Goal: Task Accomplishment & Management: Complete application form

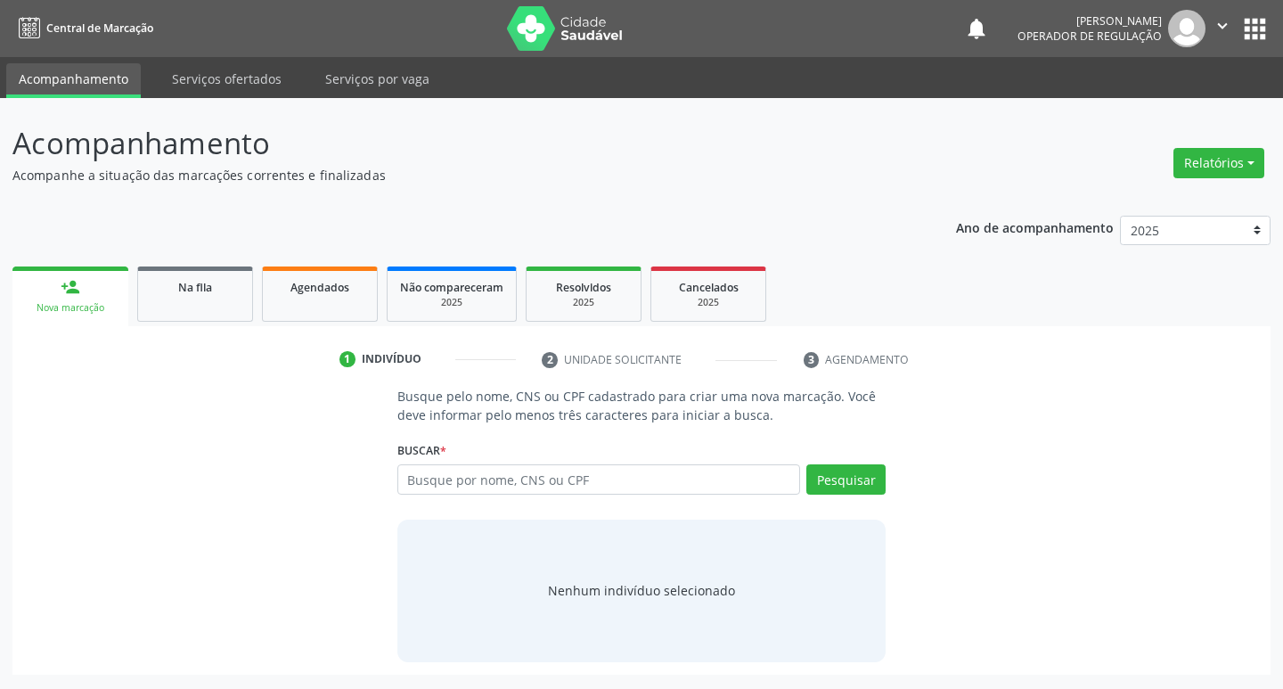
click at [501, 492] on input "text" at bounding box center [598, 479] width 403 height 30
type input "7007044922649180"
click at [868, 460] on div "Buscar * Busque por nome, CNS ou CPF Nenhum resultado encontrado para: " " Não …" at bounding box center [641, 470] width 489 height 69
click at [867, 472] on button "Pesquisar" at bounding box center [845, 479] width 79 height 30
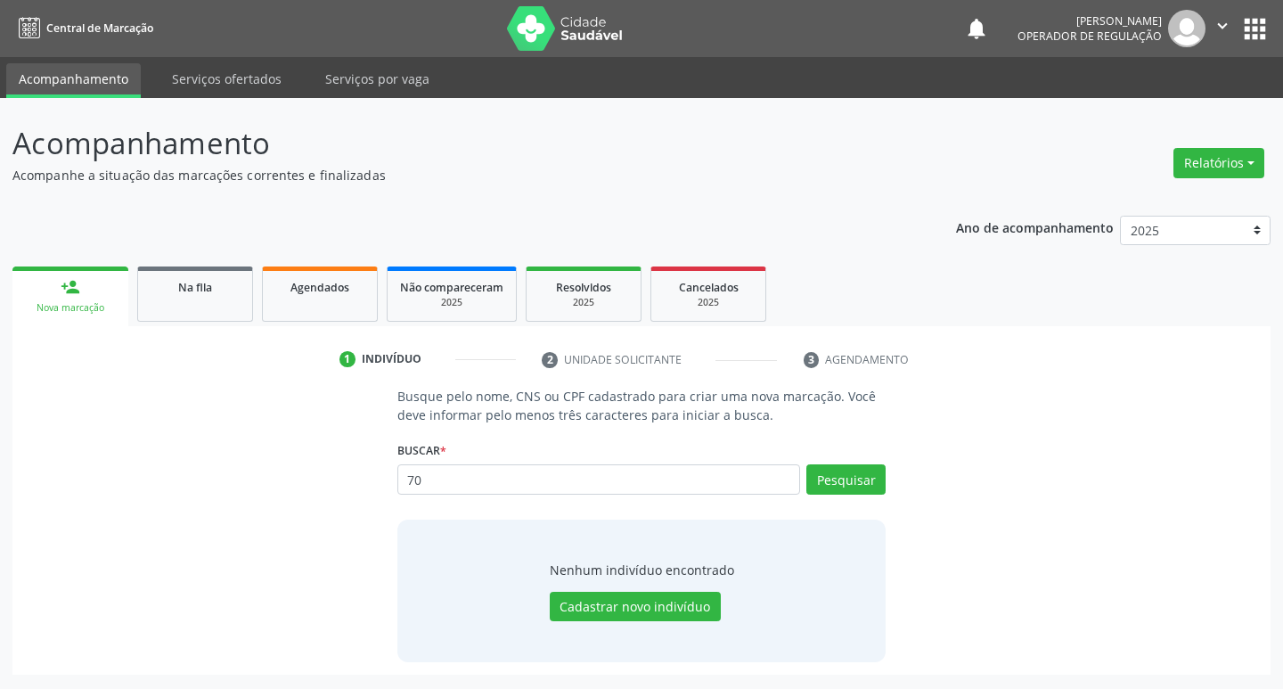
type input "7"
type input "700704922649180"
click at [868, 473] on button "Pesquisar" at bounding box center [845, 479] width 79 height 30
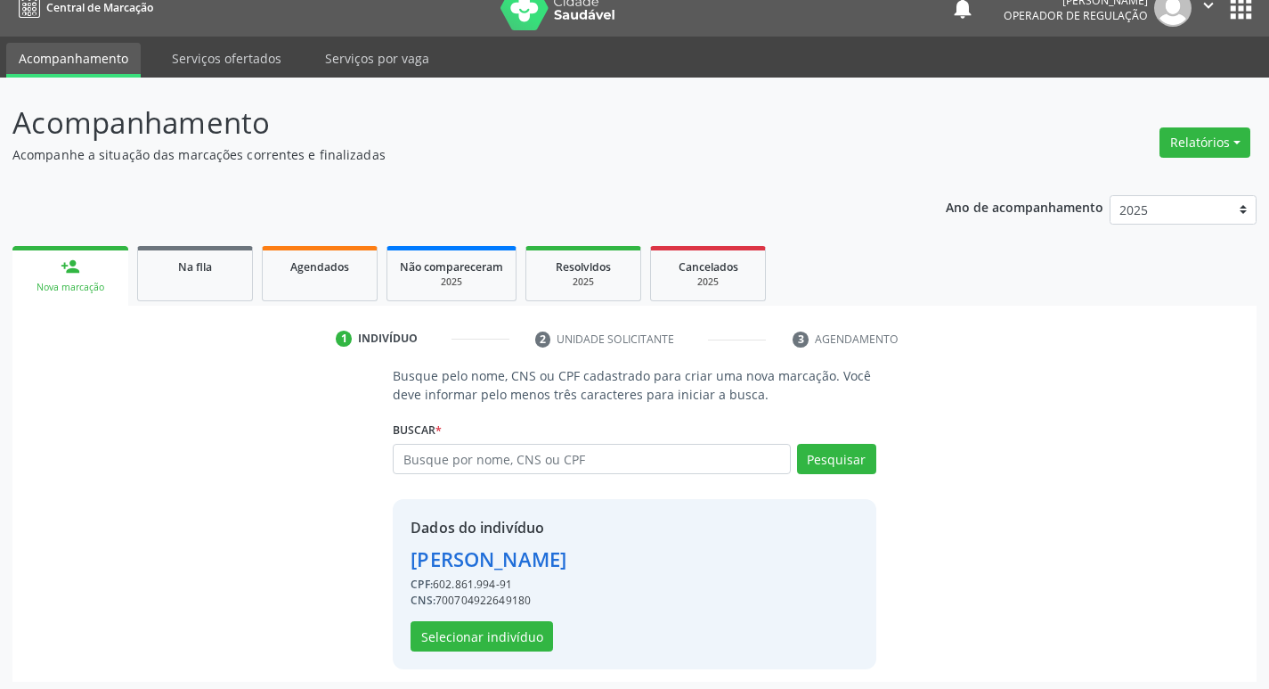
scroll to position [26, 0]
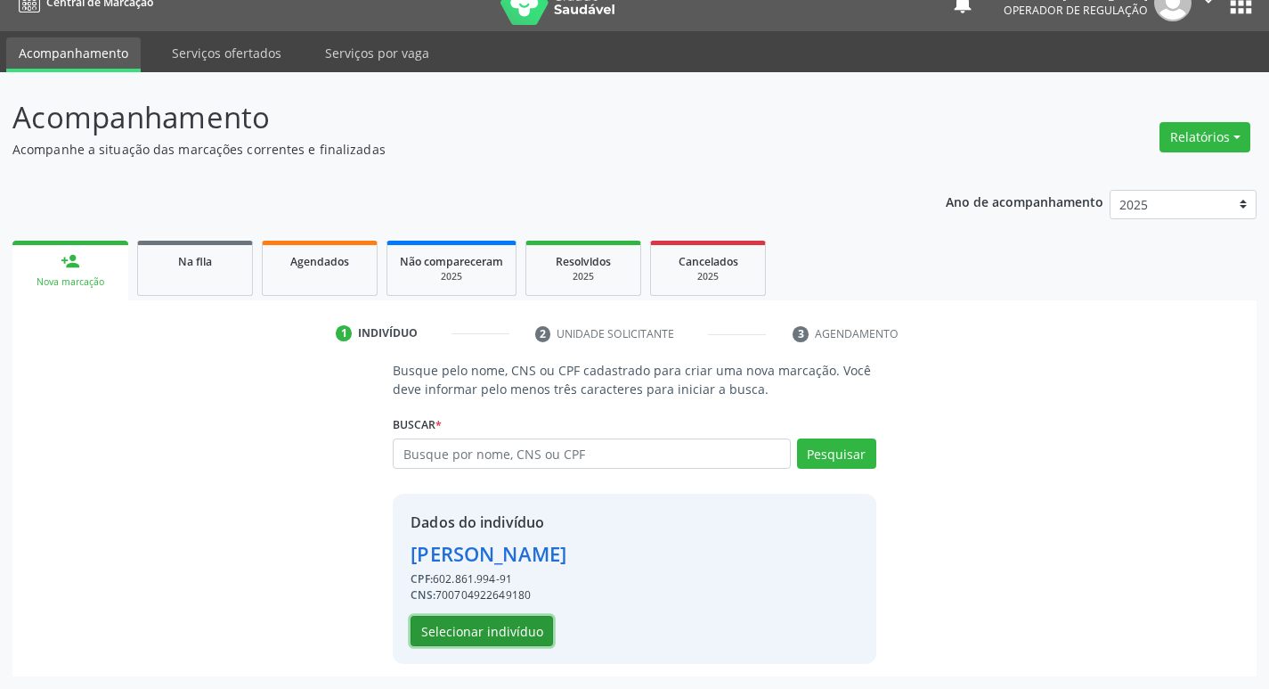
click at [448, 638] on button "Selecionar indivíduo" at bounding box center [482, 630] width 143 height 30
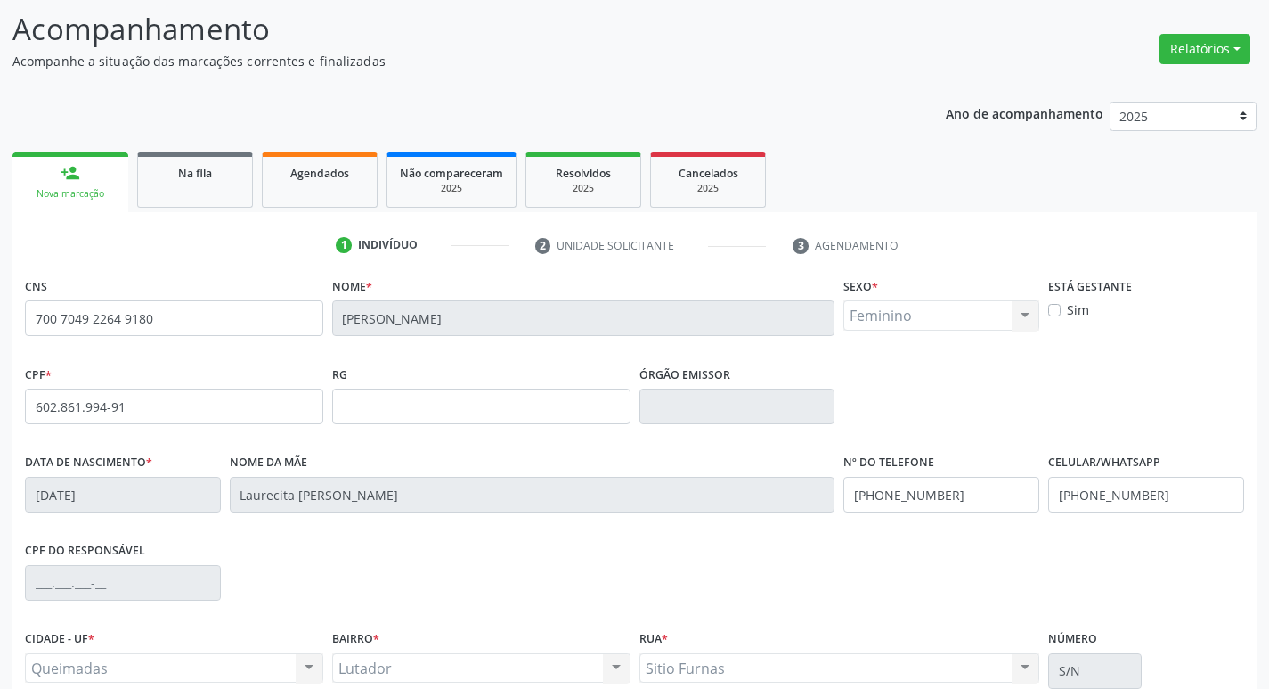
scroll to position [277, 0]
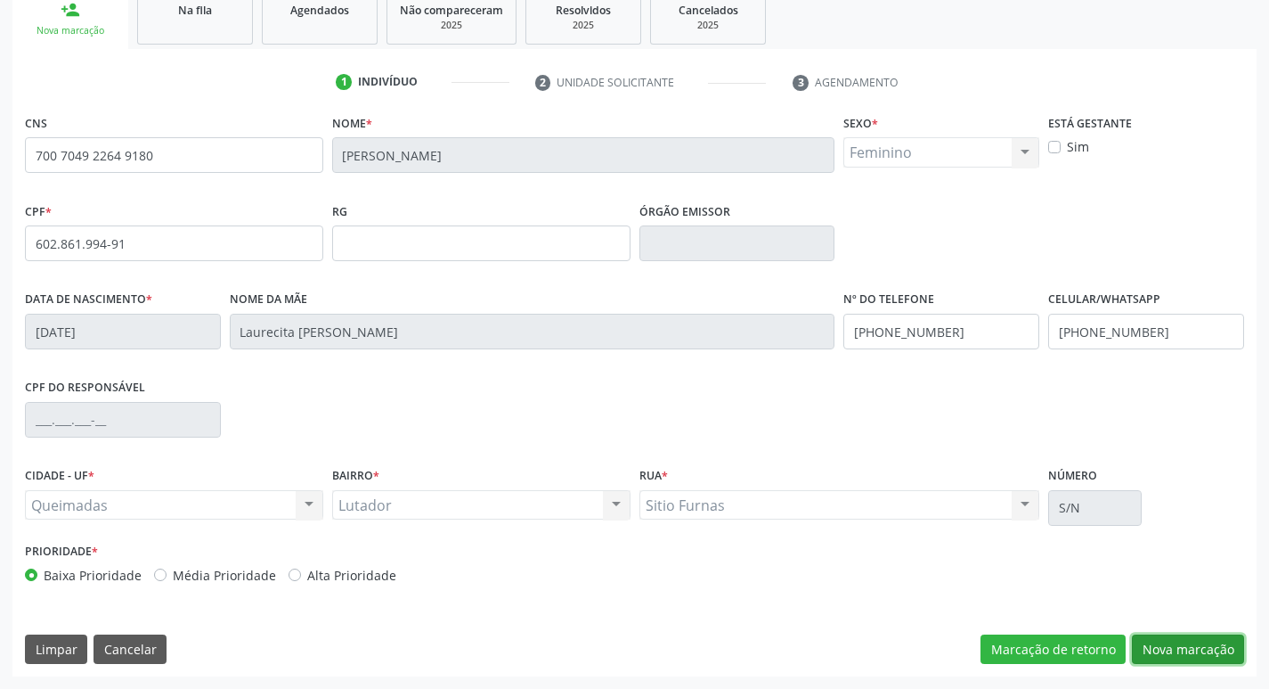
click at [1210, 645] on button "Nova marcação" at bounding box center [1188, 649] width 112 height 30
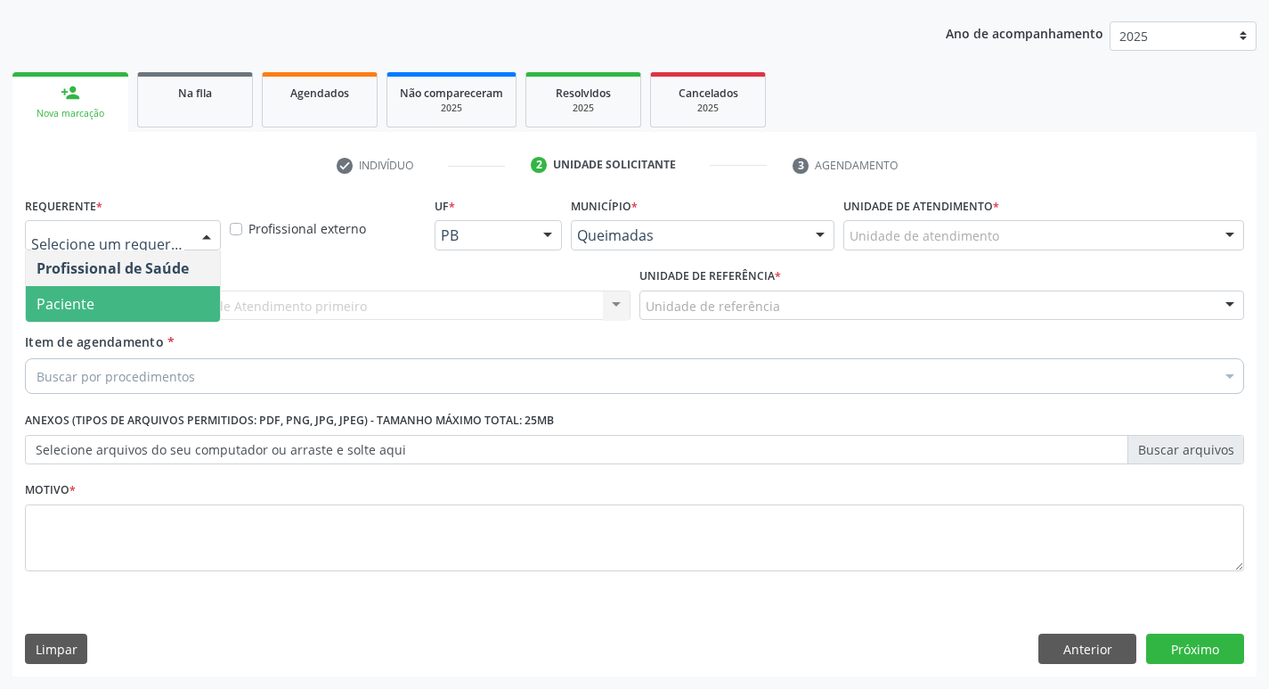
click at [158, 306] on span "Paciente" at bounding box center [123, 304] width 194 height 36
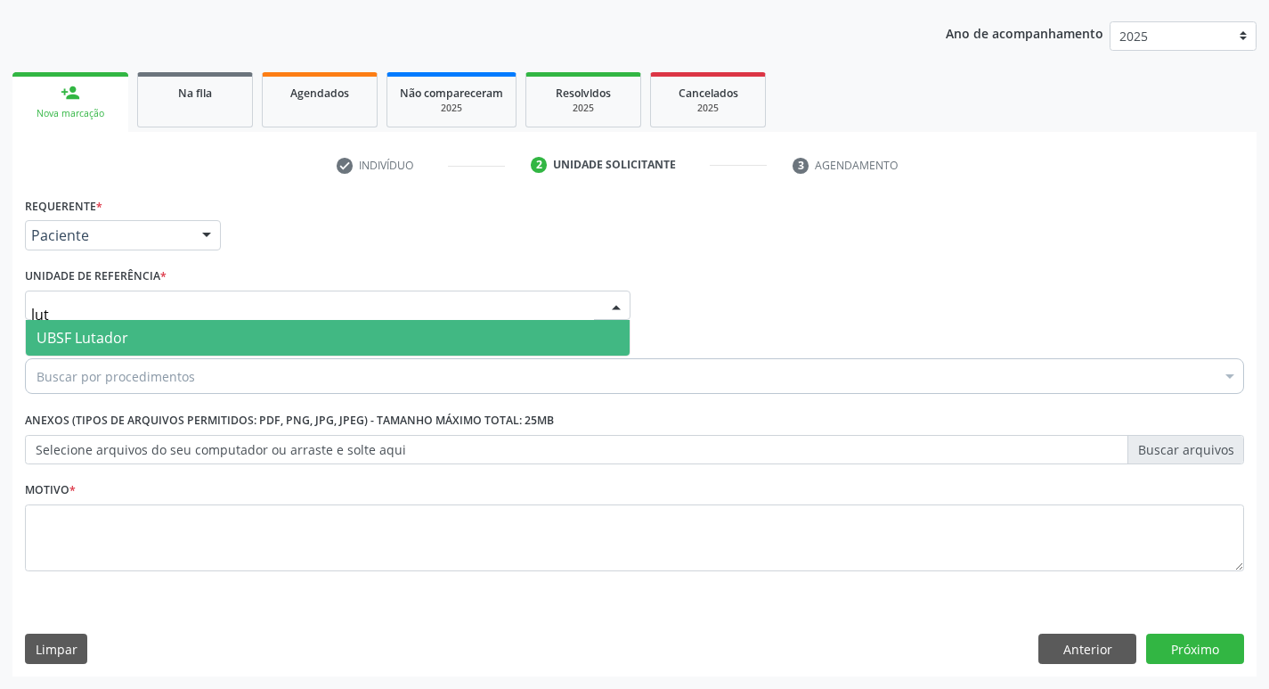
type input "luta"
click at [142, 347] on span "UBSF Lutador" at bounding box center [328, 338] width 604 height 36
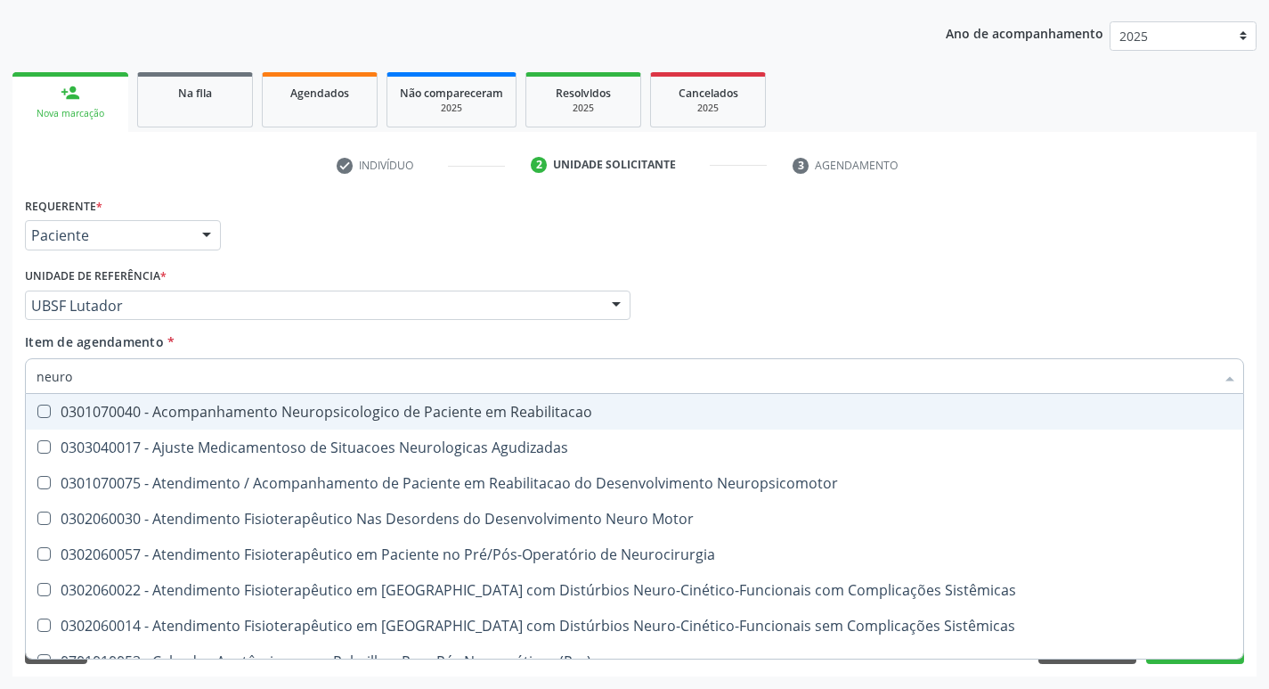
type input "neuroc"
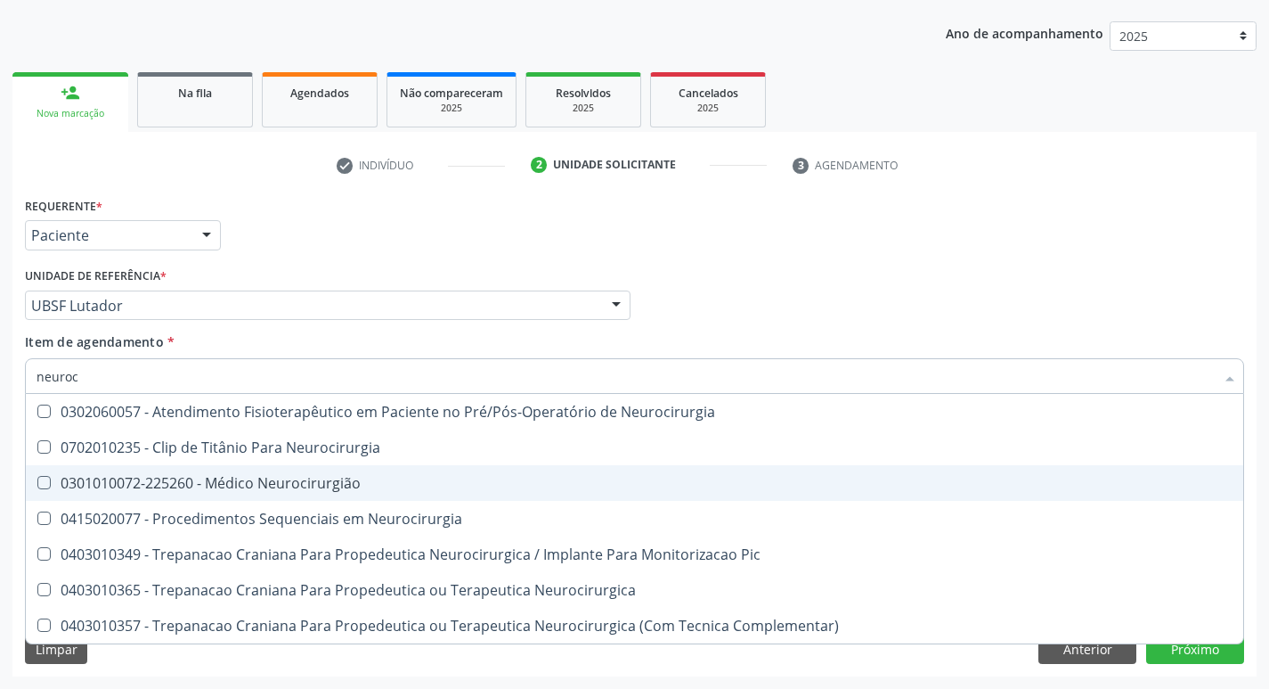
click at [156, 477] on div "0301010072-225260 - Médico Neurocirurgião" at bounding box center [635, 483] width 1196 height 14
checkbox Neurocirurgião "true"
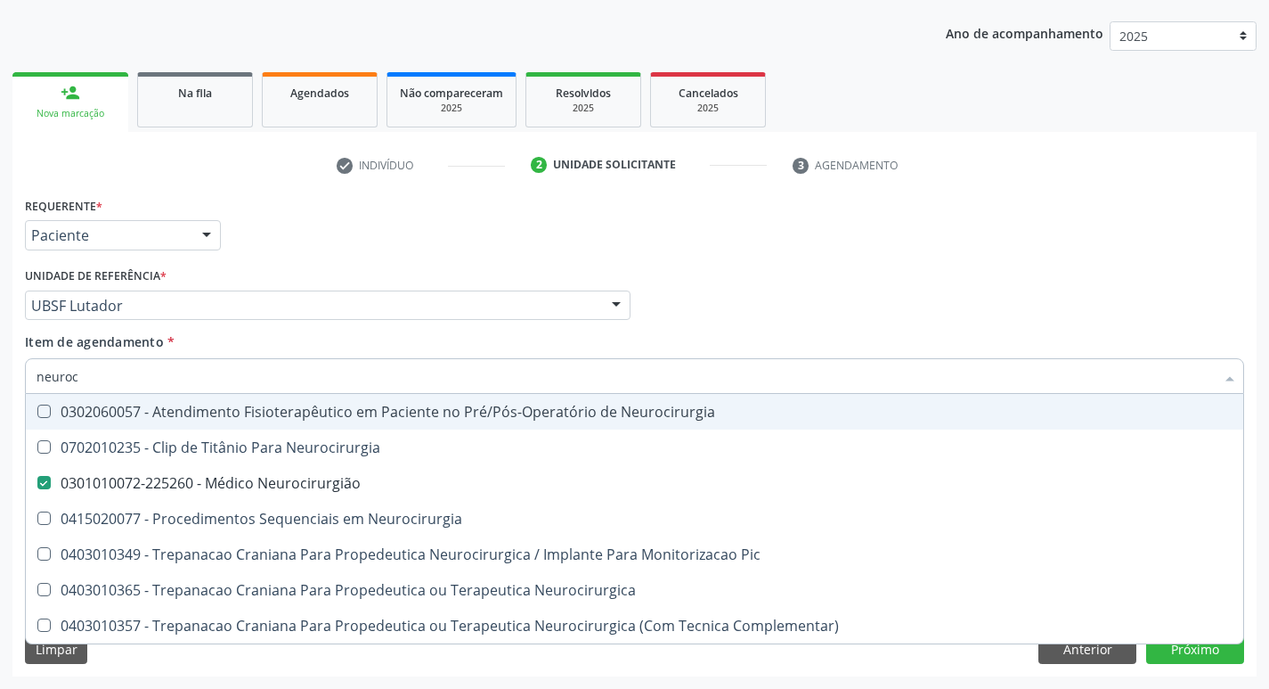
click at [253, 274] on div "Unidade de referência * UBSF Lutador UBSF Ligeiro II UBSF Saulo Leal [PERSON_NA…" at bounding box center [328, 291] width 606 height 57
checkbox Neurocirurgia "true"
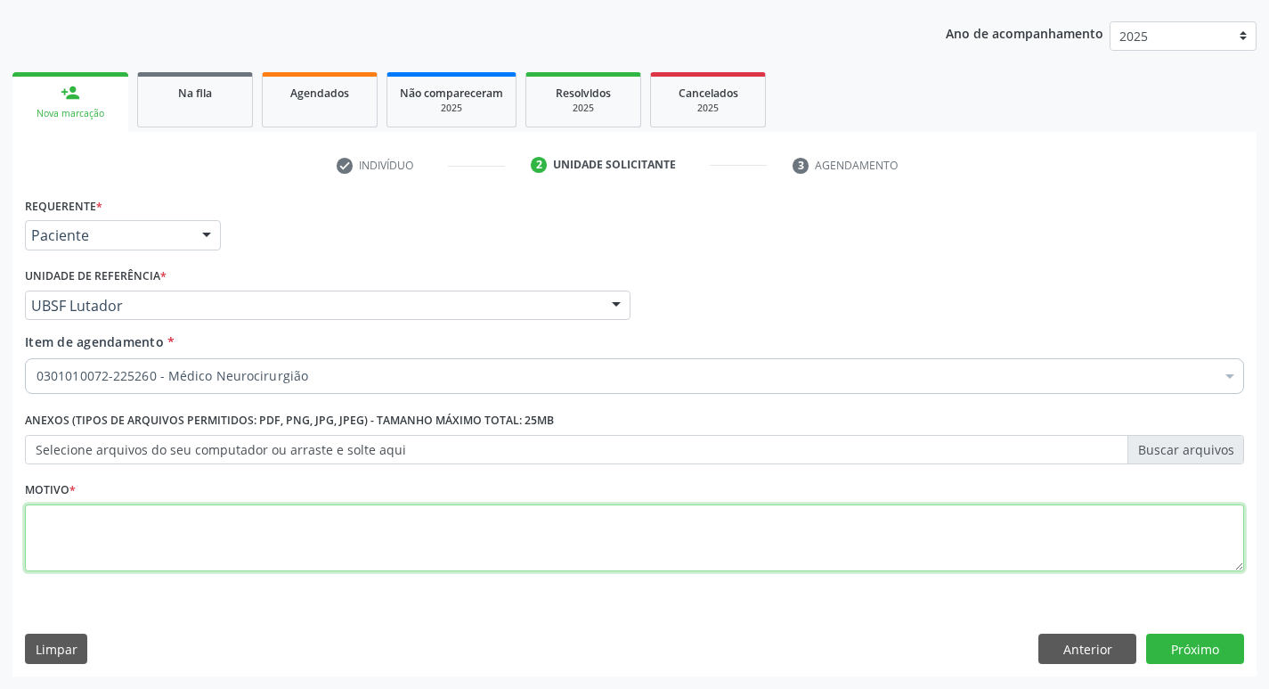
click at [170, 558] on textarea at bounding box center [634, 538] width 1219 height 68
type textarea "r"
type textarea "Retorno ( Dr. [PERSON_NAME])"
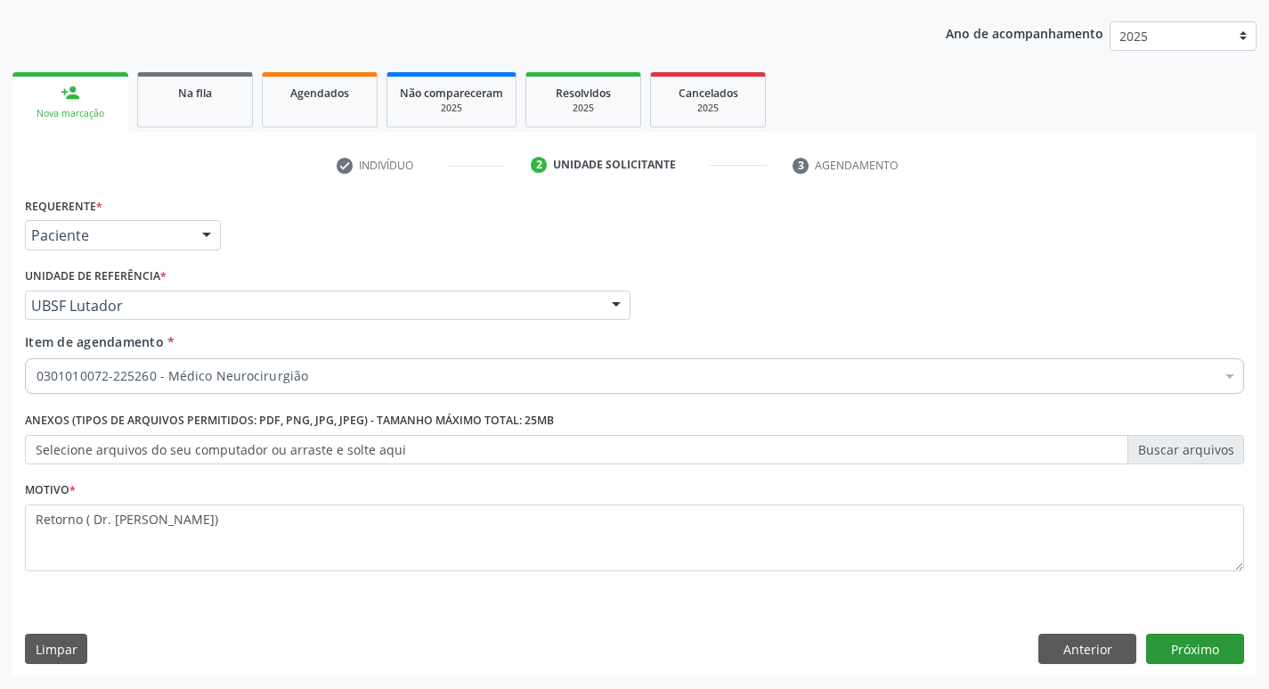
drag, startPoint x: 1171, startPoint y: 625, endPoint x: 1171, endPoint y: 644, distance: 18.7
click at [1171, 644] on div "Requerente * Paciente Profissional de Saúde Paciente Nenhum resultado encontrad…" at bounding box center [634, 434] width 1244 height 484
click at [1171, 644] on button "Próximo" at bounding box center [1195, 648] width 98 height 30
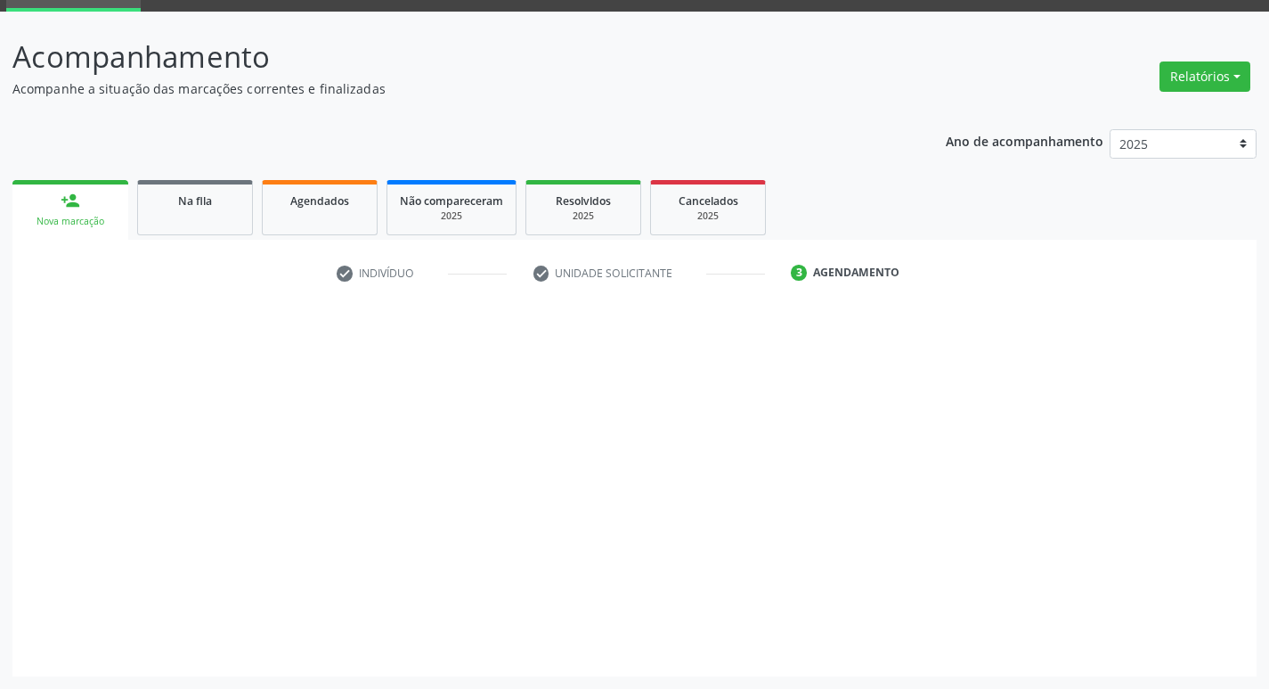
scroll to position [86, 0]
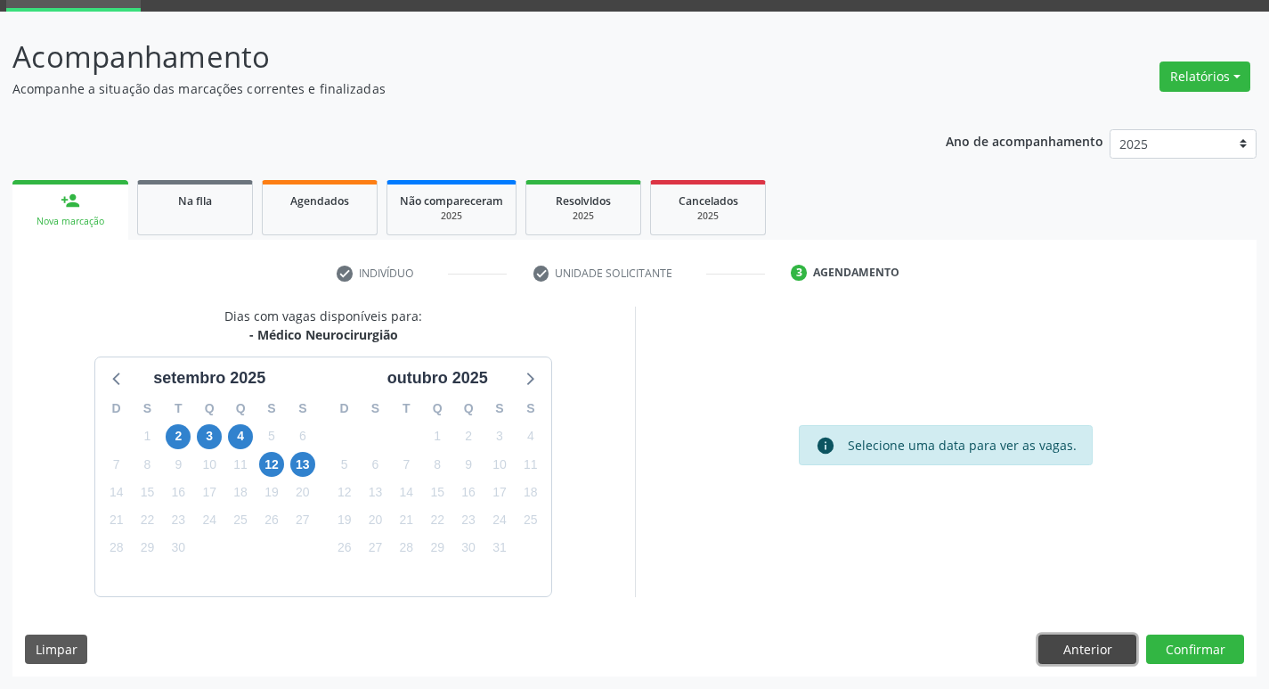
click at [1113, 663] on button "Anterior" at bounding box center [1088, 649] width 98 height 30
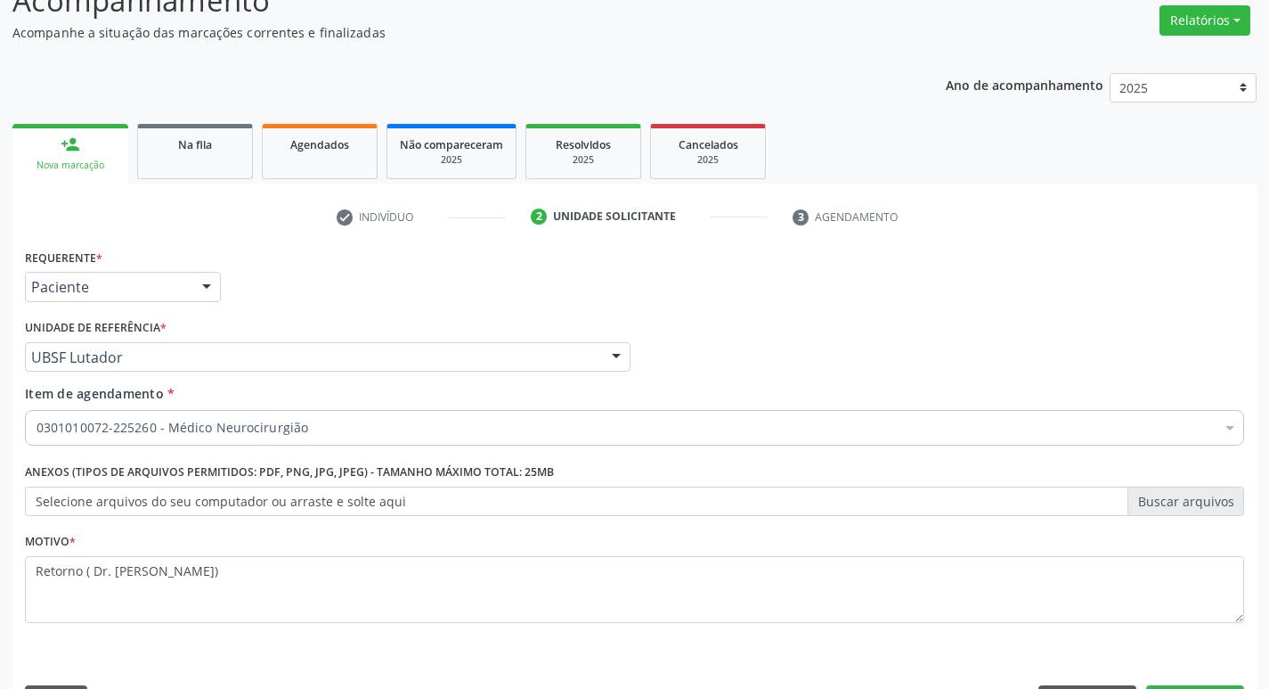
scroll to position [194, 0]
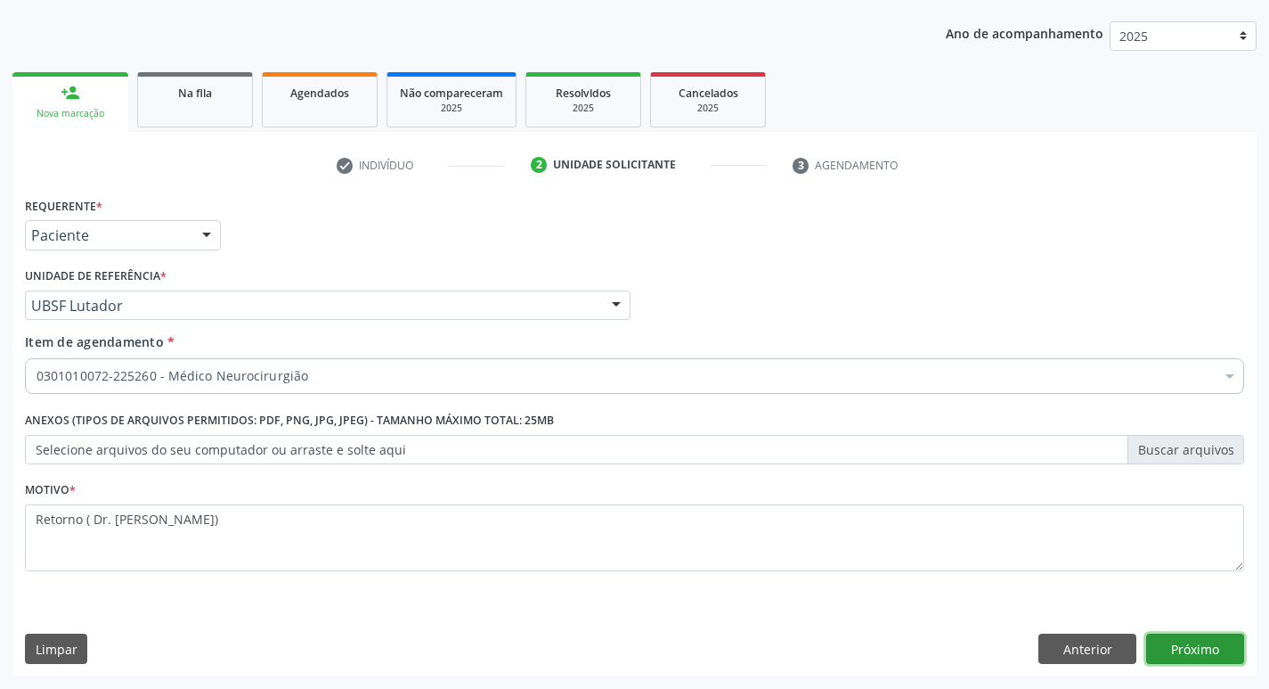
click at [1199, 640] on button "Próximo" at bounding box center [1195, 648] width 98 height 30
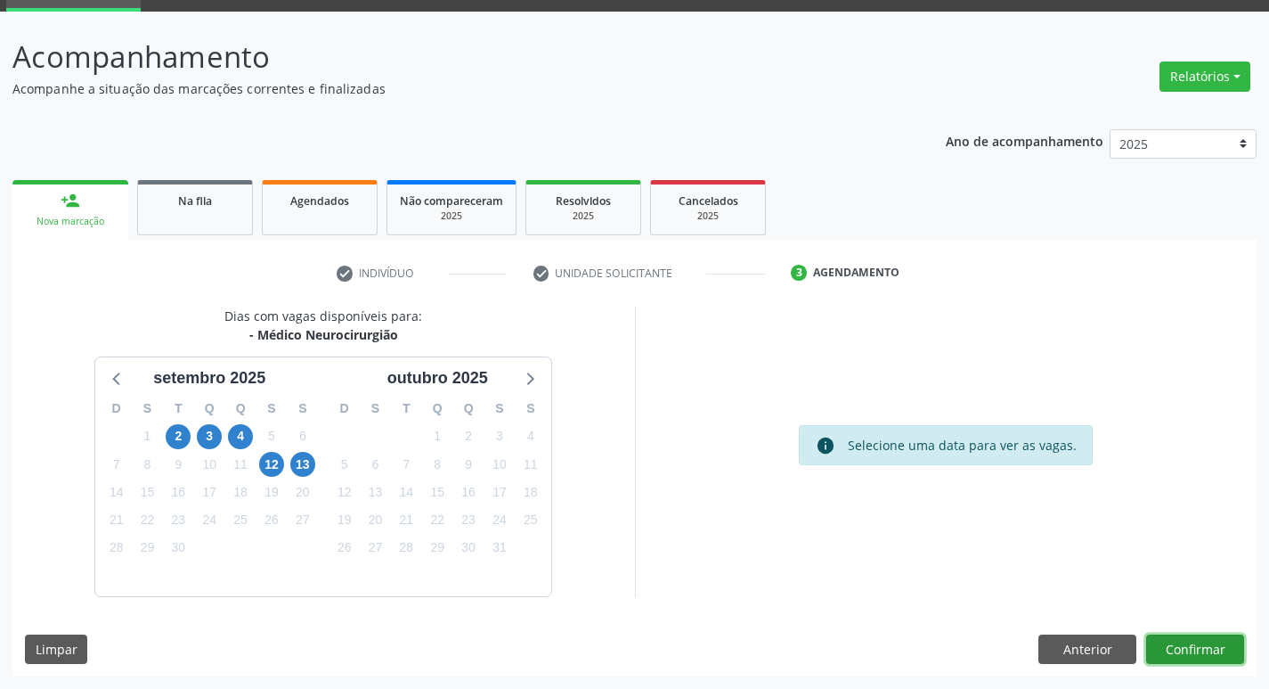
click at [1174, 640] on button "Confirmar" at bounding box center [1195, 649] width 98 height 30
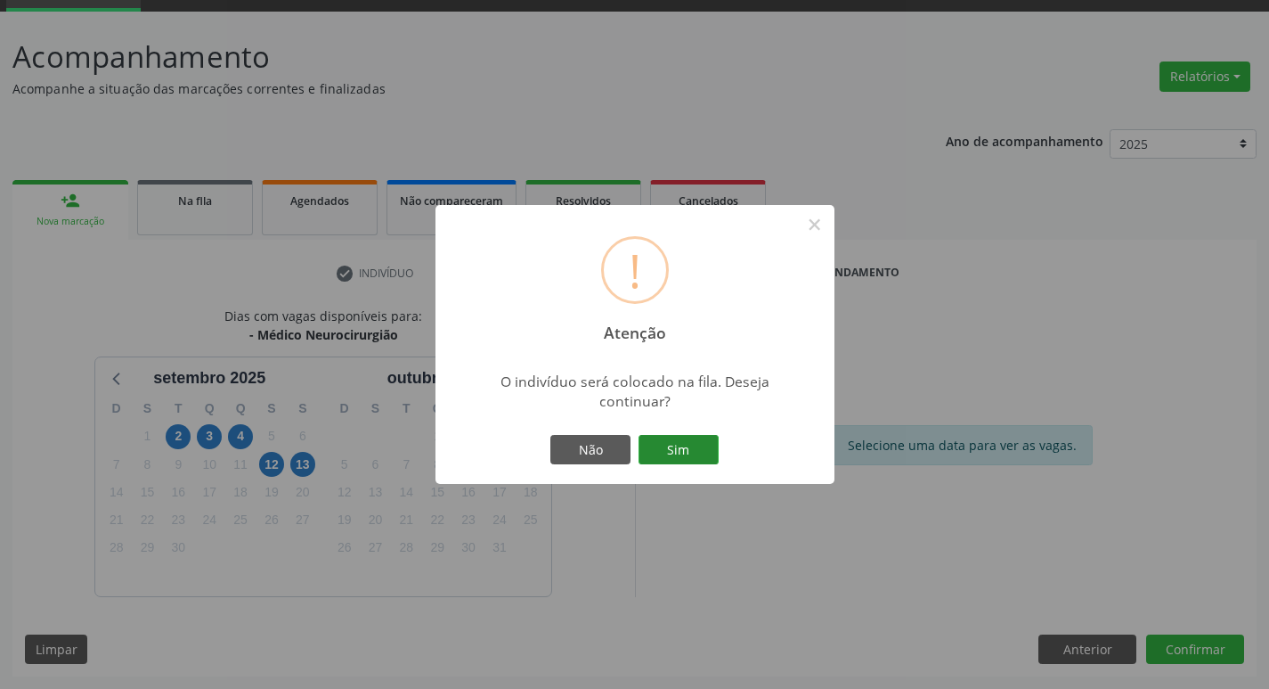
click at [694, 449] on button "Sim" at bounding box center [679, 450] width 80 height 30
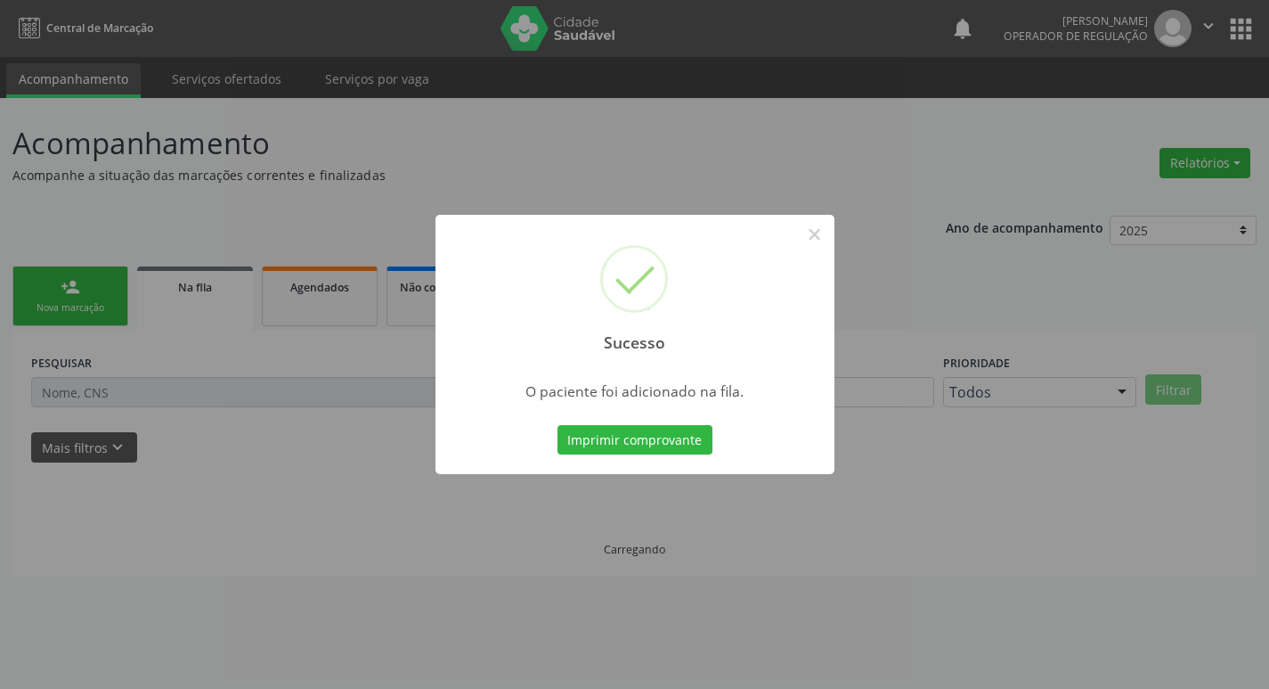
scroll to position [0, 0]
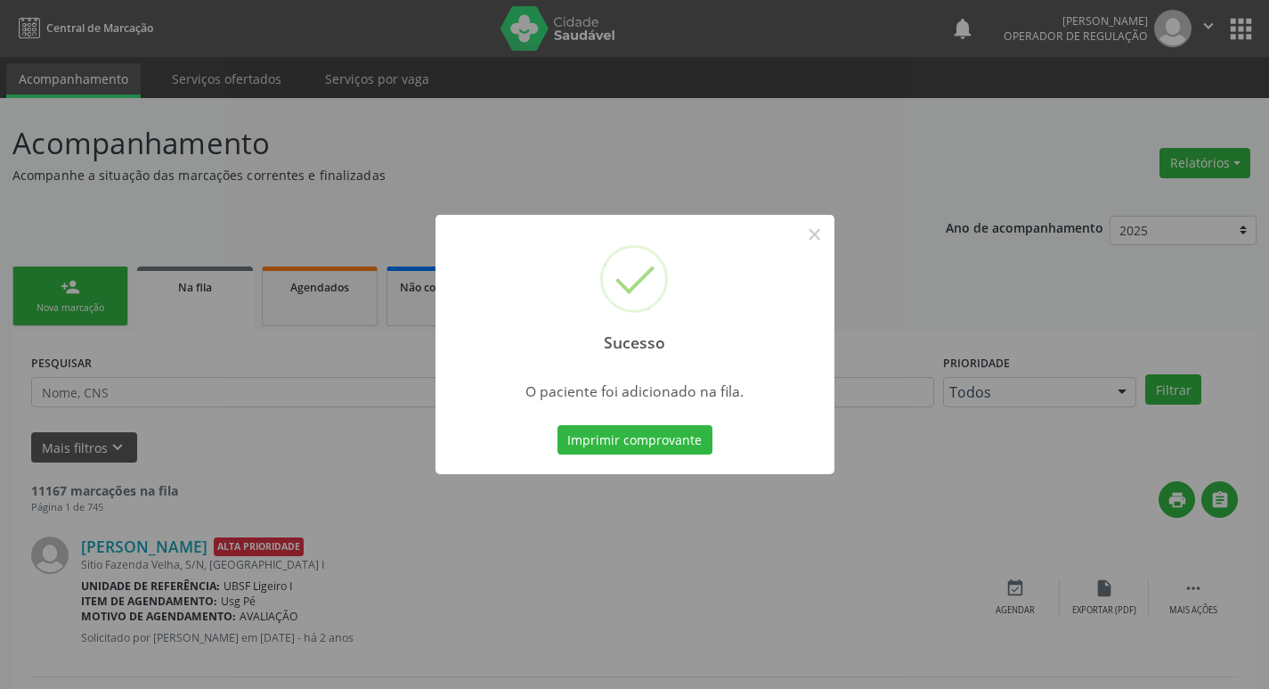
click at [607, 98] on div "Sucesso × O paciente foi adicionado na fila. Imprimir comprovante Cancel" at bounding box center [634, 344] width 1269 height 689
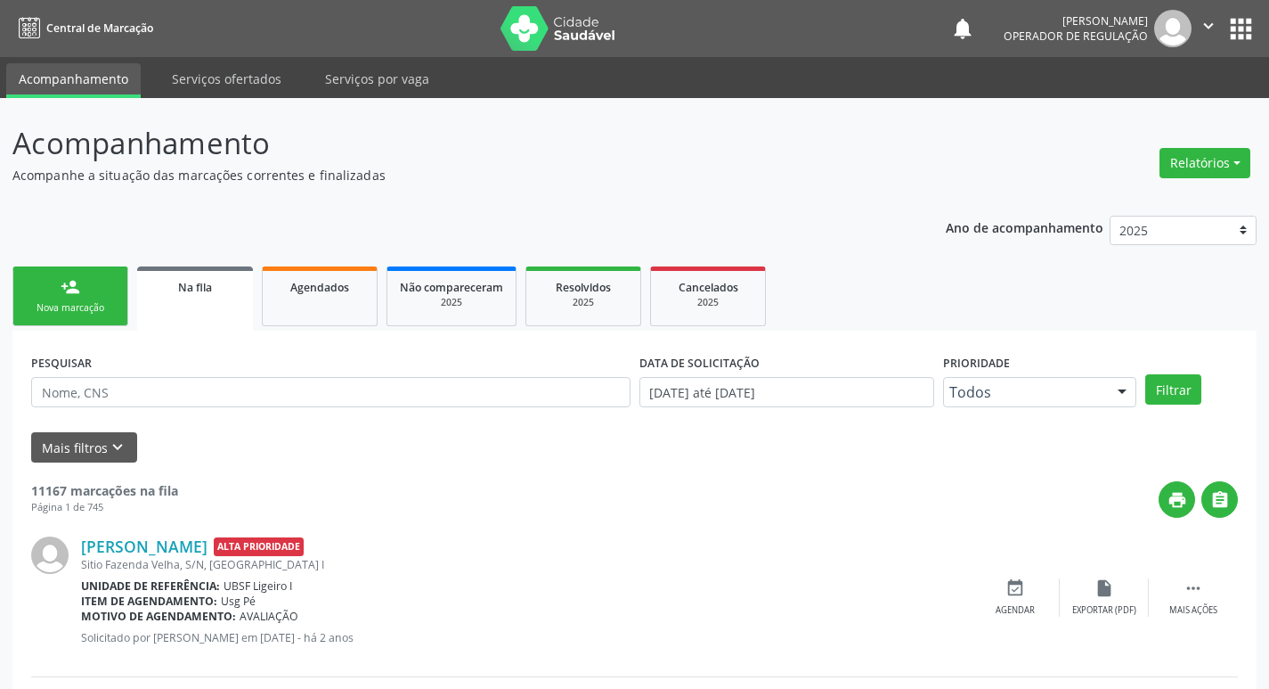
click at [125, 294] on link "person_add Nova marcação" at bounding box center [70, 296] width 116 height 60
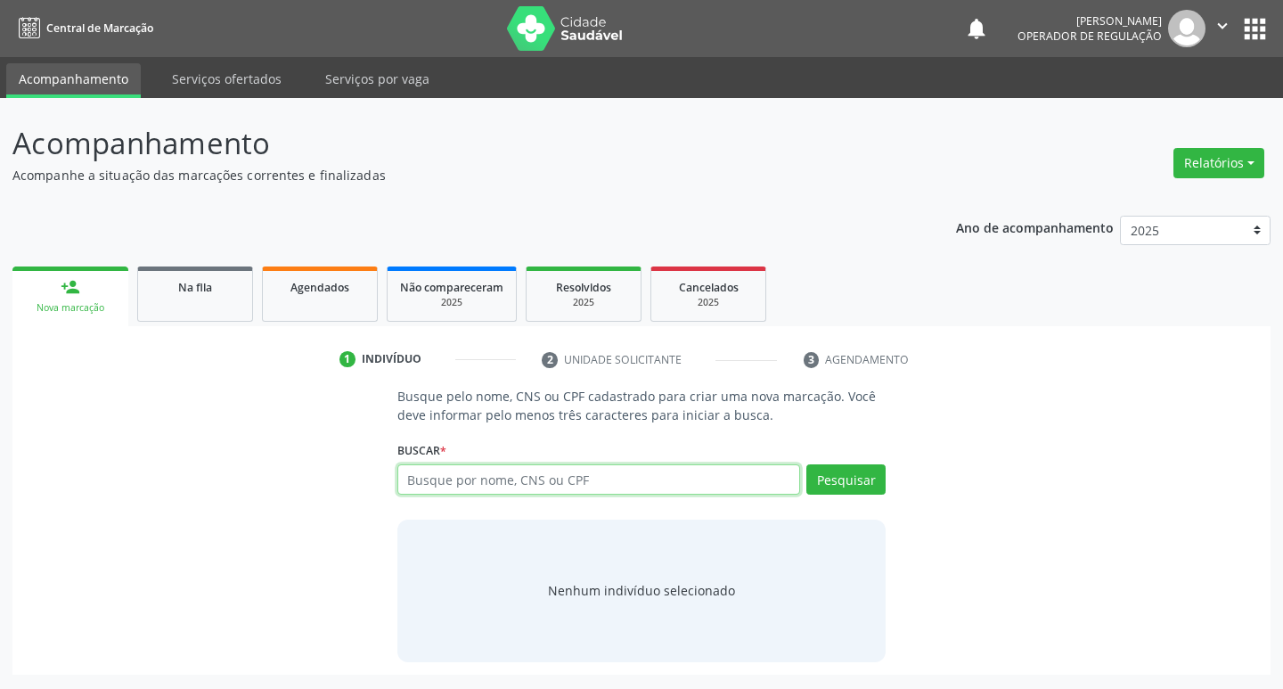
click at [509, 487] on input "text" at bounding box center [598, 479] width 403 height 30
click at [510, 489] on input "text" at bounding box center [598, 479] width 403 height 30
type input "703401614922700"
click at [835, 482] on button "Pesquisar" at bounding box center [845, 479] width 79 height 30
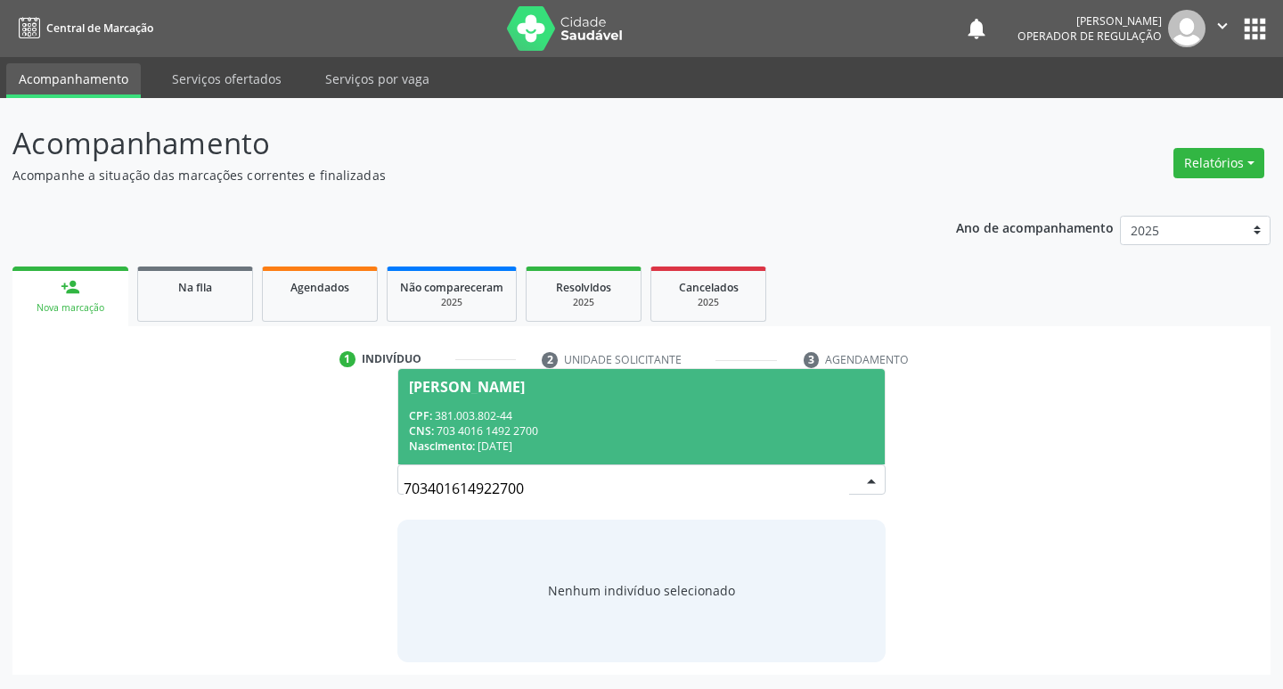
click at [604, 403] on span "[PERSON_NAME] CPF: 381.003.802-44 CNS: 703 4016 1492 2700 Nascimento: [DATE]" at bounding box center [641, 416] width 487 height 95
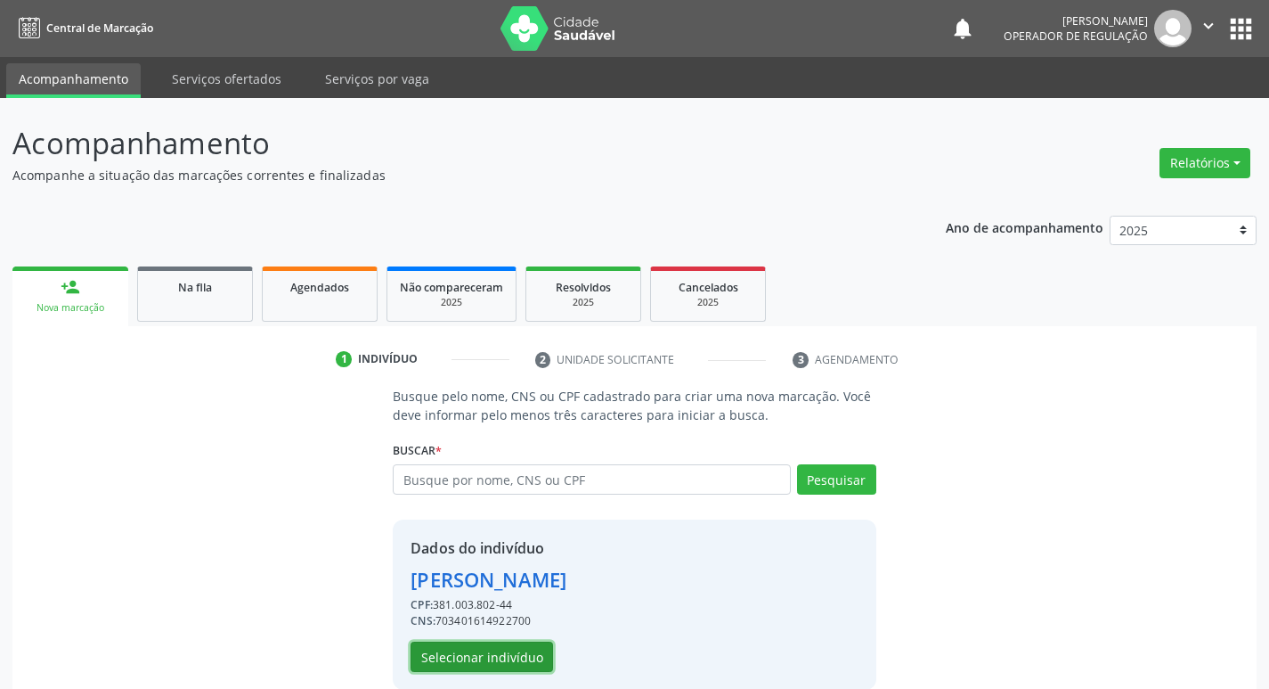
click at [505, 656] on button "Selecionar indivíduo" at bounding box center [482, 656] width 143 height 30
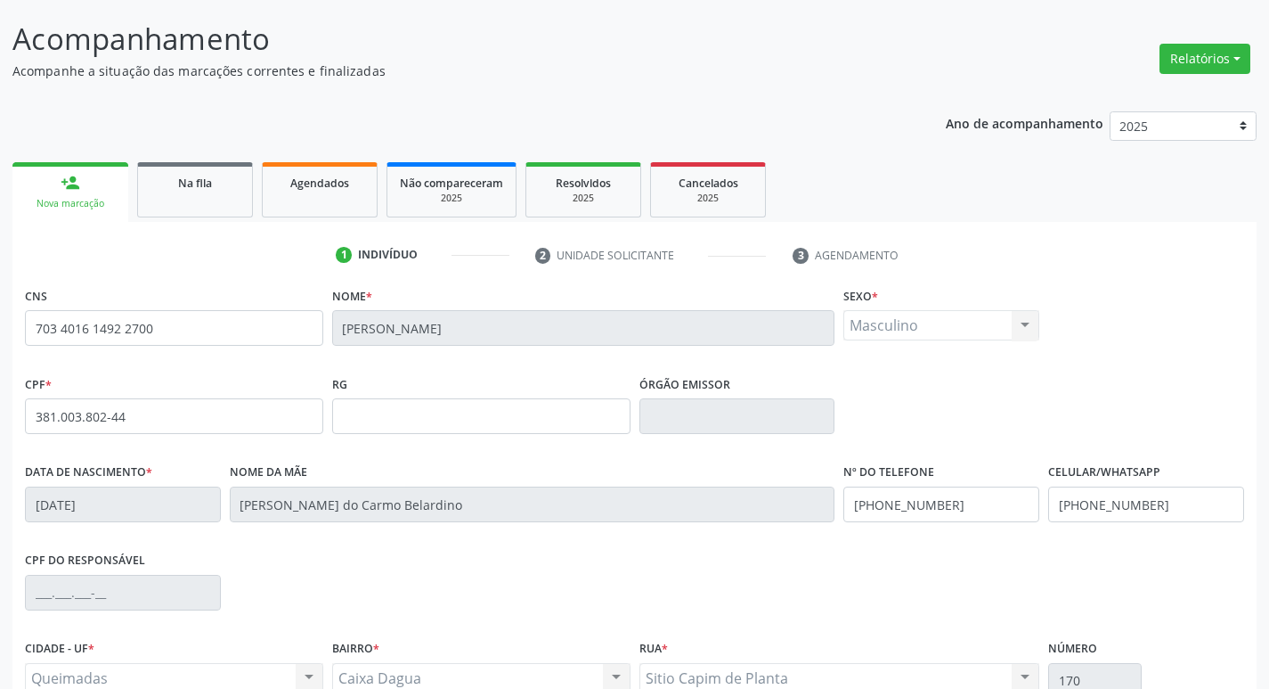
scroll to position [277, 0]
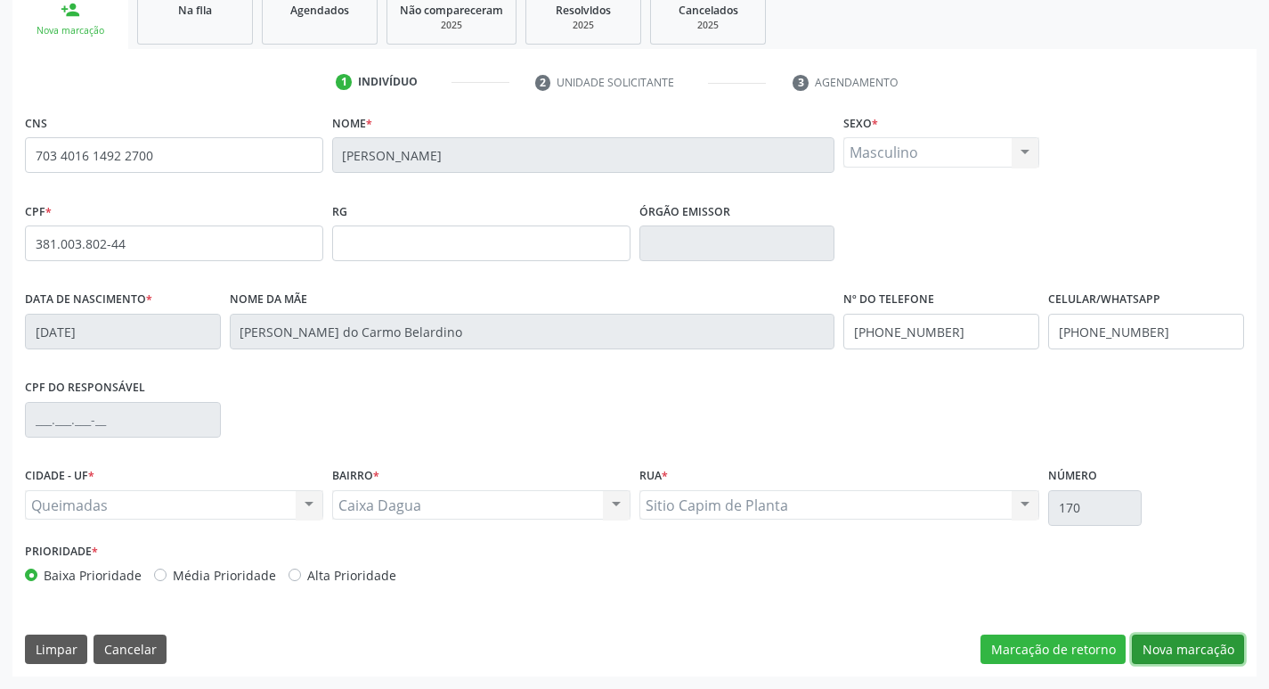
click at [1218, 643] on button "Nova marcação" at bounding box center [1188, 649] width 112 height 30
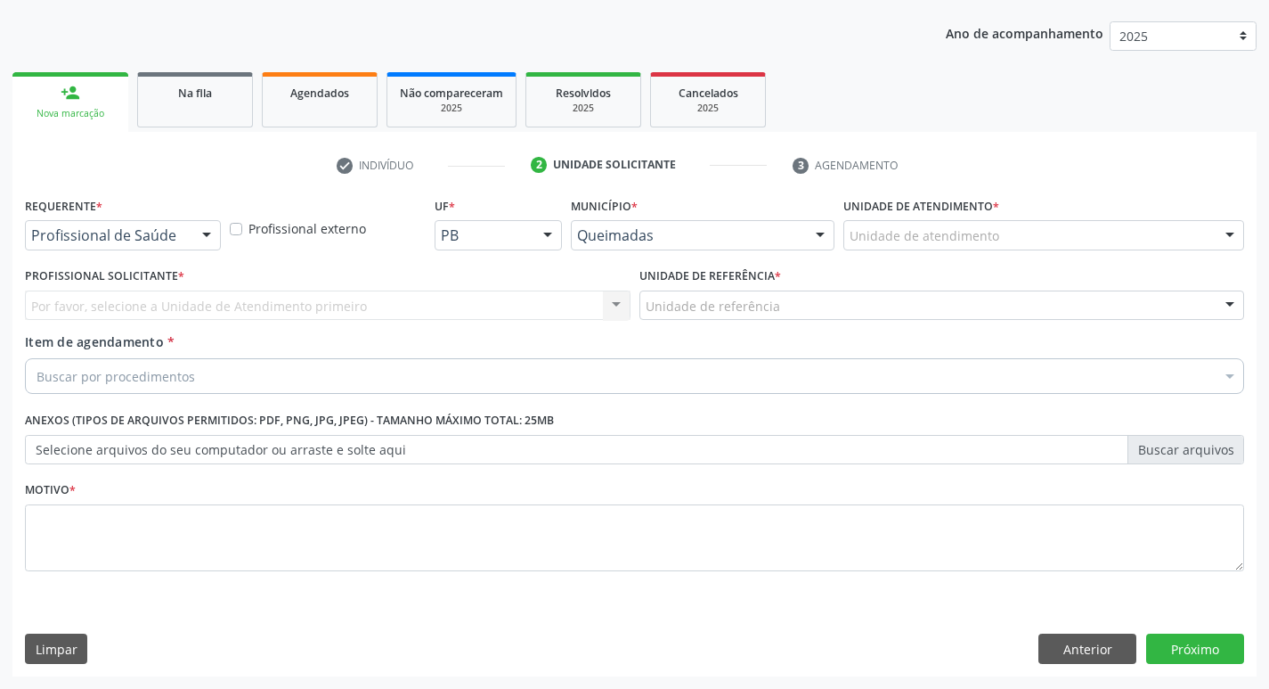
click at [197, 244] on div at bounding box center [206, 236] width 27 height 30
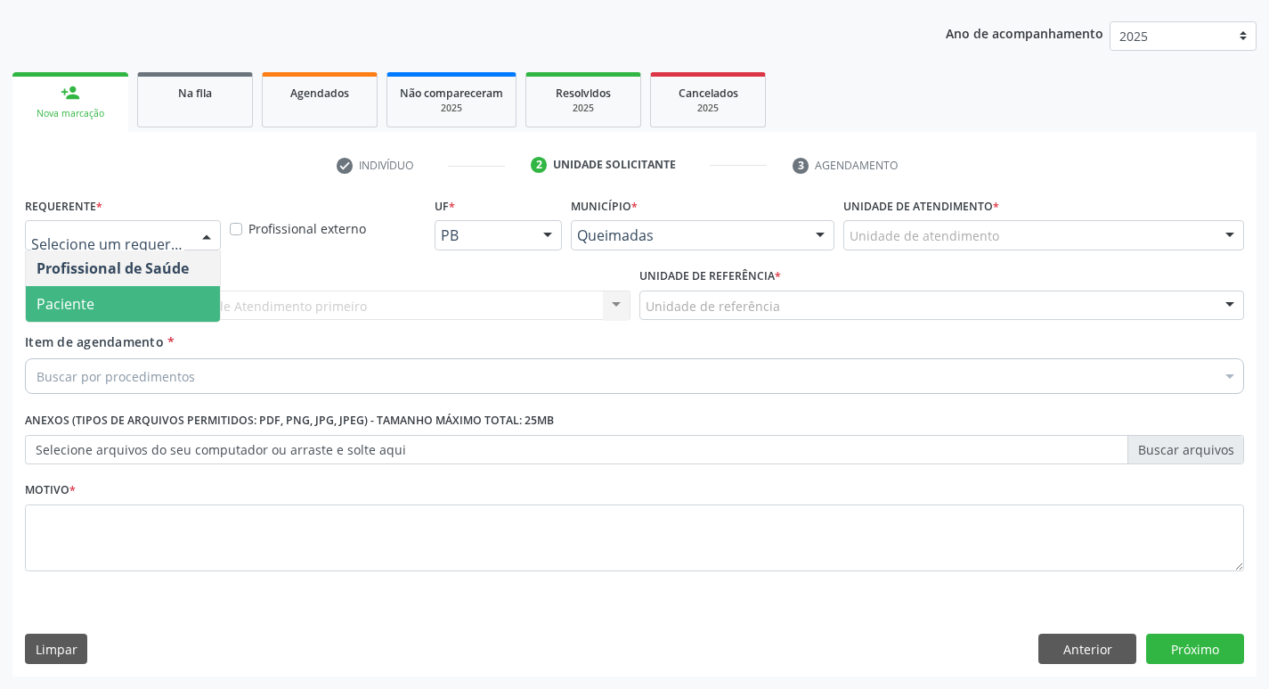
click at [137, 297] on span "Paciente" at bounding box center [123, 304] width 194 height 36
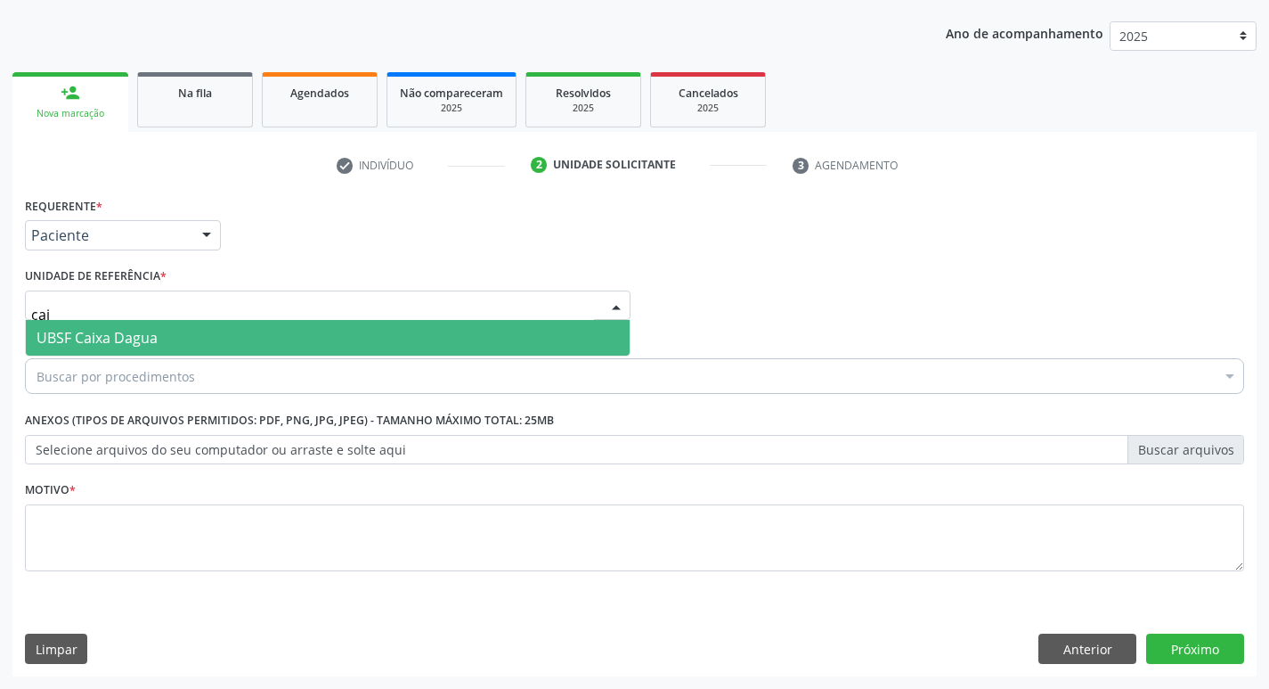
type input "caix"
click at [144, 328] on span "UBSF Caixa Dagua" at bounding box center [97, 338] width 121 height 20
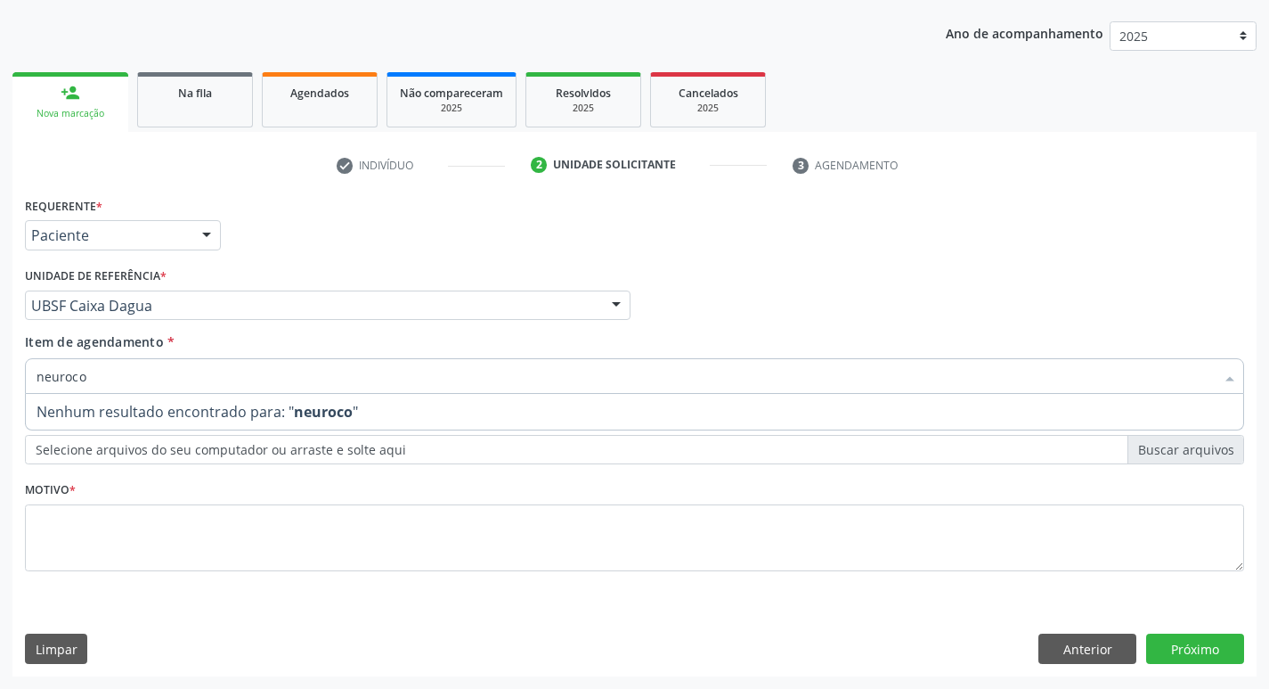
type input "neuroc"
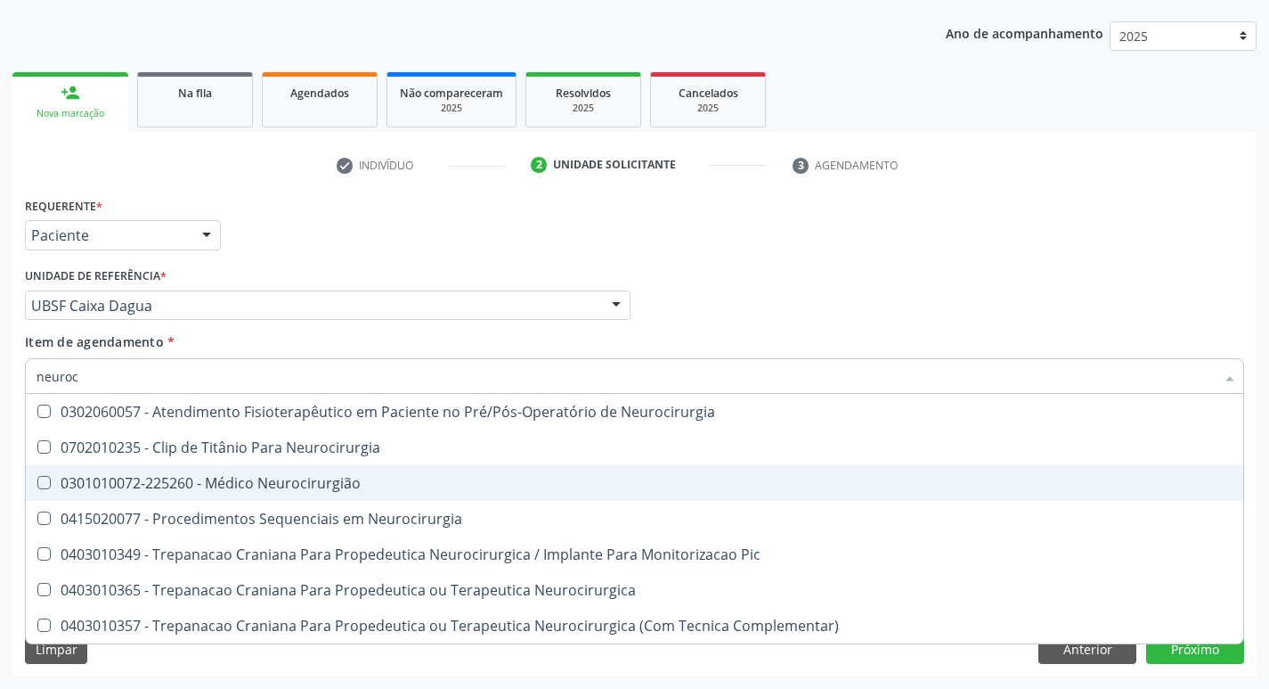
click at [196, 468] on span "0301010072-225260 - Médico Neurocirurgião" at bounding box center [635, 483] width 1218 height 36
checkbox Neurocirurgião "true"
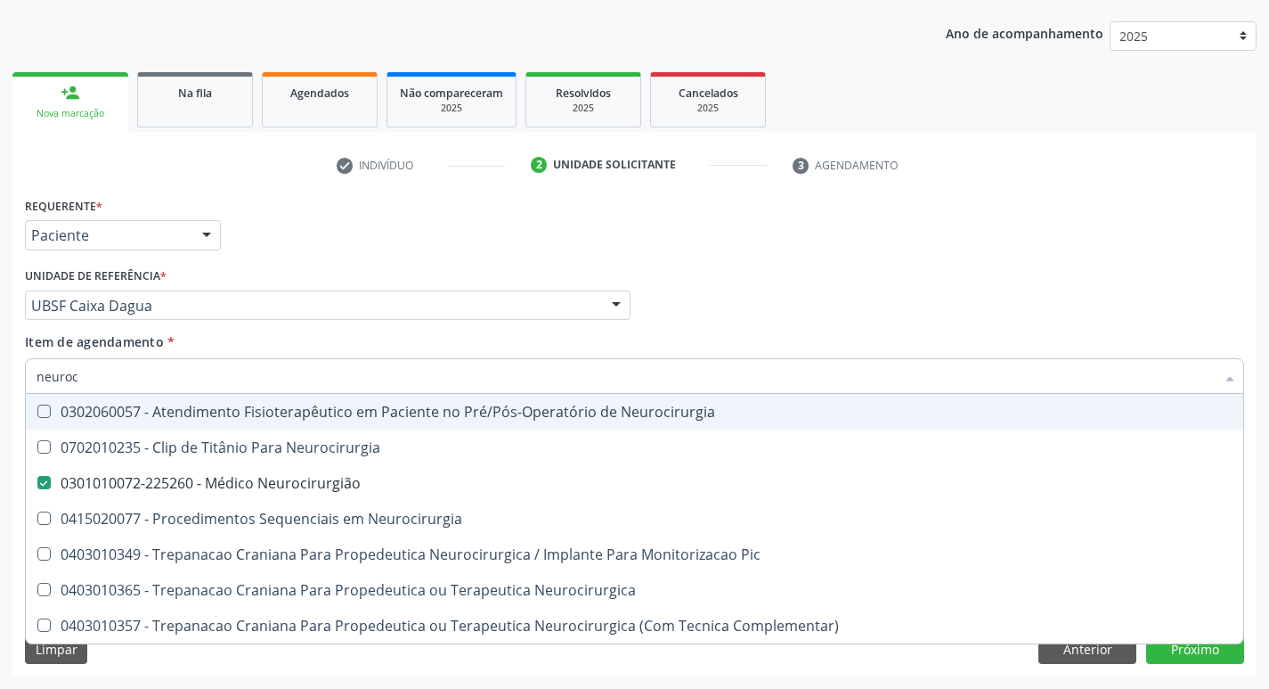
click at [520, 195] on div "Requerente * Paciente Profissional de Saúde Paciente Nenhum resultado encontrad…" at bounding box center [634, 226] width 1228 height 69
checkbox Neurocirurgia "true"
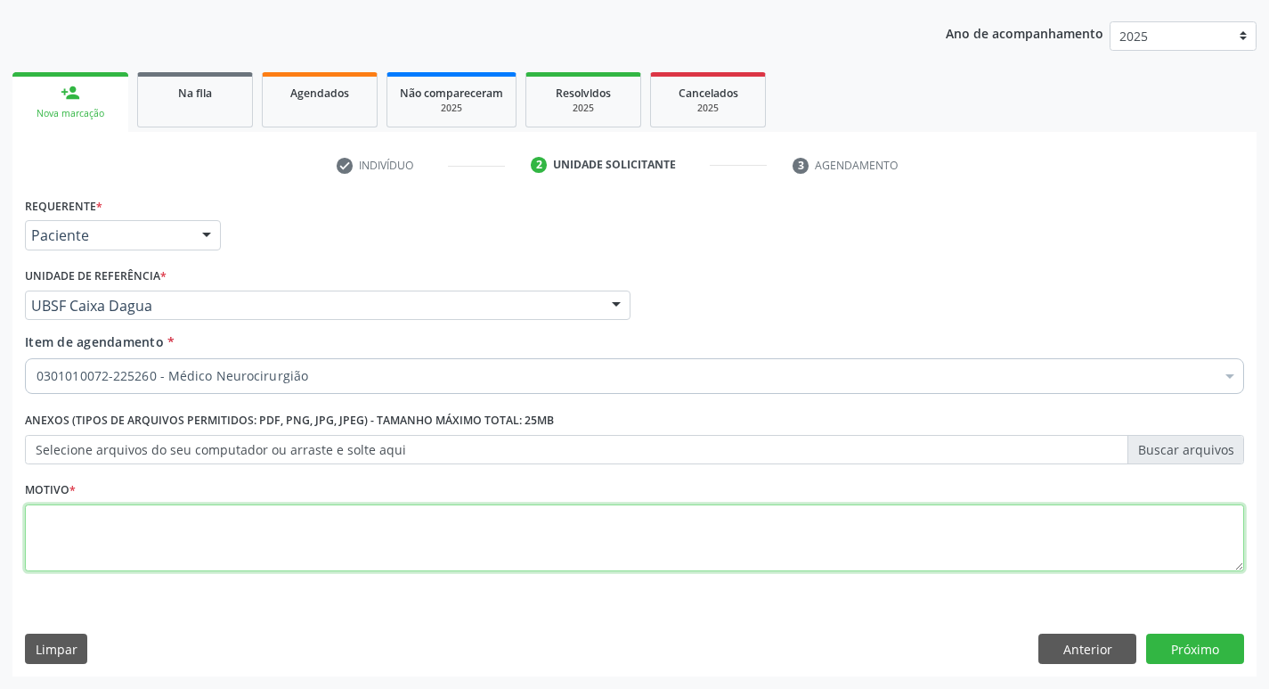
click at [217, 546] on textarea at bounding box center [634, 538] width 1219 height 68
type textarea "r"
click at [120, 518] on textarea "Retorno. (Dr. [PERSON_NAME])" at bounding box center [634, 538] width 1219 height 68
click at [118, 522] on textarea "Retorno. (Dr. [PERSON_NAME])" at bounding box center [634, 538] width 1219 height 68
click at [185, 527] on textarea "Retorno. (Dr. [PERSON_NAME])" at bounding box center [634, 538] width 1219 height 68
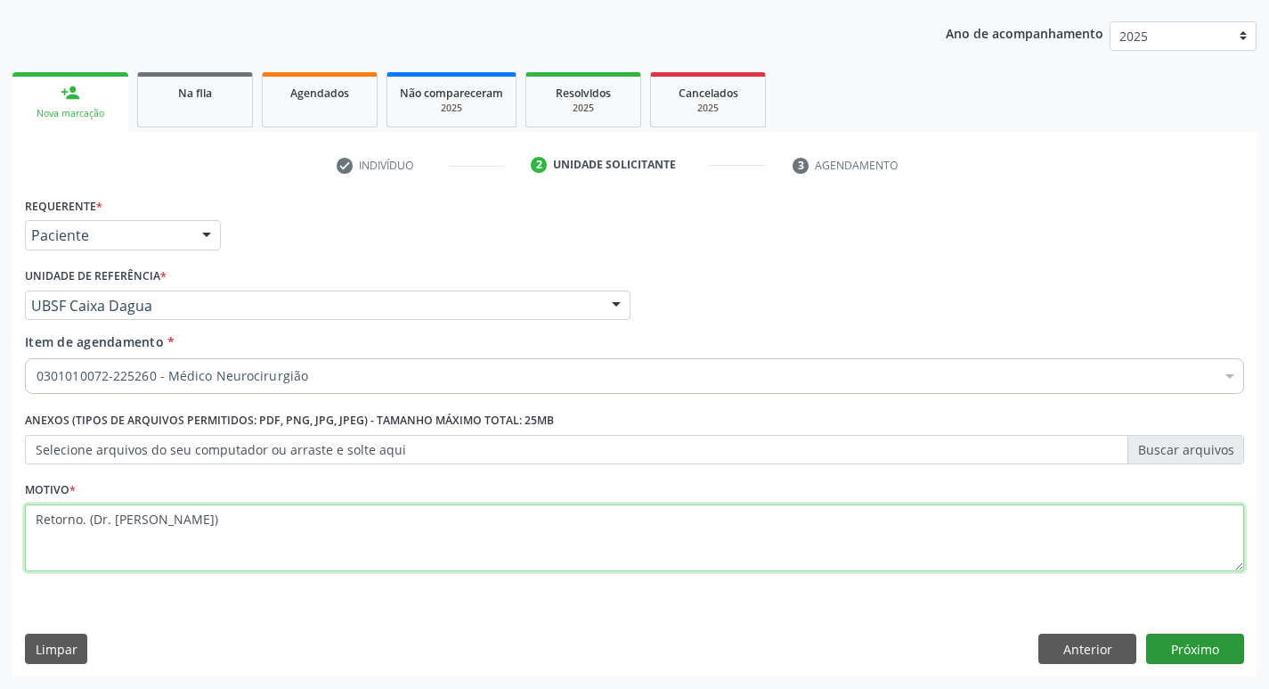
type textarea "Retorno. (Dr. [PERSON_NAME])"
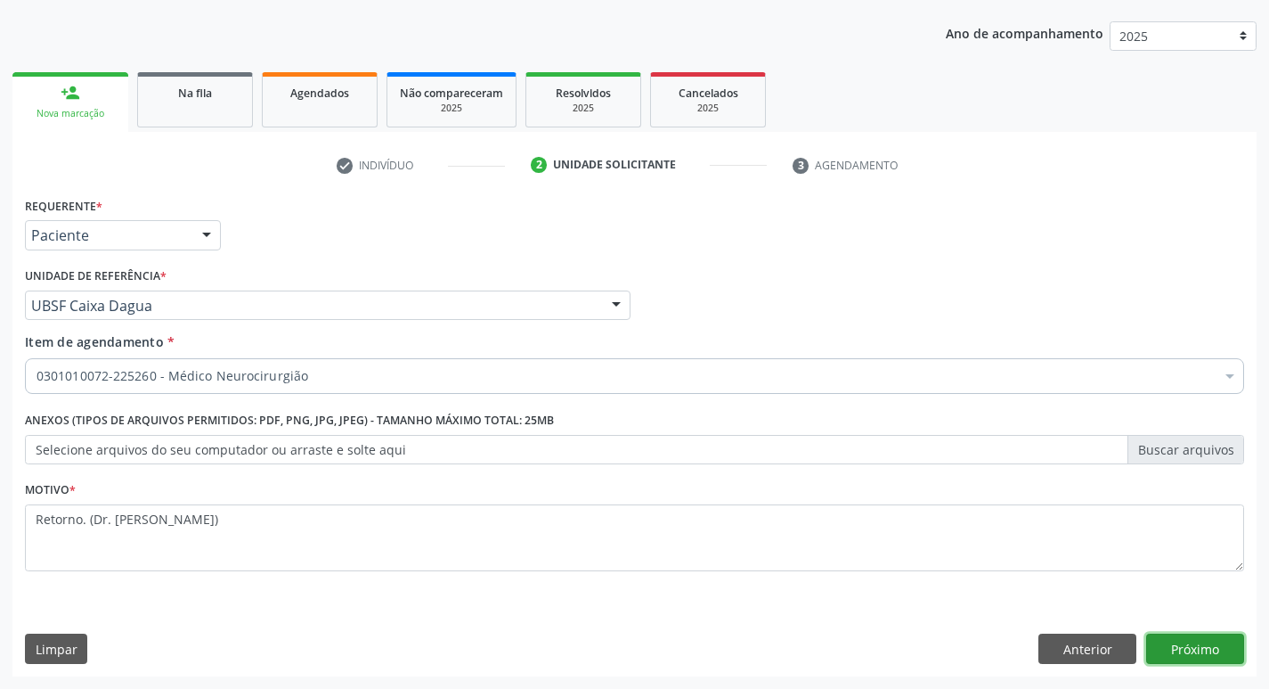
click at [1178, 654] on button "Próximo" at bounding box center [1195, 648] width 98 height 30
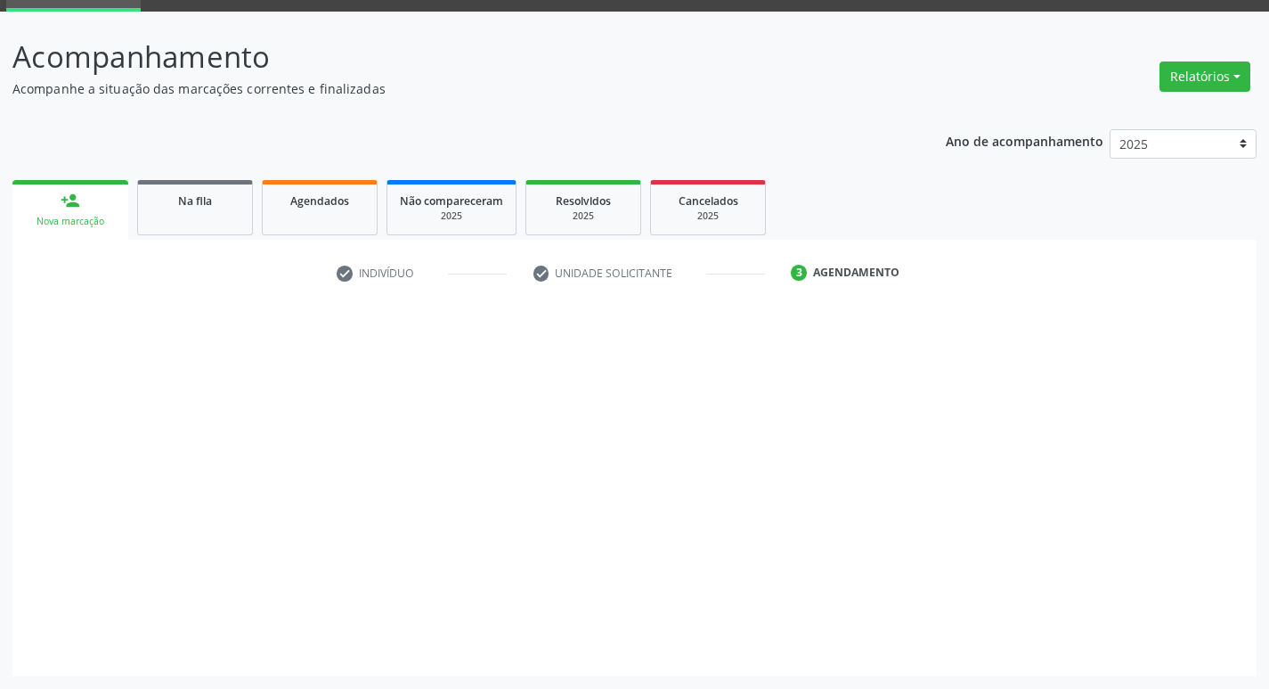
scroll to position [86, 0]
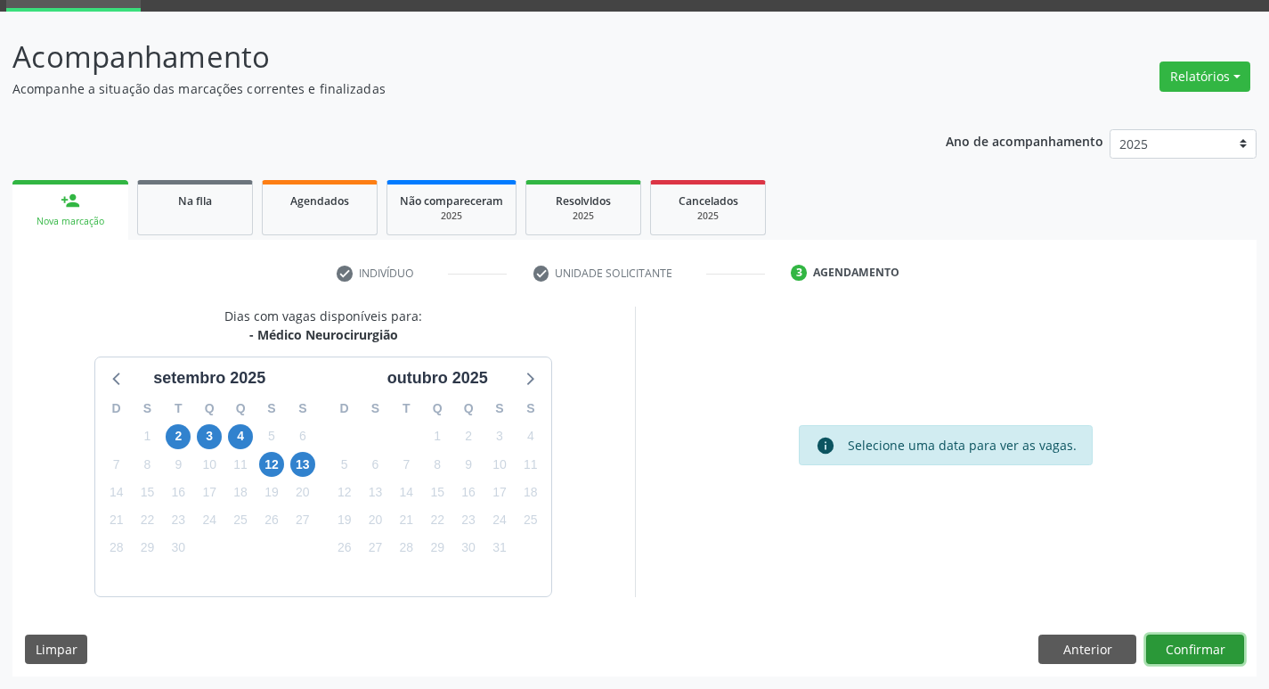
click at [1178, 654] on button "Confirmar" at bounding box center [1195, 649] width 98 height 30
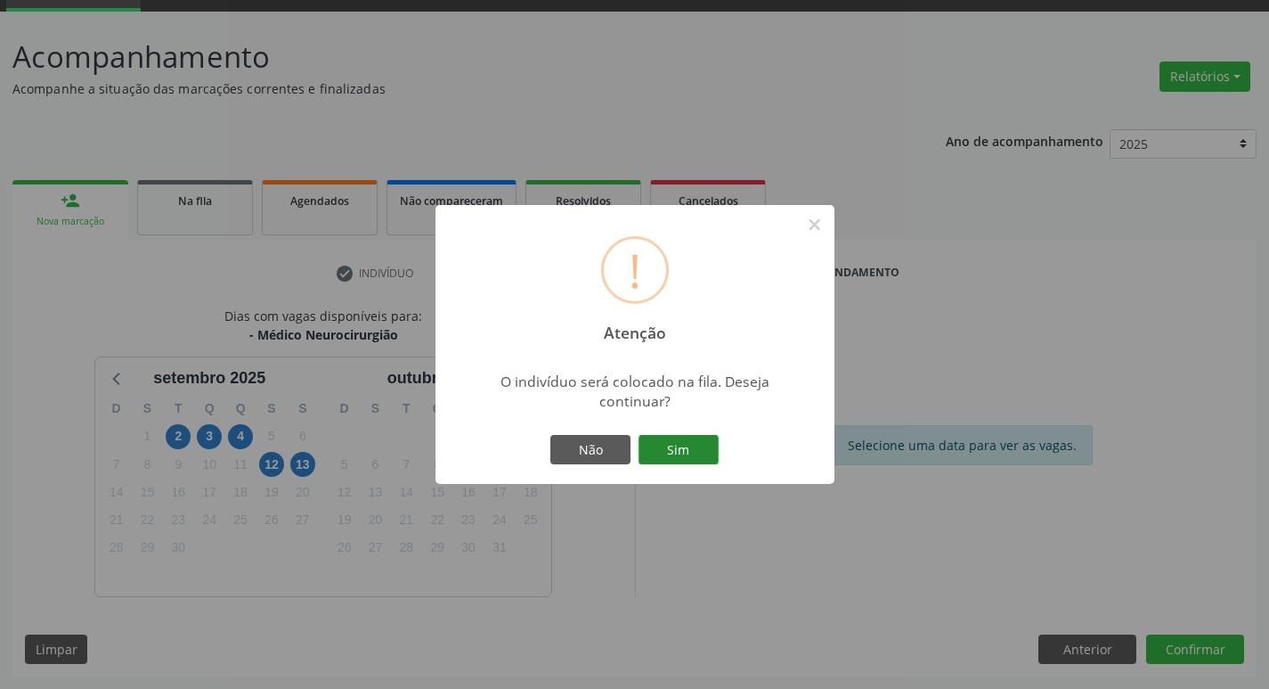
click at [703, 458] on button "Sim" at bounding box center [679, 450] width 80 height 30
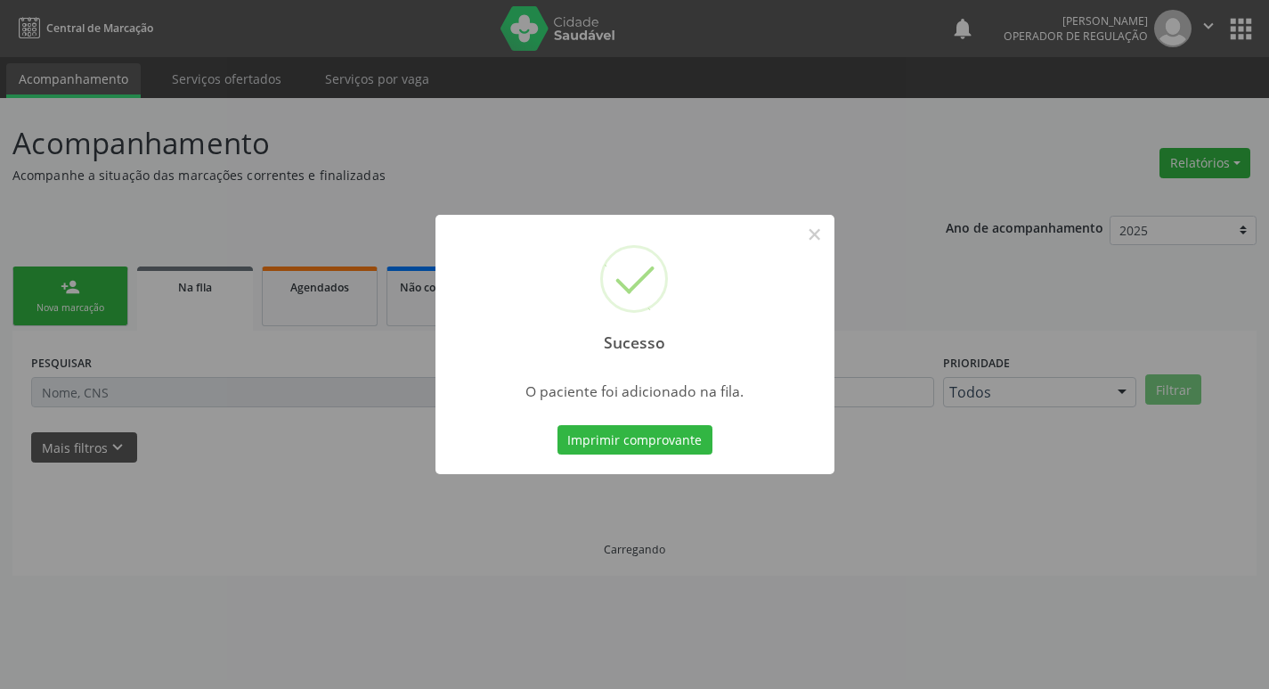
scroll to position [0, 0]
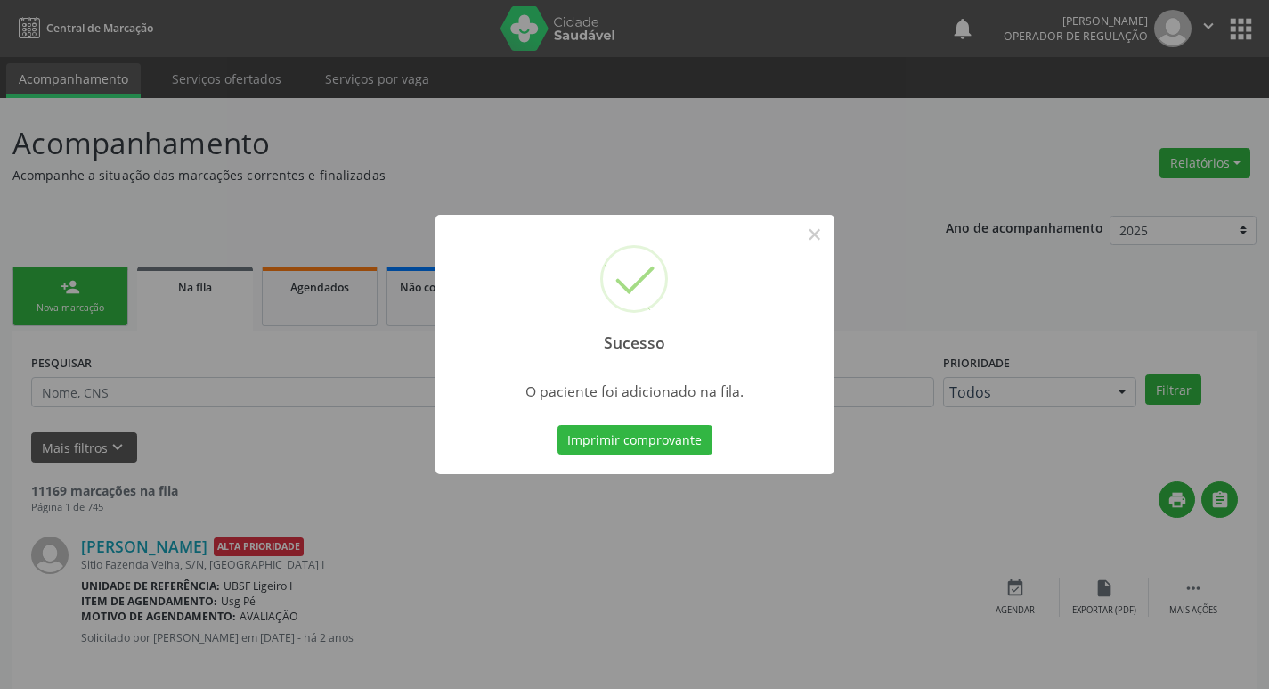
click at [92, 126] on div "Sucesso × O paciente foi adicionado na fila. Imprimir comprovante Cancel" at bounding box center [634, 344] width 1269 height 689
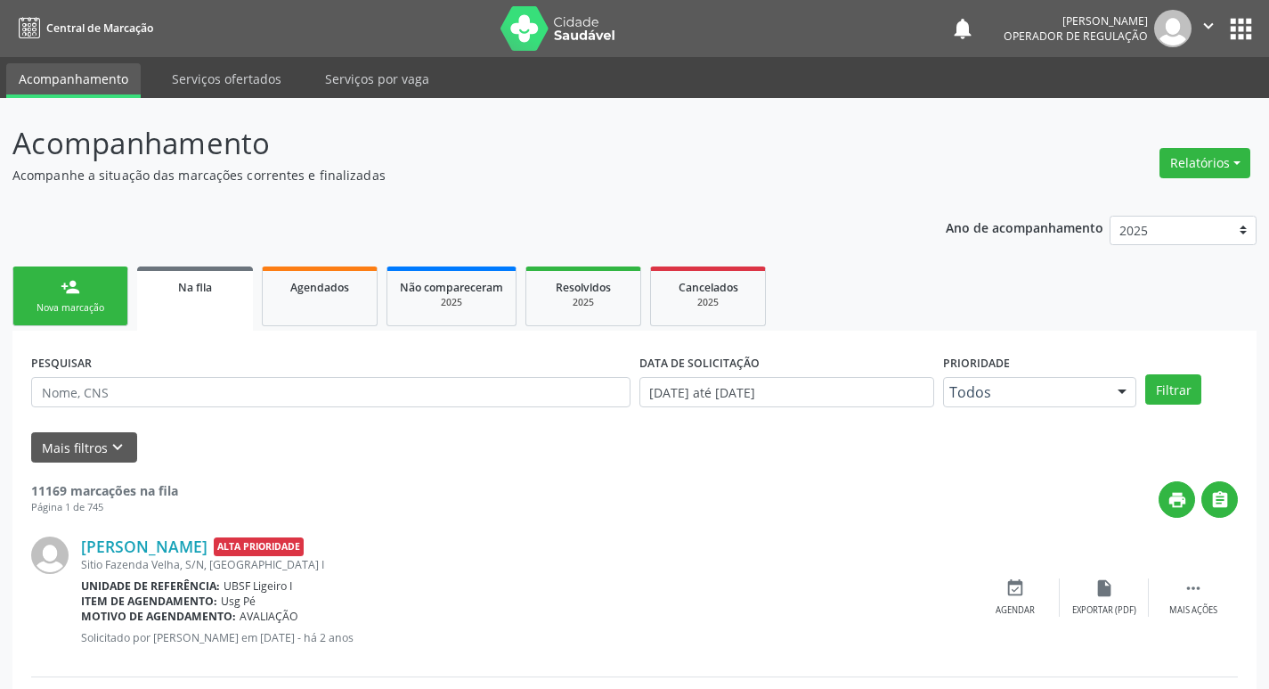
click at [113, 286] on link "person_add Nova marcação" at bounding box center [70, 296] width 116 height 60
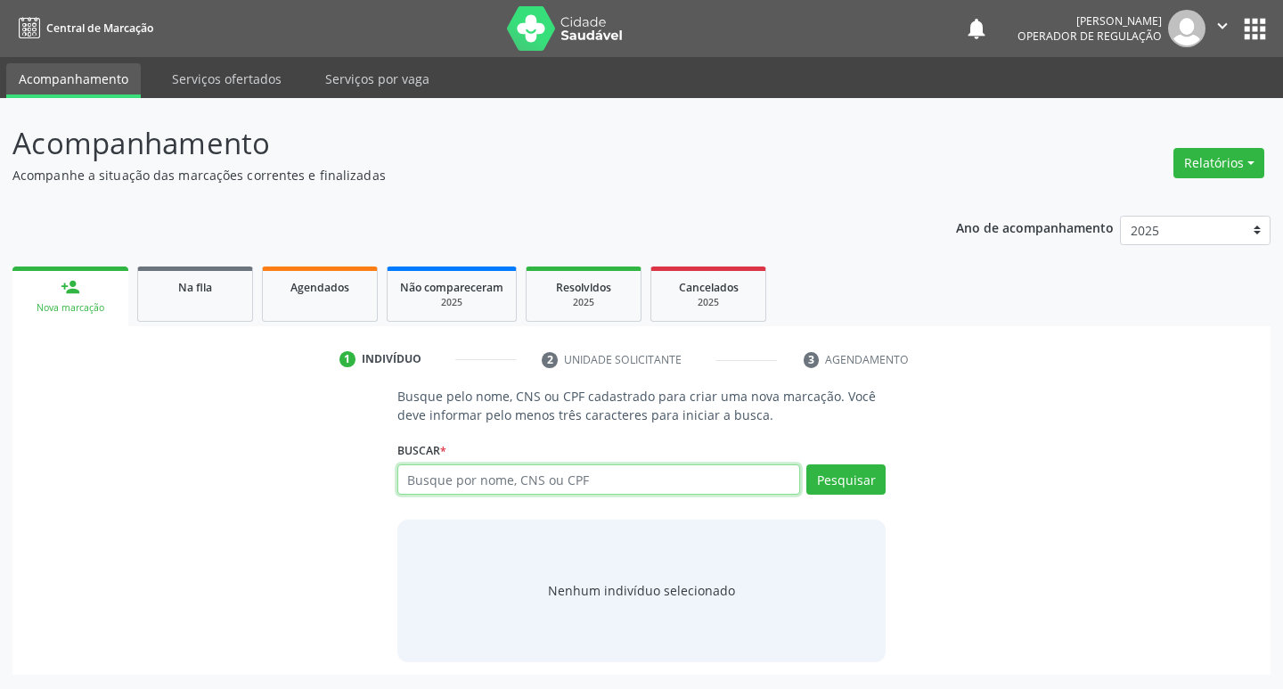
click at [596, 473] on input "text" at bounding box center [598, 479] width 403 height 30
type input "705000211773455"
click at [859, 471] on button "Pesquisar" at bounding box center [845, 479] width 79 height 30
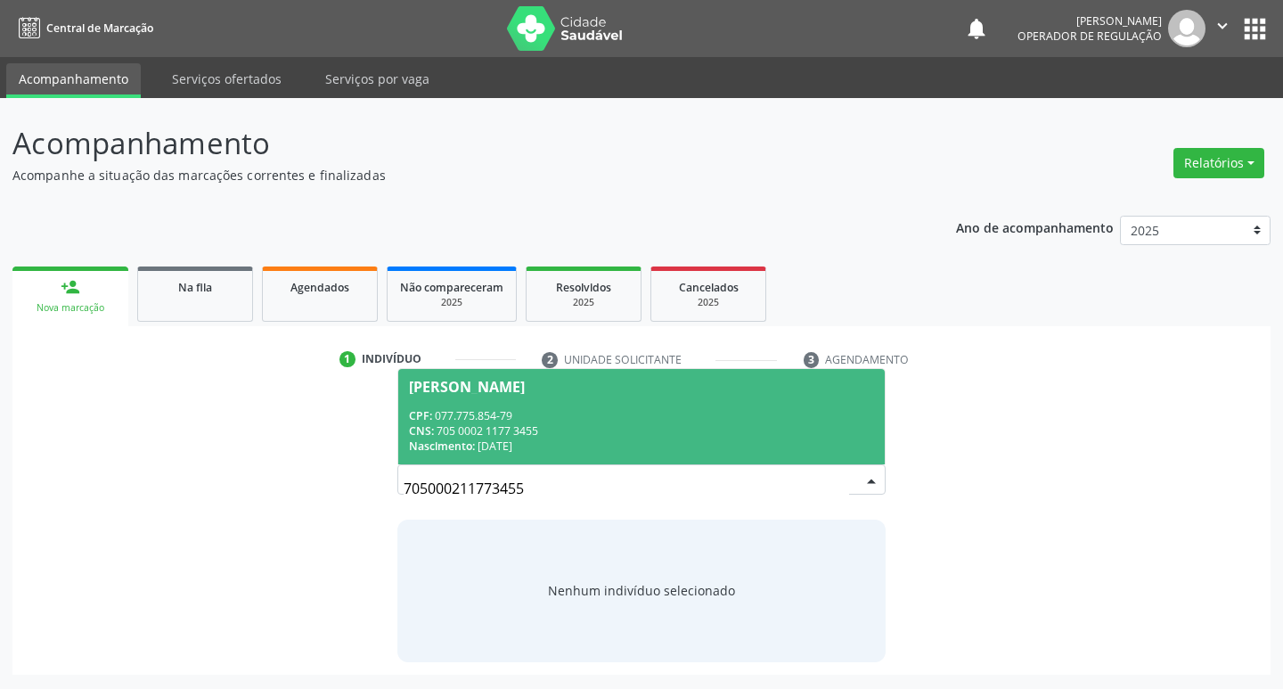
click at [653, 401] on span "[PERSON_NAME] CPF: 077.775.854-79 CNS: 705 0002 1177 3455 Nascimento: [DATE]" at bounding box center [641, 416] width 487 height 95
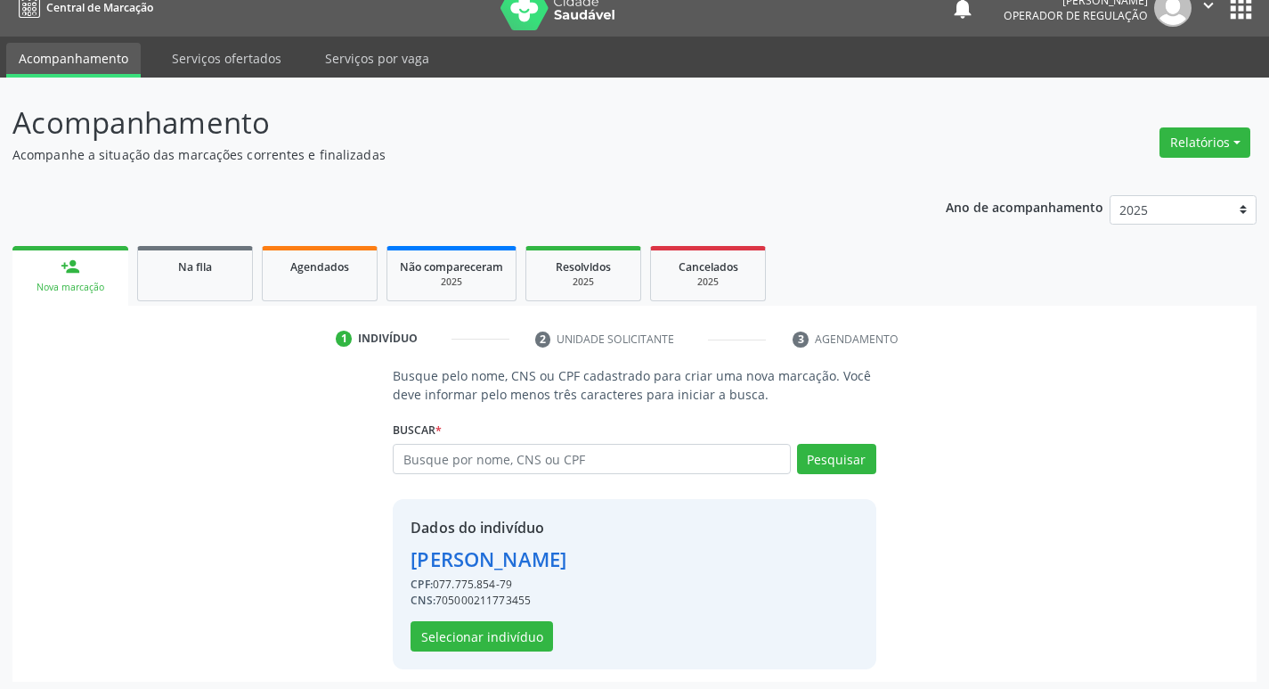
scroll to position [26, 0]
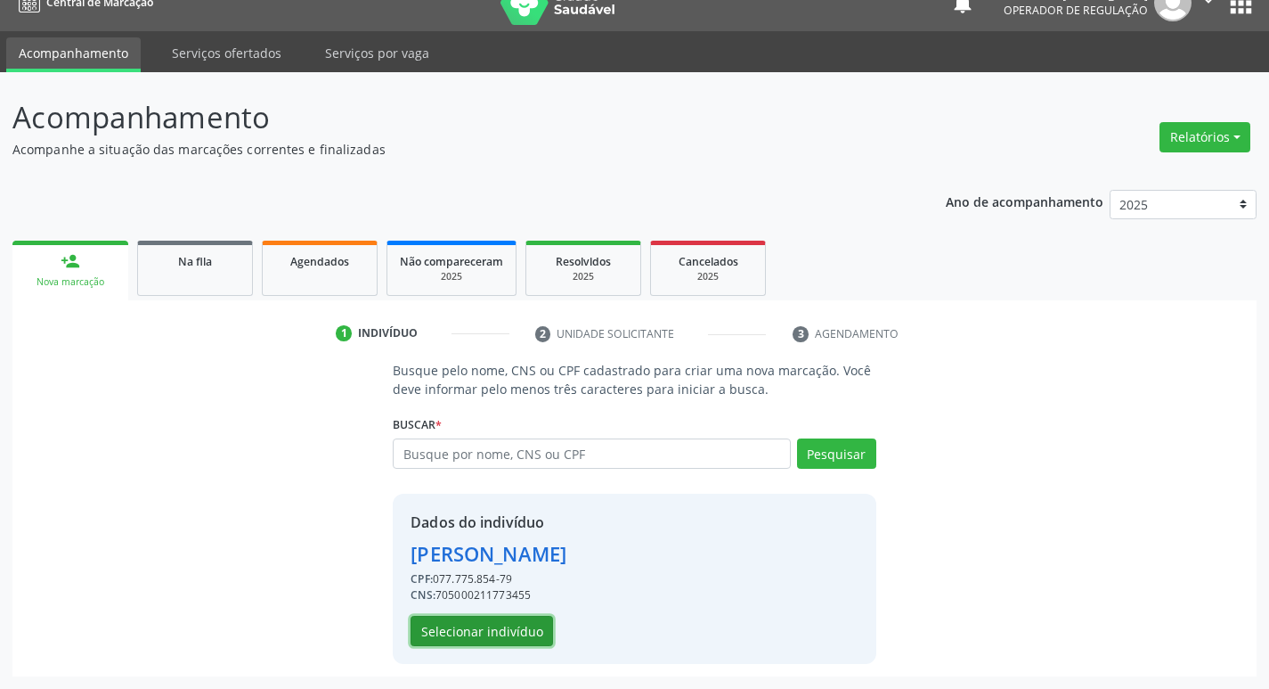
click at [508, 624] on button "Selecionar indivíduo" at bounding box center [482, 630] width 143 height 30
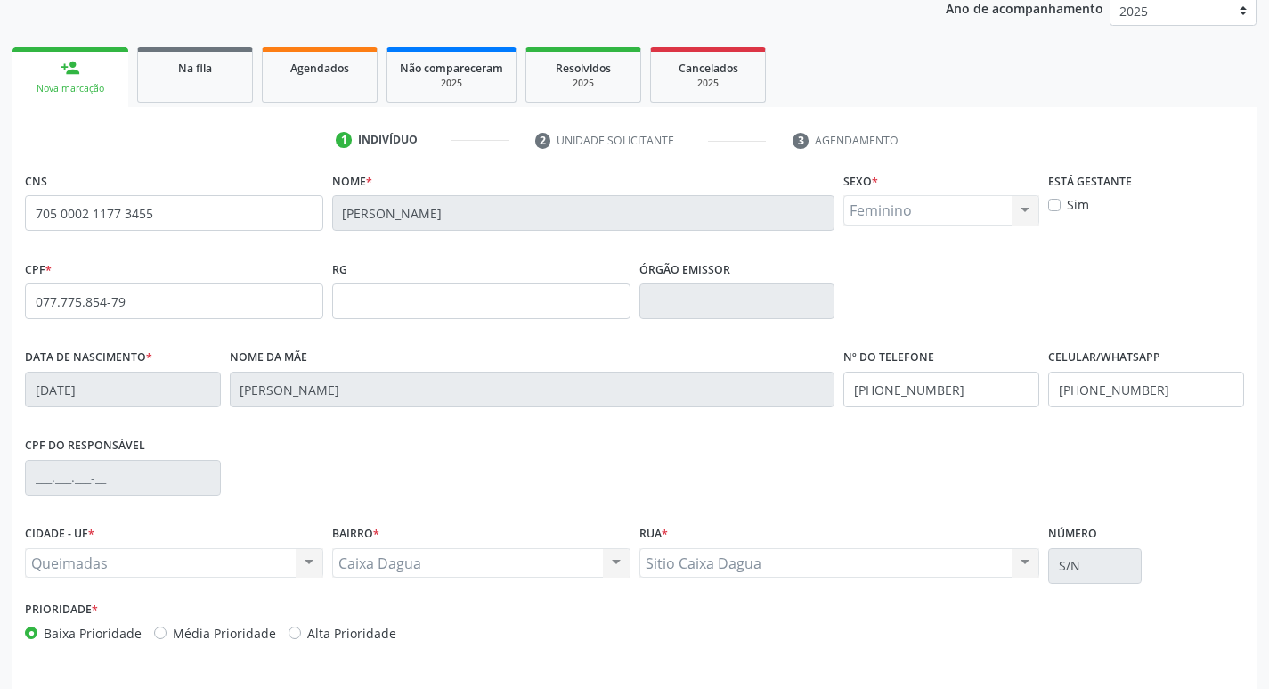
scroll to position [277, 0]
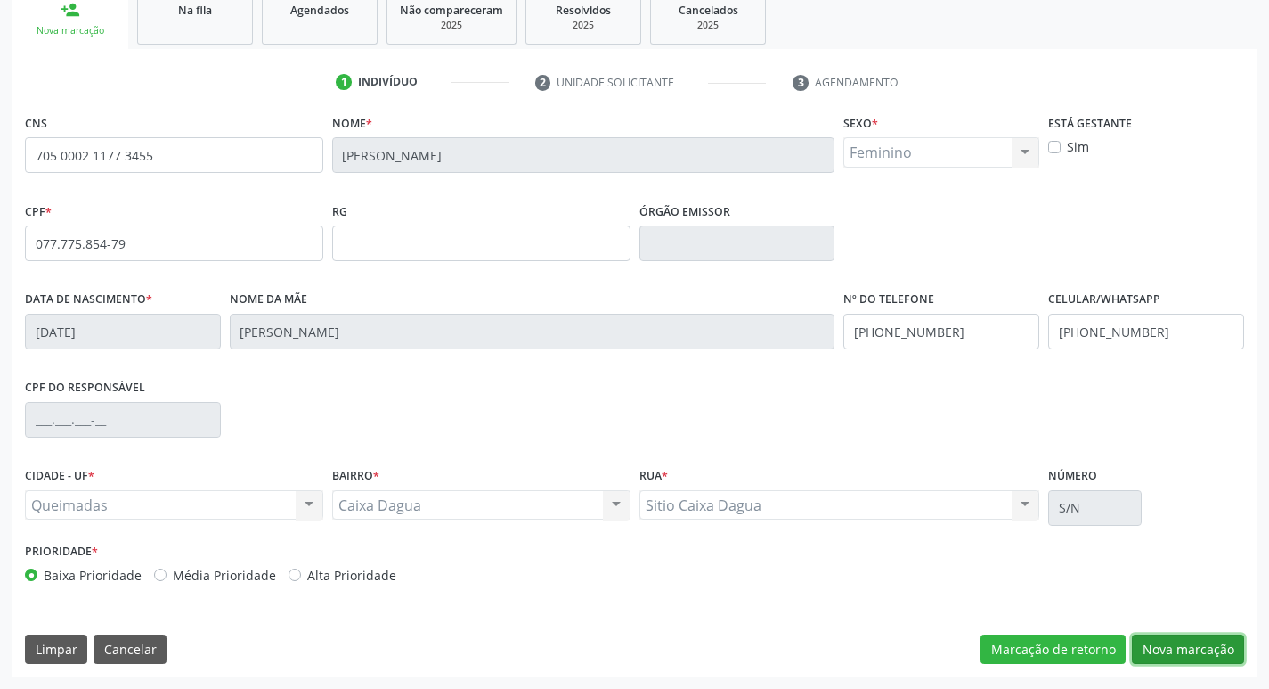
click at [1205, 648] on button "Nova marcação" at bounding box center [1188, 649] width 112 height 30
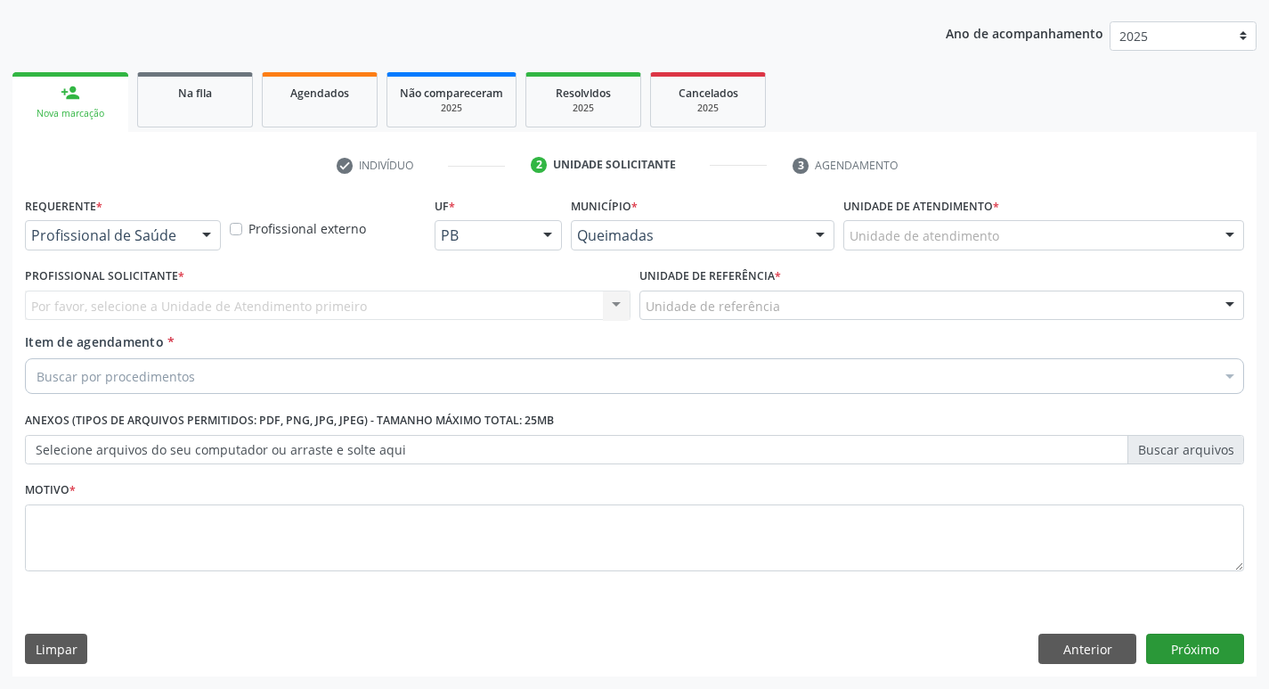
scroll to position [194, 0]
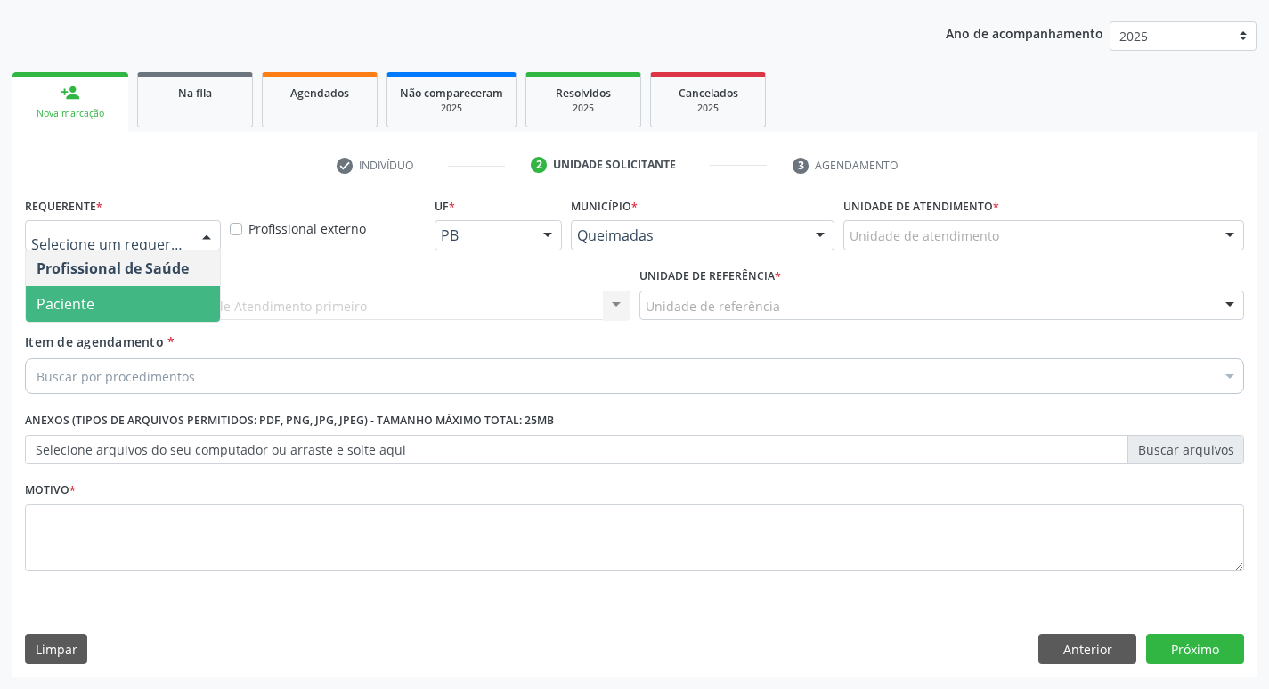
click at [125, 298] on span "Paciente" at bounding box center [123, 304] width 194 height 36
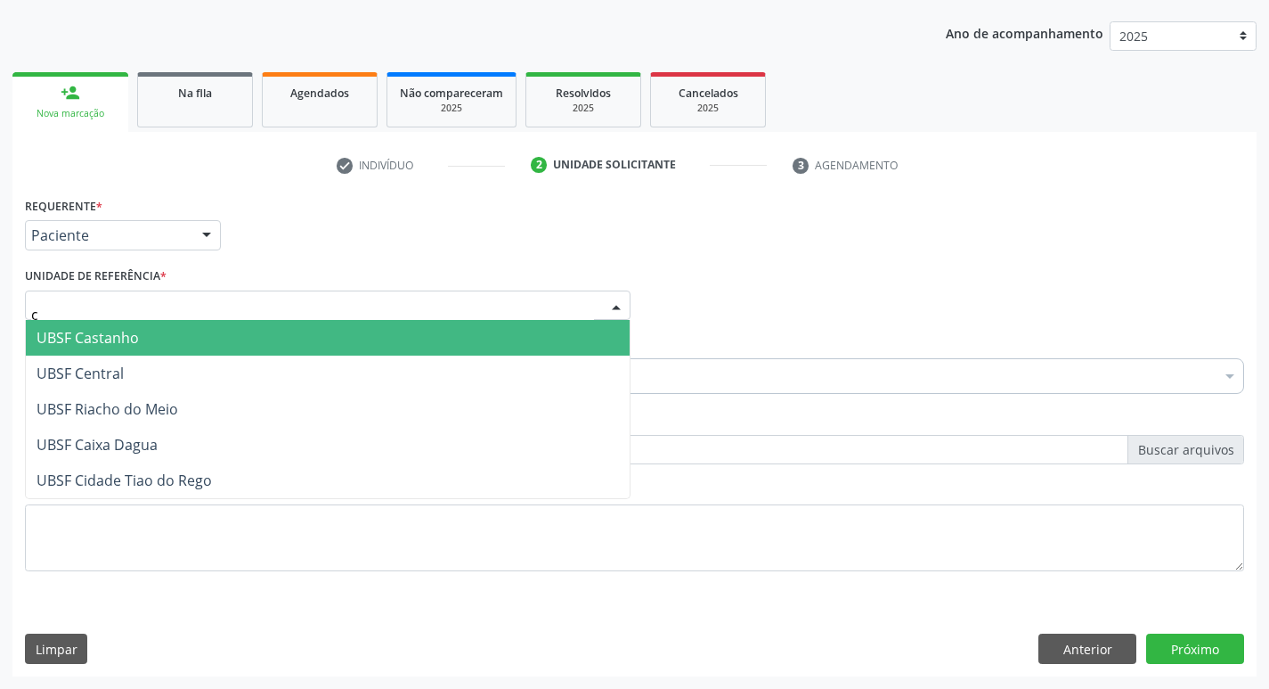
type input "ca"
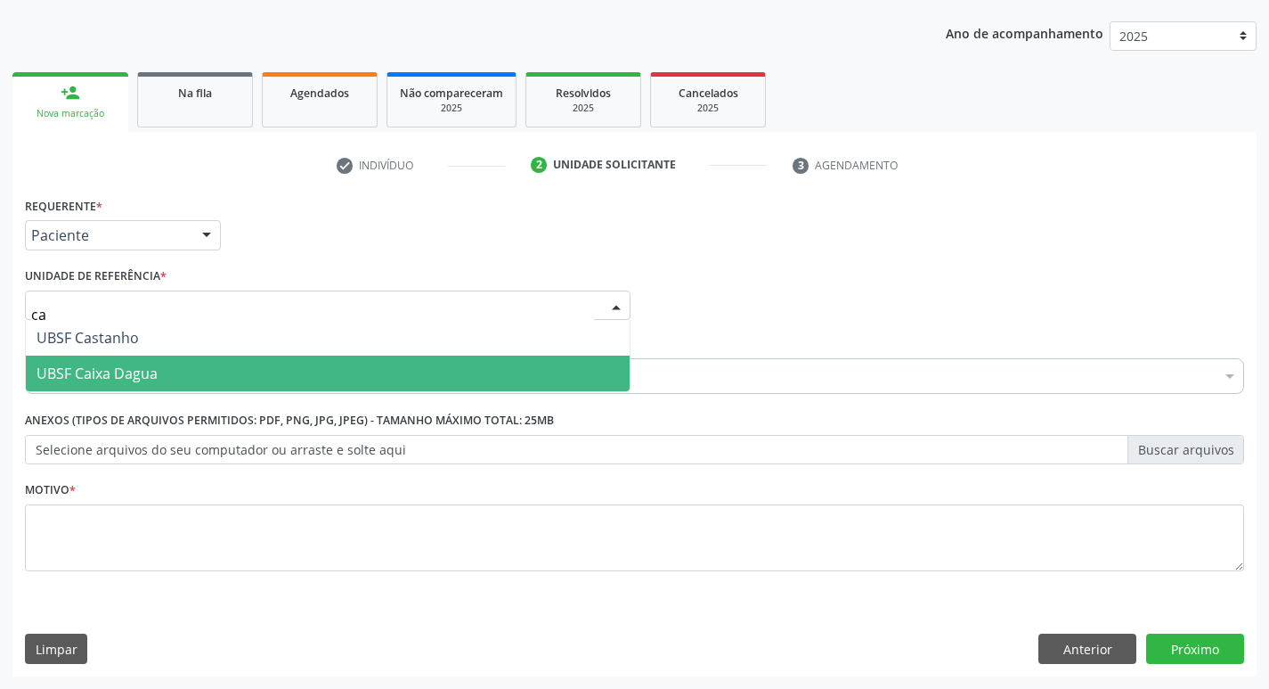
click at [111, 364] on span "UBSF Caixa Dagua" at bounding box center [97, 373] width 121 height 20
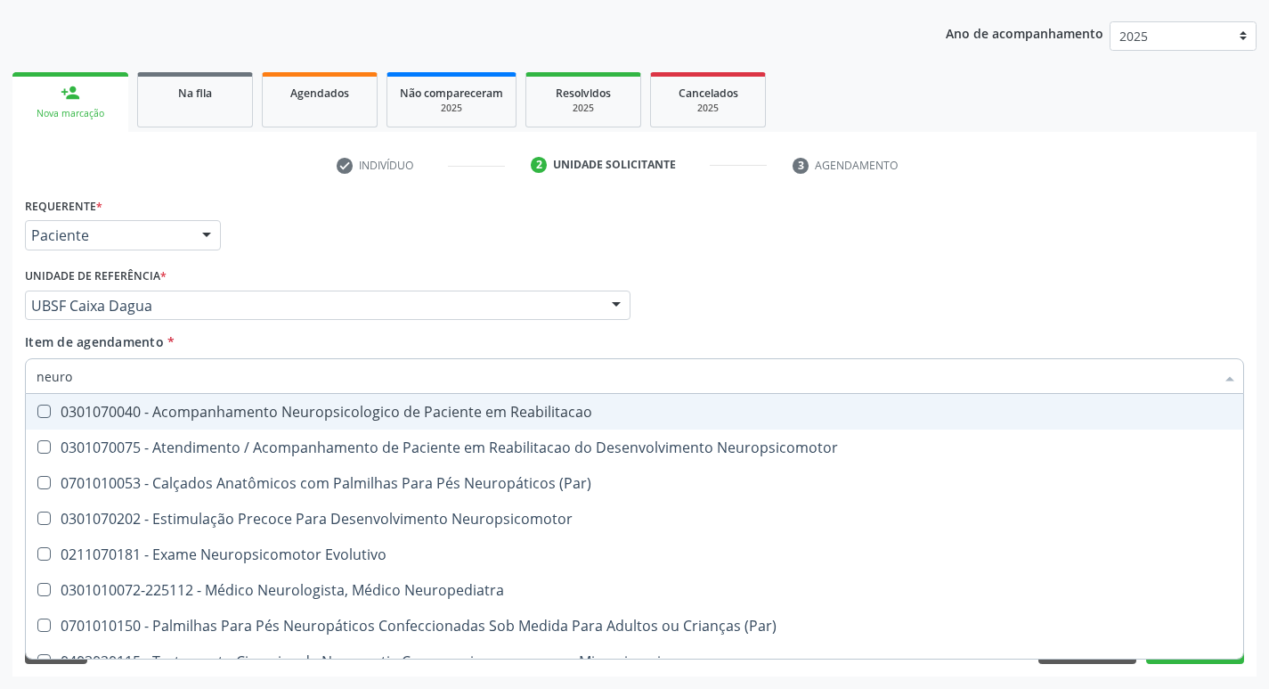
type input "neuroc"
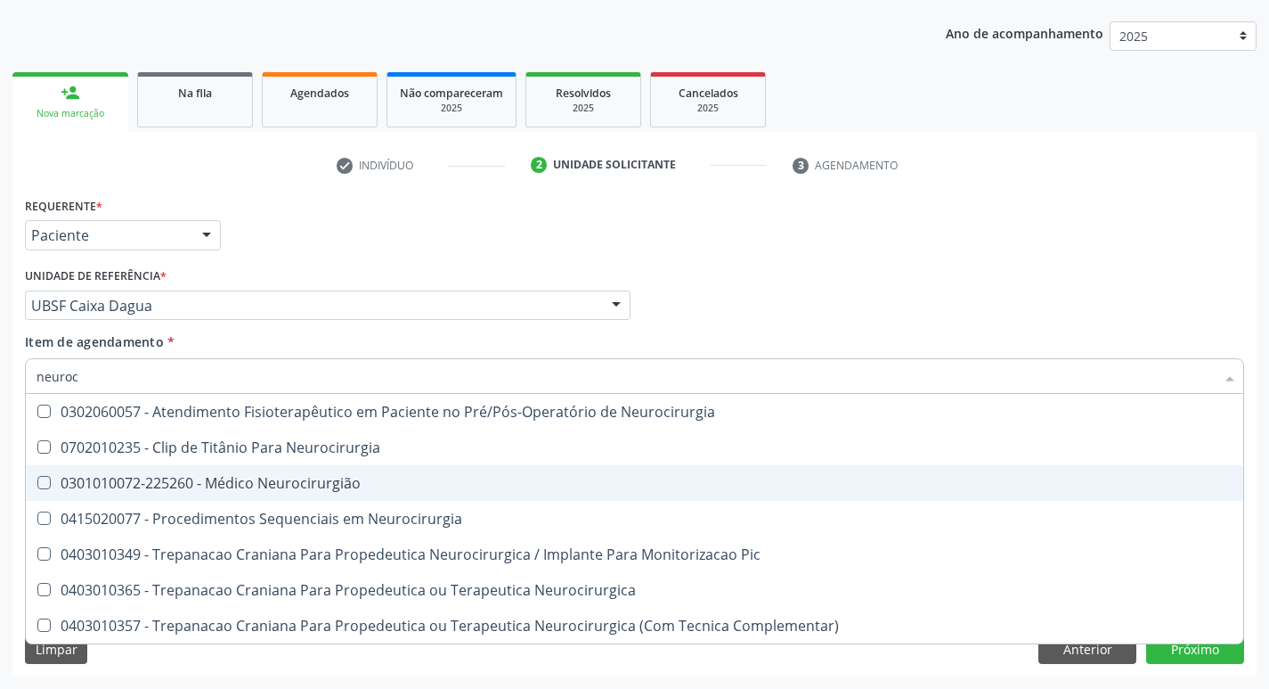
click at [122, 480] on div "0301010072-225260 - Médico Neurocirurgião" at bounding box center [635, 483] width 1196 height 14
checkbox Neurocirurgião "true"
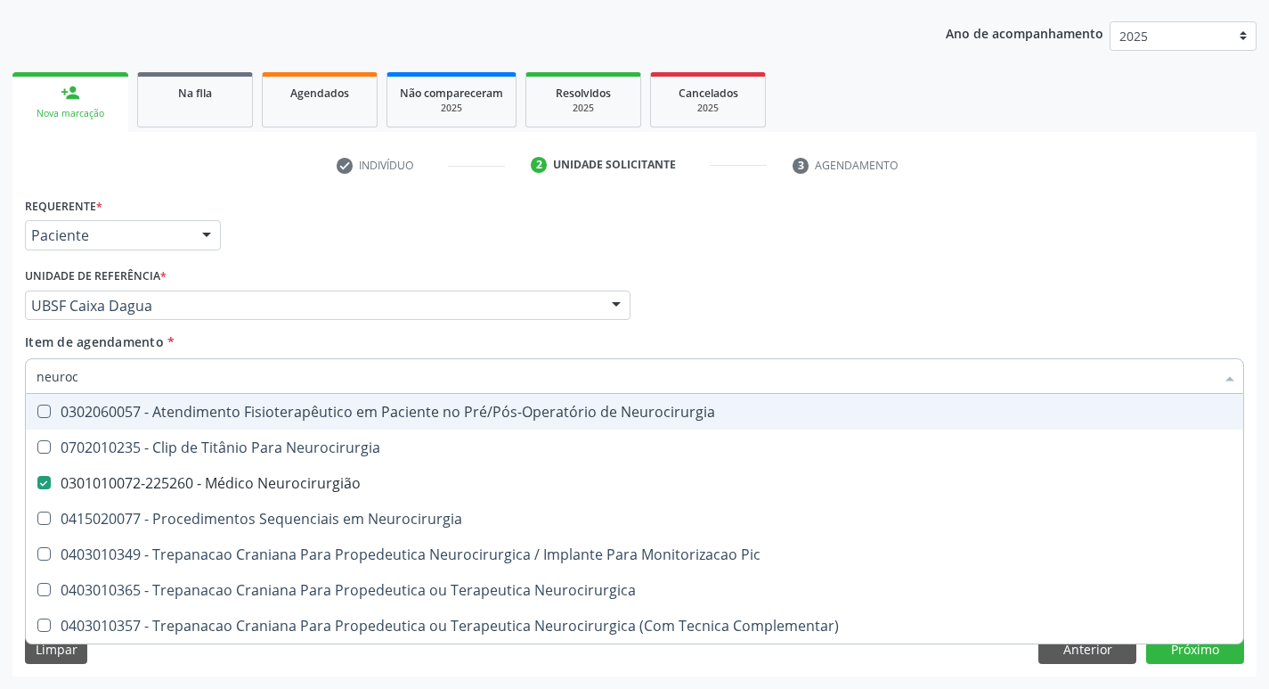
click at [370, 226] on div "Requerente * Paciente Profissional de Saúde Paciente Nenhum resultado encontrad…" at bounding box center [634, 226] width 1228 height 69
checkbox Neurocirurgia "true"
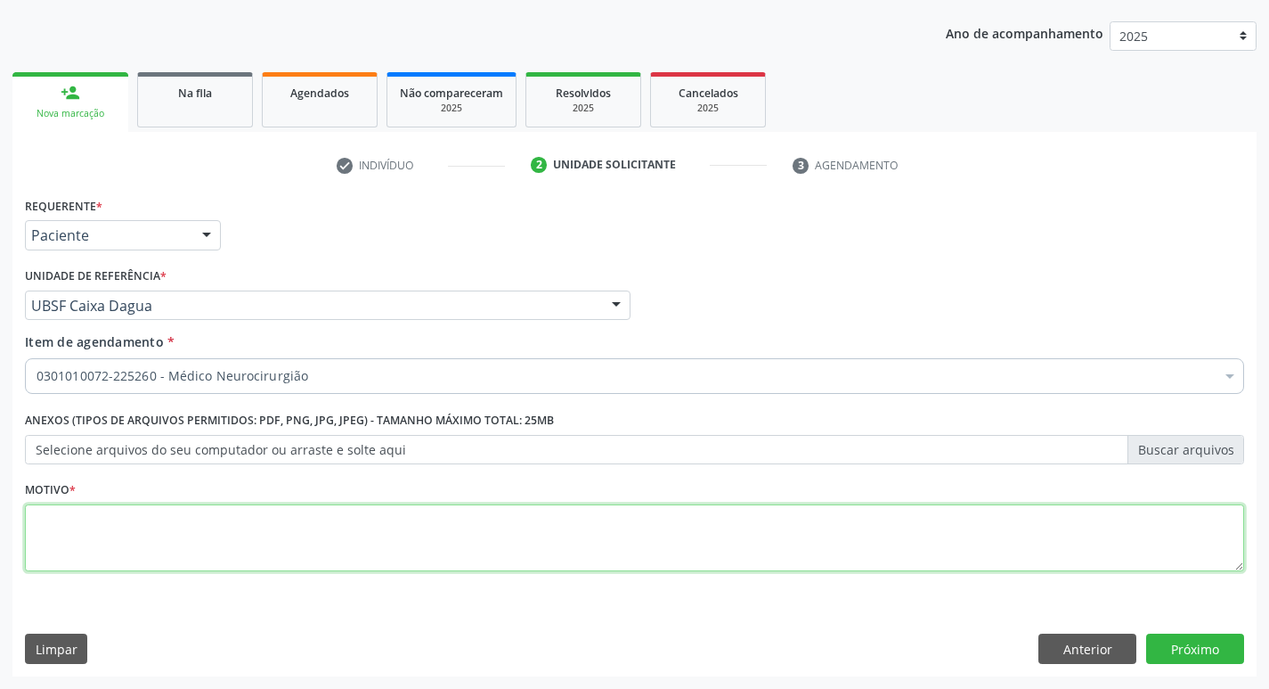
click at [83, 539] on textarea at bounding box center [634, 538] width 1219 height 68
click at [136, 524] on textarea "Retorno. ( Dr [PERSON_NAME])" at bounding box center [634, 538] width 1219 height 68
click at [469, 567] on textarea "Retorno. ( Dr [PERSON_NAME])" at bounding box center [634, 538] width 1219 height 68
click at [105, 518] on textarea "Retorno. ( Dr [PERSON_NAME])" at bounding box center [634, 538] width 1219 height 68
click at [109, 519] on textarea "Retorno. ( Dr [PERSON_NAME])" at bounding box center [634, 538] width 1219 height 68
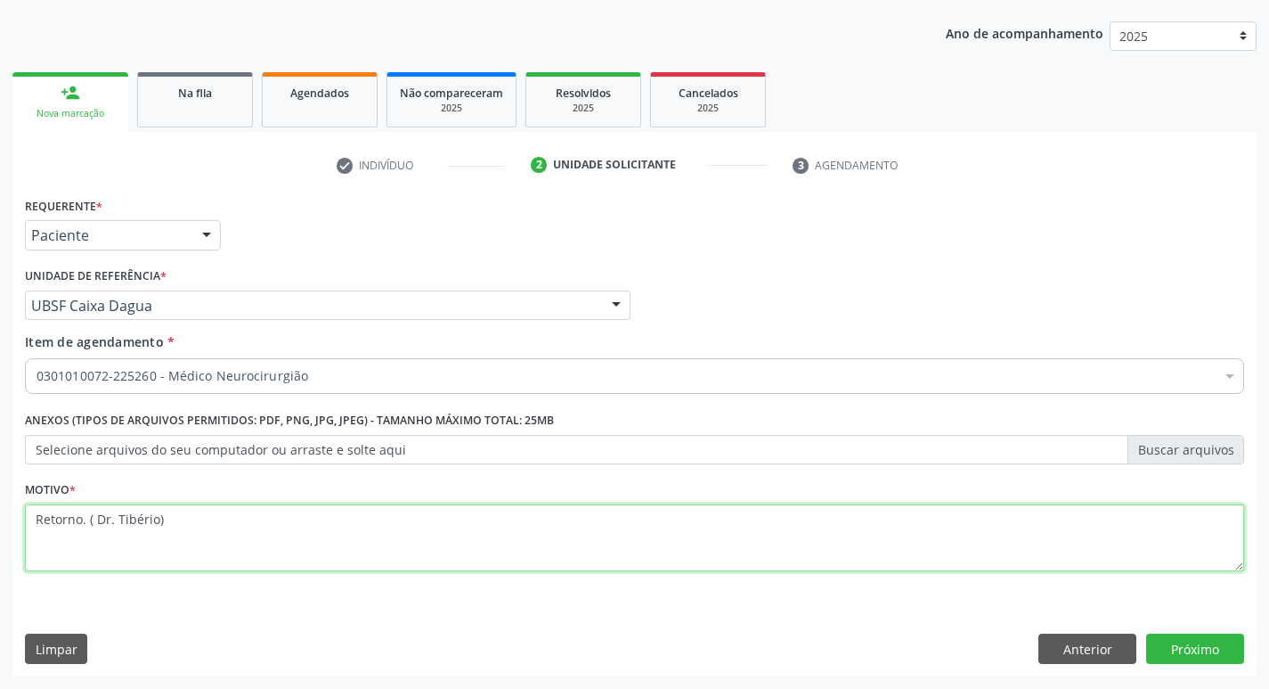
click at [289, 521] on textarea "Retorno. ( Dr. Tibério)" at bounding box center [634, 538] width 1219 height 68
type textarea "Retorno. ( Dr. Tibério)"
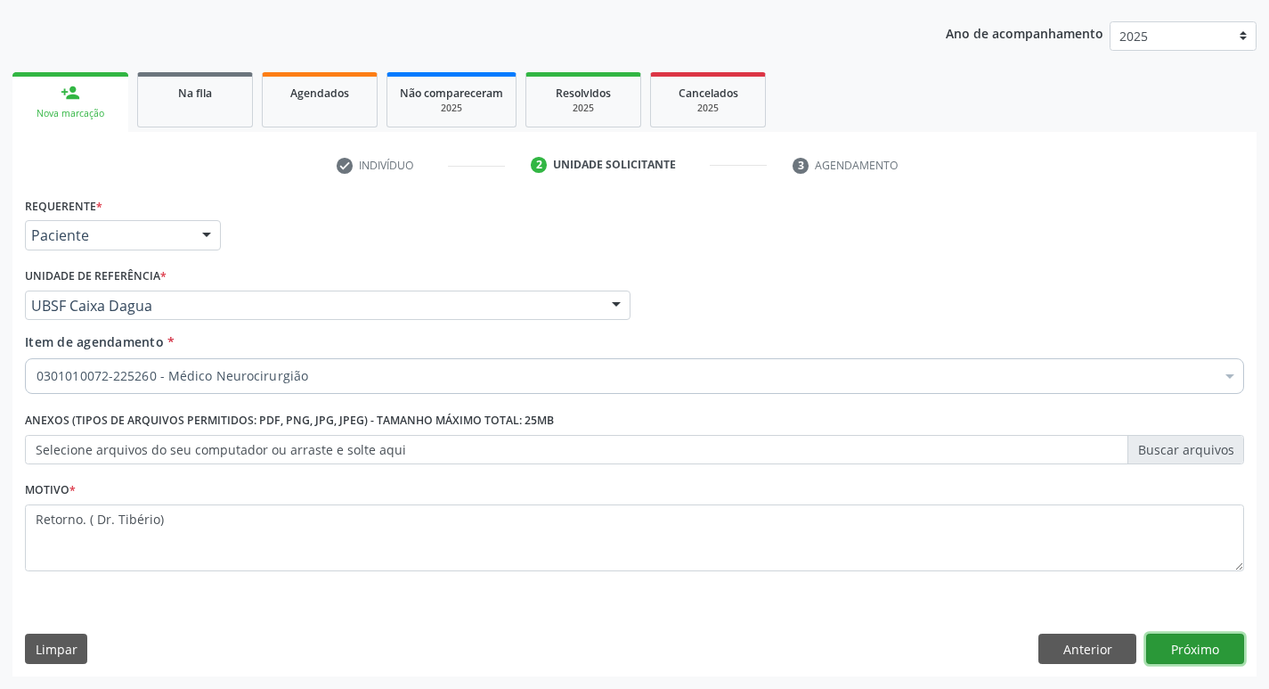
click at [1191, 646] on button "Próximo" at bounding box center [1195, 648] width 98 height 30
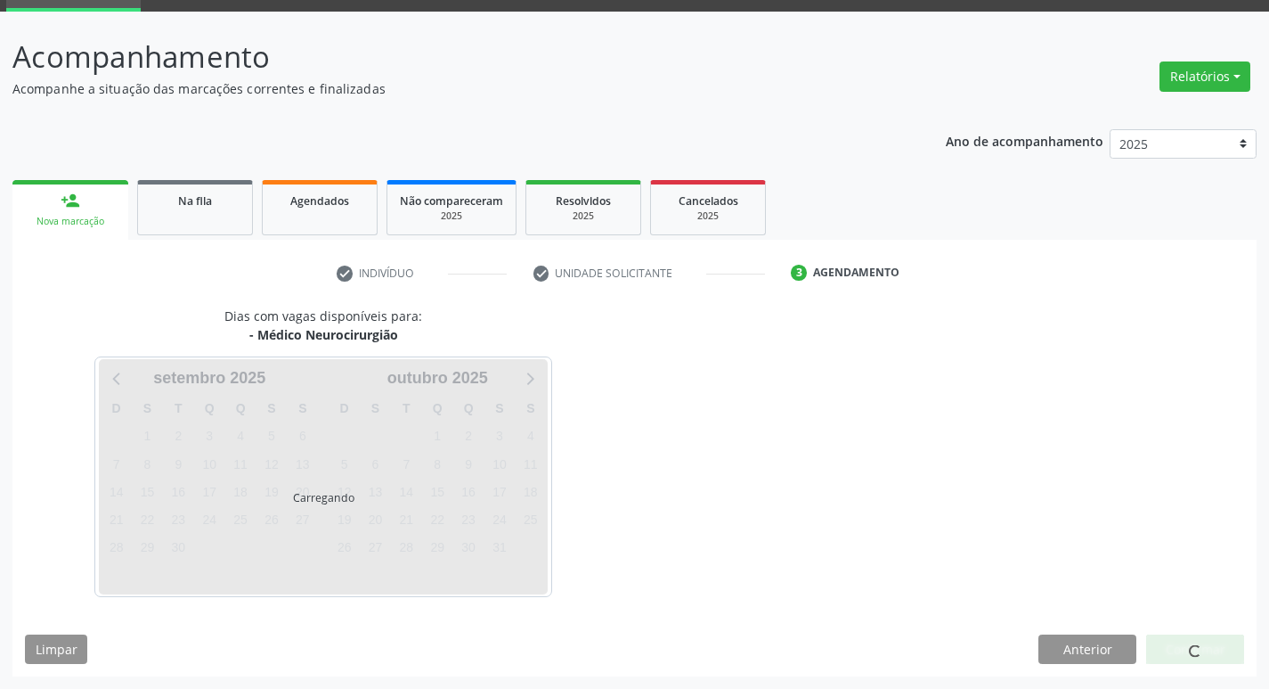
scroll to position [86, 0]
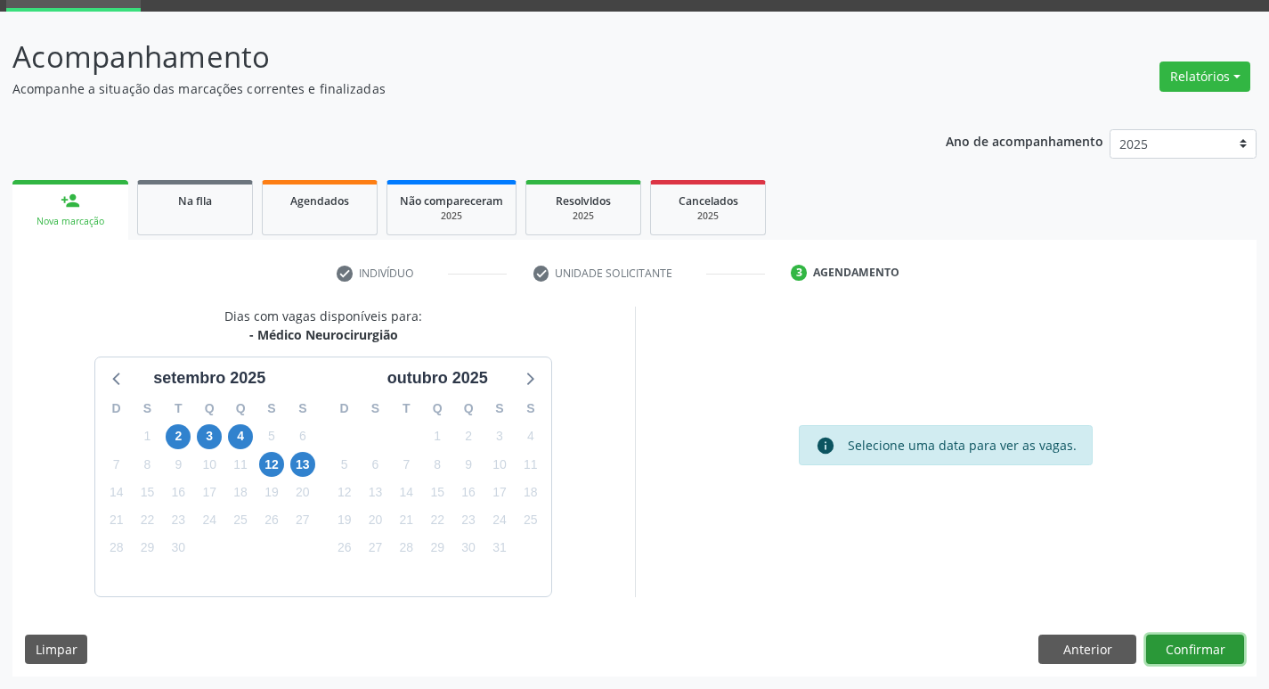
click at [1201, 637] on button "Confirmar" at bounding box center [1195, 649] width 98 height 30
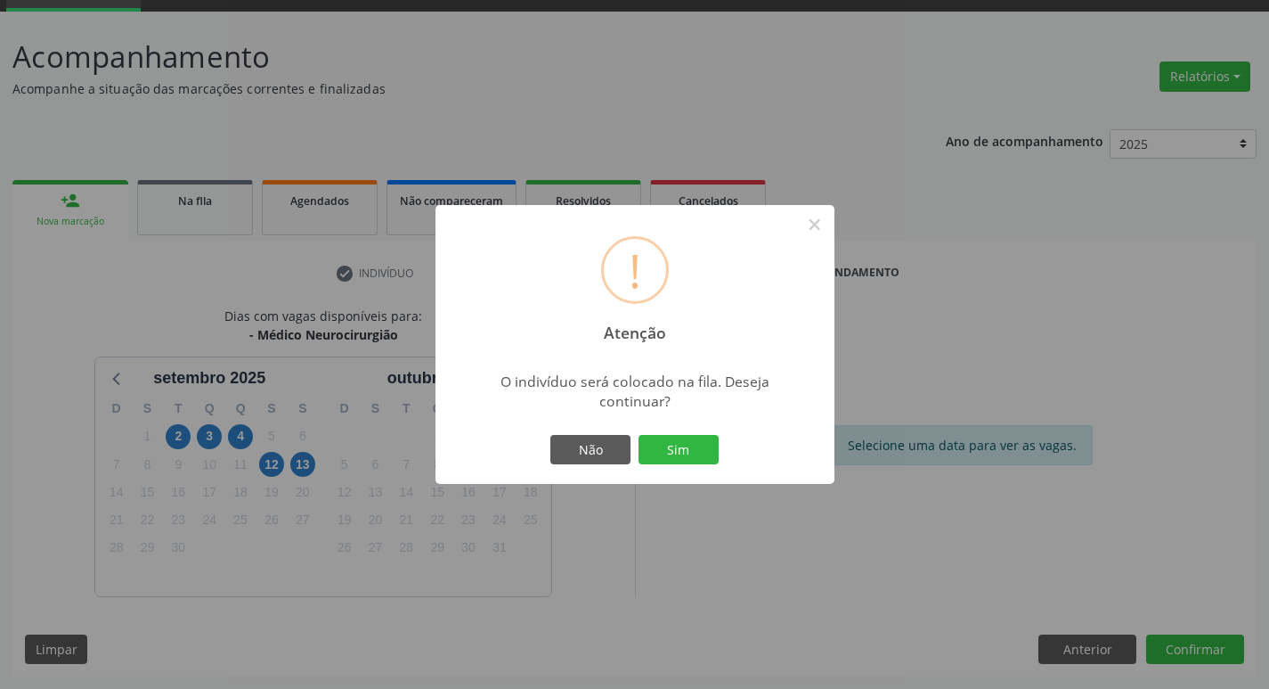
drag, startPoint x: 674, startPoint y: 467, endPoint x: 149, endPoint y: 467, distance: 525.5
click at [673, 467] on div "Não Sim" at bounding box center [635, 449] width 176 height 37
drag, startPoint x: 705, startPoint y: 455, endPoint x: 717, endPoint y: 457, distance: 12.6
click at [705, 456] on button "Sim" at bounding box center [679, 450] width 80 height 30
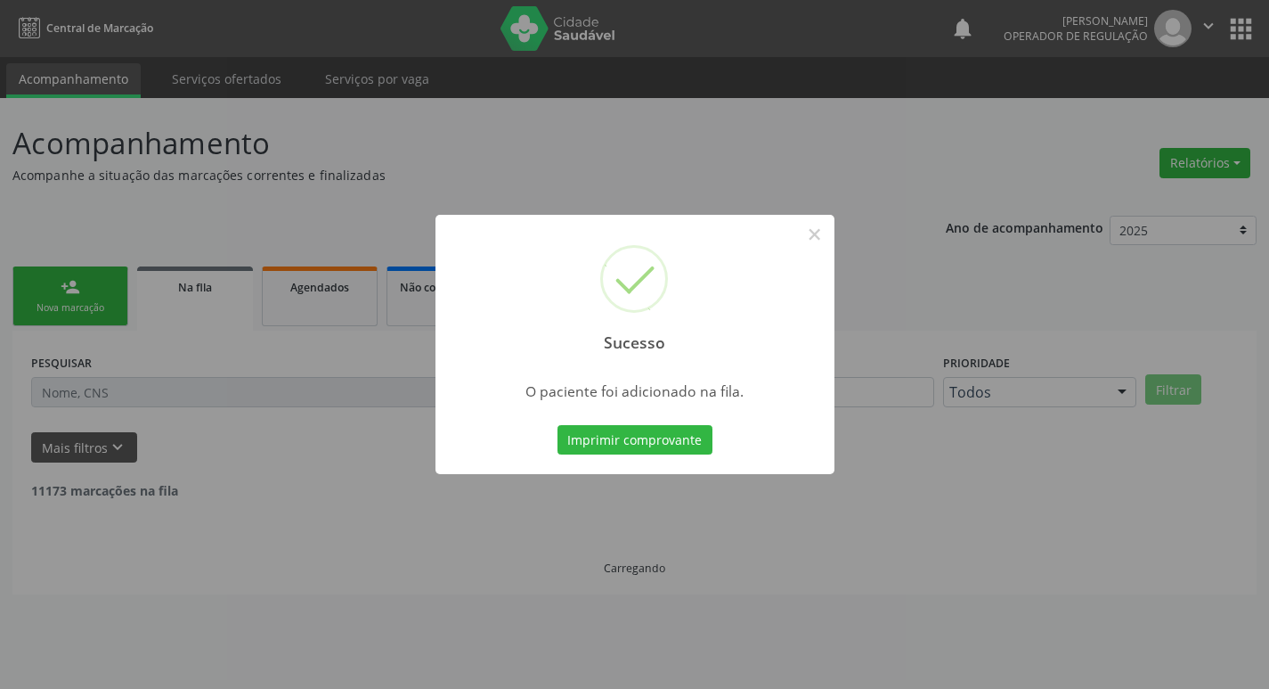
scroll to position [0, 0]
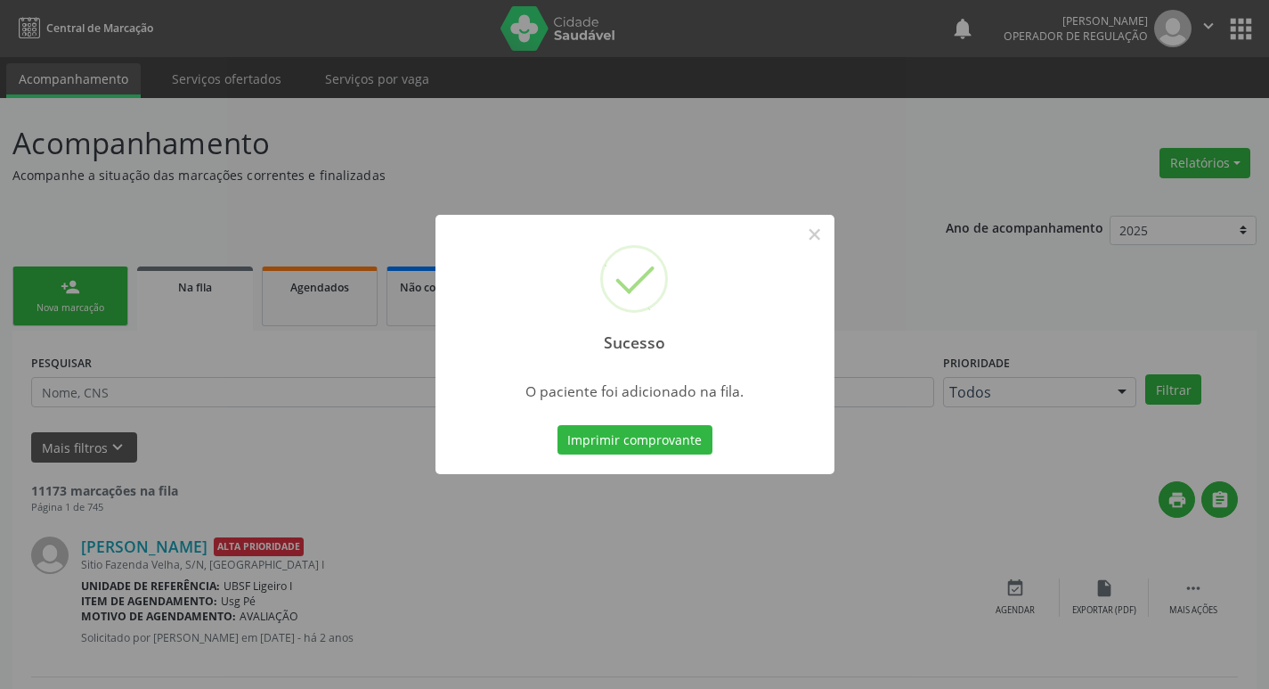
click at [106, 196] on div "Sucesso × O paciente foi adicionado na fila. Imprimir comprovante Cancel" at bounding box center [634, 344] width 1269 height 689
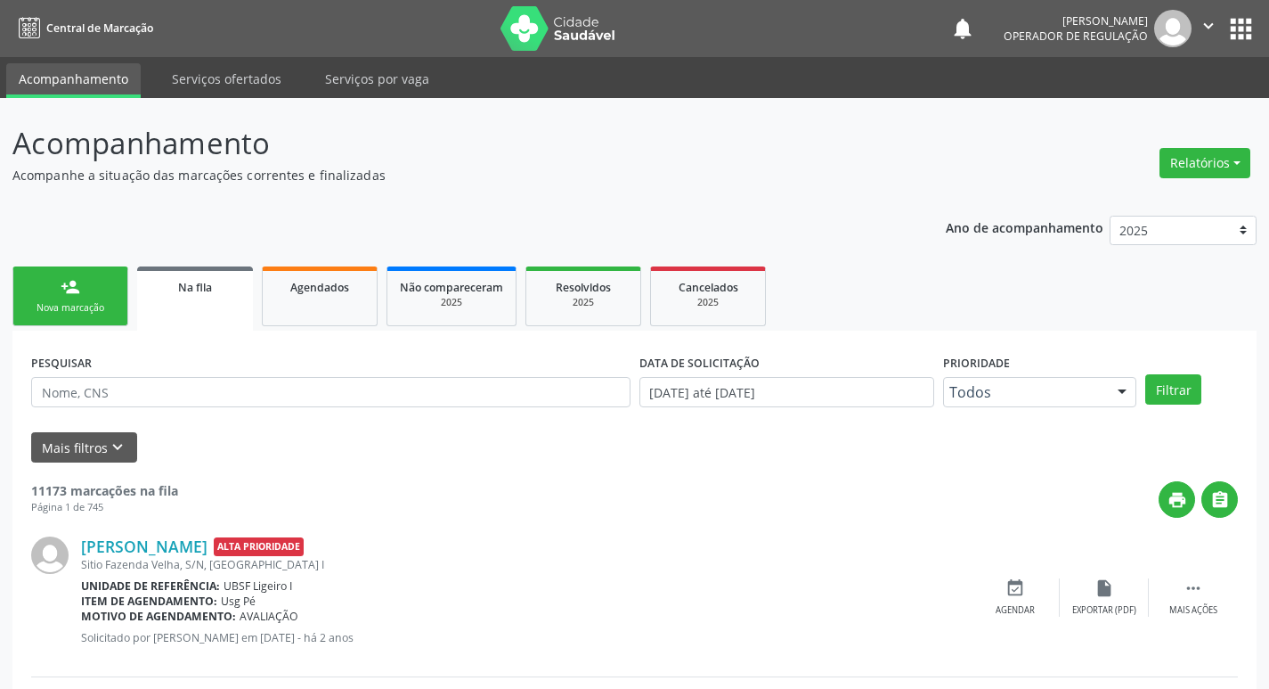
click at [77, 281] on div "person_add" at bounding box center [71, 287] width 20 height 20
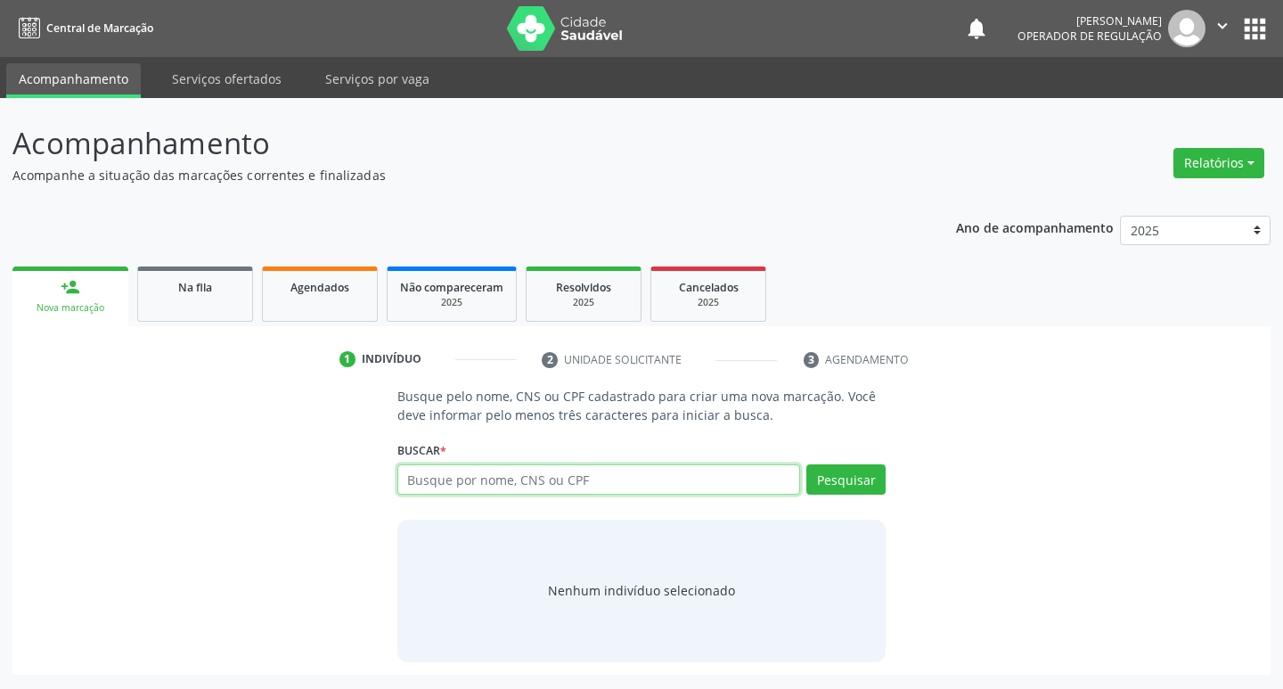
click at [428, 465] on input "text" at bounding box center [598, 479] width 403 height 30
type input "21573669709"
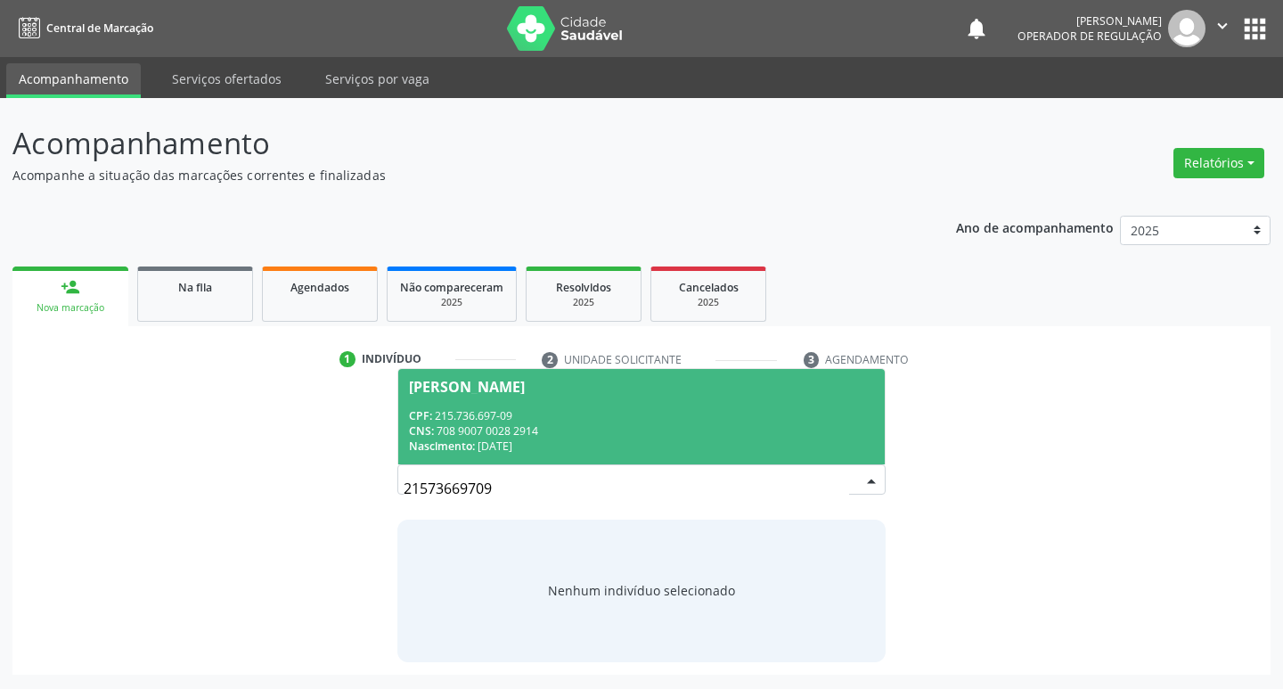
click at [750, 437] on div "CNS: 708 9007 0028 2914" at bounding box center [642, 430] width 466 height 15
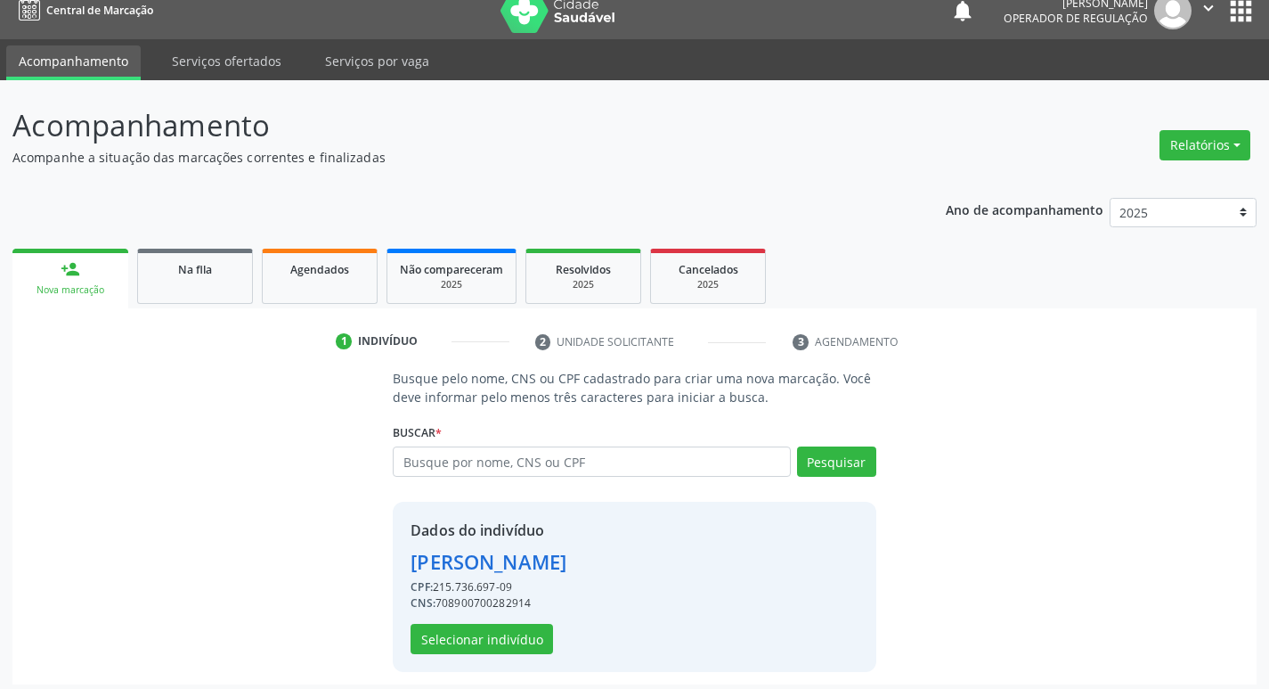
scroll to position [26, 0]
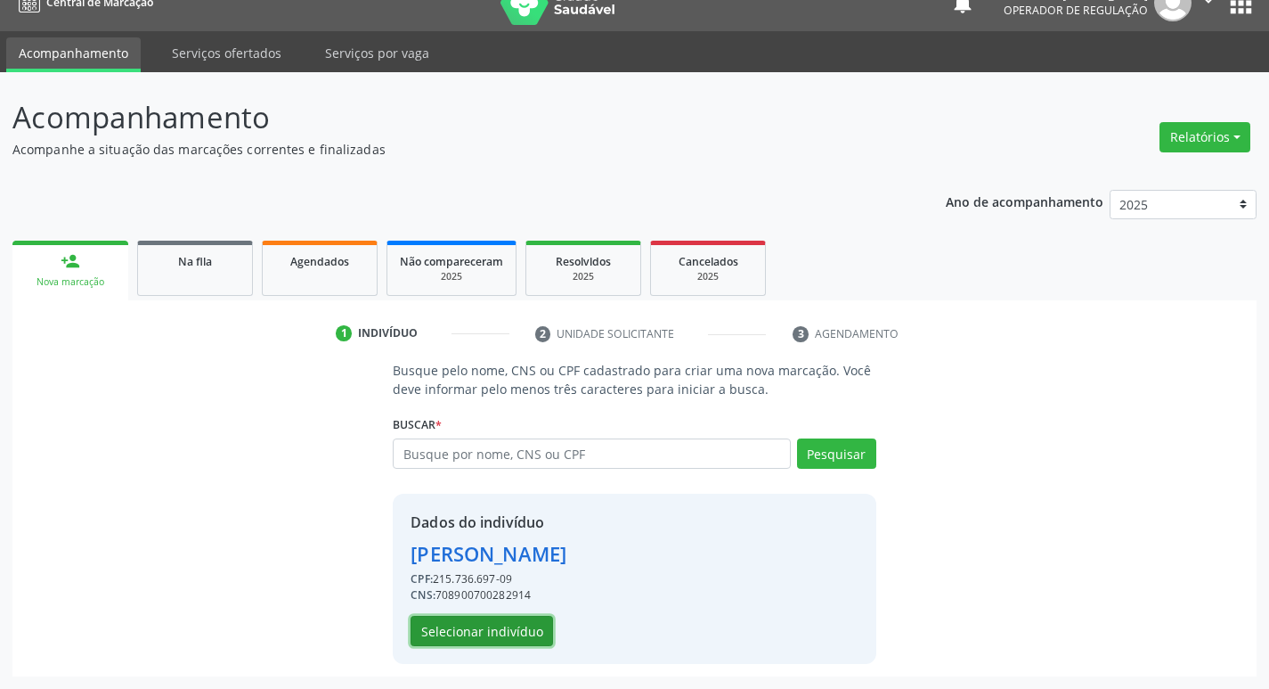
click at [497, 623] on button "Selecionar indivíduo" at bounding box center [482, 630] width 143 height 30
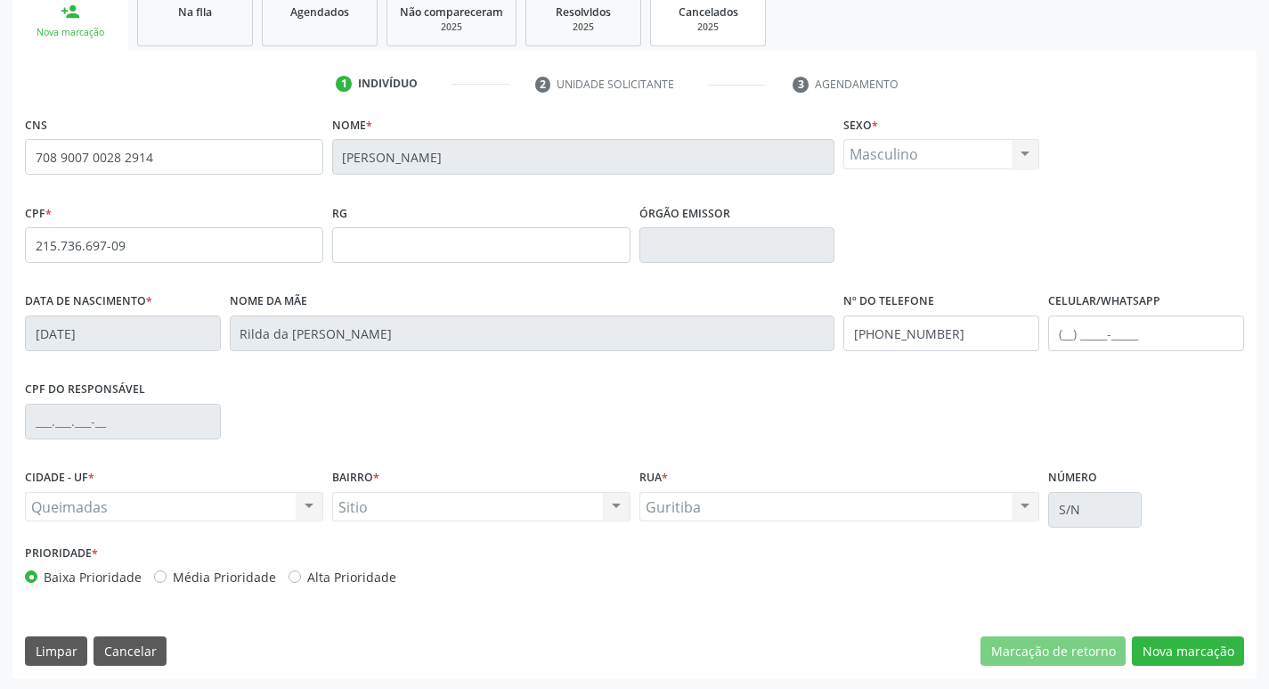
scroll to position [277, 0]
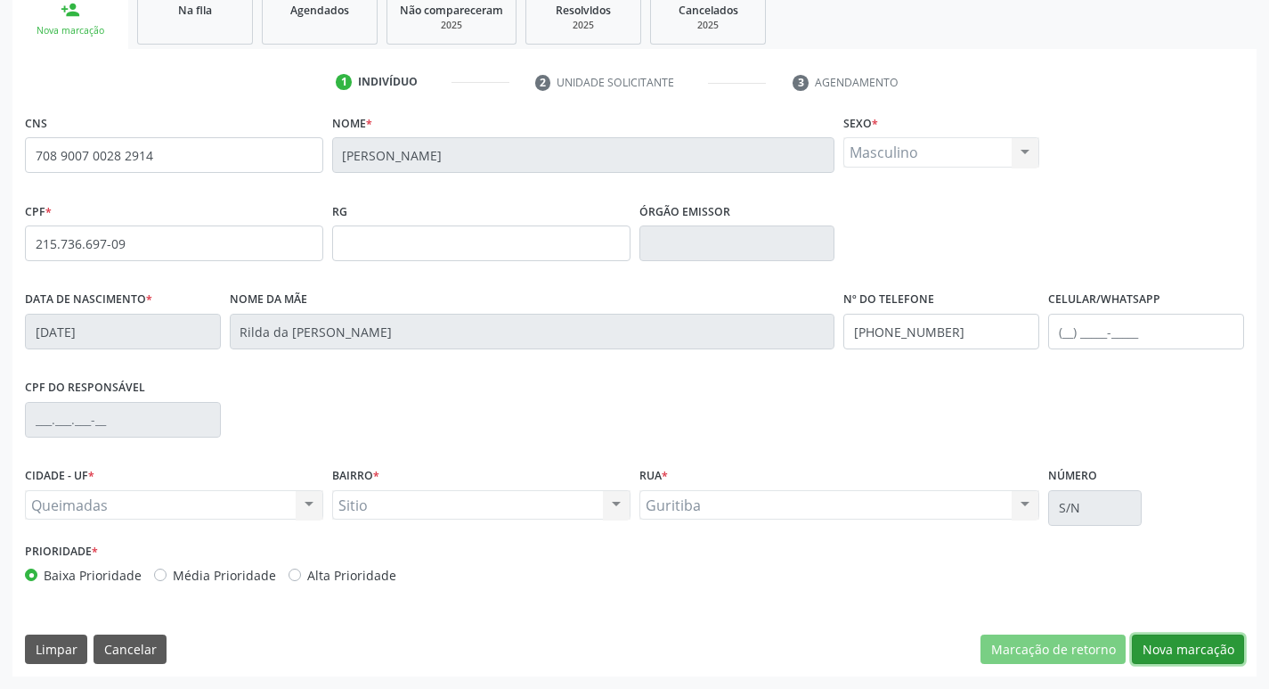
click at [1170, 653] on button "Nova marcação" at bounding box center [1188, 649] width 112 height 30
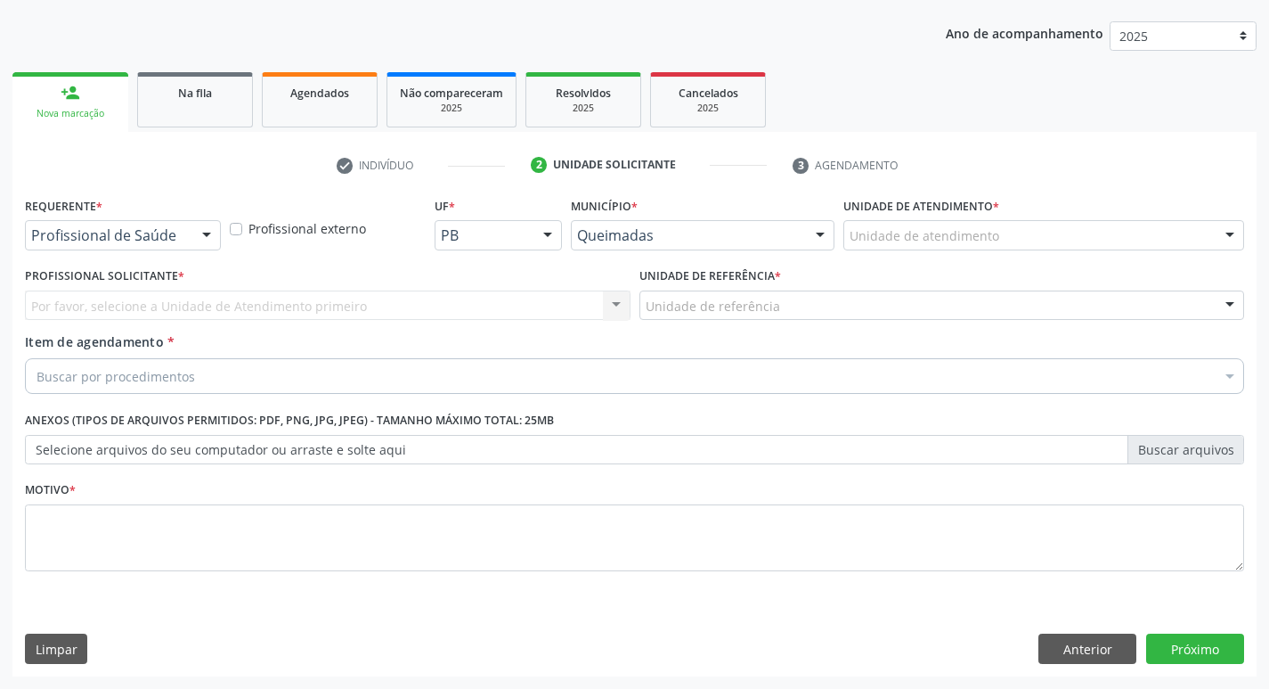
click at [180, 221] on div "Profissional de Saúde" at bounding box center [123, 235] width 196 height 30
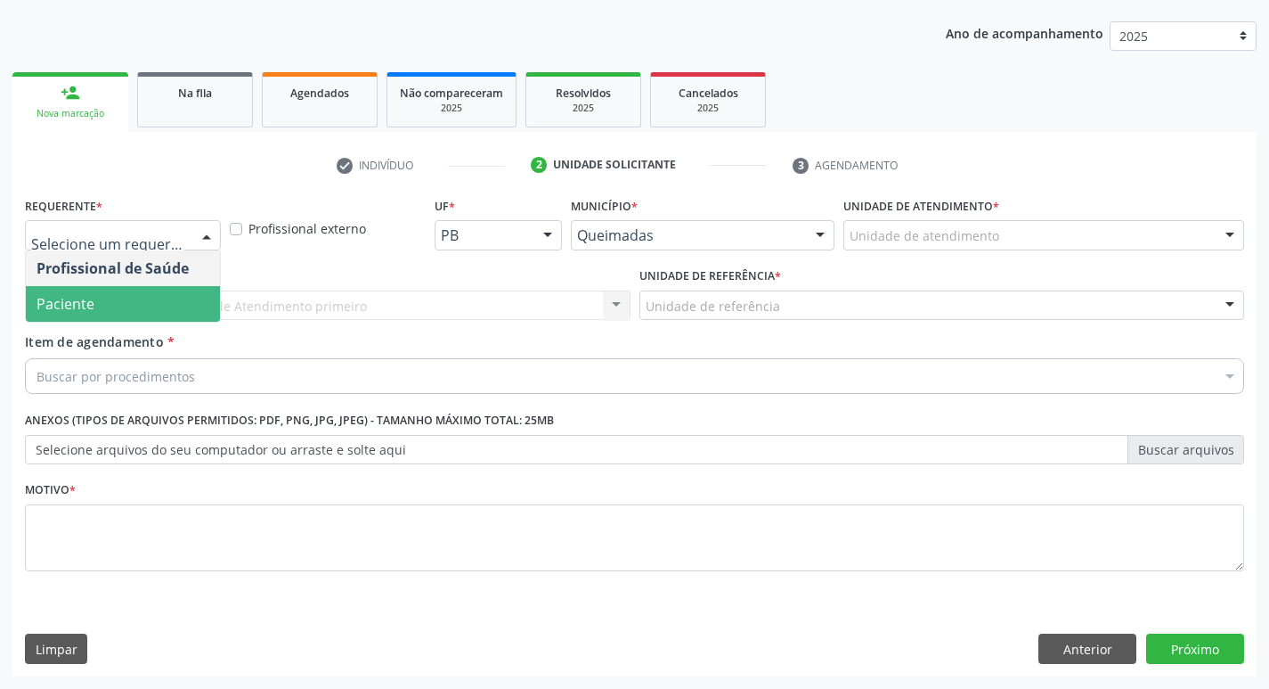
click at [121, 294] on span "Paciente" at bounding box center [123, 304] width 194 height 36
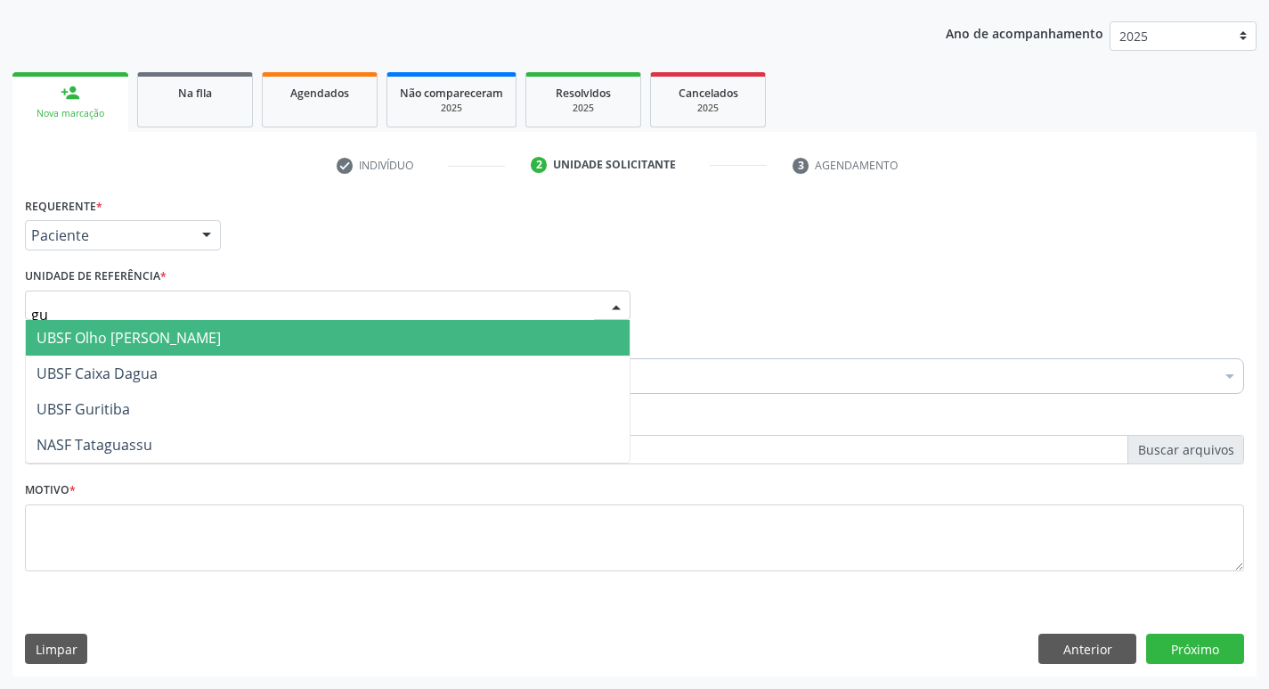
type input "gur"
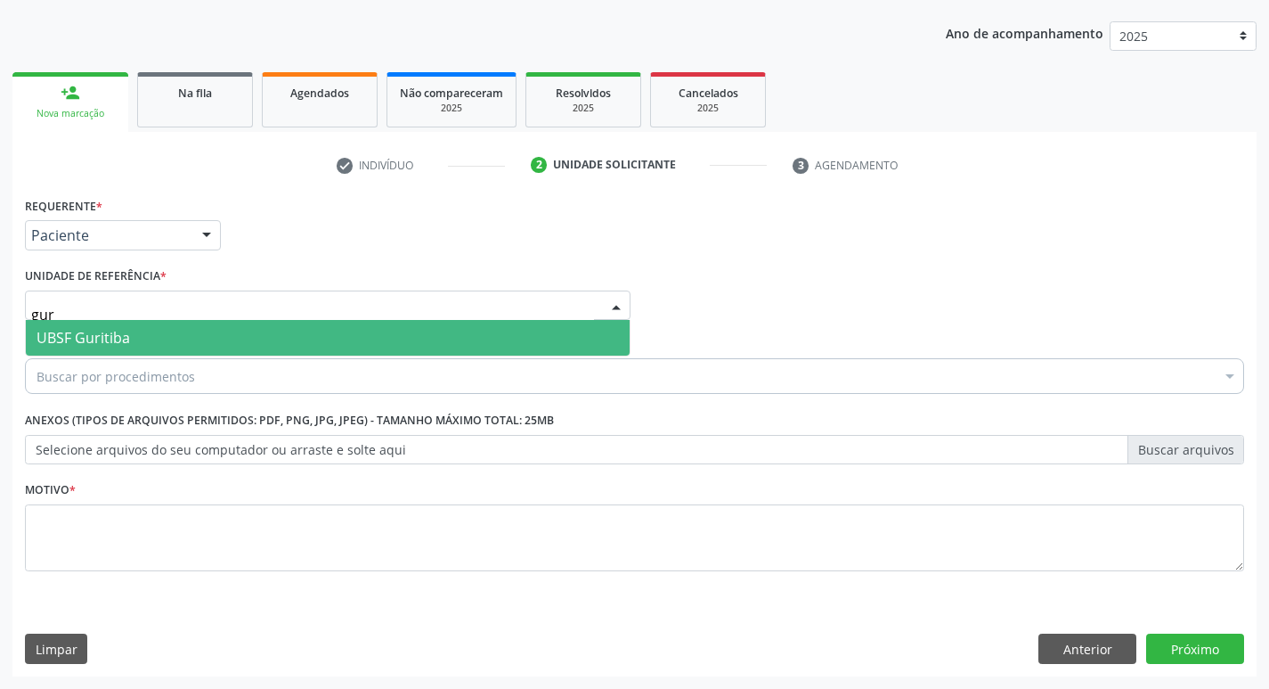
click at [148, 335] on span "UBSF Guritiba" at bounding box center [328, 338] width 604 height 36
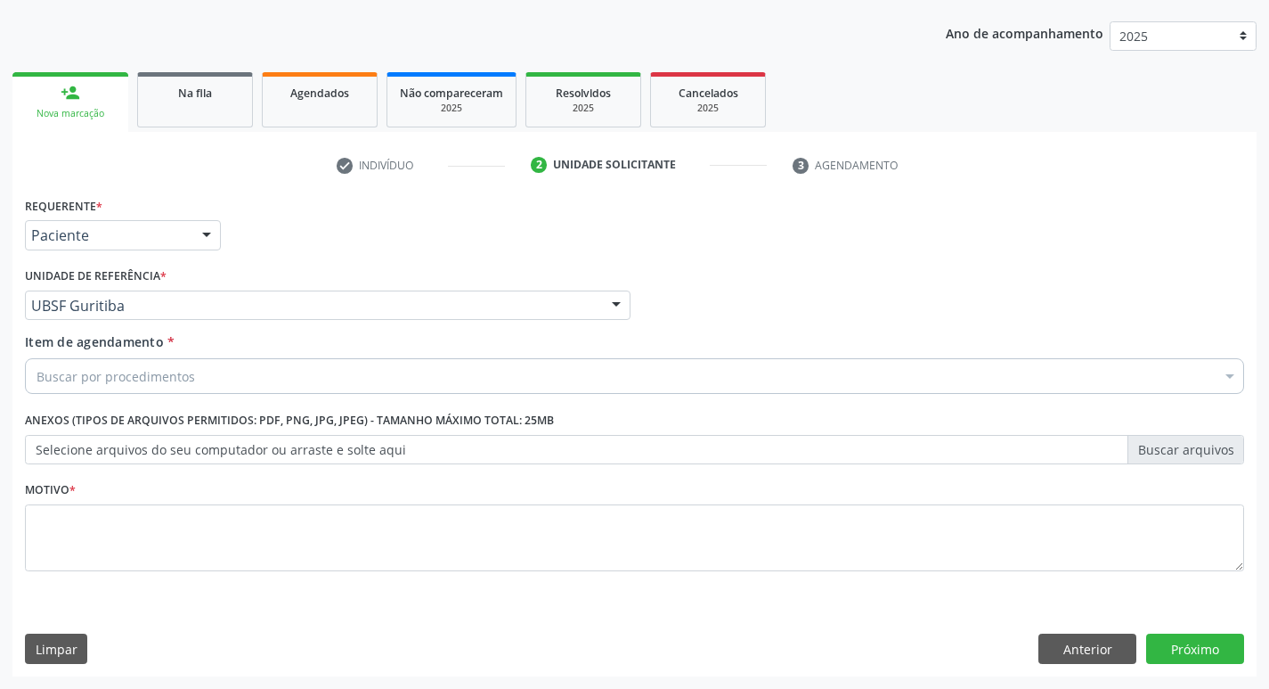
click at [455, 378] on div "Buscar por procedimentos" at bounding box center [634, 376] width 1219 height 36
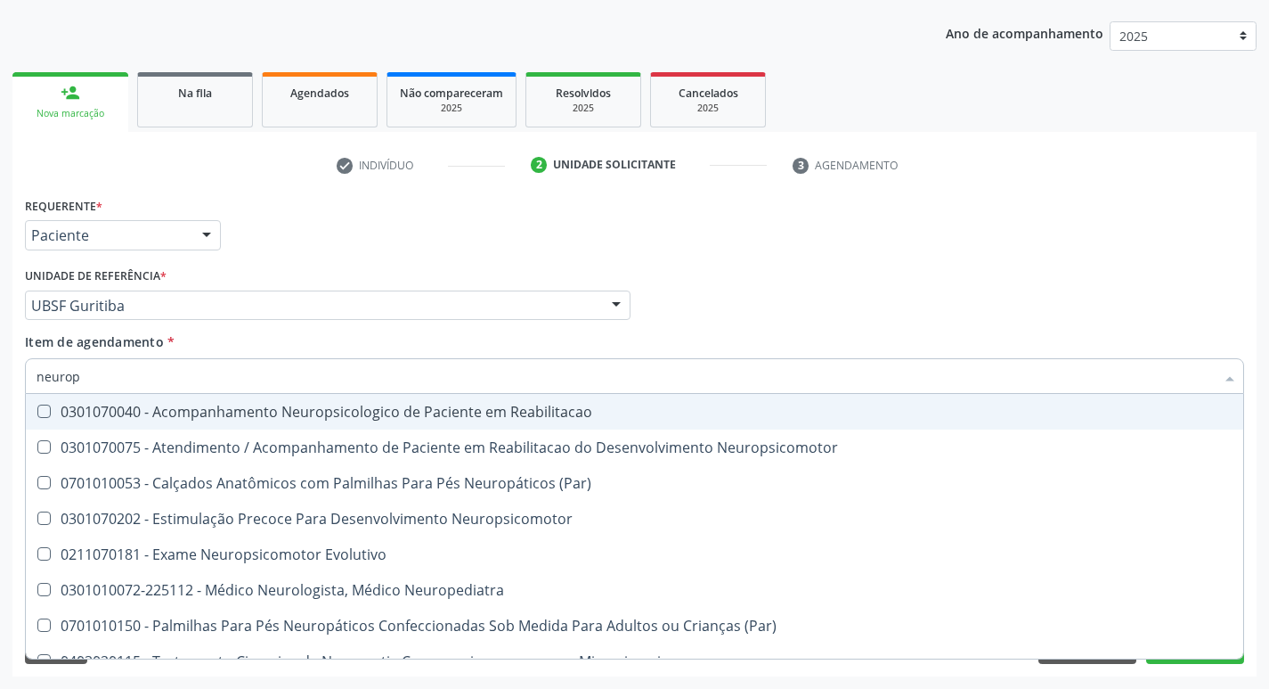
type input "neurope"
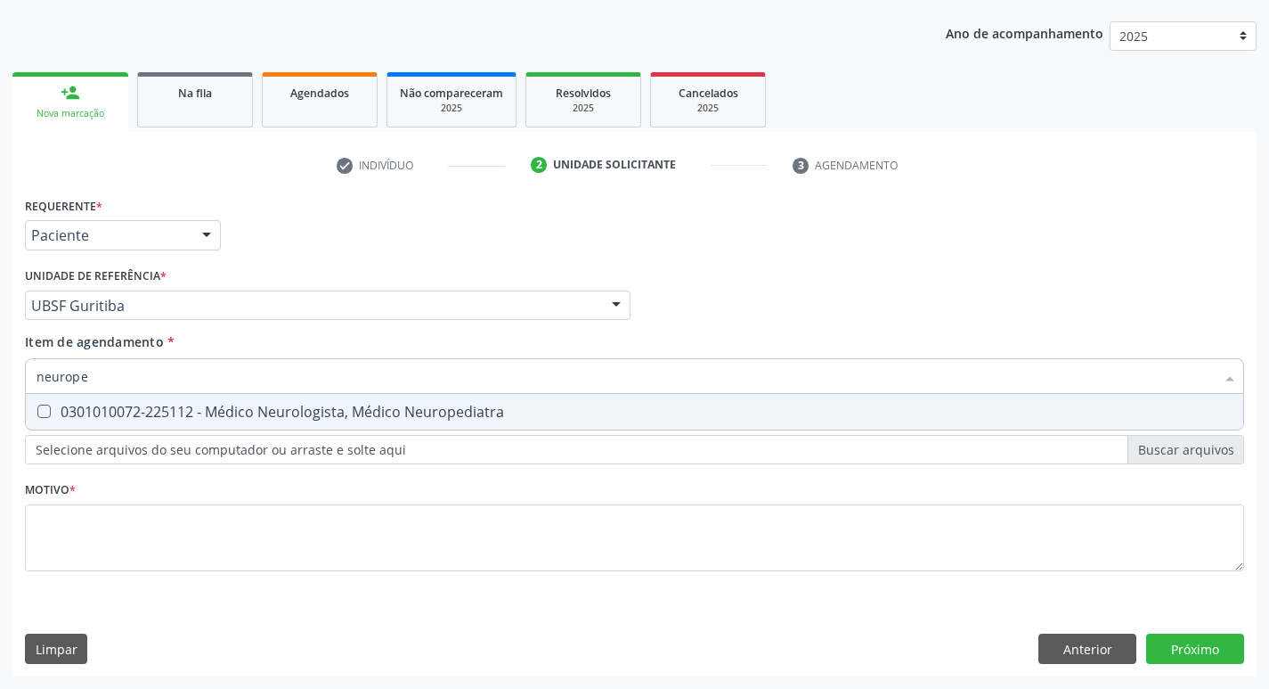
drag, startPoint x: 523, startPoint y: 420, endPoint x: 430, endPoint y: 464, distance: 102.4
click at [523, 420] on span "0301010072-225112 - Médico Neurologista, Médico Neuropediatra" at bounding box center [635, 412] width 1218 height 36
checkbox Neuropediatra "true"
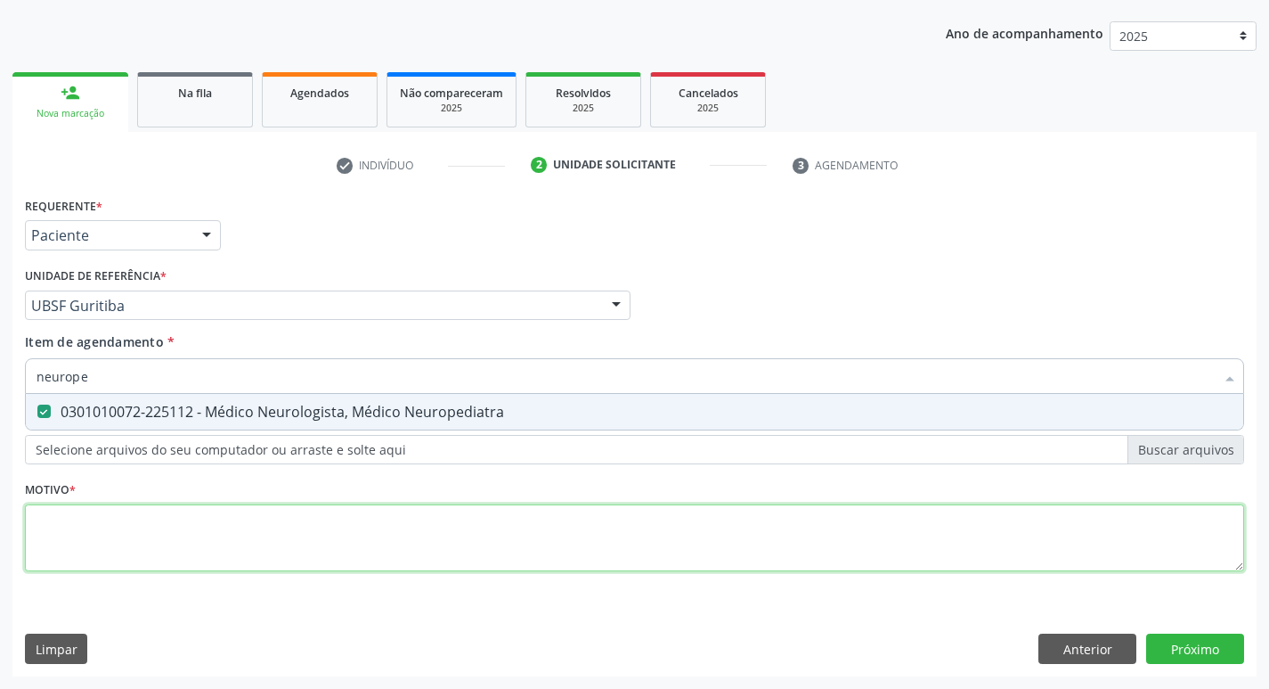
click at [364, 525] on div "Requerente * Paciente Profissional de Saúde Paciente Nenhum resultado encontrad…" at bounding box center [634, 393] width 1219 height 403
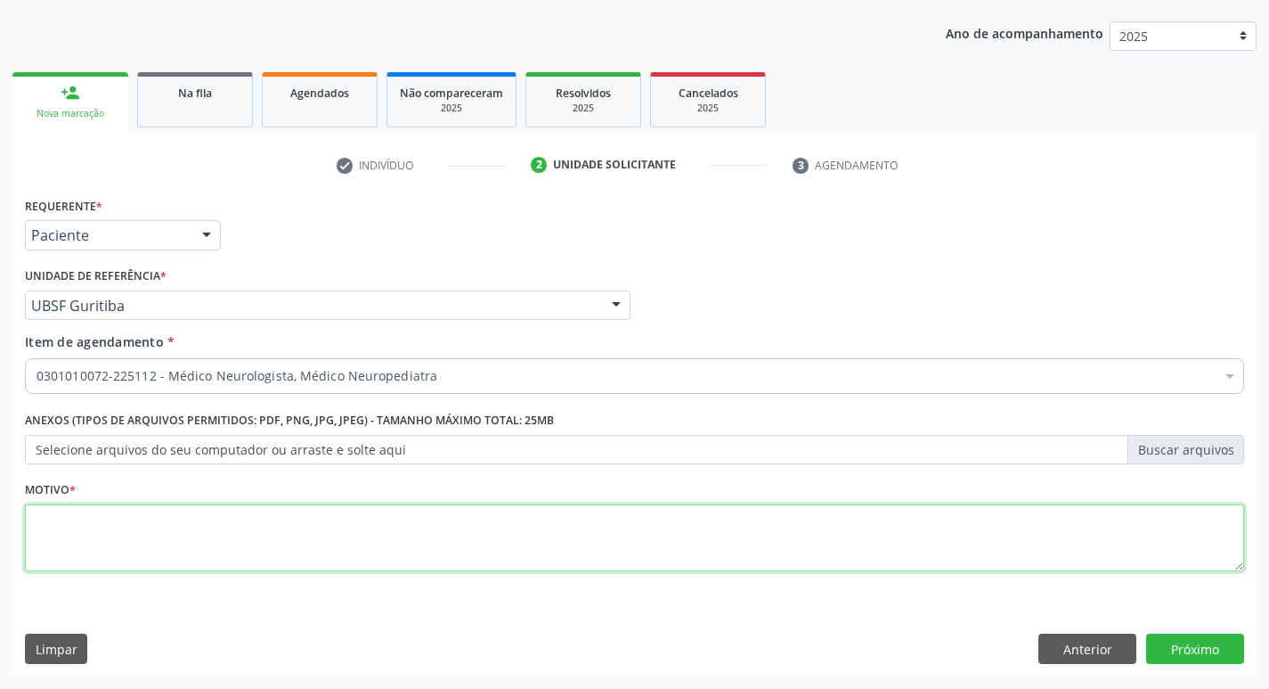
type textarea "t"
type textarea "TEA"
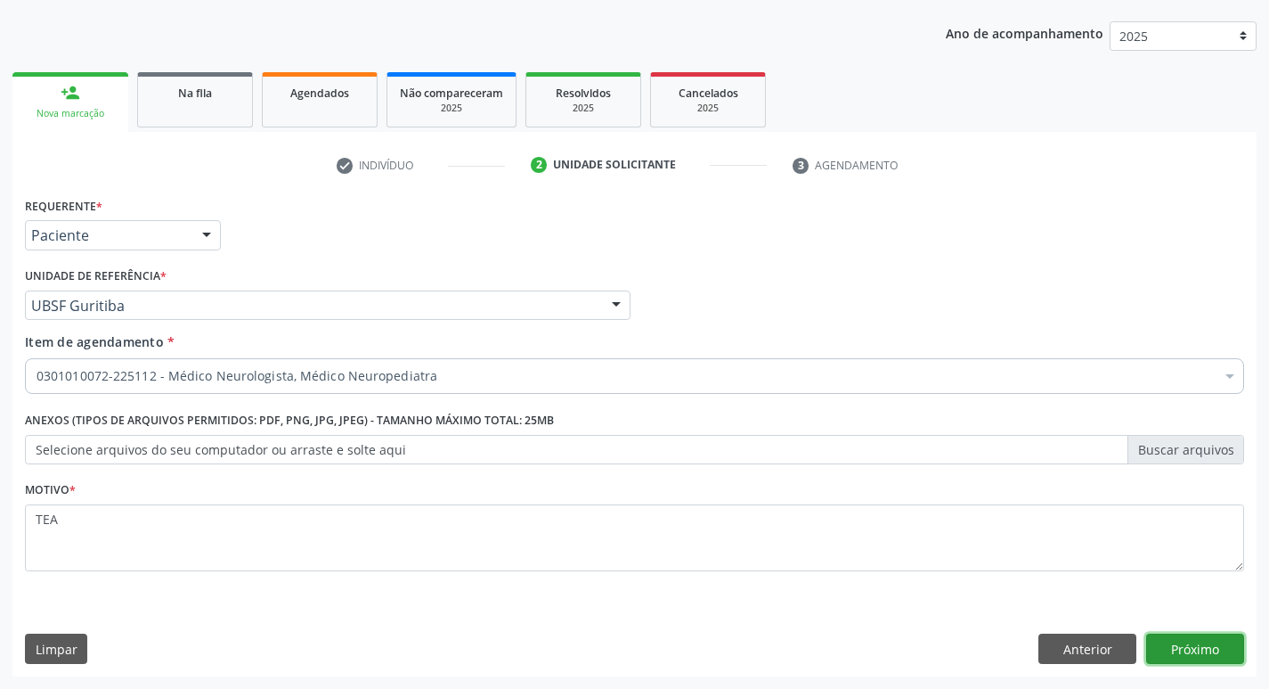
click at [1186, 648] on button "Próximo" at bounding box center [1195, 648] width 98 height 30
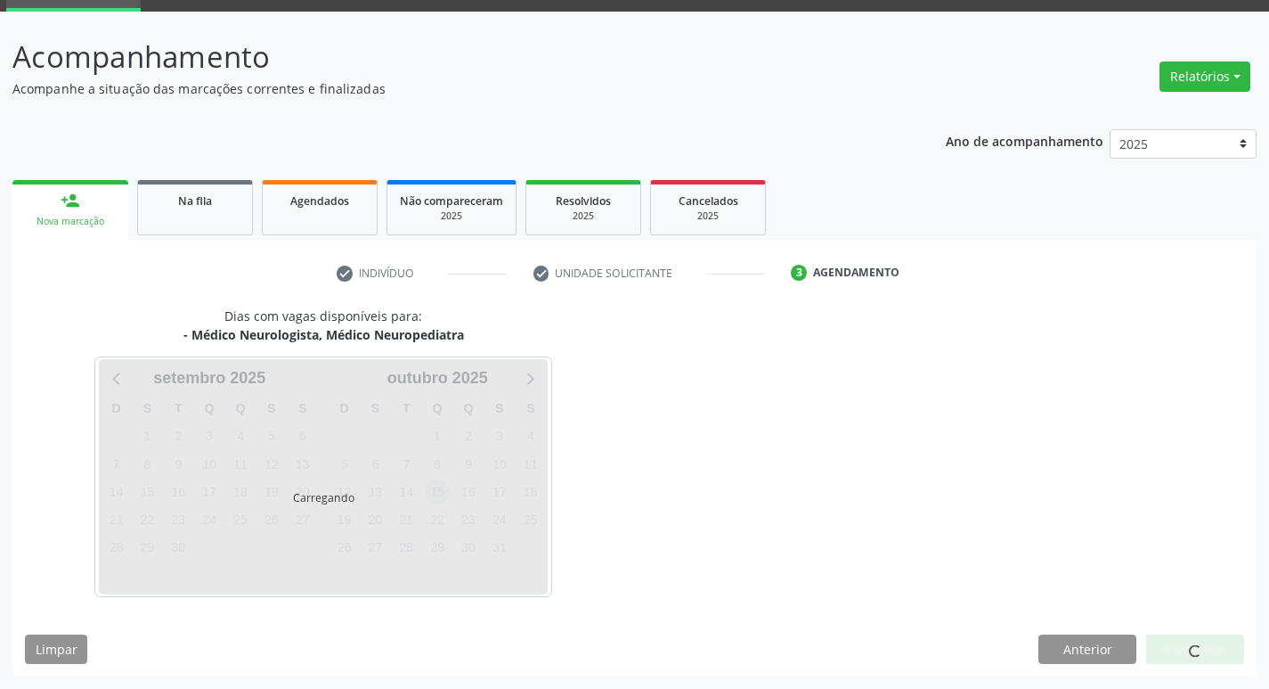
scroll to position [139, 0]
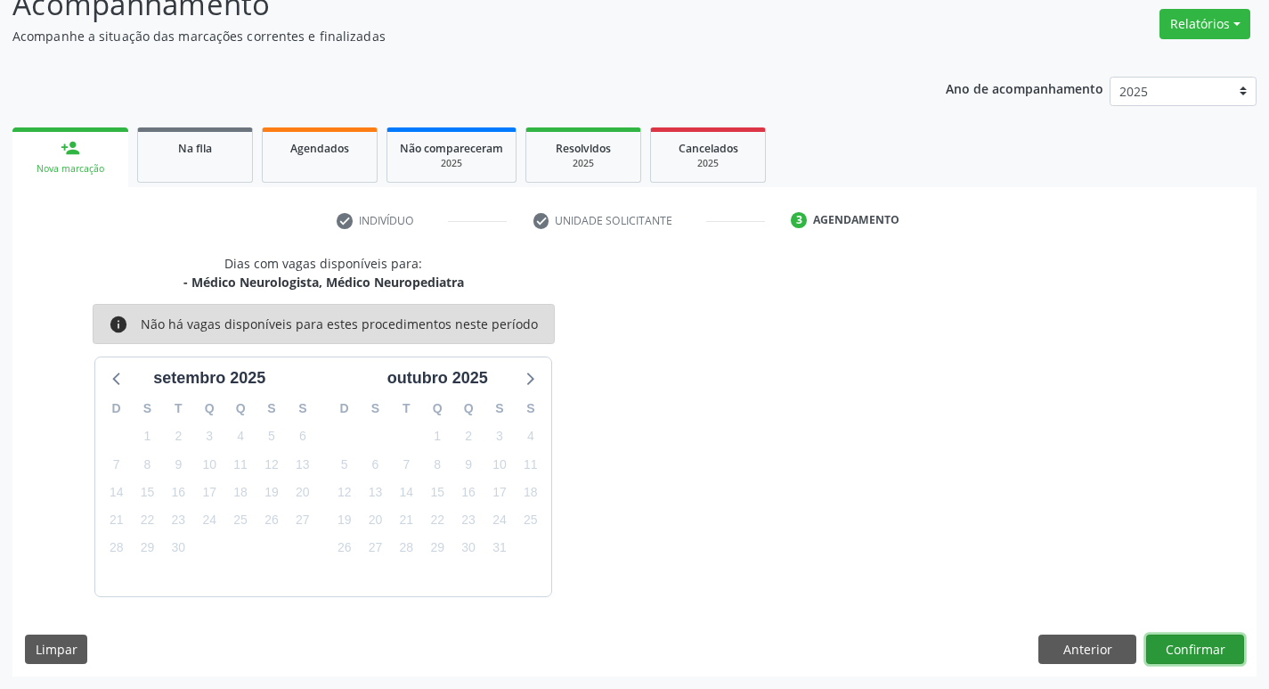
click at [1218, 652] on button "Confirmar" at bounding box center [1195, 649] width 98 height 30
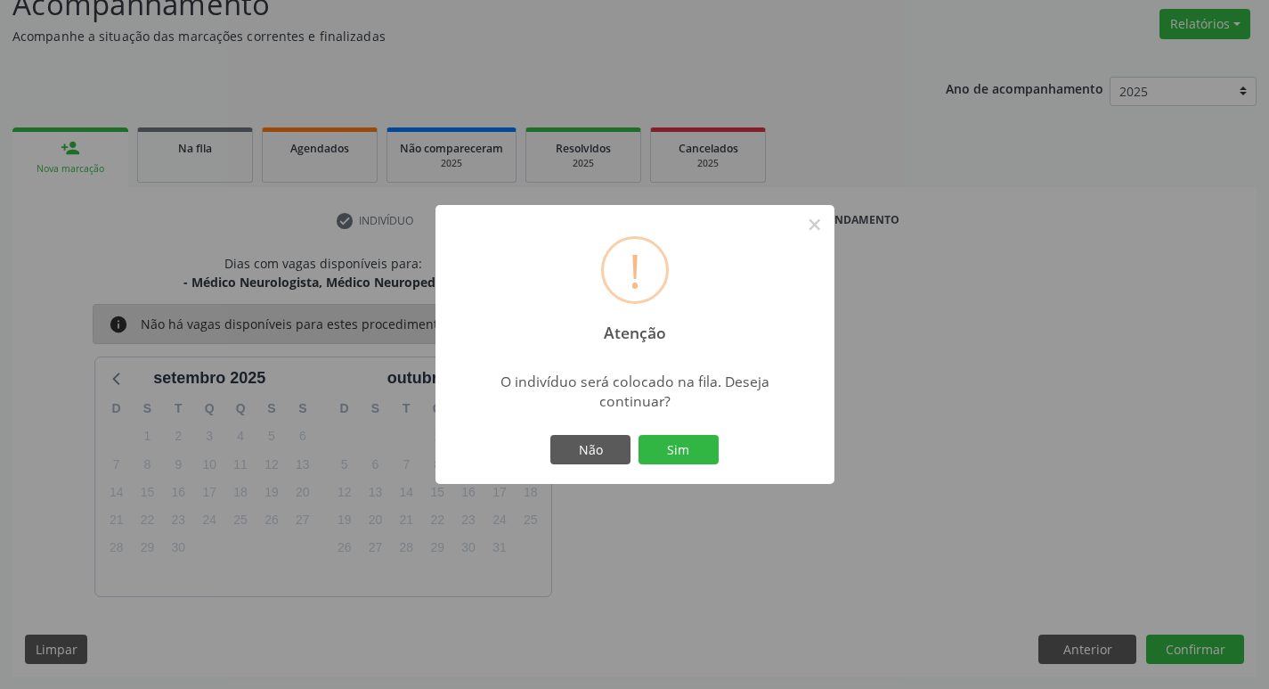
click at [666, 459] on button "Sim" at bounding box center [679, 450] width 80 height 30
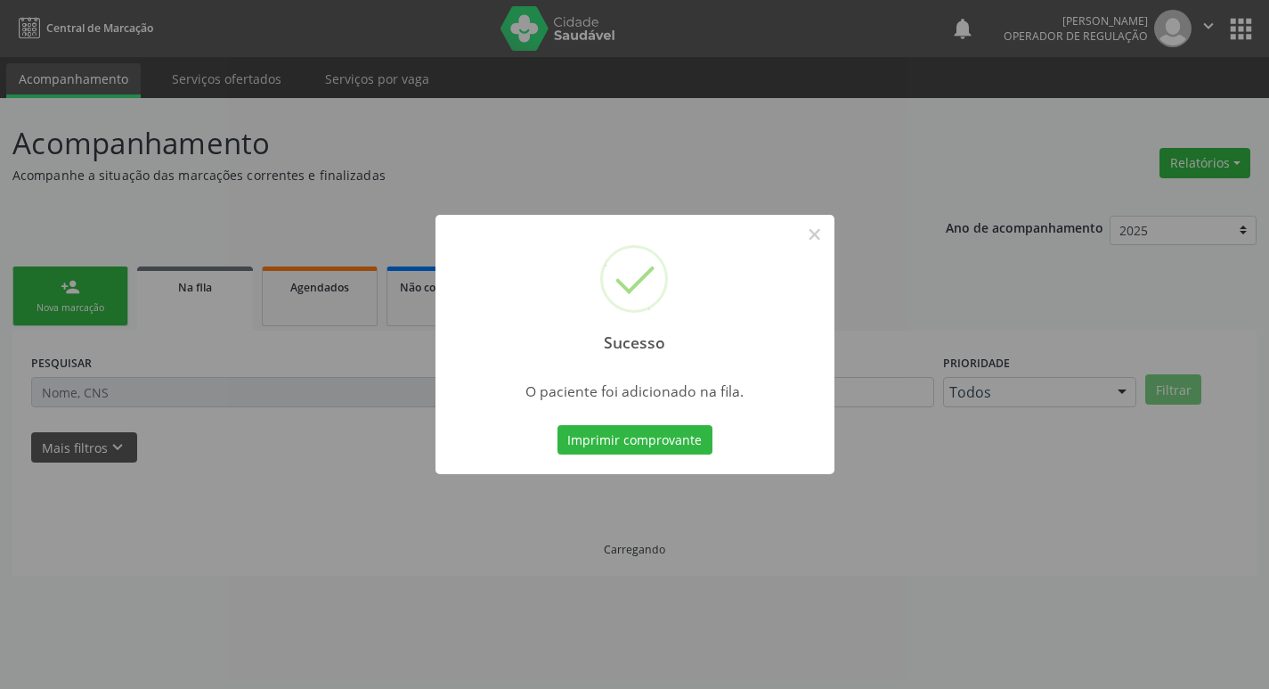
scroll to position [0, 0]
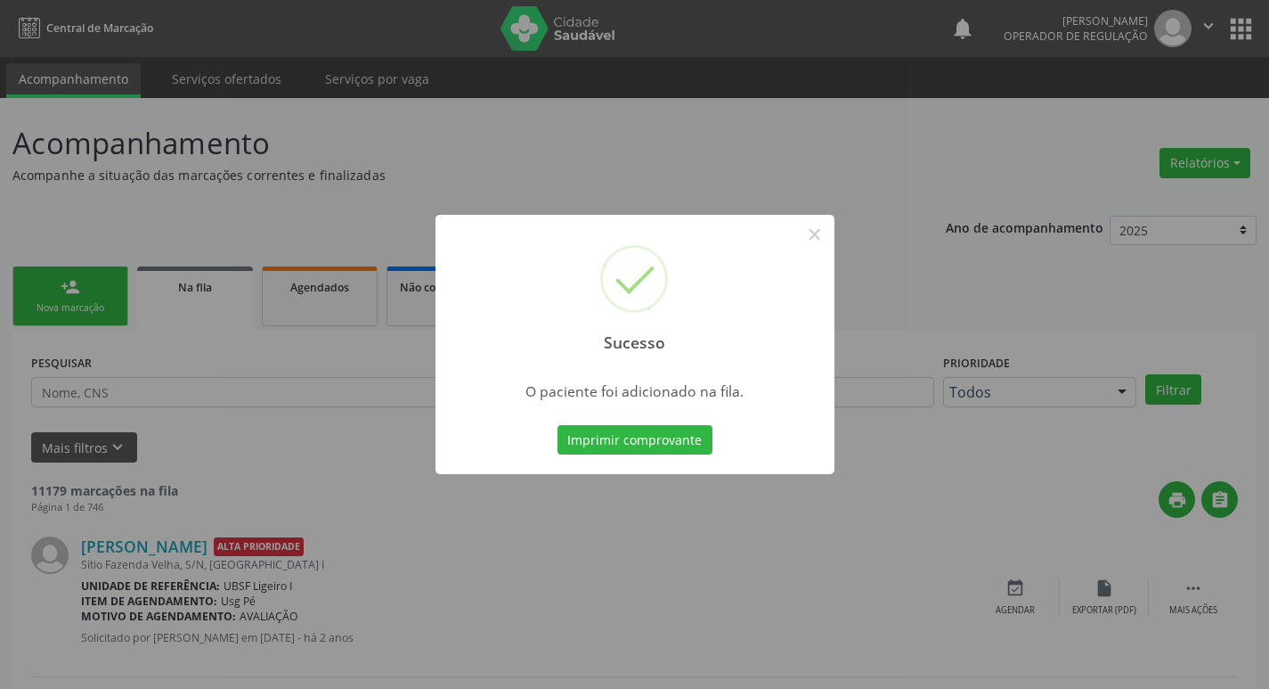
click at [244, 183] on div "Sucesso × O paciente foi adicionado na fila. Imprimir comprovante Cancel" at bounding box center [634, 344] width 1269 height 689
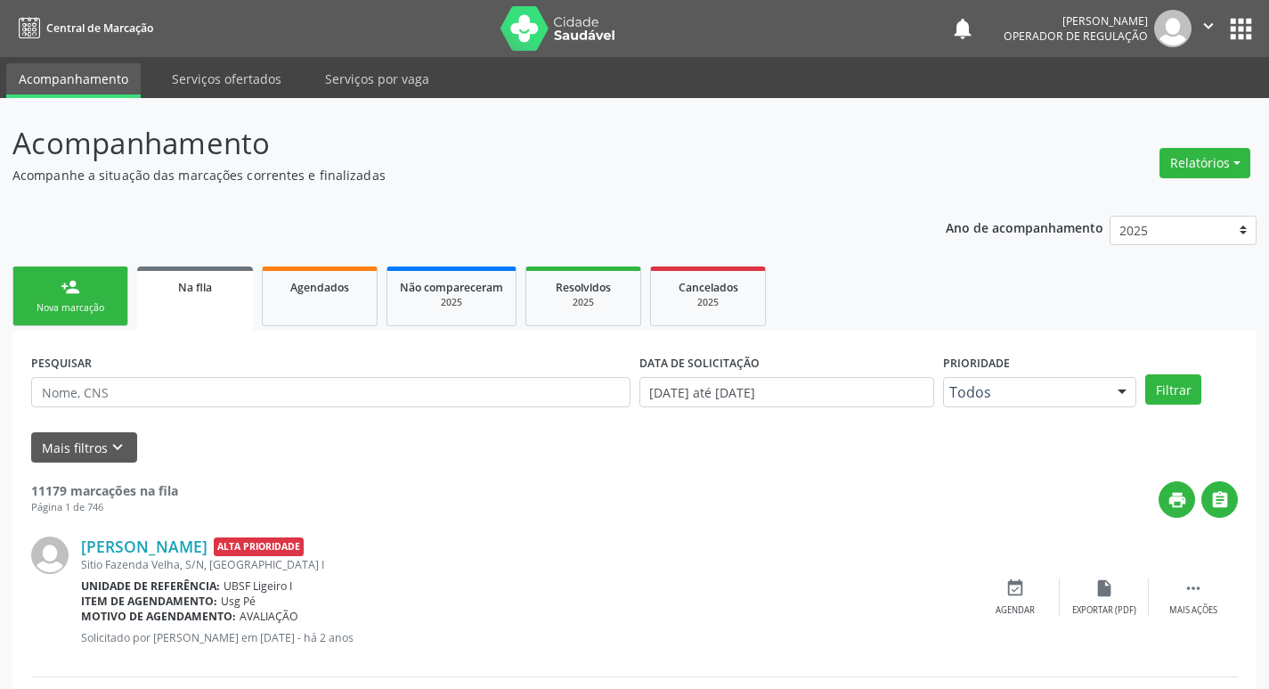
click at [45, 298] on link "person_add Nova marcação" at bounding box center [70, 296] width 116 height 60
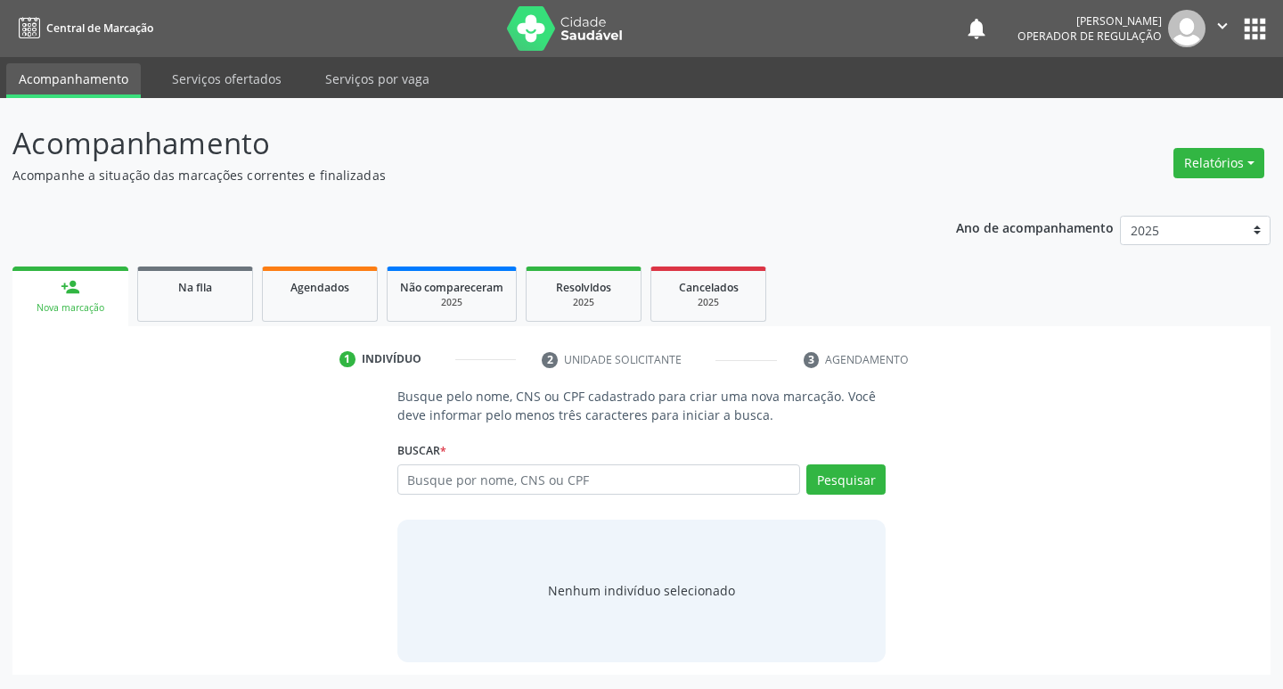
click at [605, 494] on div "Busque por nome, CNS ou CPF Nenhum resultado encontrado para: " " Digite nome, …" at bounding box center [641, 485] width 489 height 43
click at [474, 484] on input "text" at bounding box center [598, 479] width 403 height 30
type input "705809456552932"
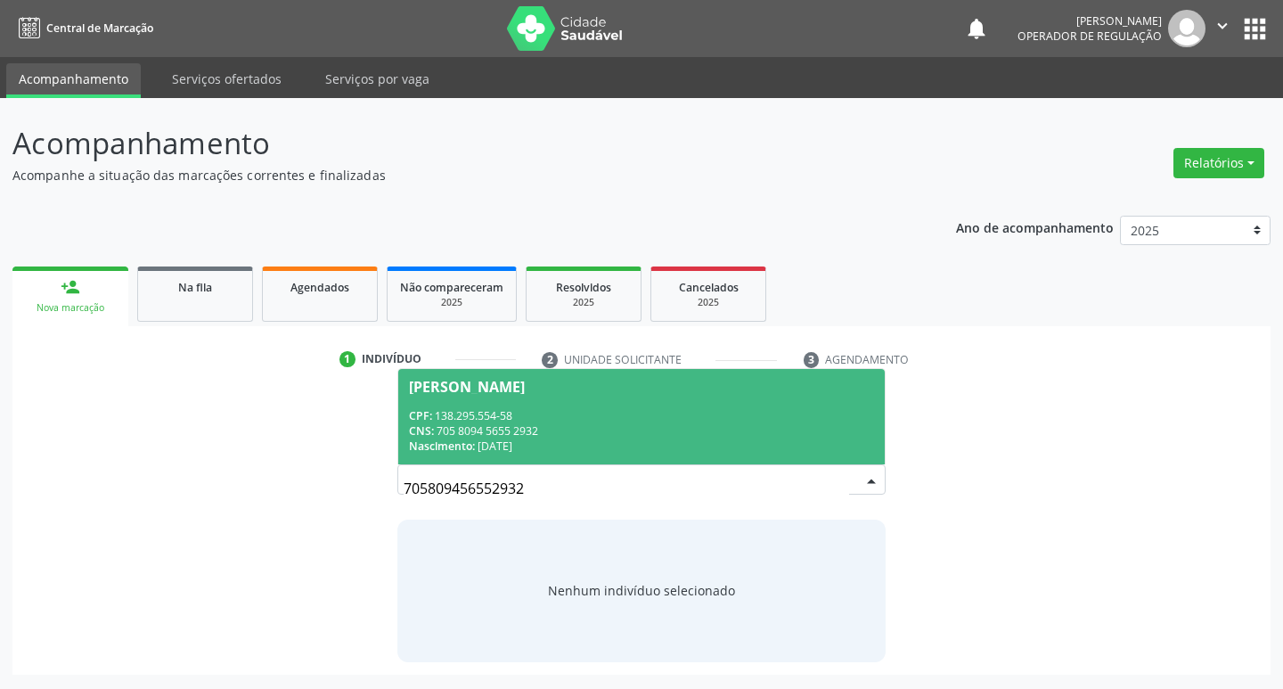
click at [451, 423] on div "CNS: 705 8094 5655 2932" at bounding box center [642, 430] width 466 height 15
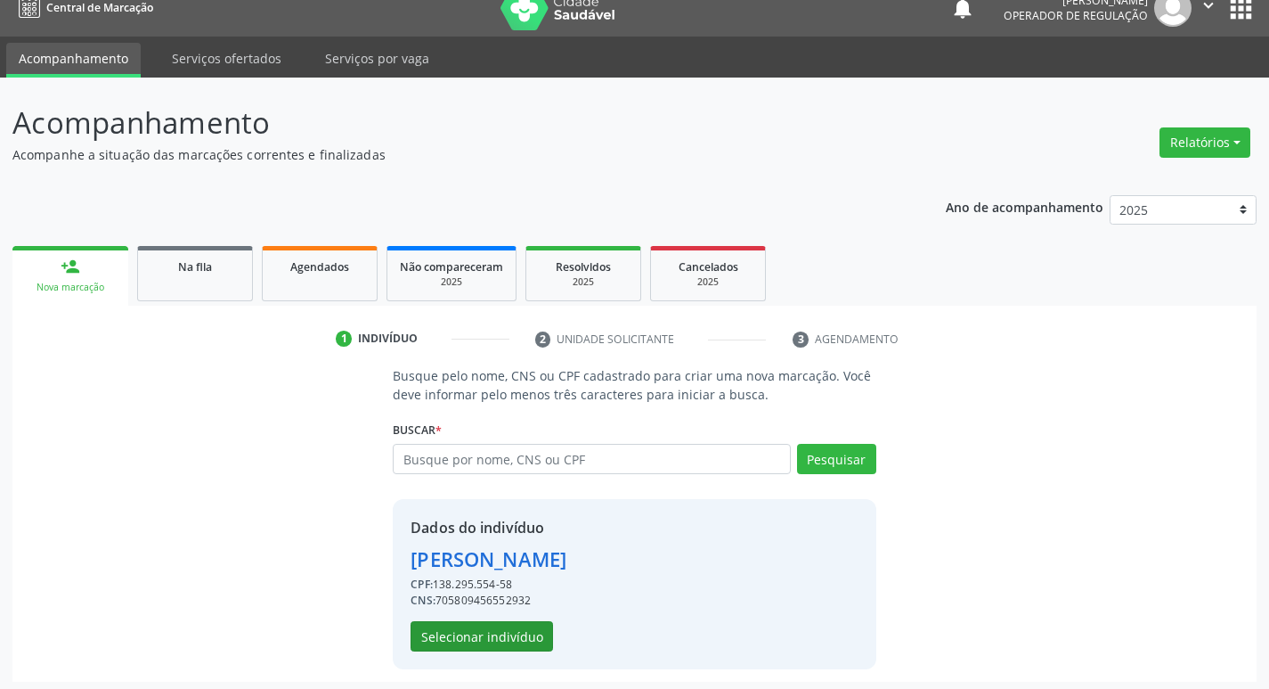
scroll to position [26, 0]
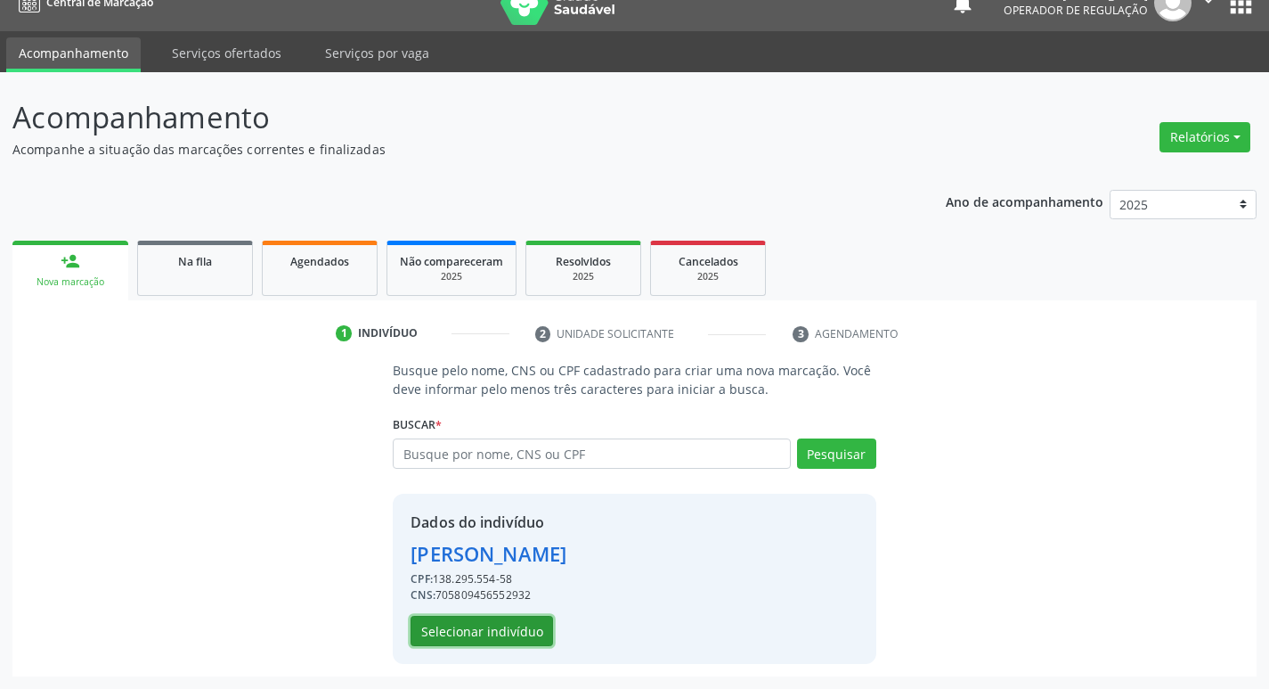
click at [466, 632] on button "Selecionar indivíduo" at bounding box center [482, 630] width 143 height 30
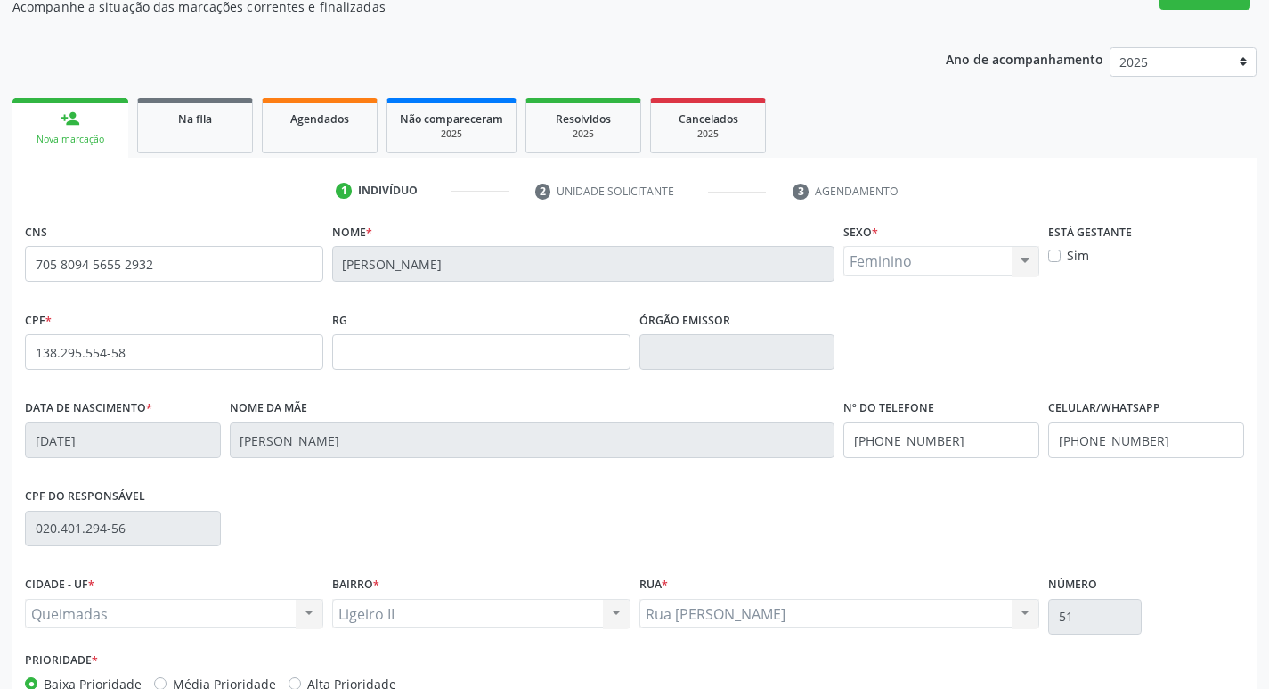
scroll to position [277, 0]
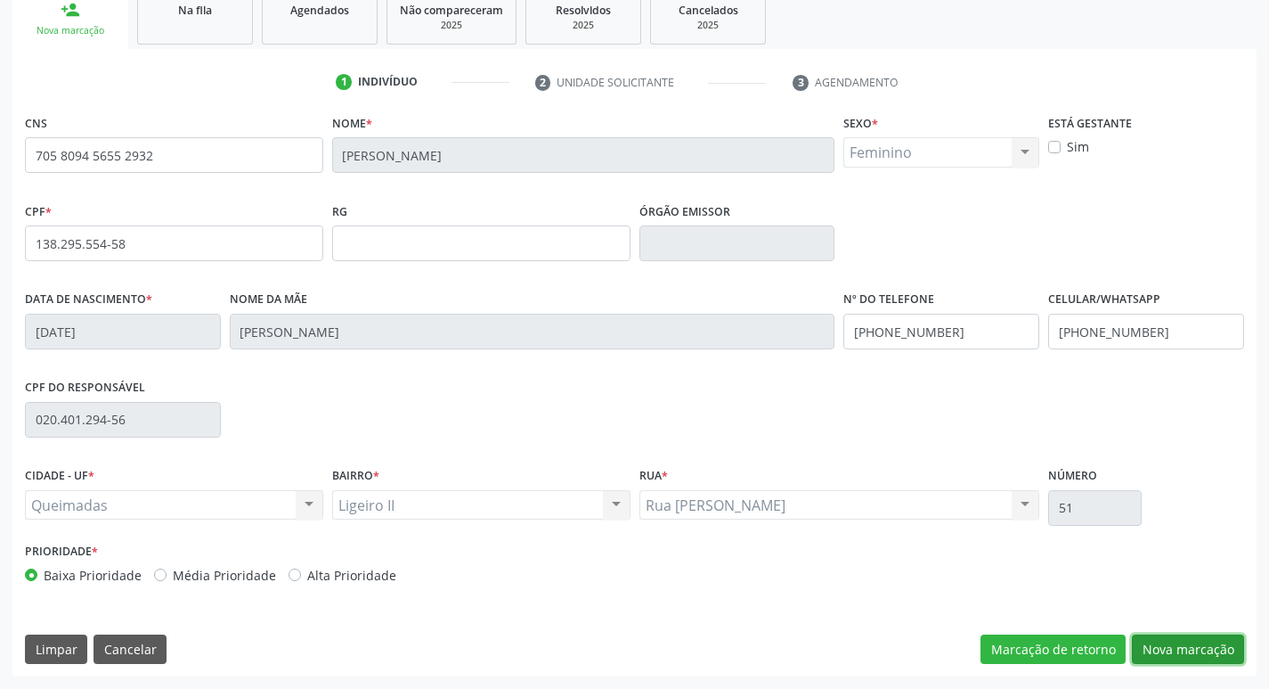
click at [1195, 640] on button "Nova marcação" at bounding box center [1188, 649] width 112 height 30
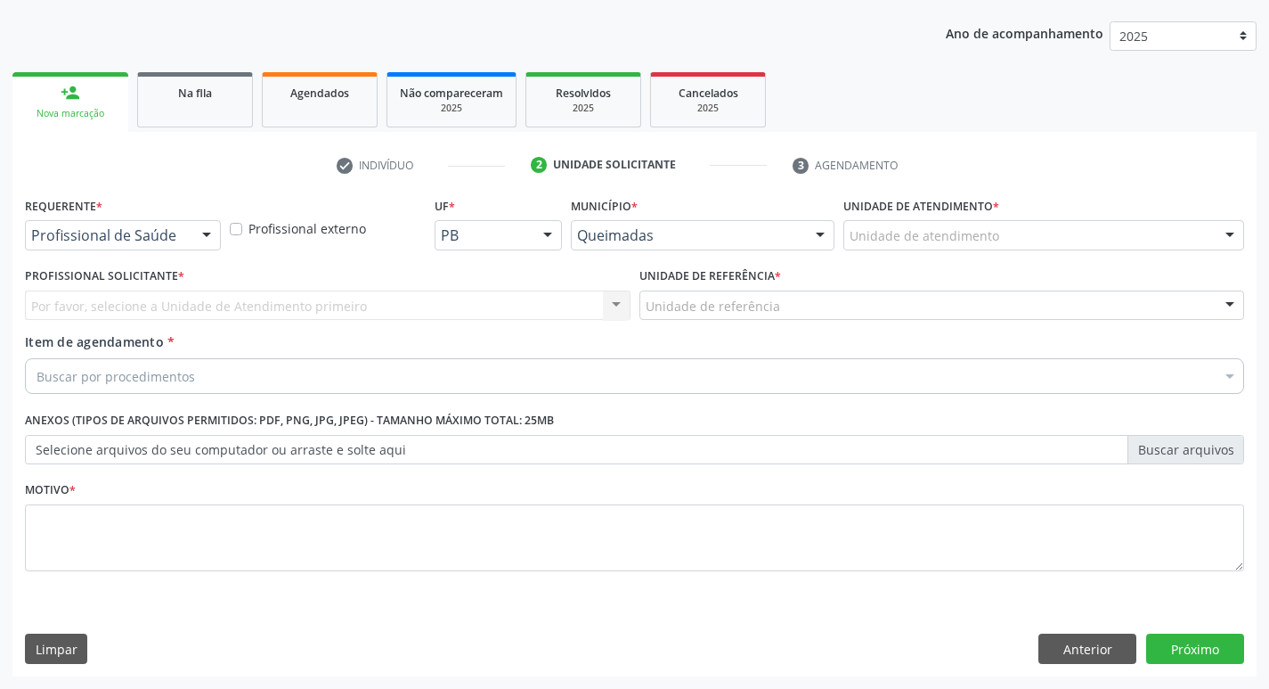
scroll to position [194, 0]
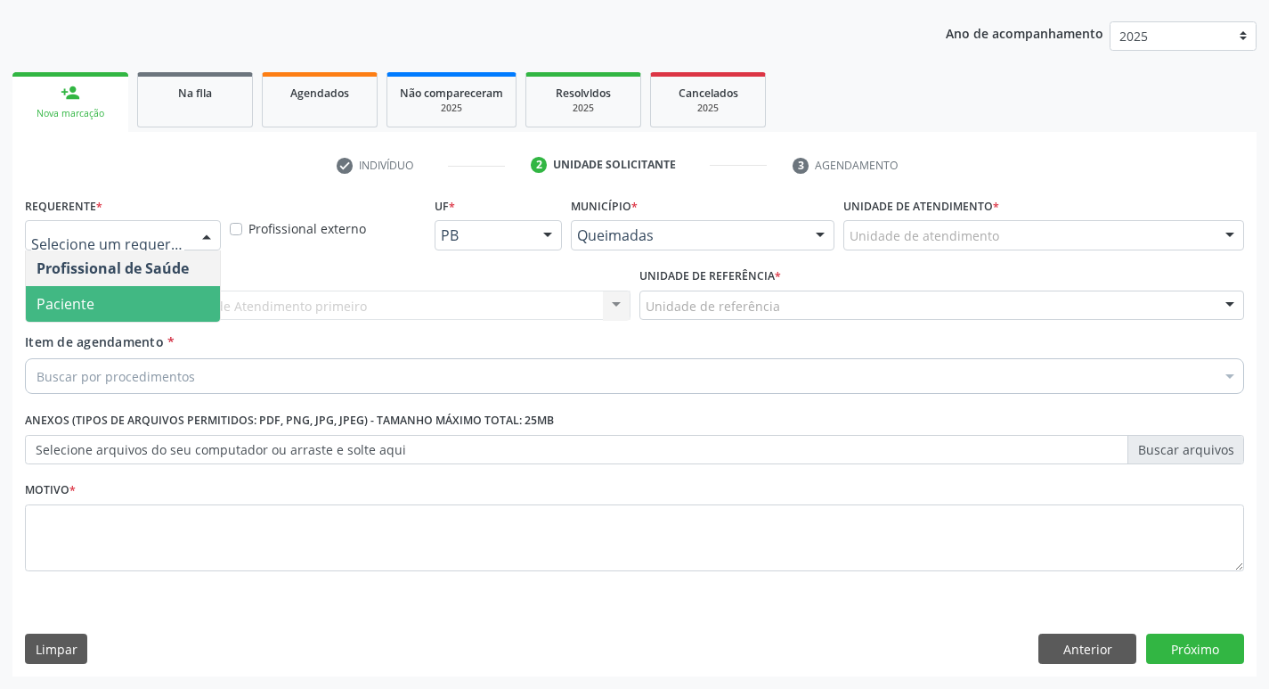
click at [77, 297] on span "Paciente" at bounding box center [66, 304] width 58 height 20
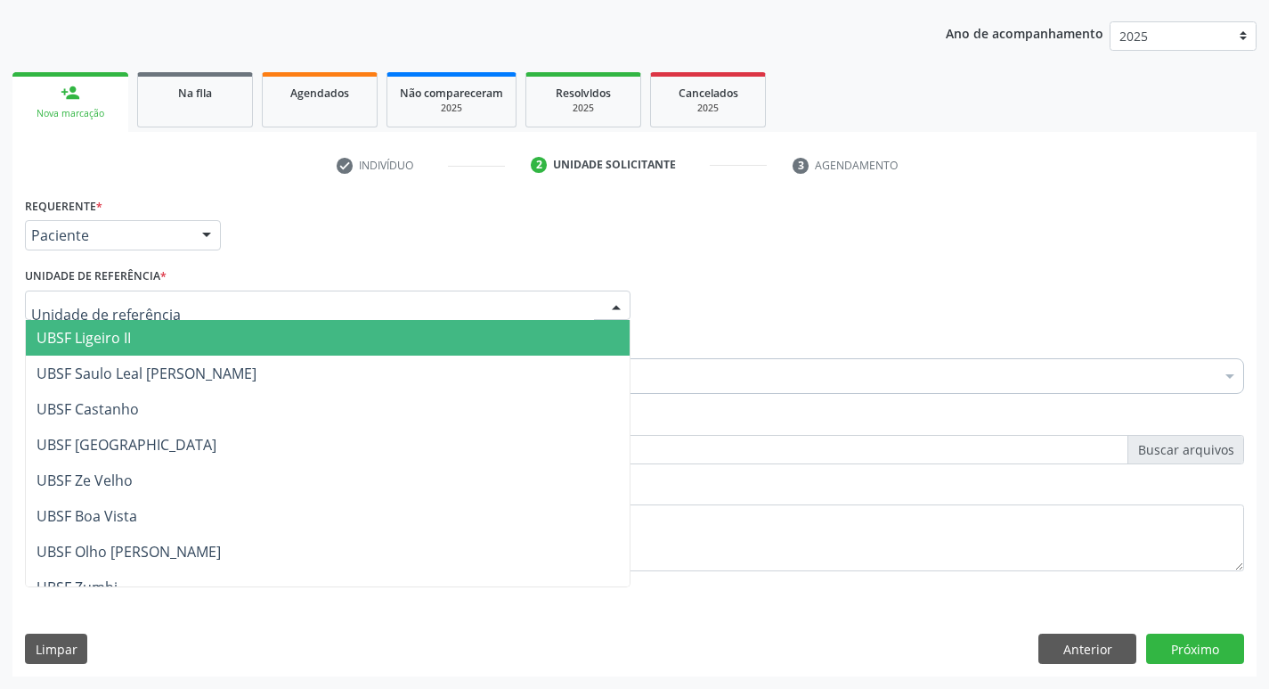
click at [89, 329] on span "UBSF Ligeiro II" at bounding box center [84, 338] width 94 height 20
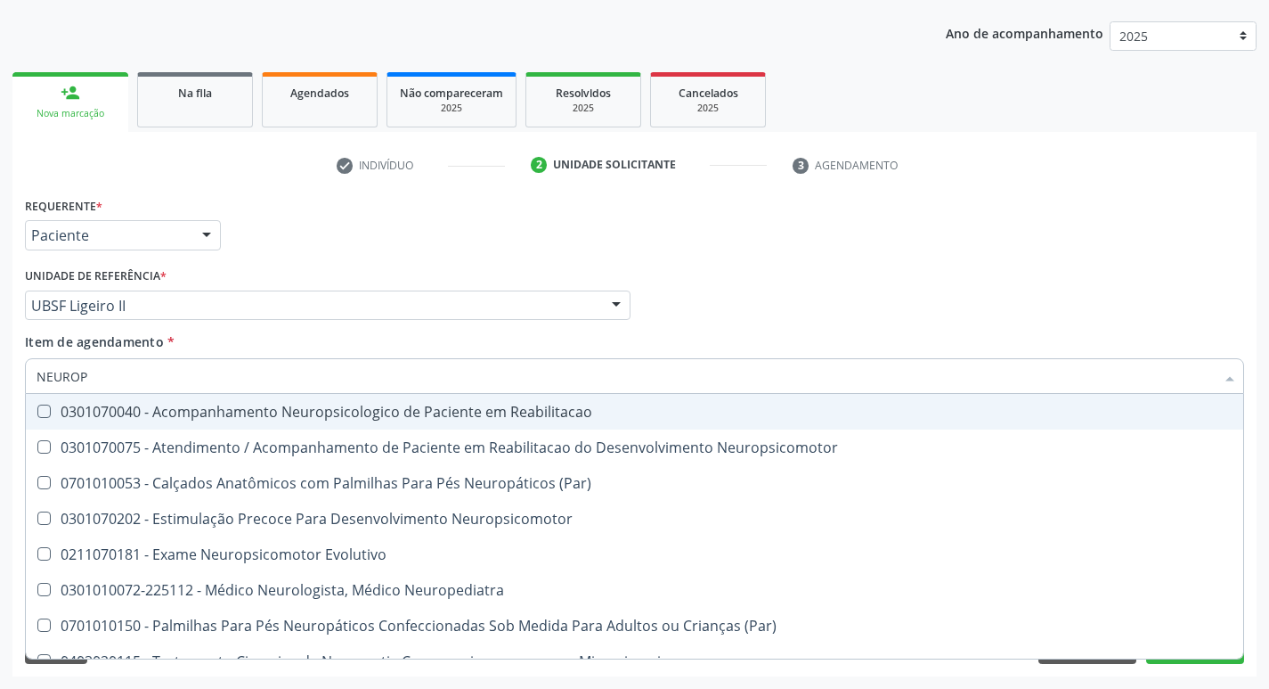
type input "NEUROPE"
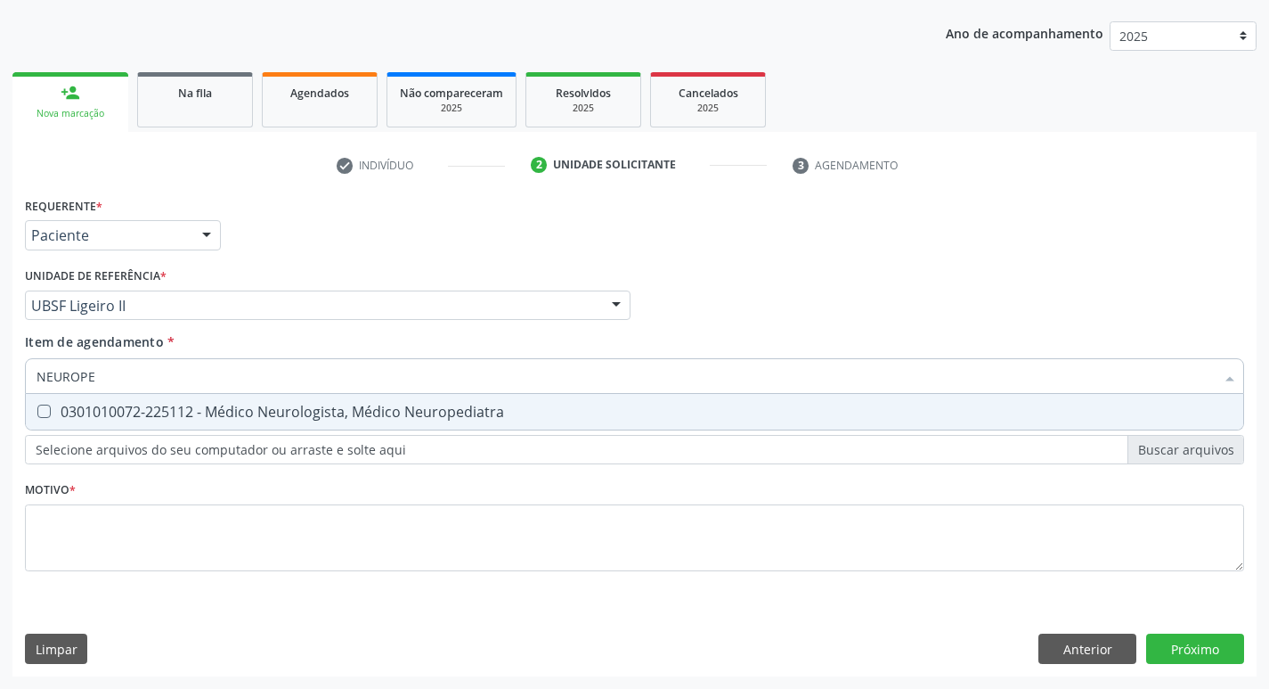
click at [122, 412] on div "0301010072-225112 - Médico Neurologista, Médico Neuropediatra" at bounding box center [635, 411] width 1196 height 14
checkbox Neuropediatra "true"
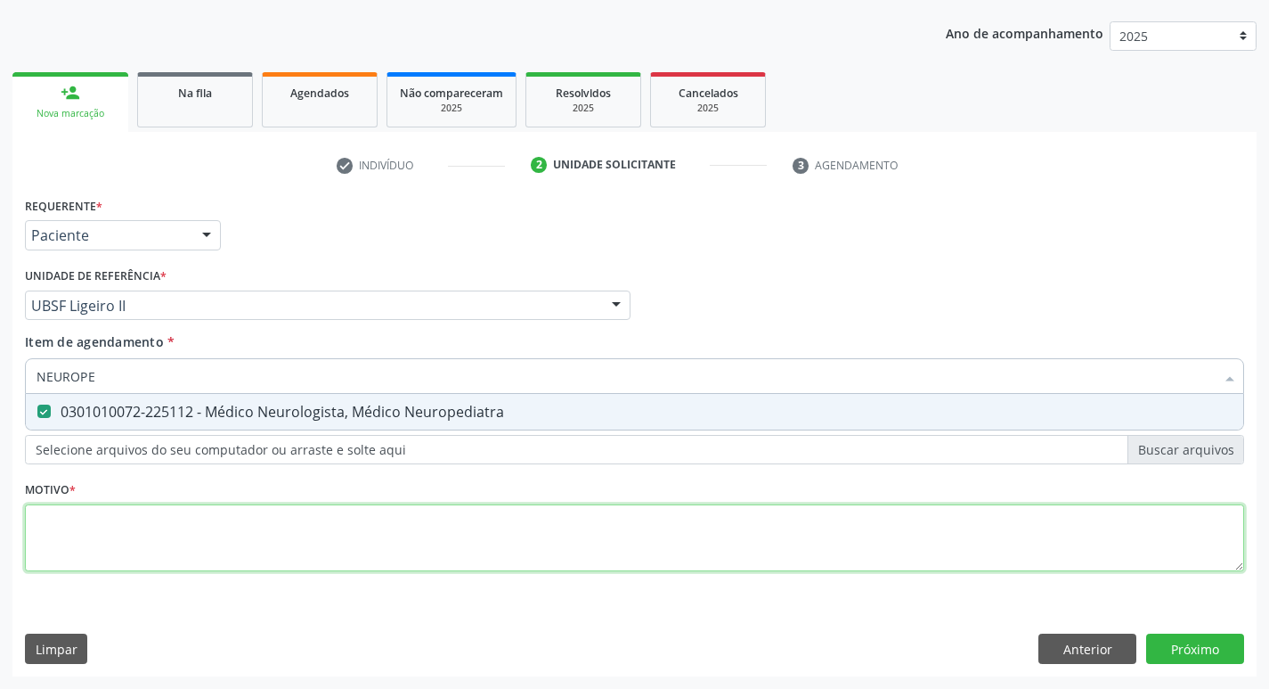
click at [111, 542] on div "Requerente * Paciente Profissional de Saúde Paciente Nenhum resultado encontrad…" at bounding box center [634, 393] width 1219 height 403
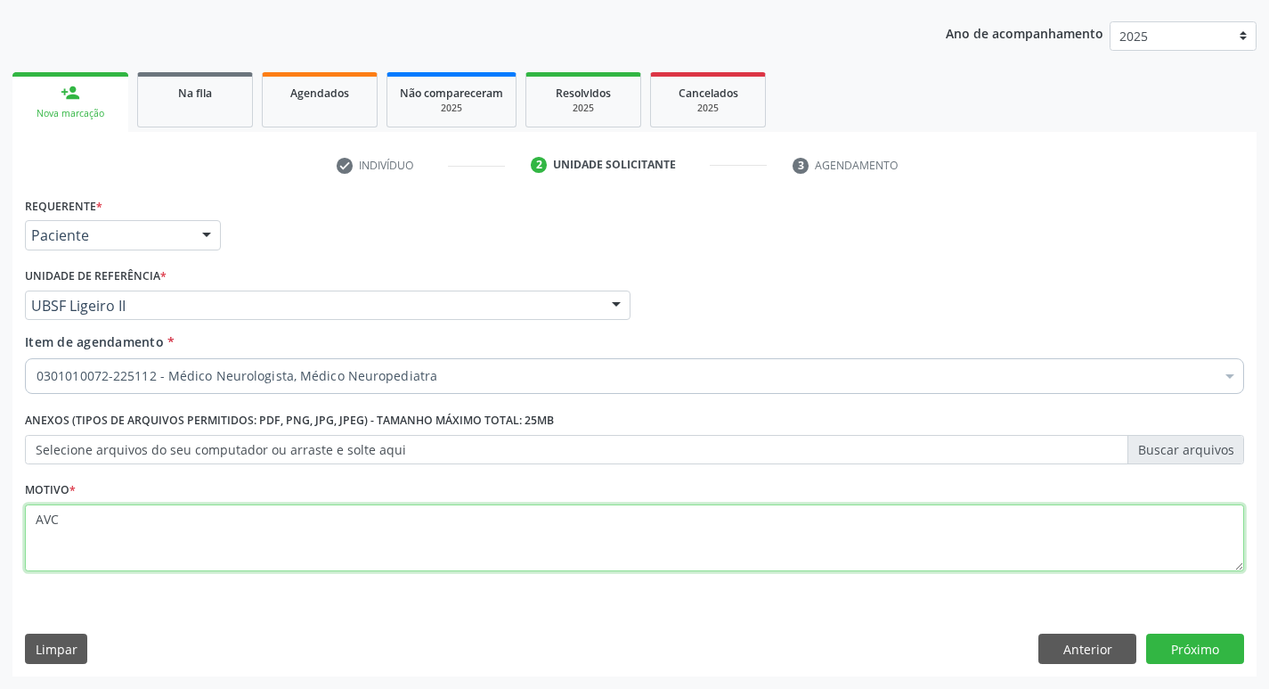
type textarea "AVC"
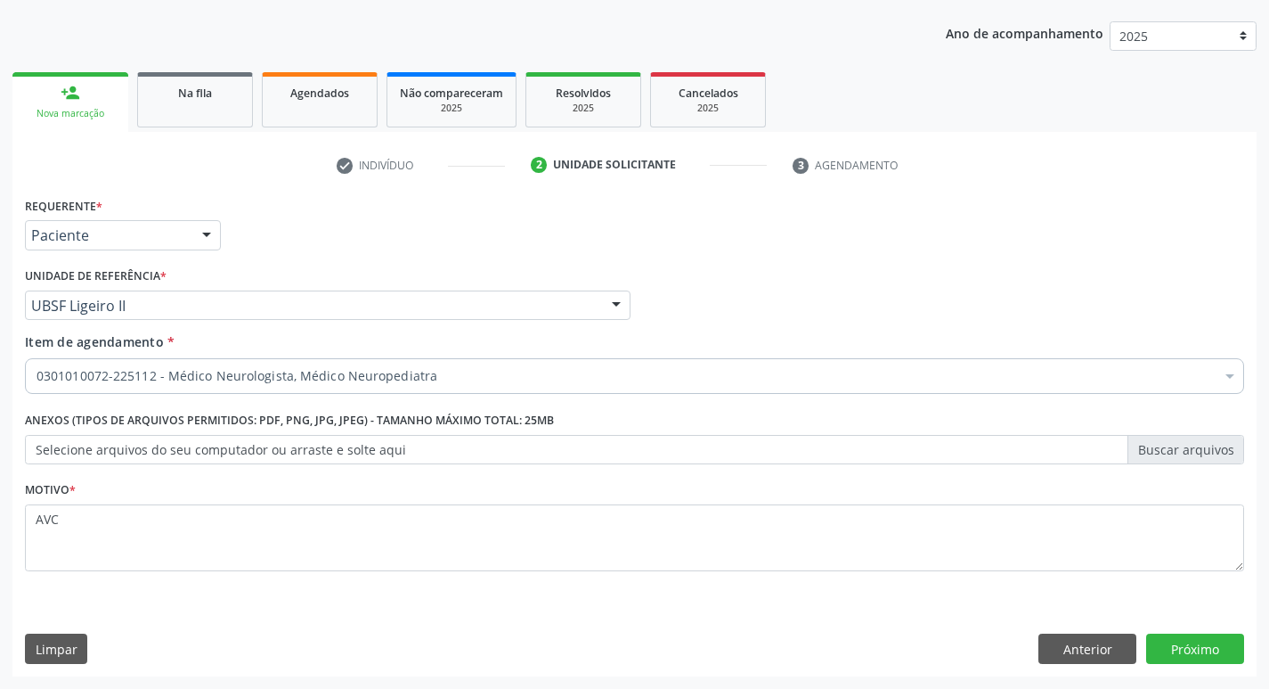
click at [1232, 673] on div "Requerente * Paciente Profissional de Saúde Paciente Nenhum resultado encontrad…" at bounding box center [634, 434] width 1244 height 484
click at [1157, 636] on button "Próximo" at bounding box center [1195, 648] width 98 height 30
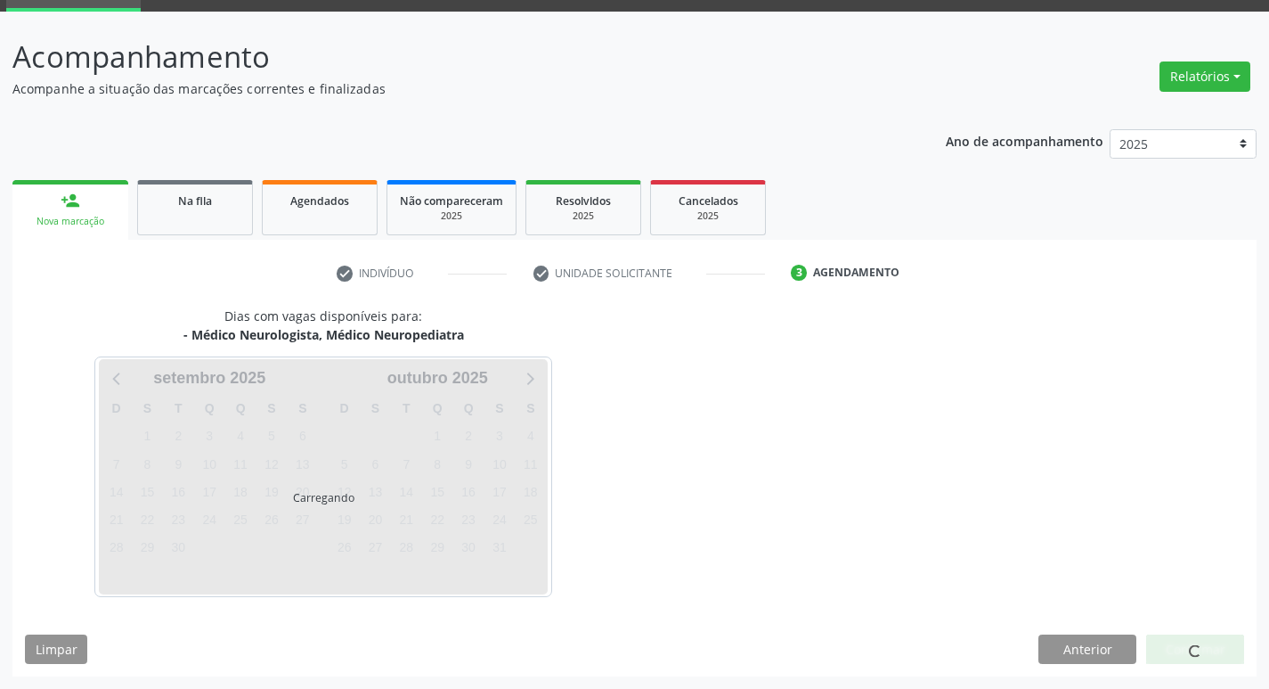
scroll to position [139, 0]
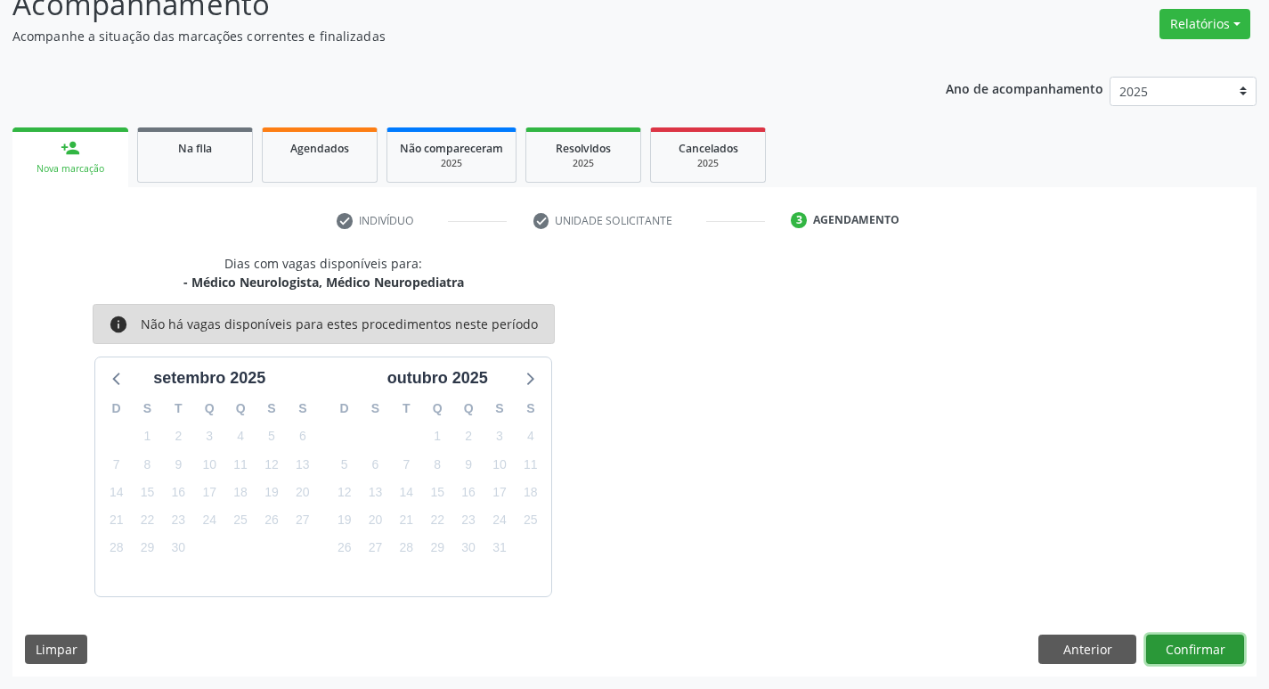
click at [1157, 636] on button "Confirmar" at bounding box center [1195, 649] width 98 height 30
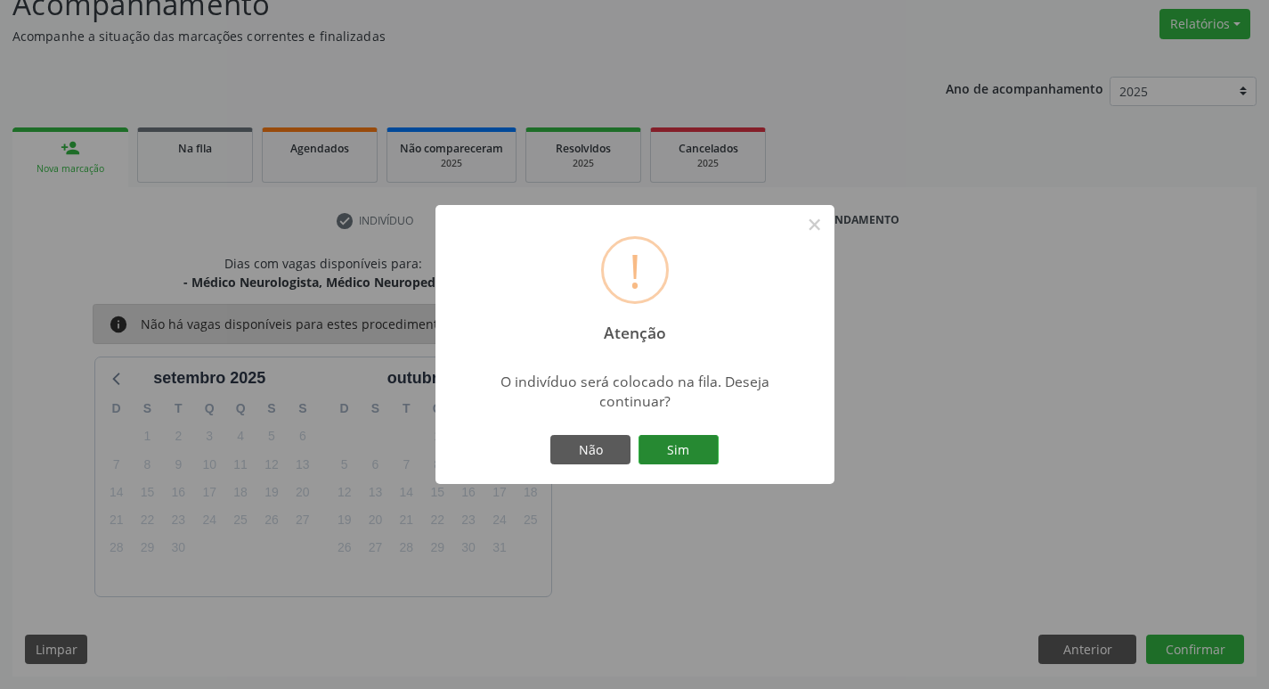
click at [695, 437] on button "Sim" at bounding box center [679, 450] width 80 height 30
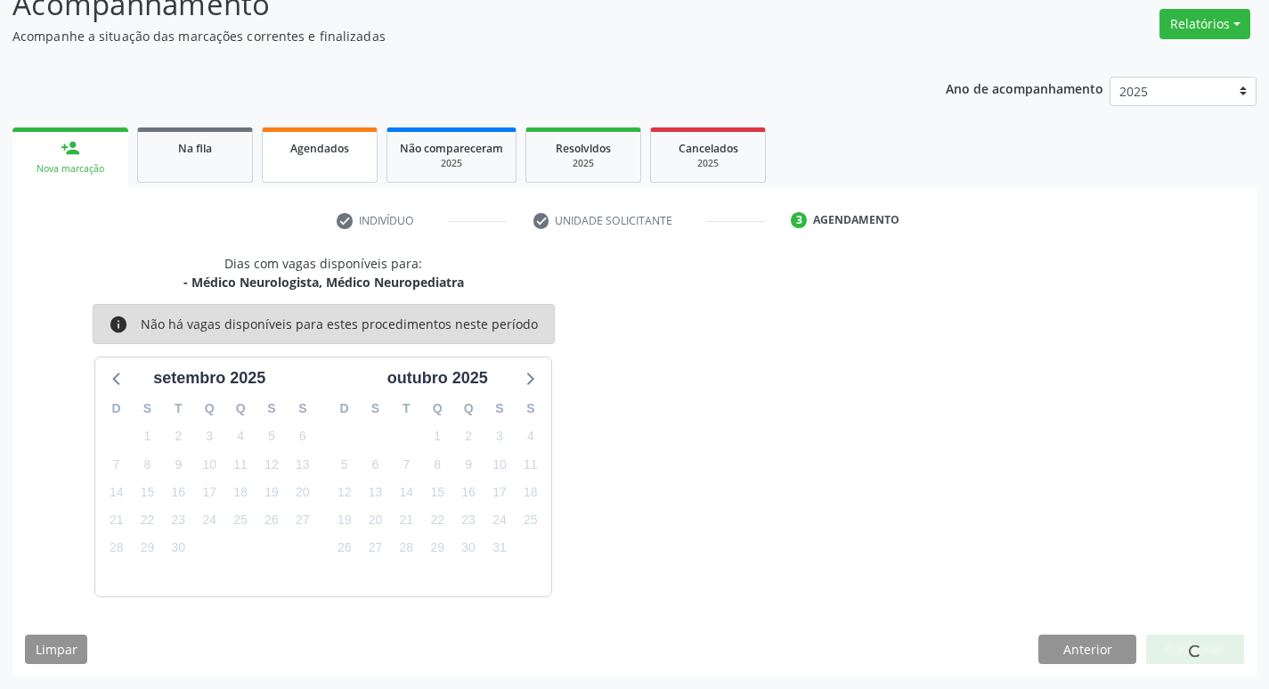
scroll to position [0, 0]
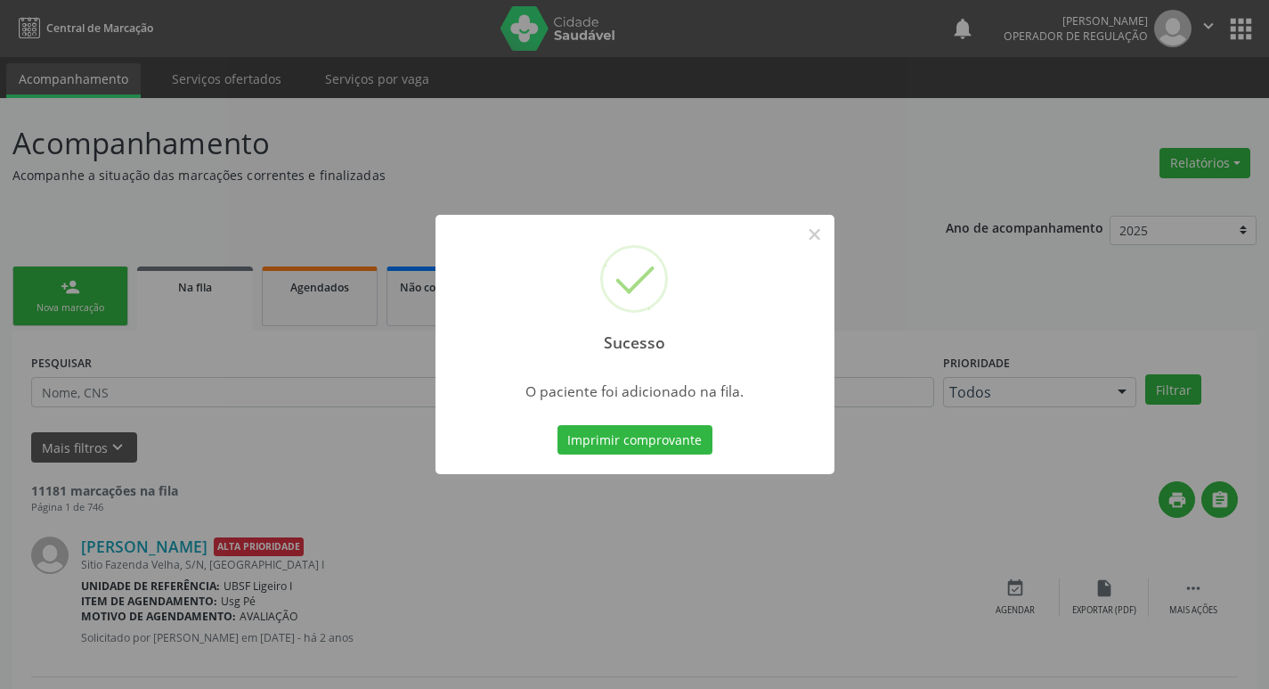
click at [327, 130] on div "Sucesso × O paciente foi adicionado na fila. Imprimir comprovante Cancel" at bounding box center [634, 344] width 1269 height 689
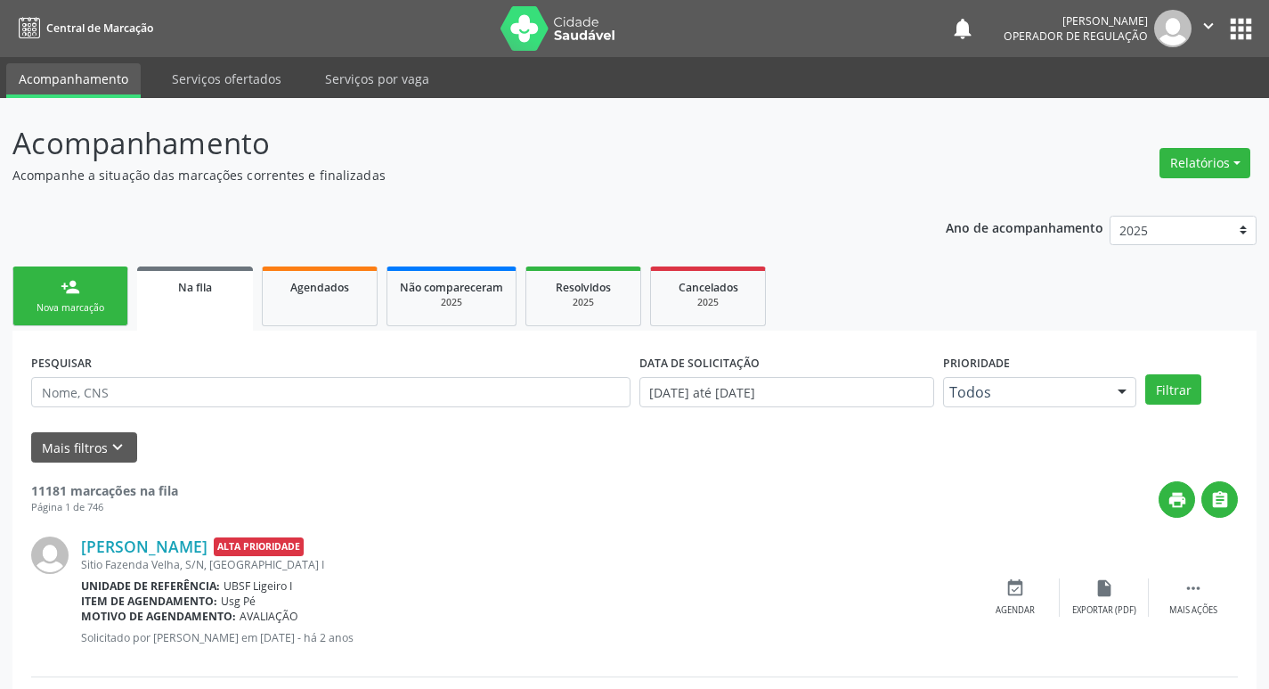
click at [105, 314] on div "Nova marcação" at bounding box center [70, 307] width 89 height 13
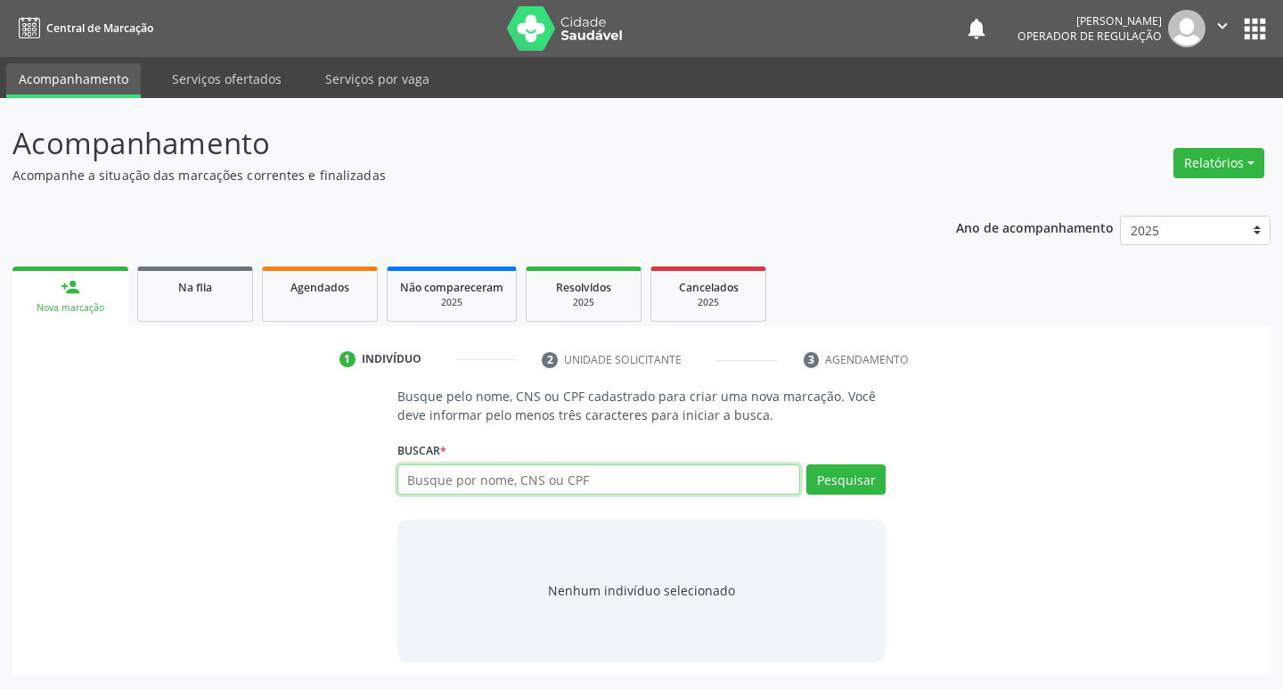
click at [444, 484] on input "text" at bounding box center [598, 479] width 403 height 30
type input "206390375120008"
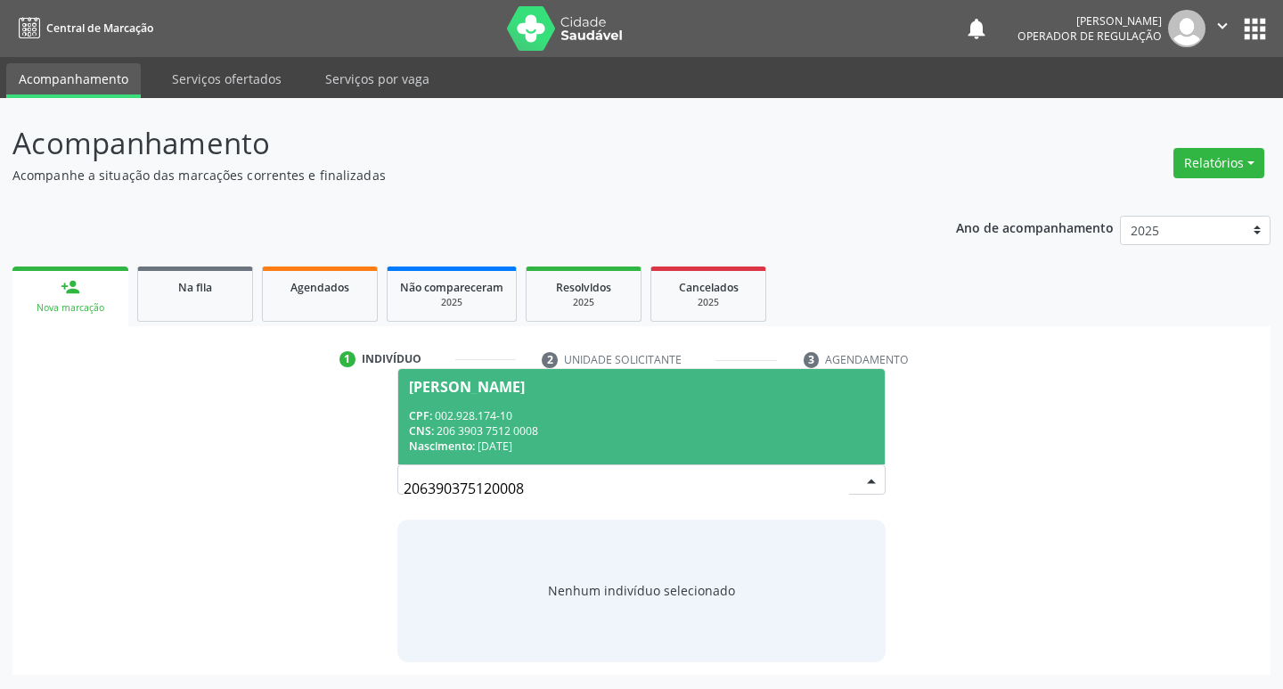
click at [651, 395] on span "[PERSON_NAME] CPF: 002.928.174-10 CNS: 206 3903 7512 0008 Nascimento: [DATE]" at bounding box center [641, 416] width 487 height 95
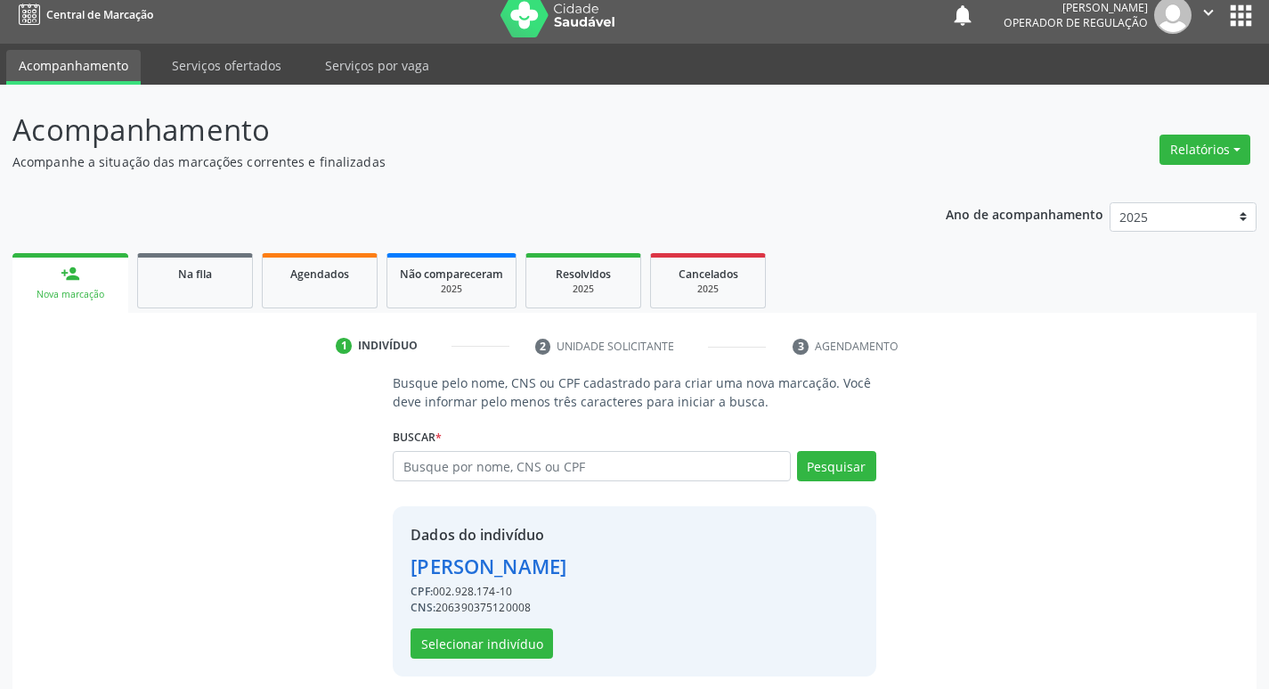
scroll to position [26, 0]
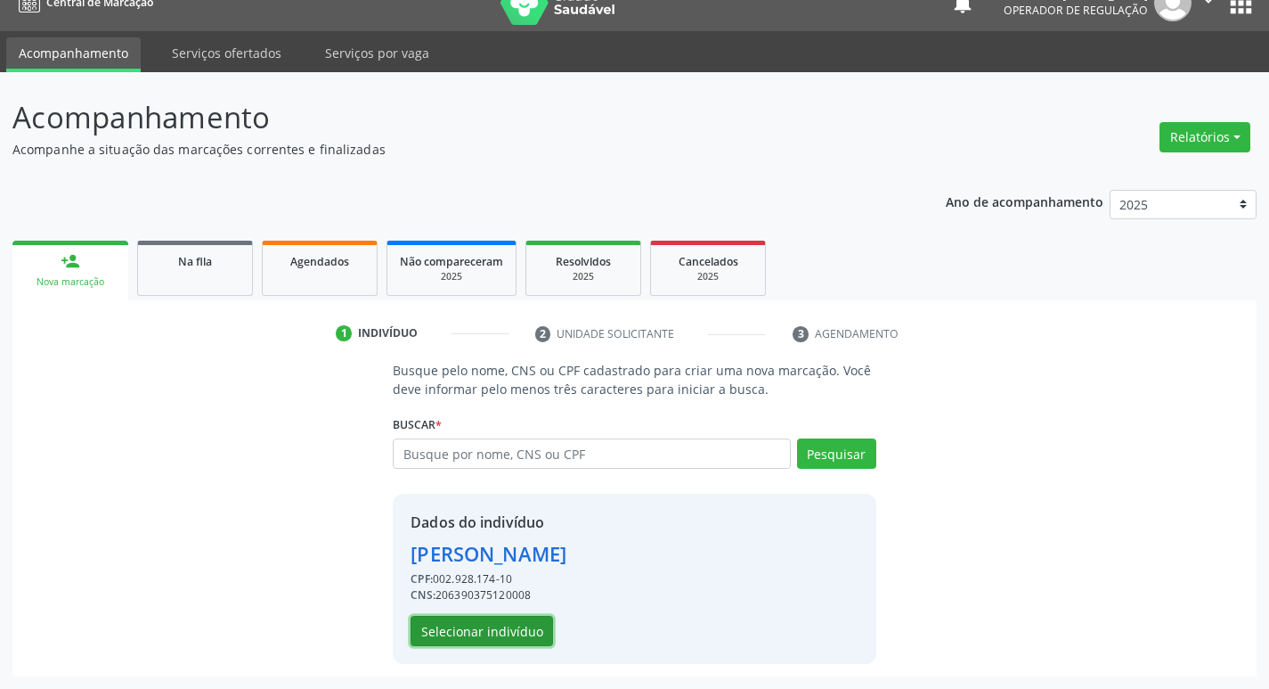
click at [484, 635] on button "Selecionar indivíduo" at bounding box center [482, 630] width 143 height 30
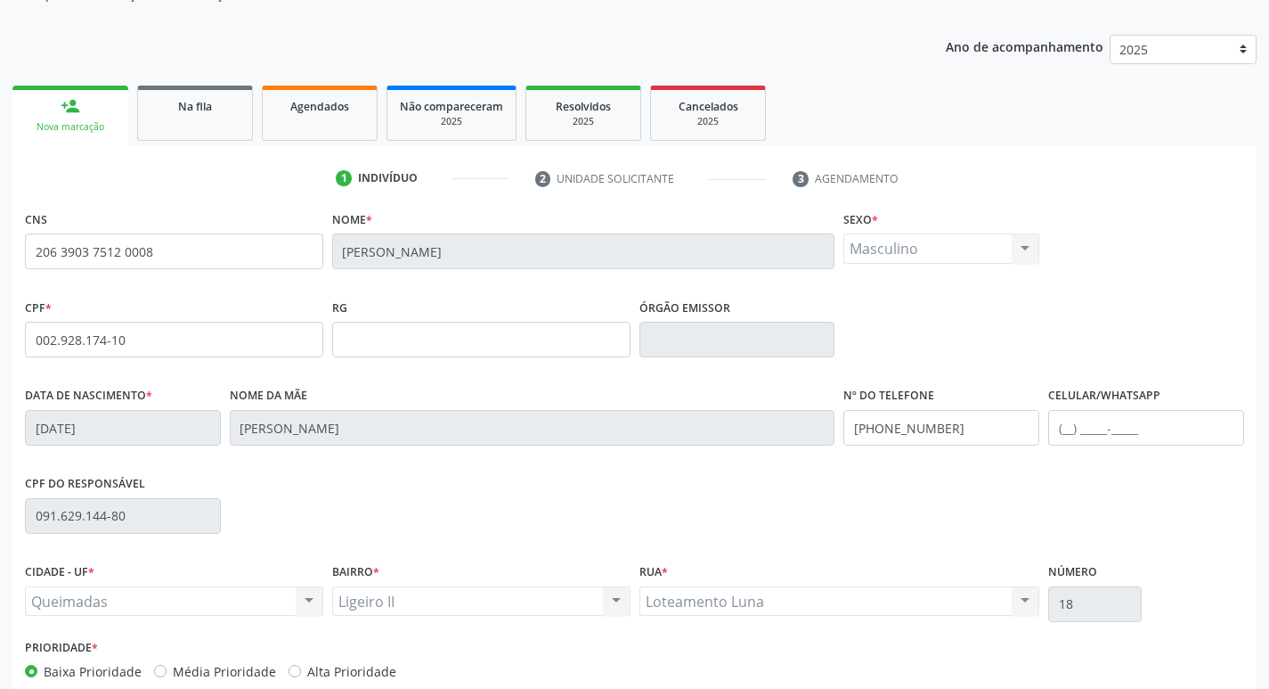
scroll to position [277, 0]
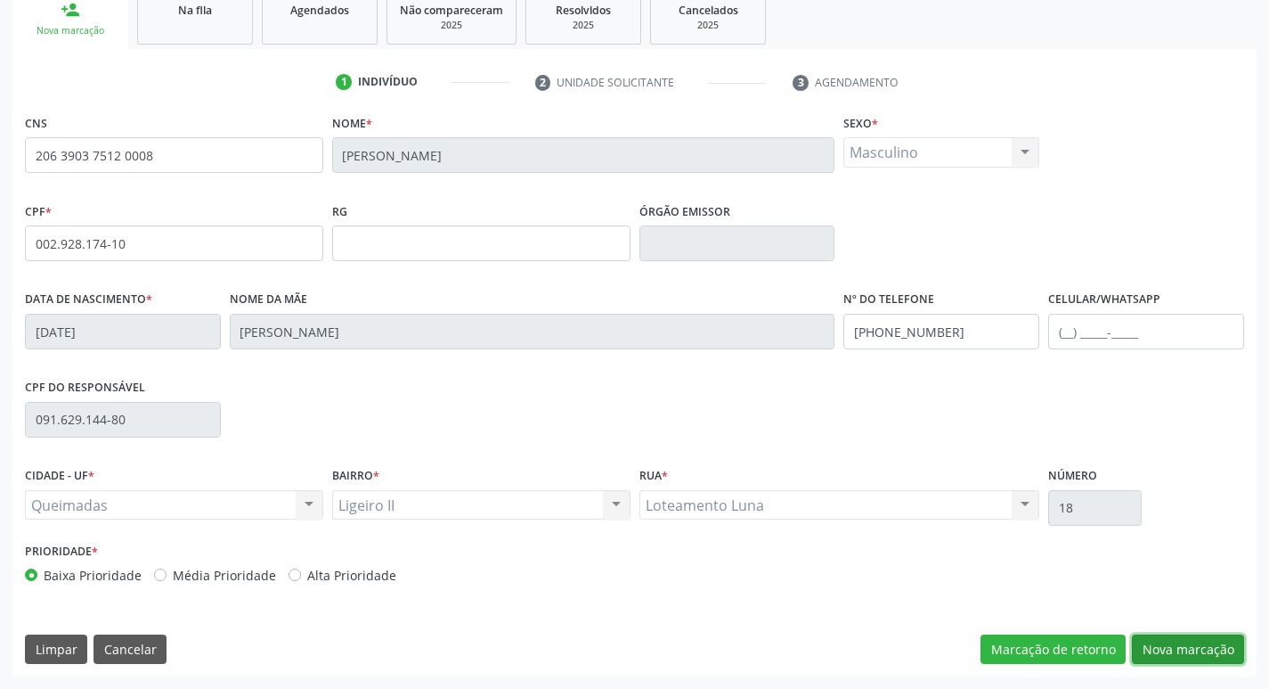
click at [1160, 654] on button "Nova marcação" at bounding box center [1188, 649] width 112 height 30
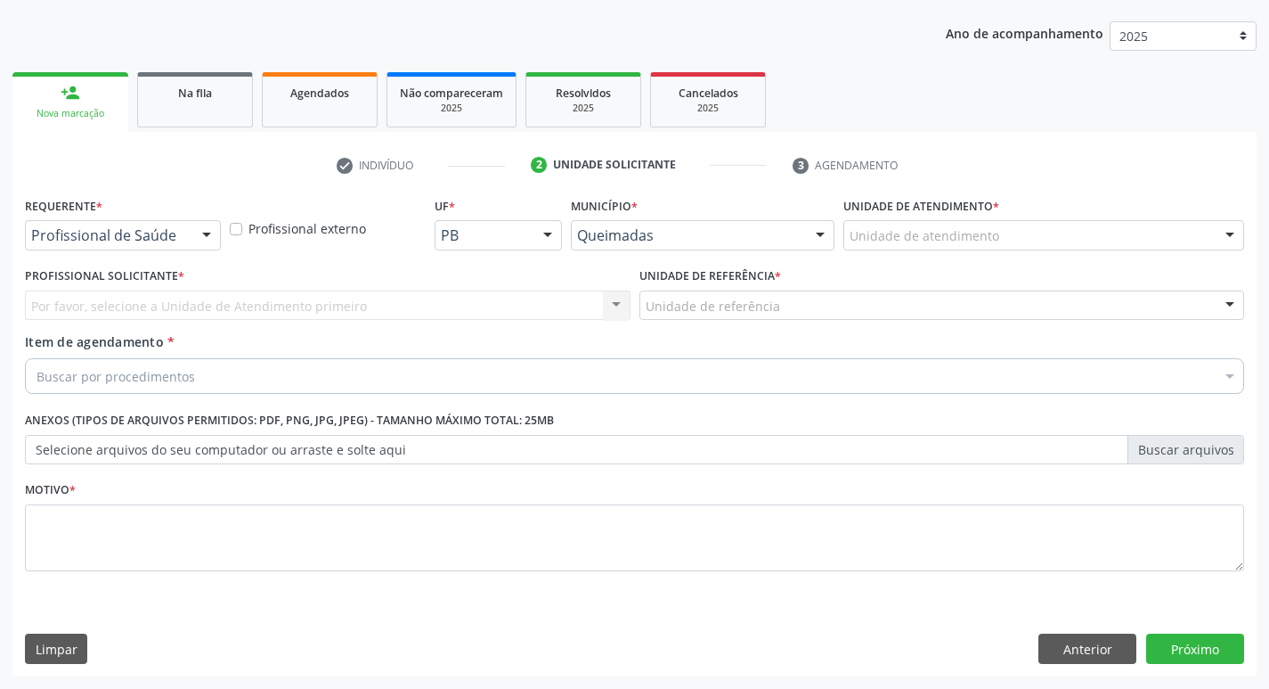
scroll to position [194, 0]
click at [205, 243] on div at bounding box center [206, 236] width 27 height 30
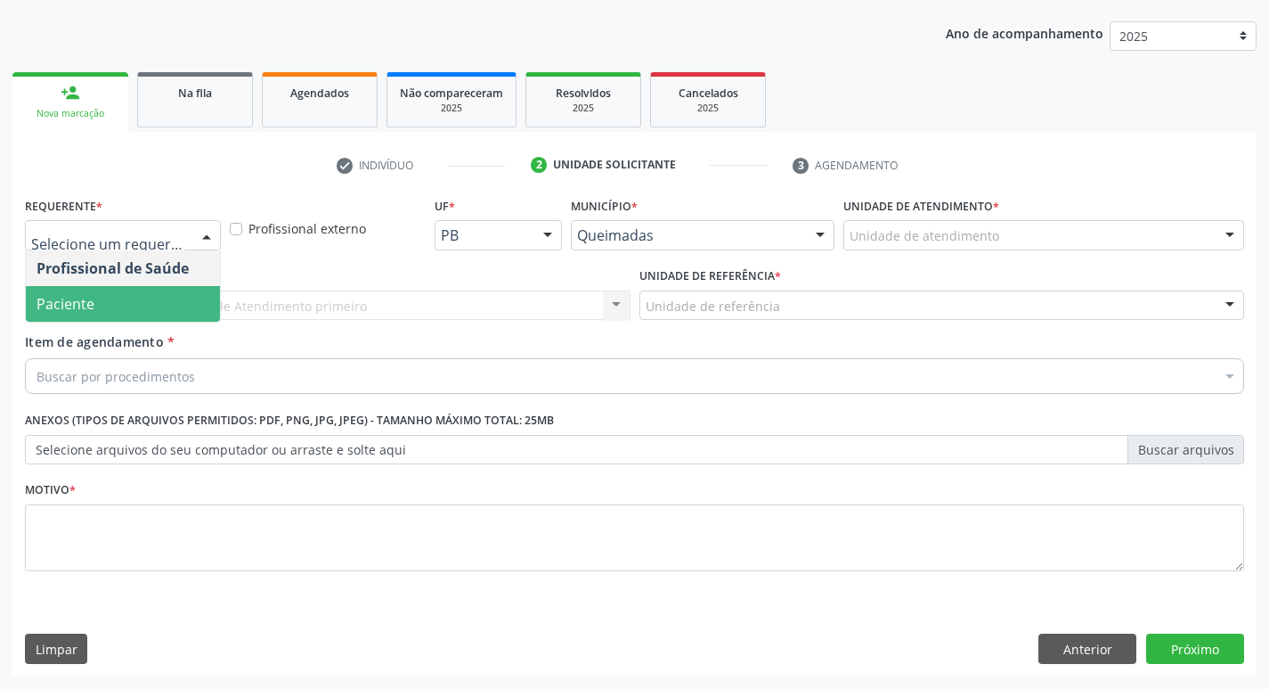
click at [170, 294] on span "Paciente" at bounding box center [123, 304] width 194 height 36
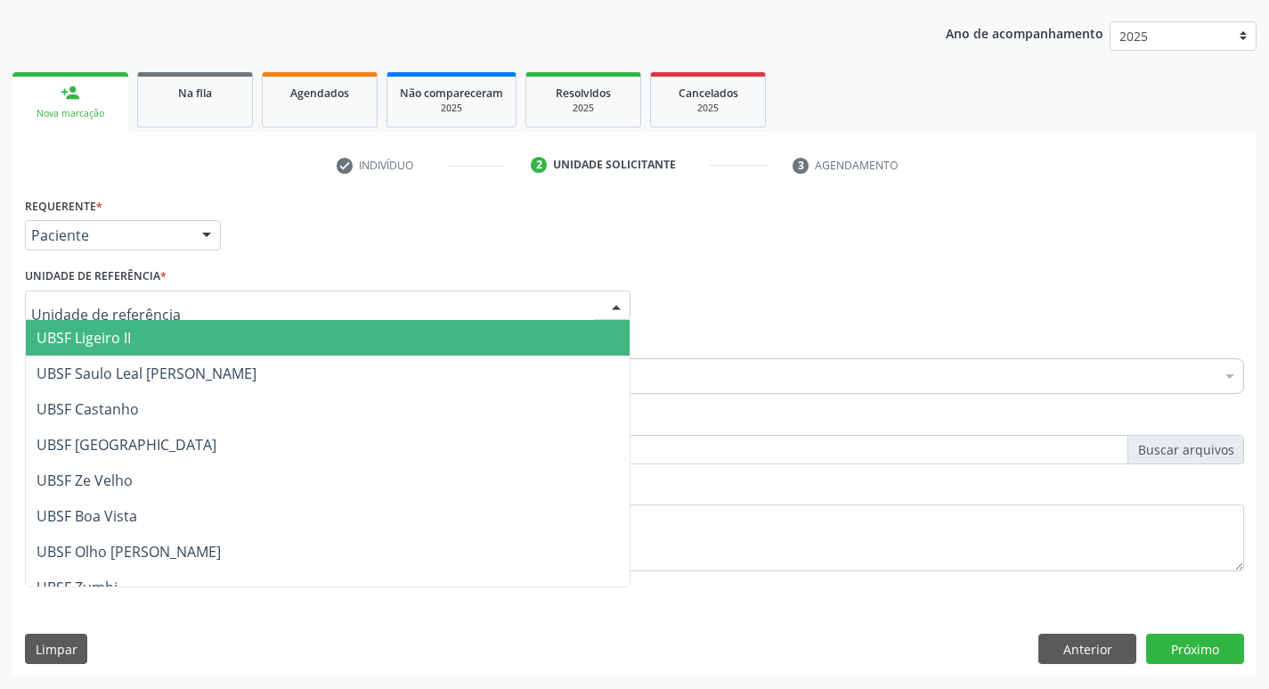
click at [170, 294] on div at bounding box center [328, 305] width 606 height 30
click at [165, 327] on span "UBSF Ligeiro II" at bounding box center [328, 338] width 604 height 36
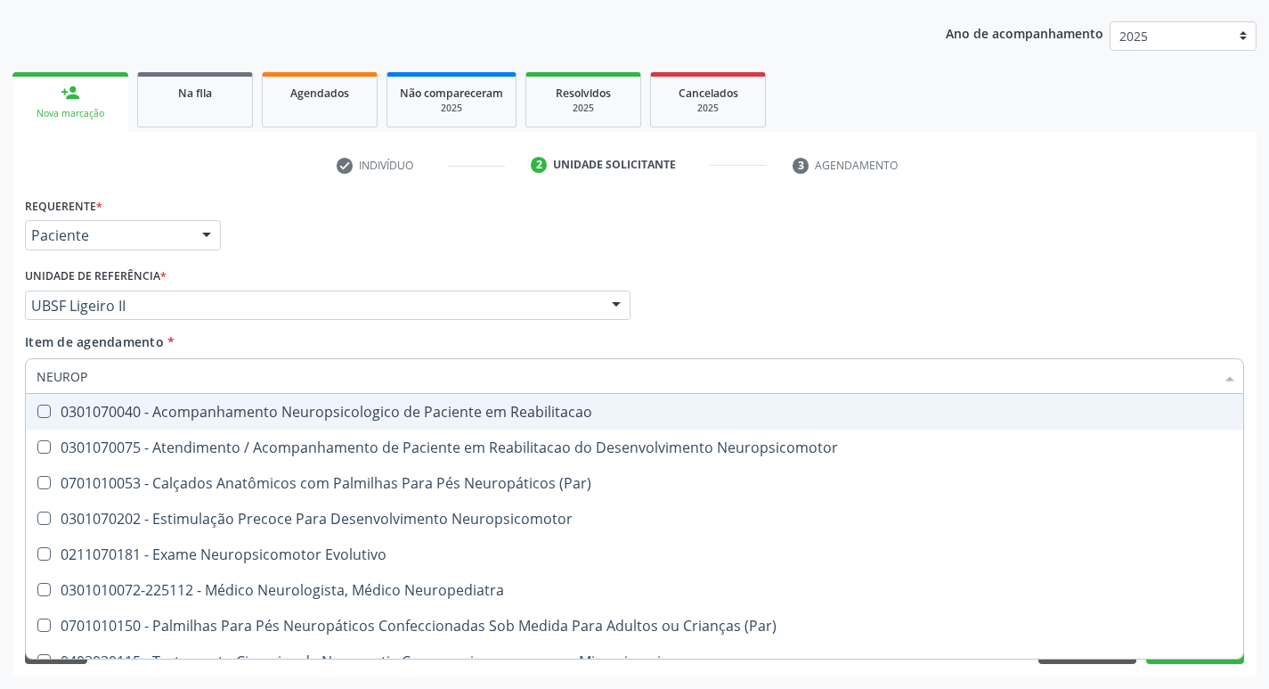
type input "NEUROPE"
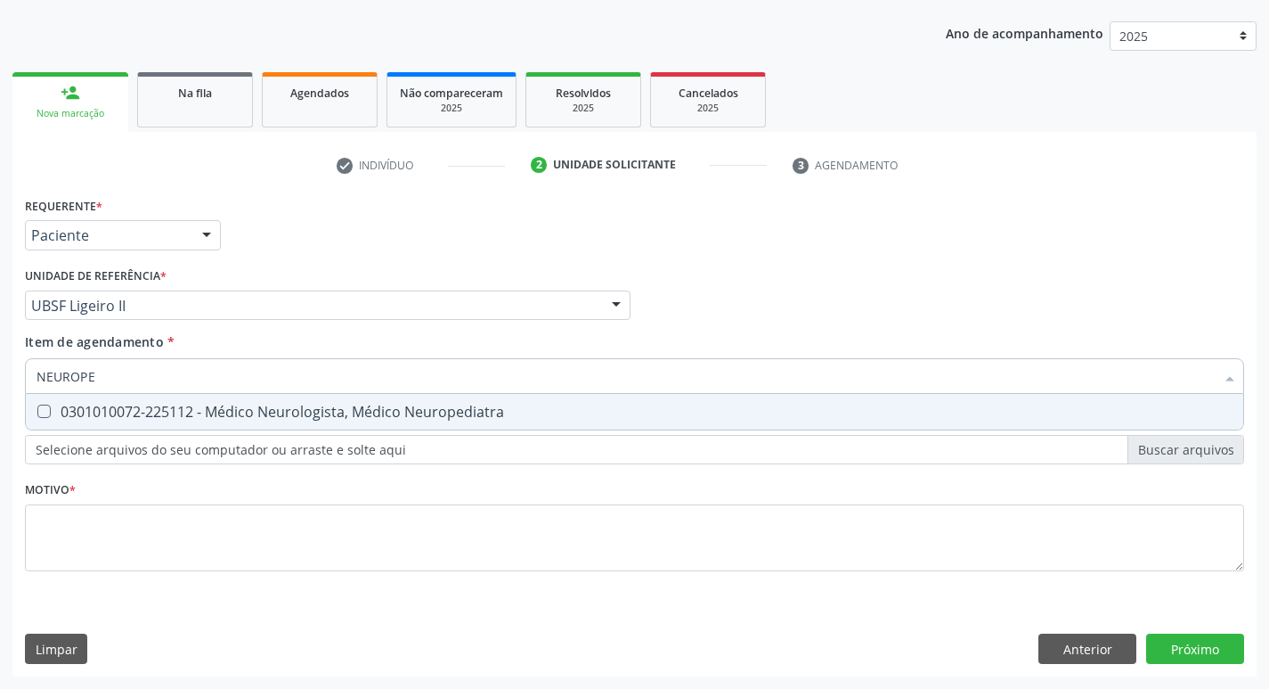
click at [203, 410] on div "0301010072-225112 - Médico Neurologista, Médico Neuropediatra" at bounding box center [635, 411] width 1196 height 14
checkbox Neuropediatra "true"
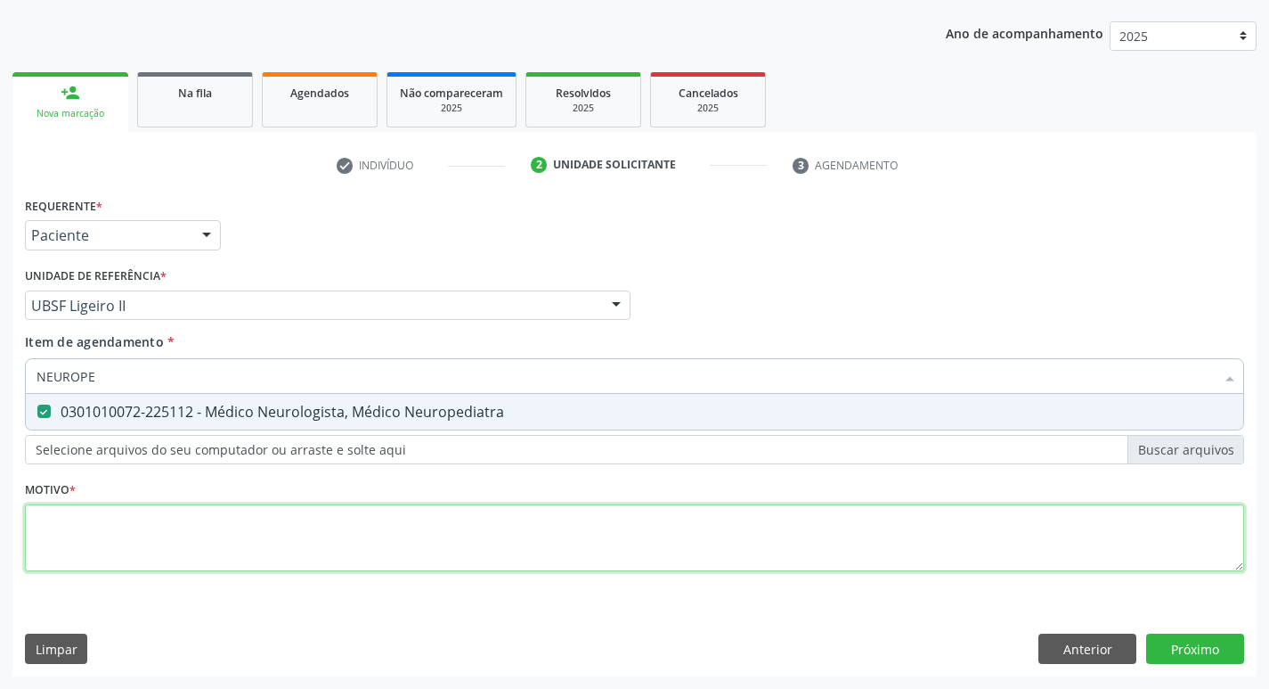
click at [189, 548] on div "Requerente * Paciente Profissional de Saúde Paciente Nenhum resultado encontrad…" at bounding box center [634, 393] width 1219 height 403
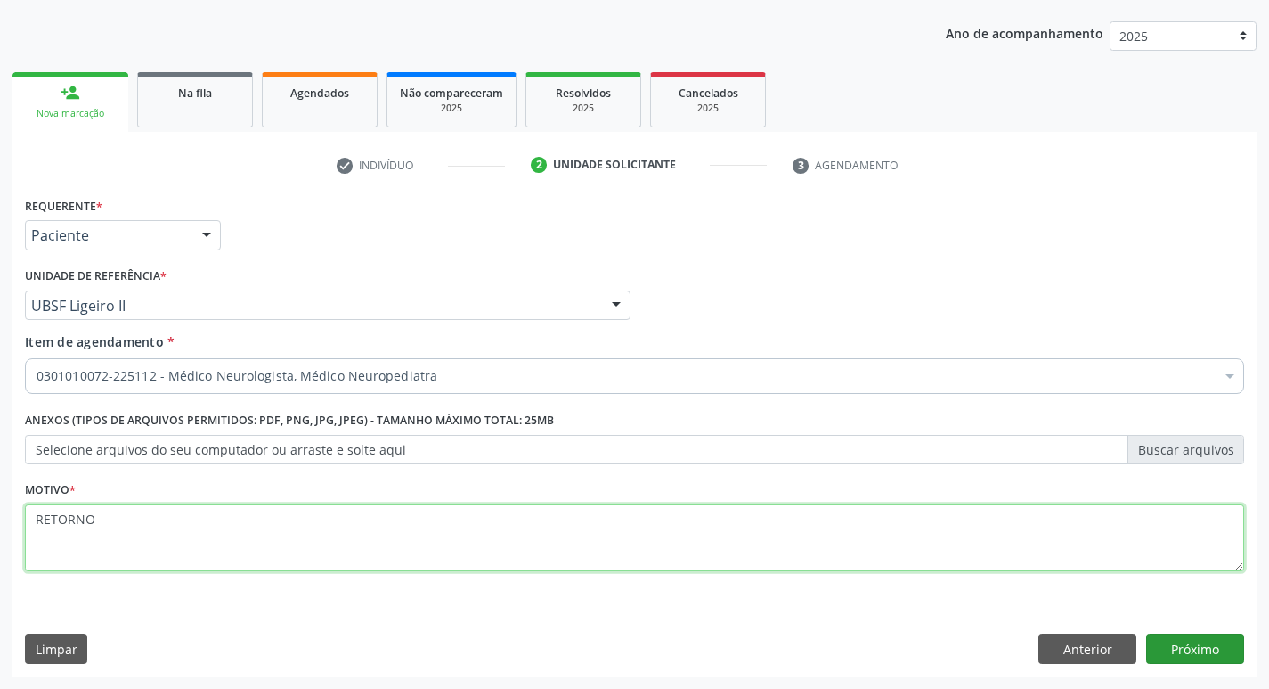
type textarea "RETORNO"
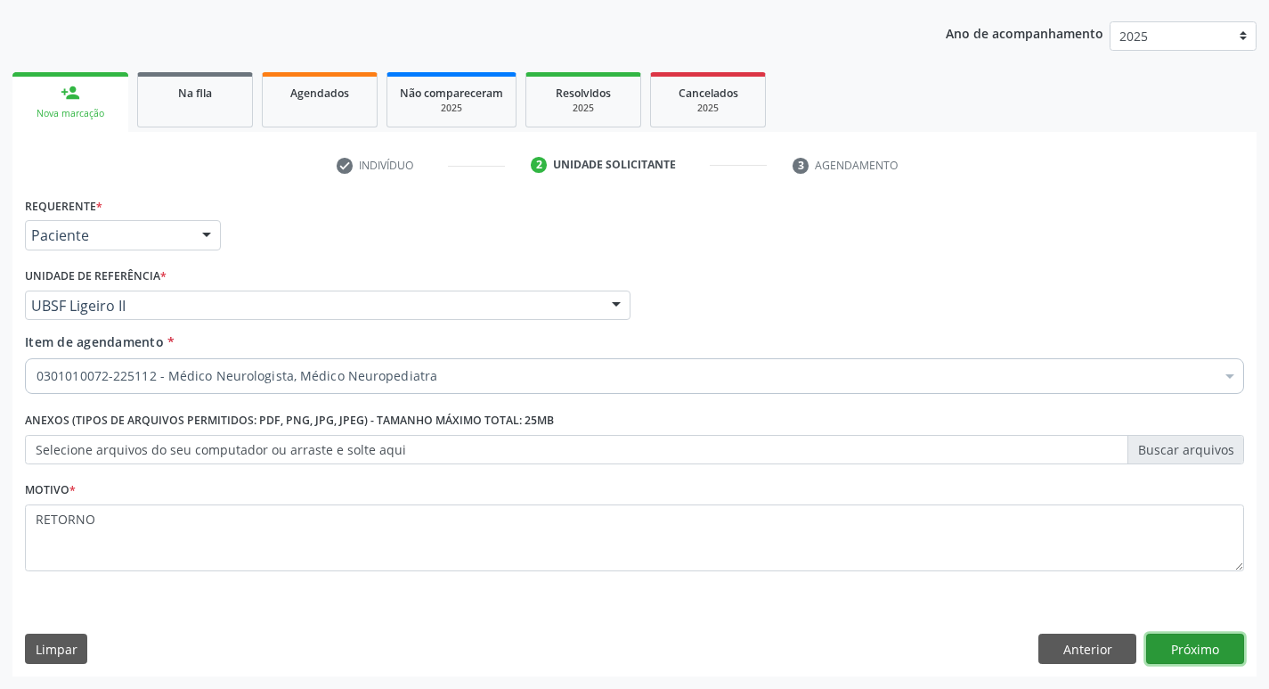
click at [1181, 660] on button "Próximo" at bounding box center [1195, 648] width 98 height 30
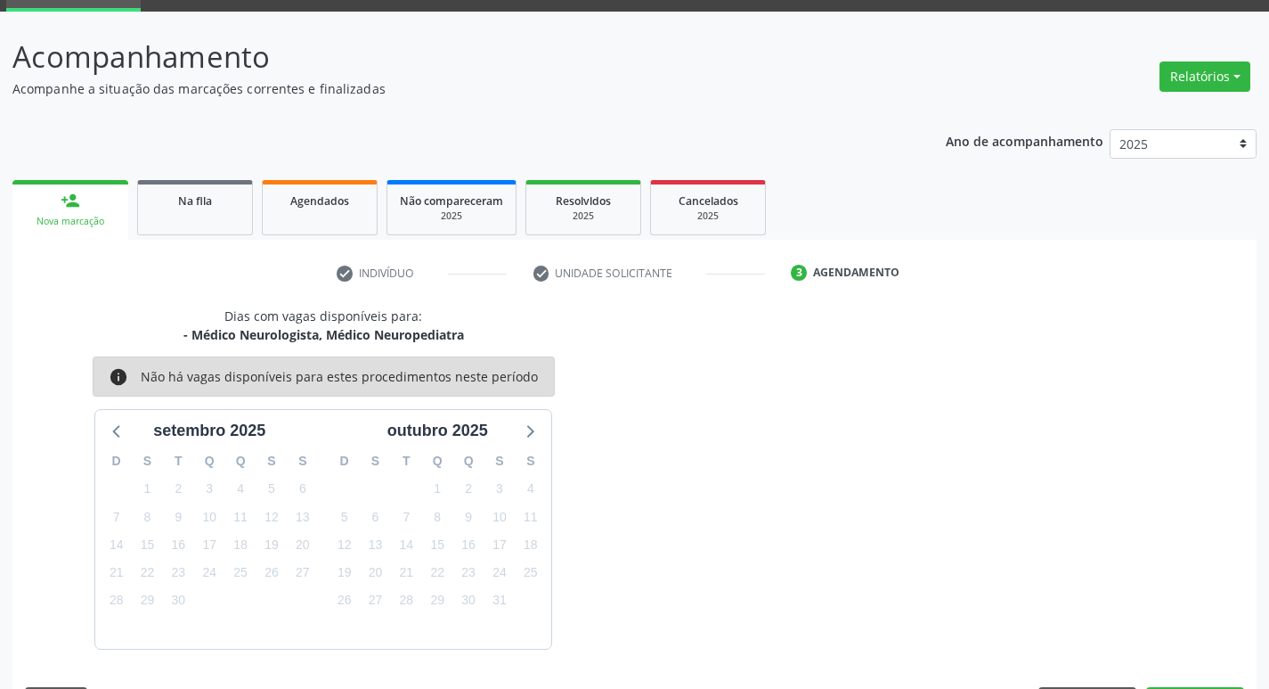
scroll to position [139, 0]
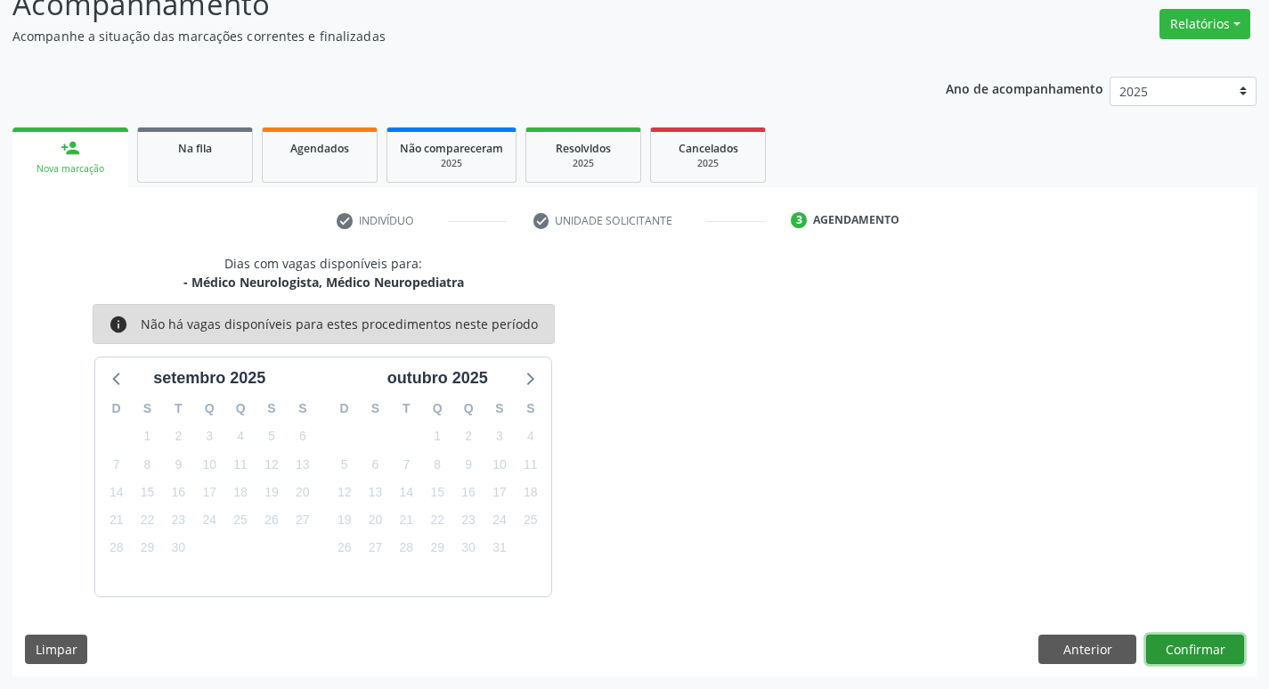
click at [1201, 651] on button "Confirmar" at bounding box center [1195, 649] width 98 height 30
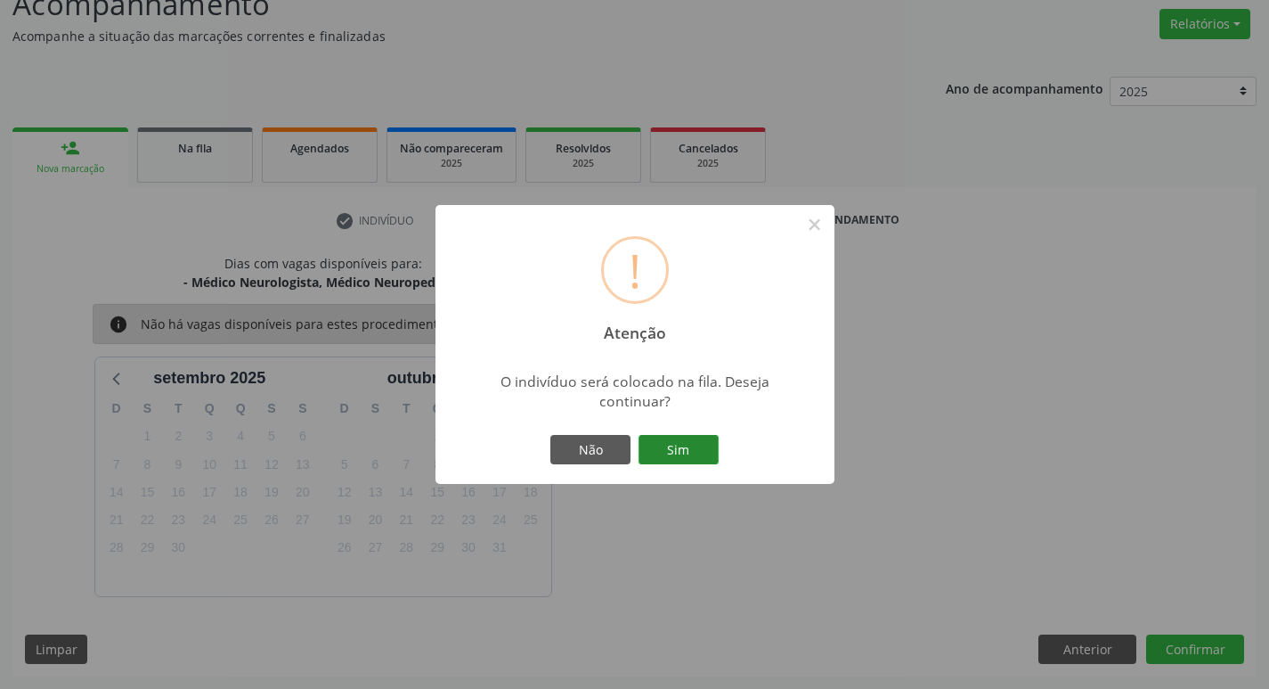
click at [690, 444] on button "Sim" at bounding box center [679, 450] width 80 height 30
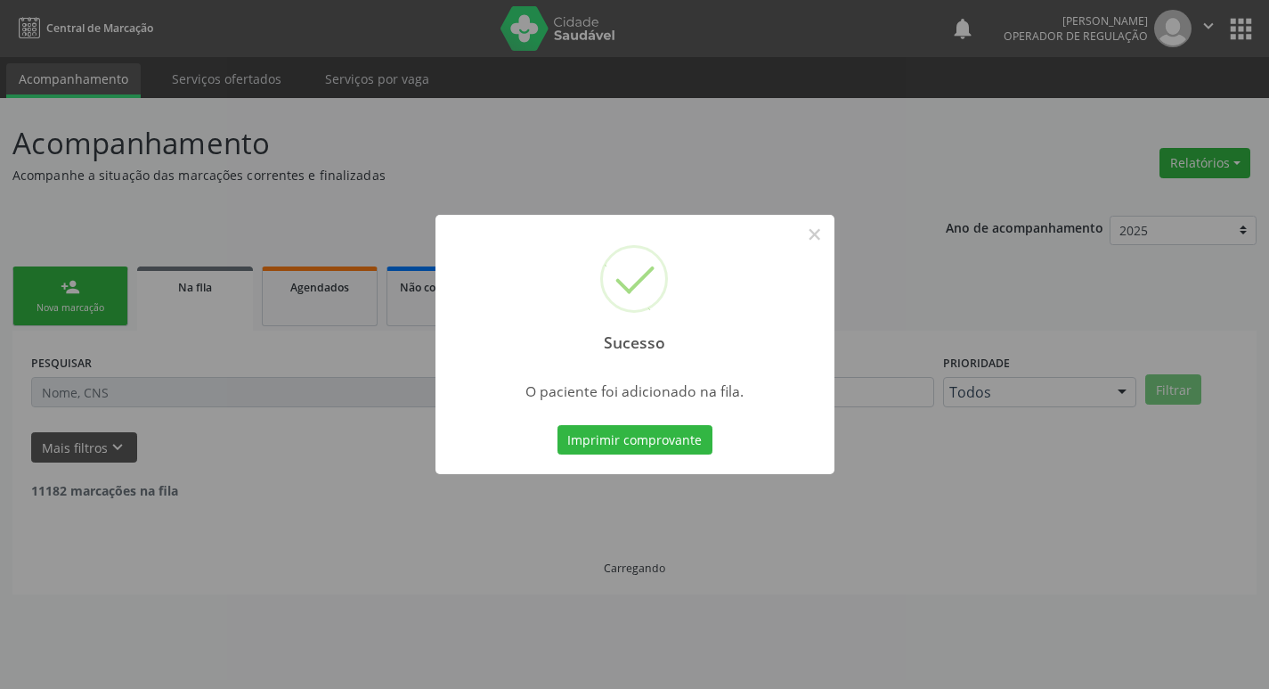
scroll to position [0, 0]
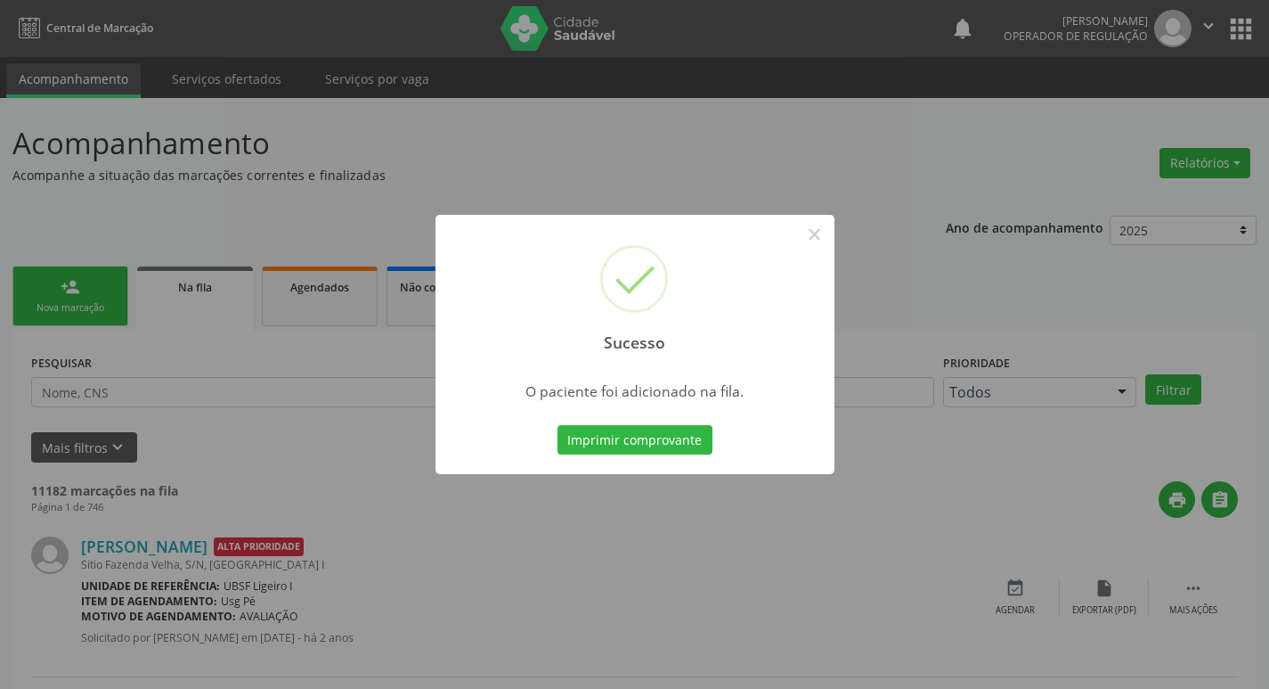
click at [265, 203] on div "Sucesso × O paciente foi adicionado na fila. Imprimir comprovante Cancel" at bounding box center [634, 344] width 1269 height 689
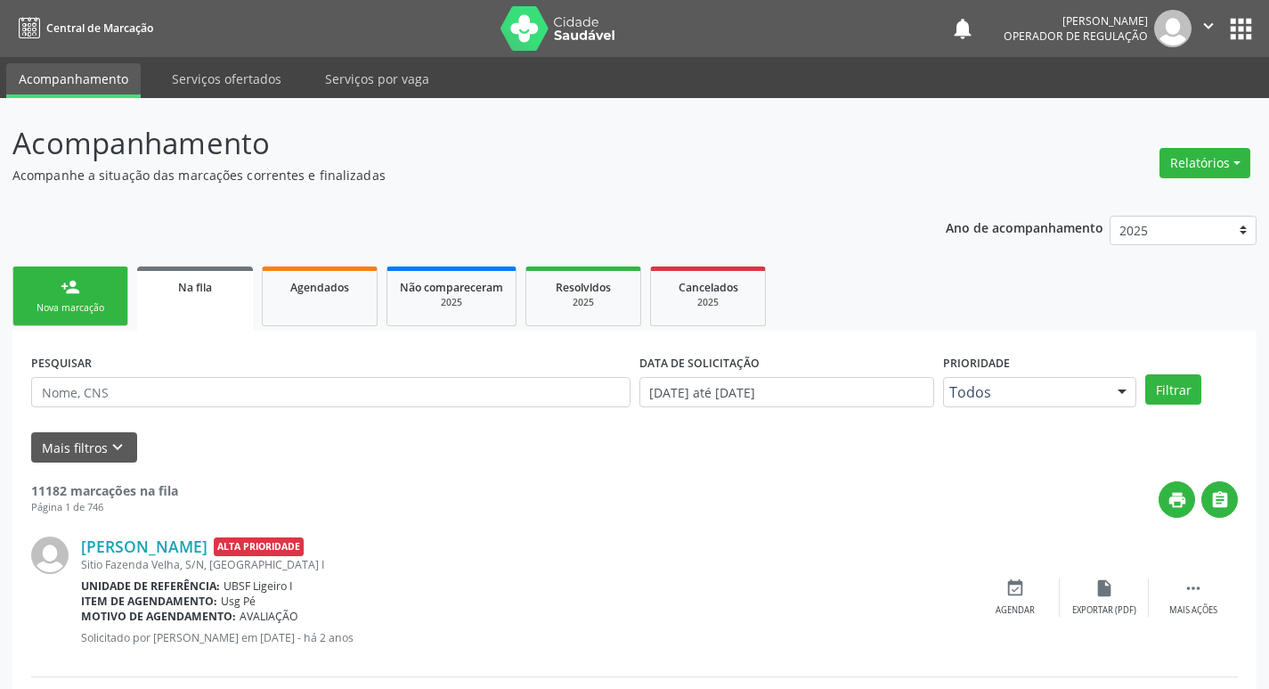
click at [75, 283] on div "person_add" at bounding box center [71, 287] width 20 height 20
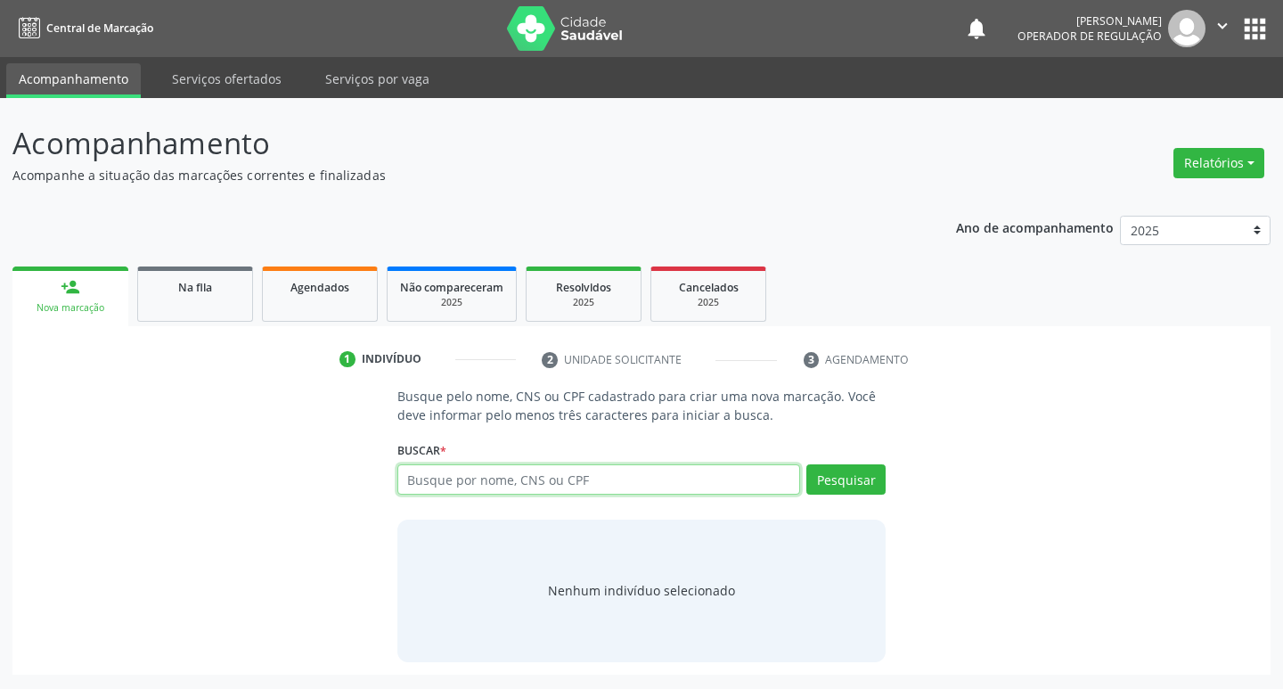
click at [431, 485] on input "text" at bounding box center [598, 479] width 403 height 30
type input "16972296463"
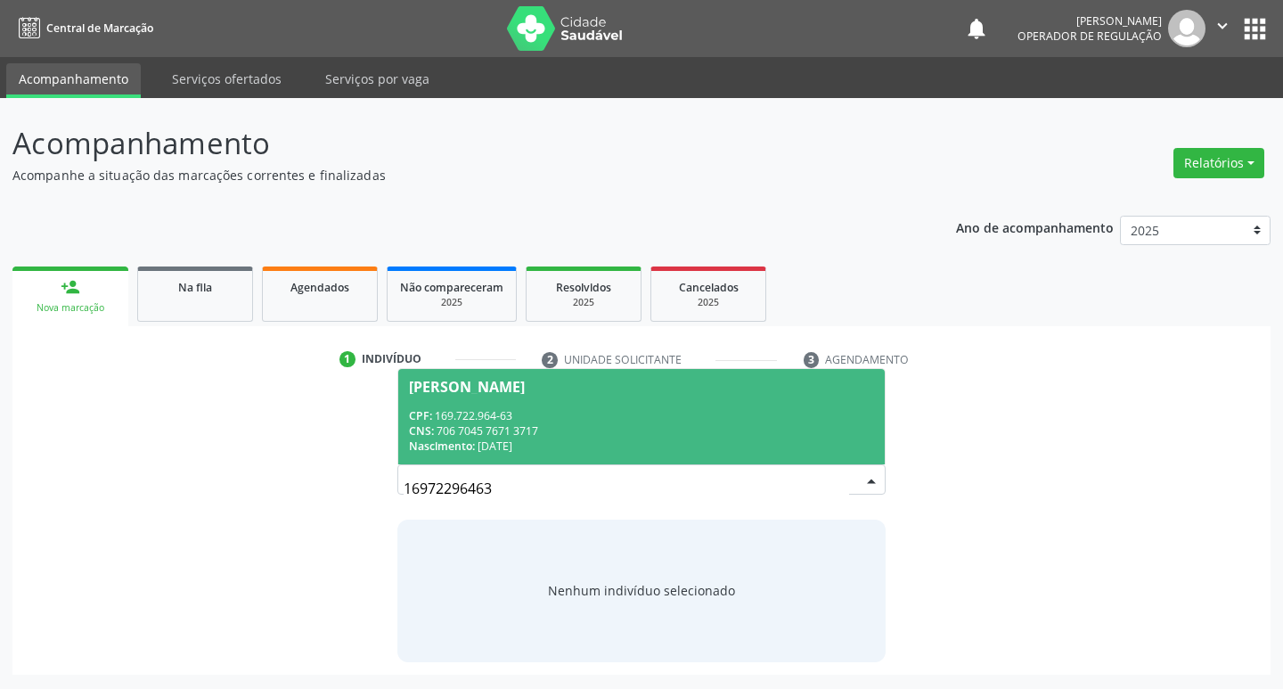
click at [762, 420] on div "CPF: 169.722.964-63" at bounding box center [642, 415] width 466 height 15
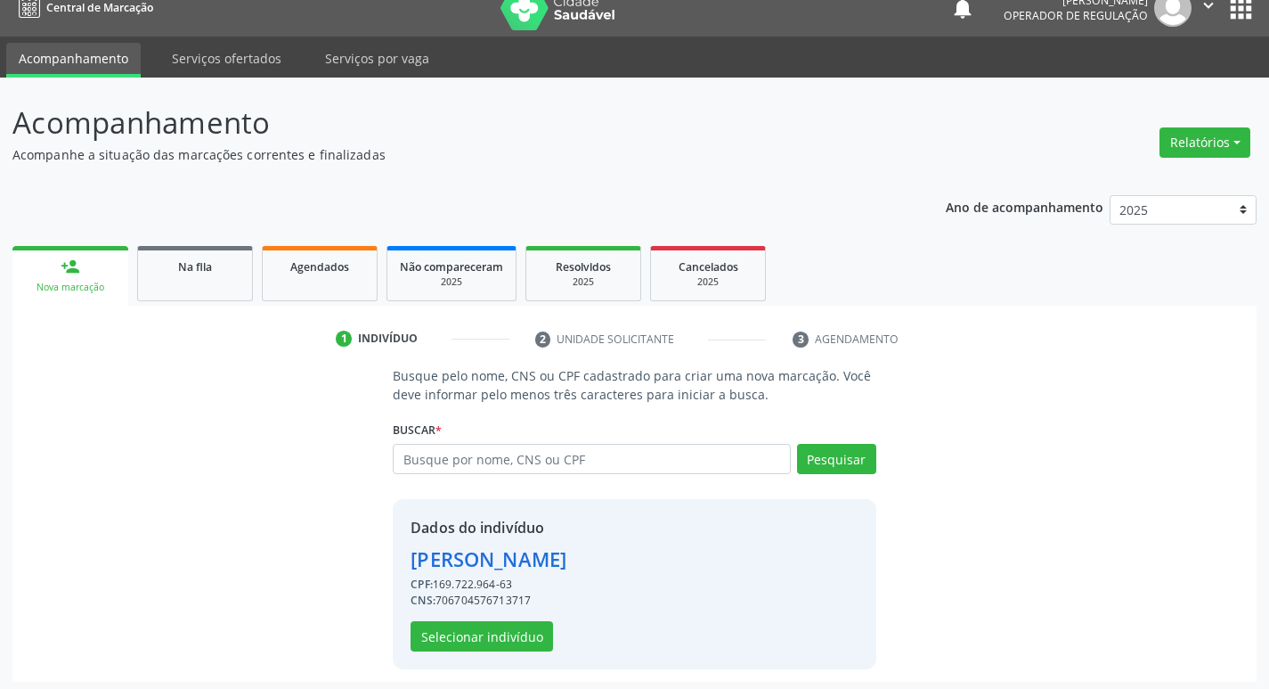
scroll to position [26, 0]
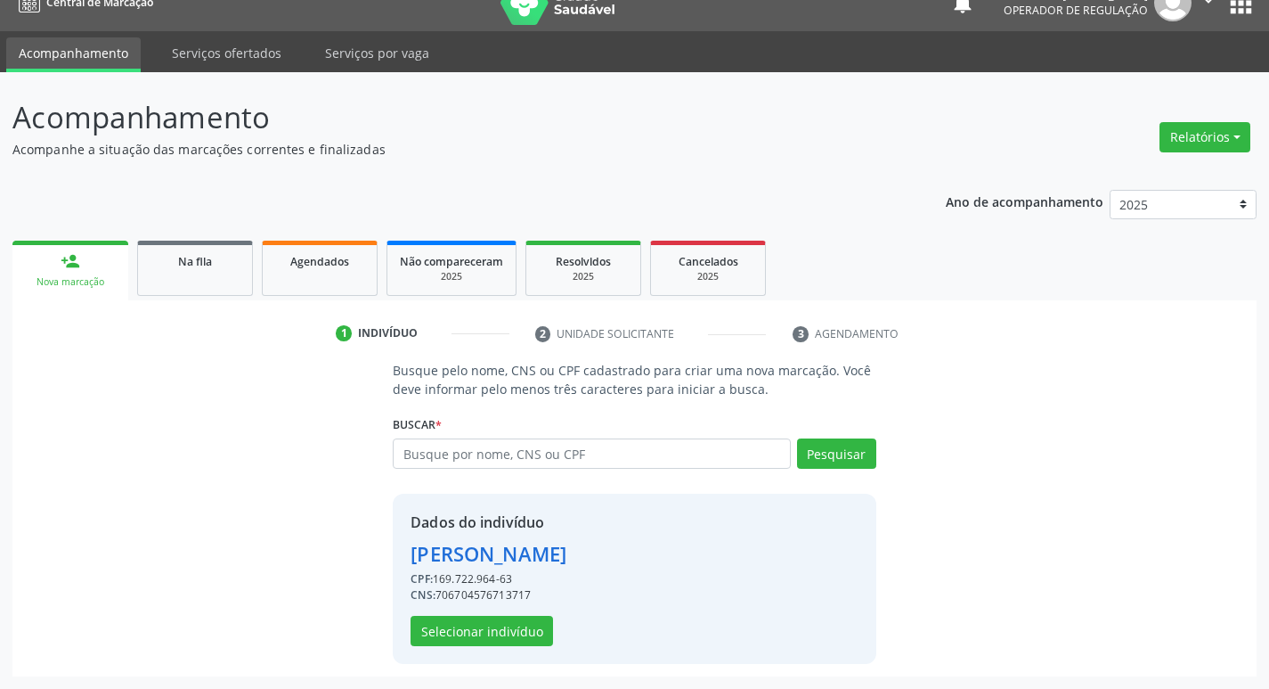
click at [485, 646] on div "Dados do indivíduo [PERSON_NAME] CPF: 169.722.964-63 CNS: 706704576713717 Selec…" at bounding box center [634, 578] width 483 height 170
click at [492, 637] on button "Selecionar indivíduo" at bounding box center [482, 630] width 143 height 30
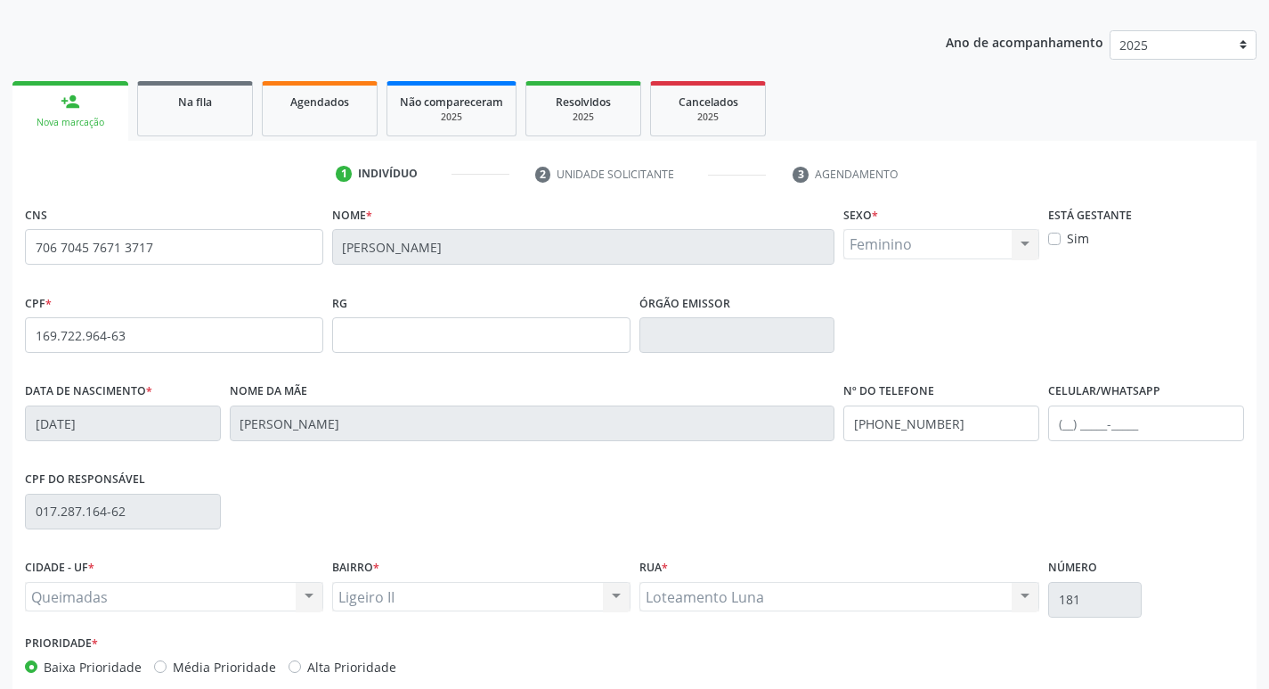
scroll to position [277, 0]
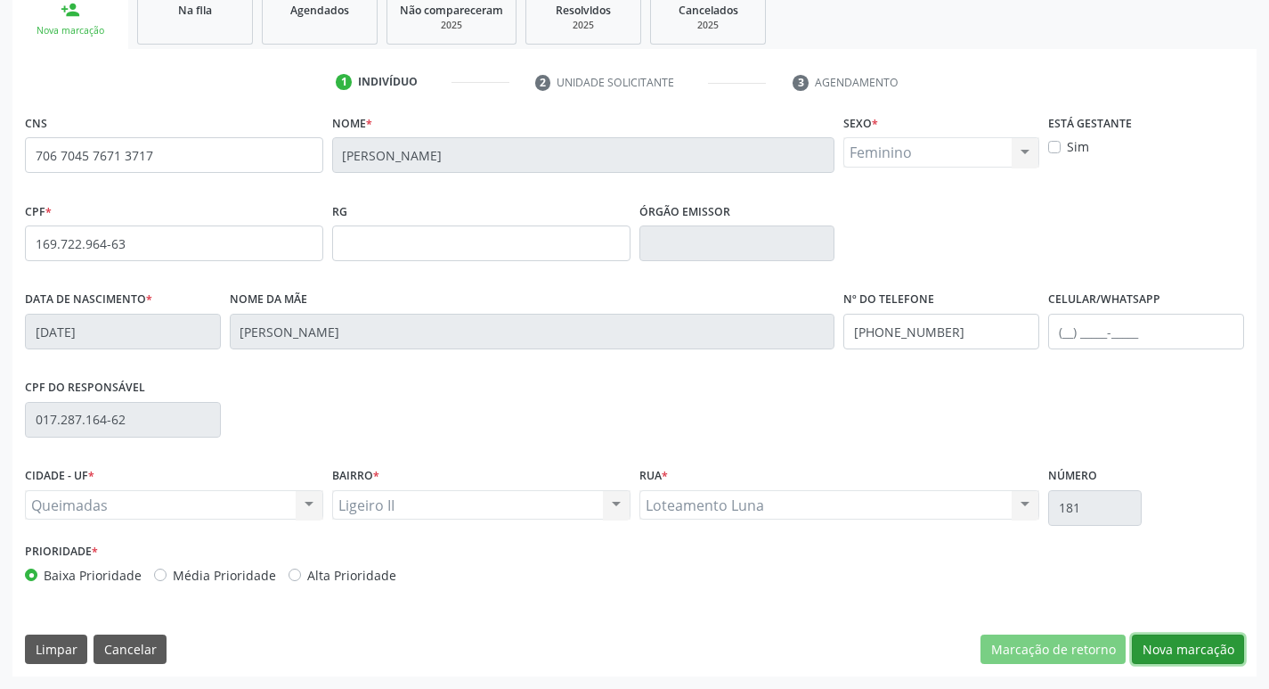
click at [1189, 643] on button "Nova marcação" at bounding box center [1188, 649] width 112 height 30
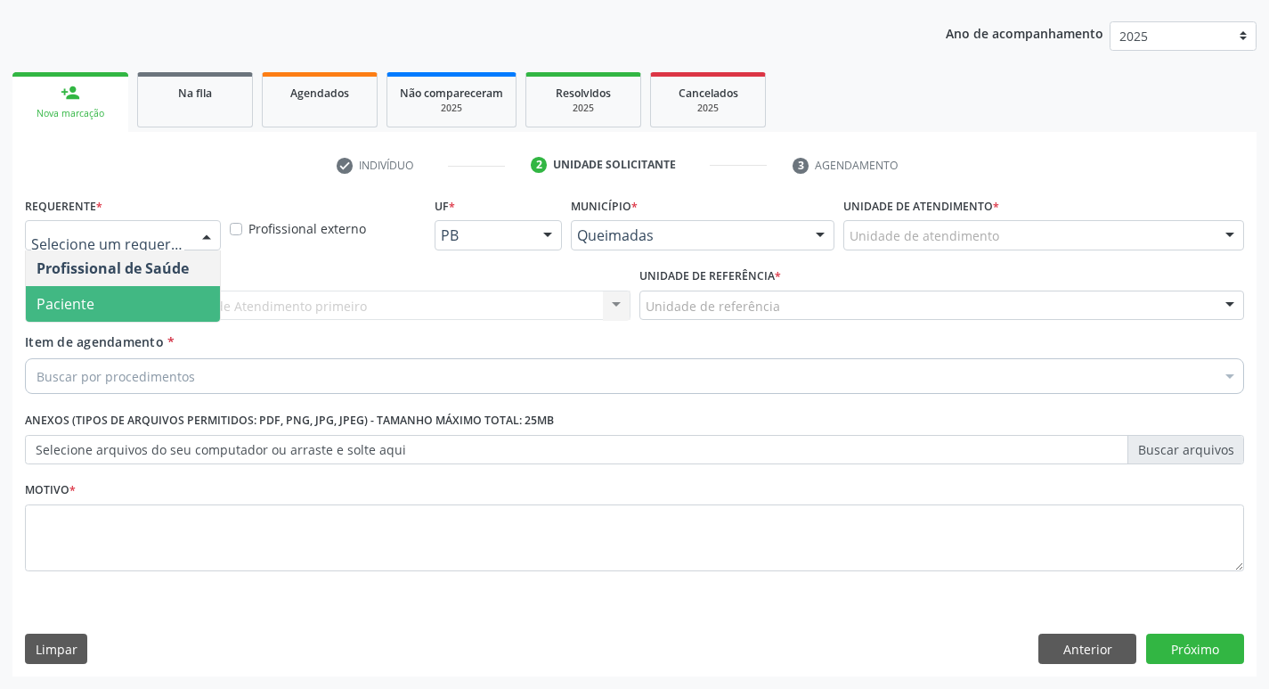
click at [160, 289] on span "Paciente" at bounding box center [123, 304] width 194 height 36
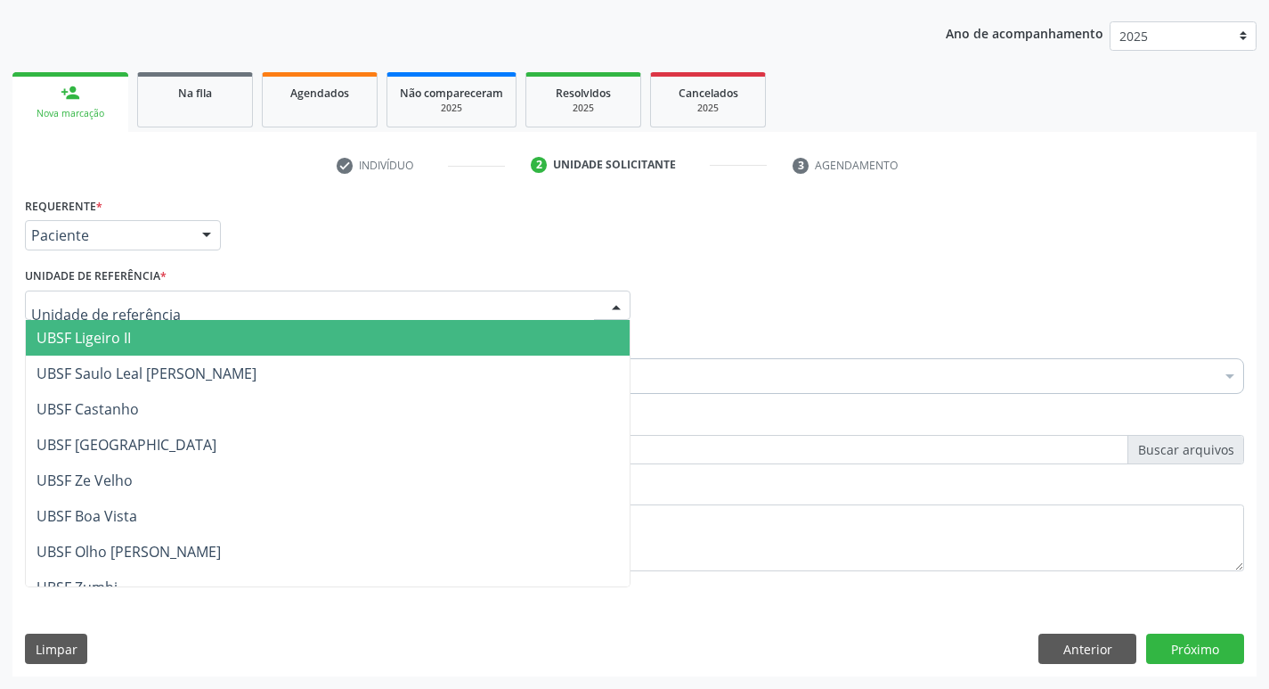
click at [150, 328] on span "UBSF Ligeiro II" at bounding box center [328, 338] width 604 height 36
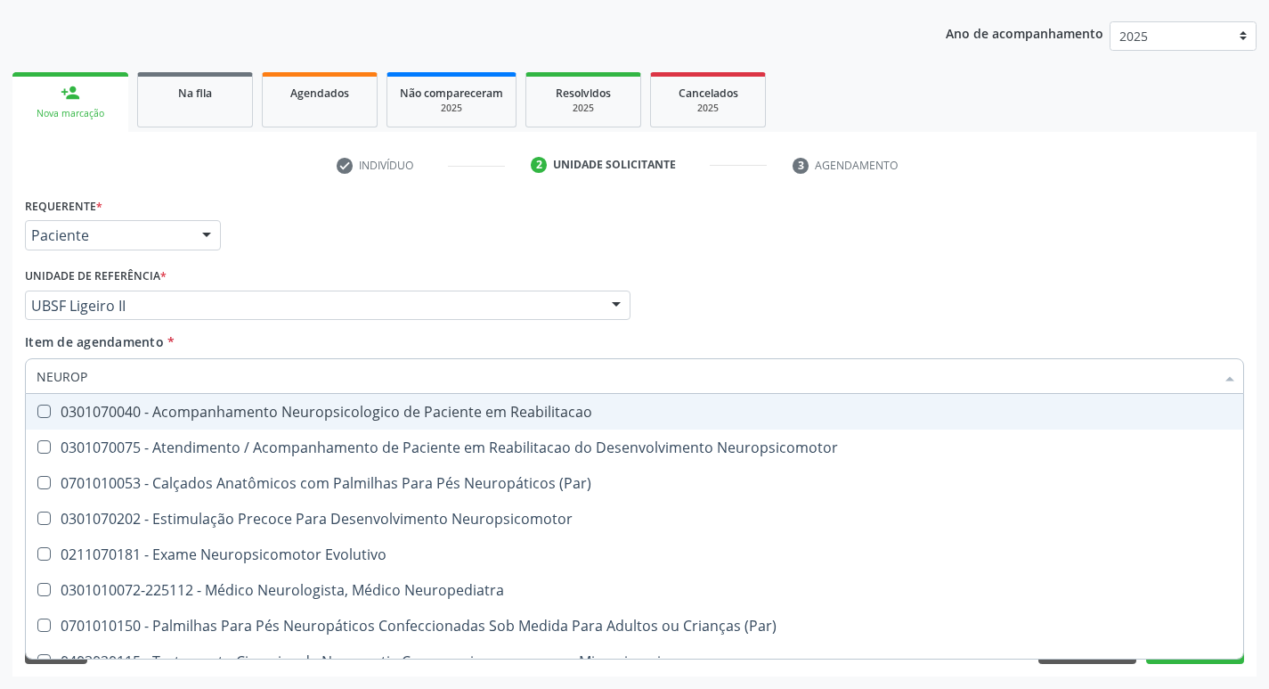
type input "NEUROPE"
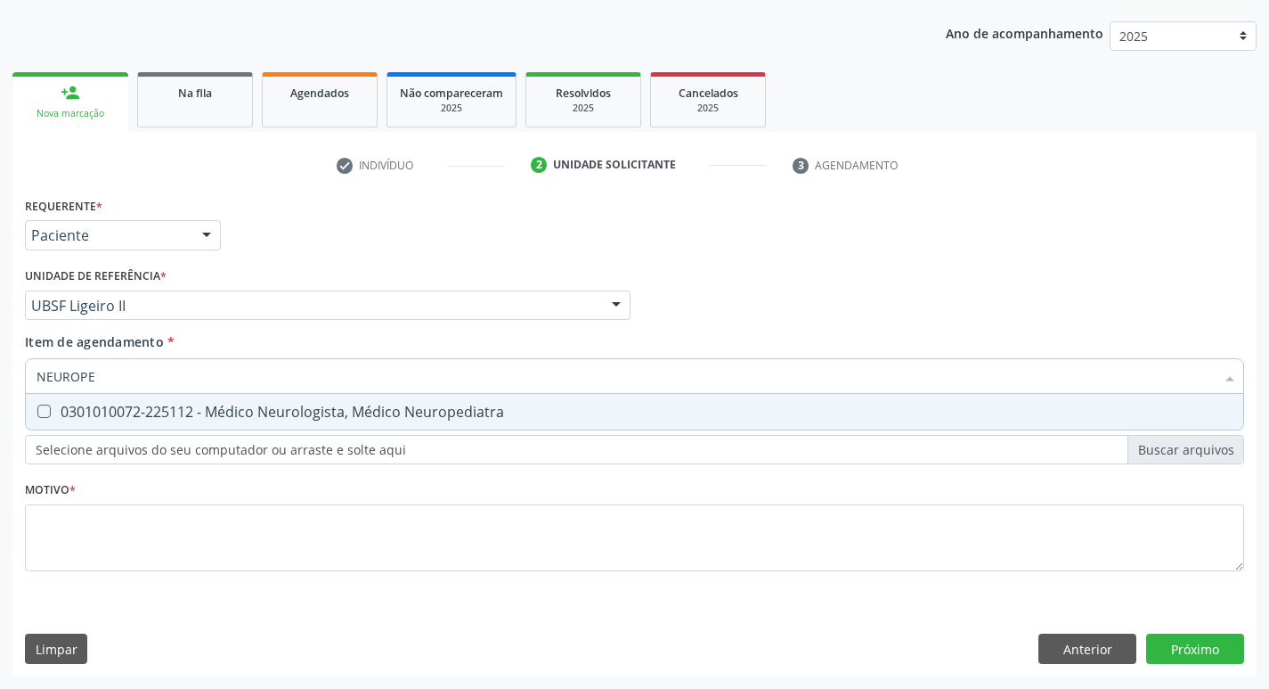
click at [319, 401] on span "0301010072-225112 - Médico Neurologista, Médico Neuropediatra" at bounding box center [635, 412] width 1218 height 36
checkbox Neuropediatra "true"
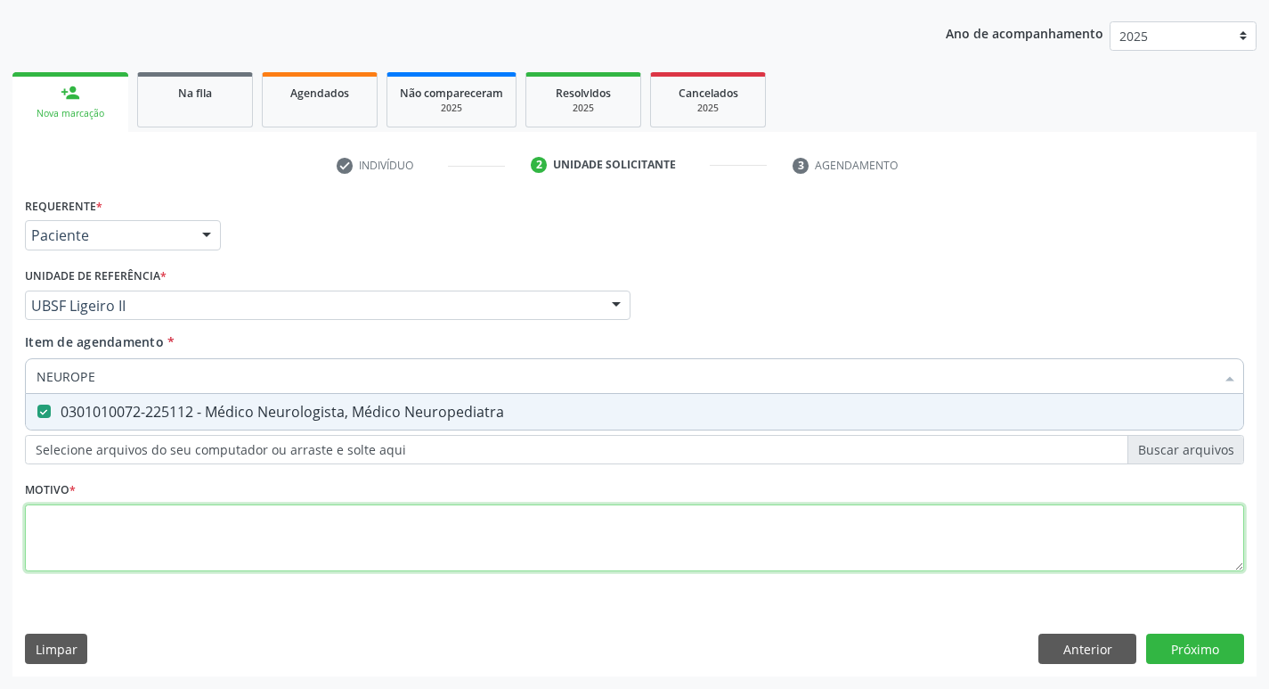
click at [183, 521] on div "Requerente * Paciente Profissional de Saúde Paciente Nenhum resultado encontrad…" at bounding box center [634, 393] width 1219 height 403
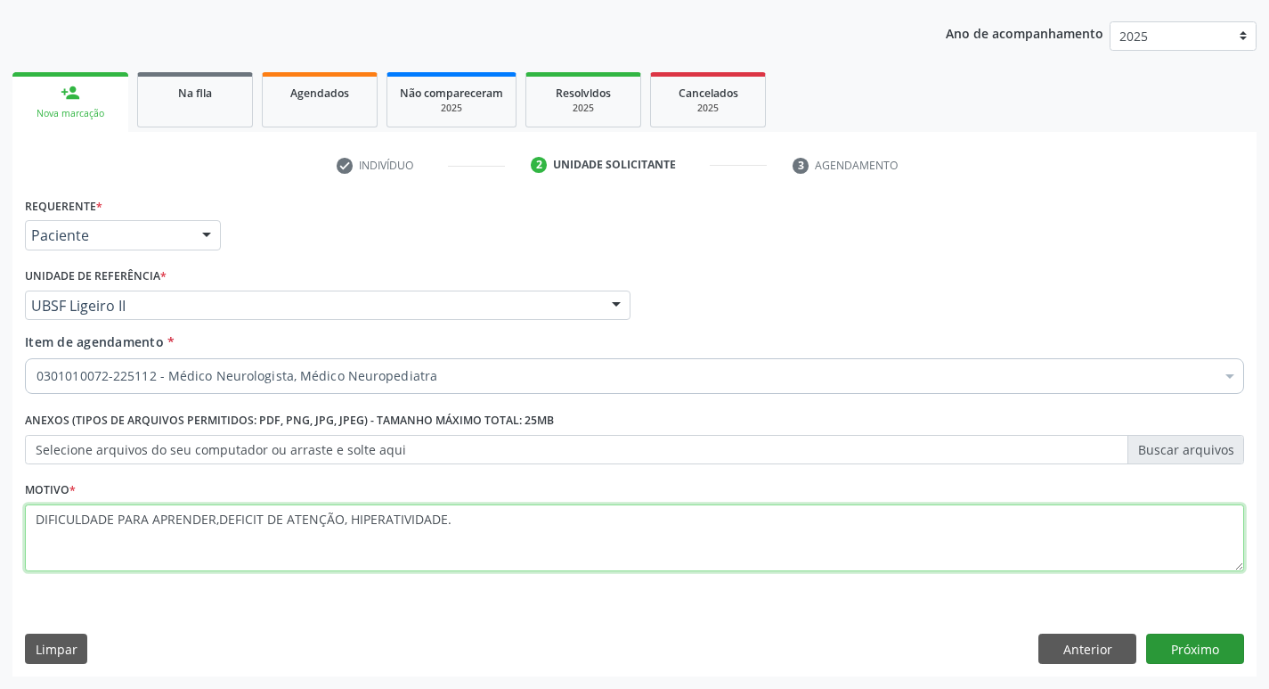
type textarea "DIFICULDADE PARA APRENDER,DEFICIT DE ATENÇÃO, HIPERATIVIDADE."
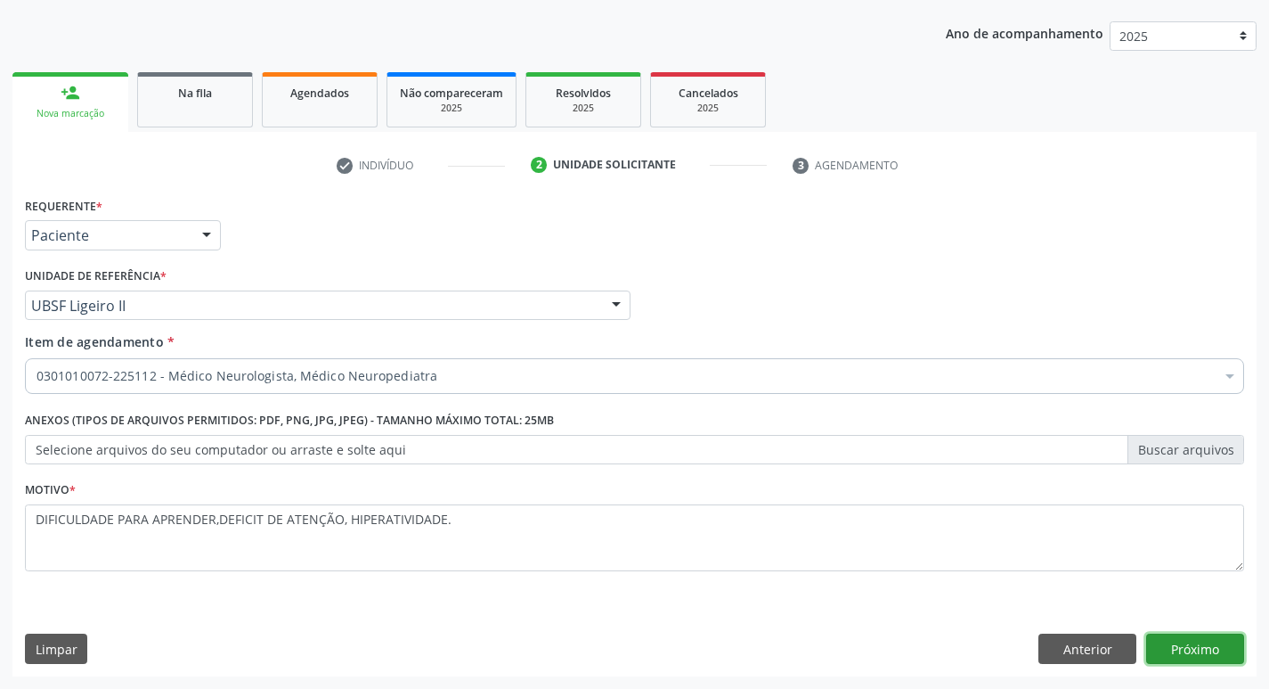
click at [1193, 648] on button "Próximo" at bounding box center [1195, 648] width 98 height 30
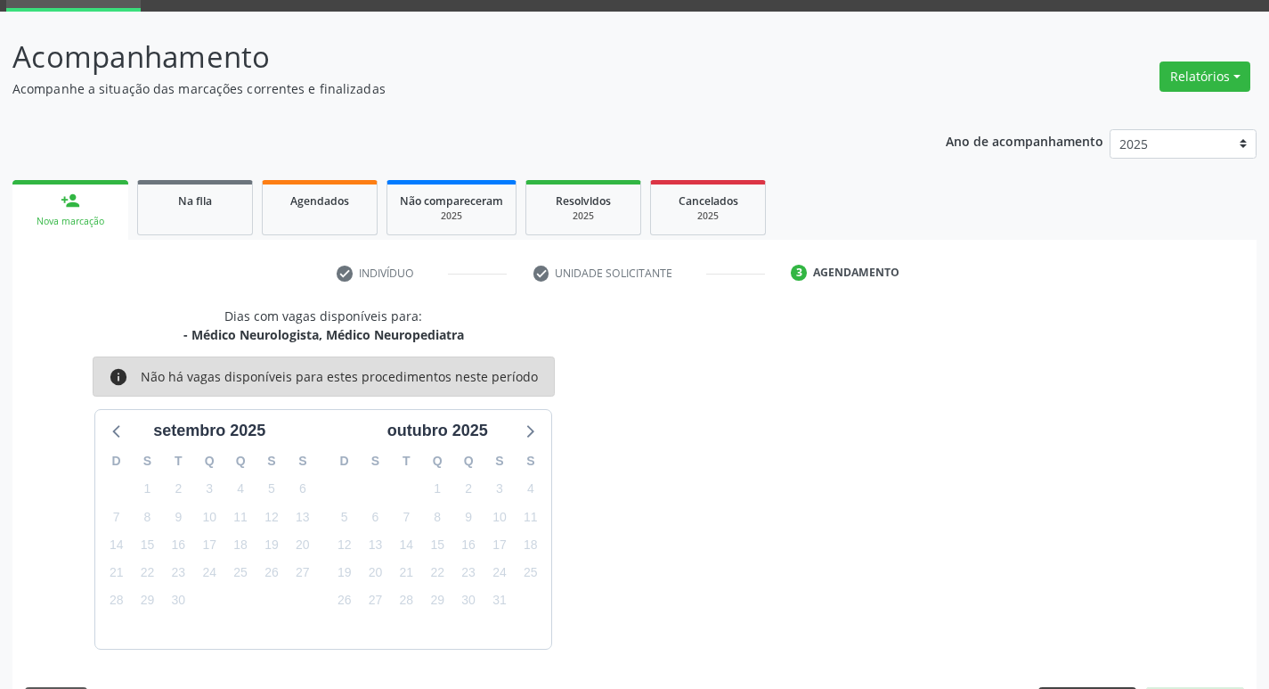
scroll to position [139, 0]
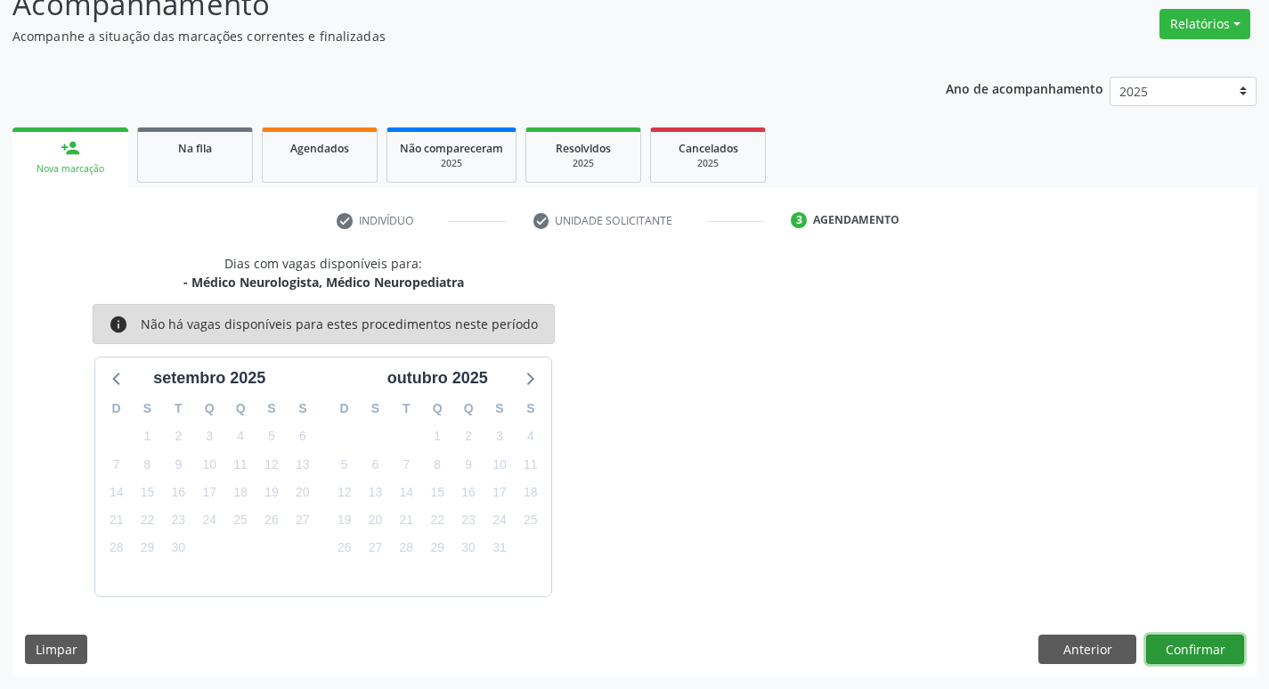
click at [1205, 663] on button "Confirmar" at bounding box center [1195, 649] width 98 height 30
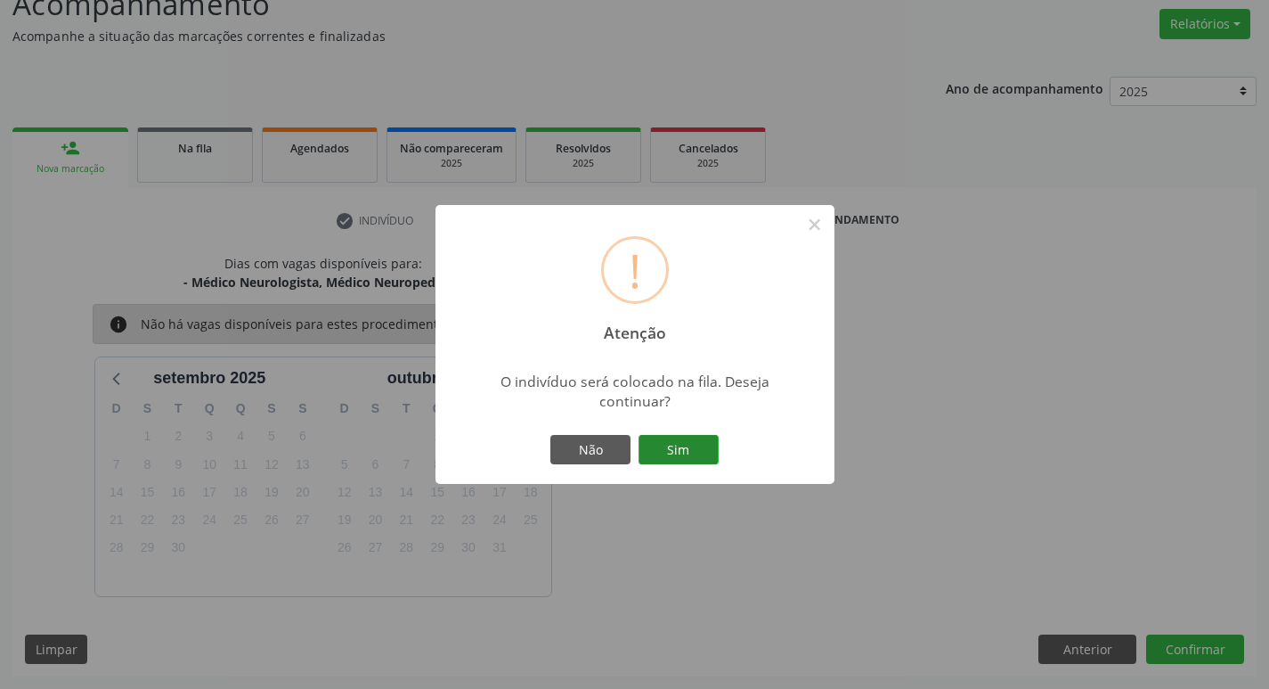
click at [659, 437] on button "Sim" at bounding box center [679, 450] width 80 height 30
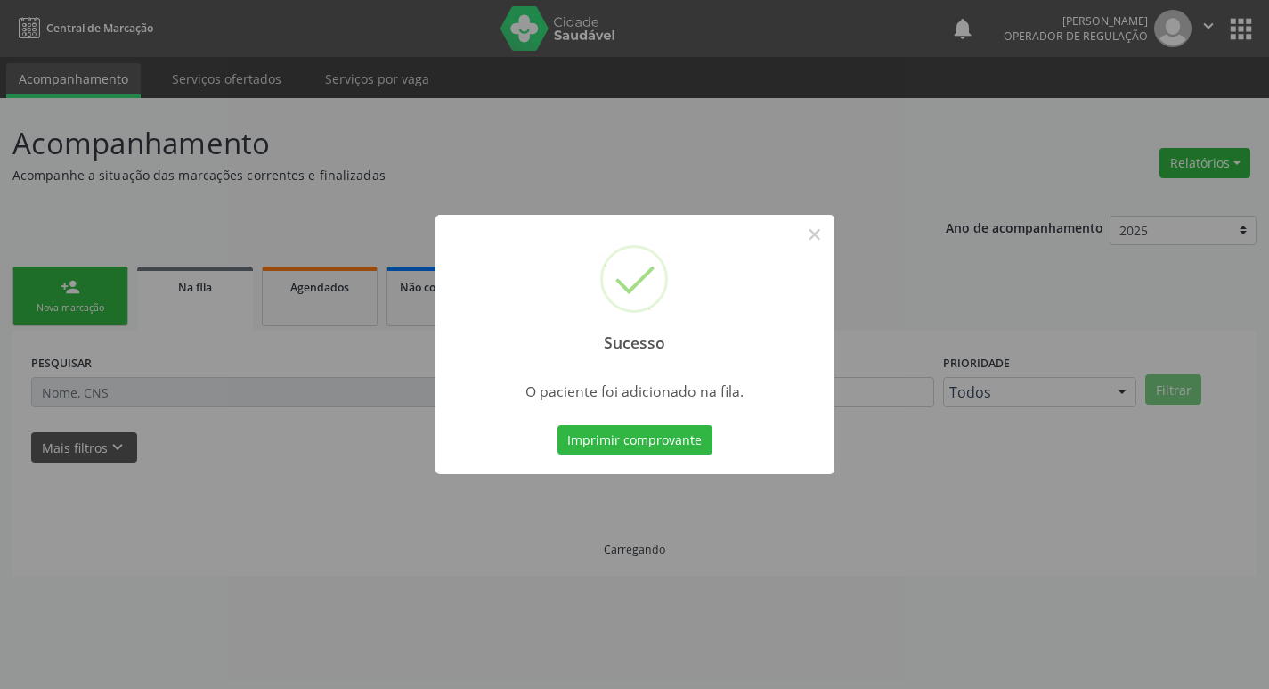
scroll to position [0, 0]
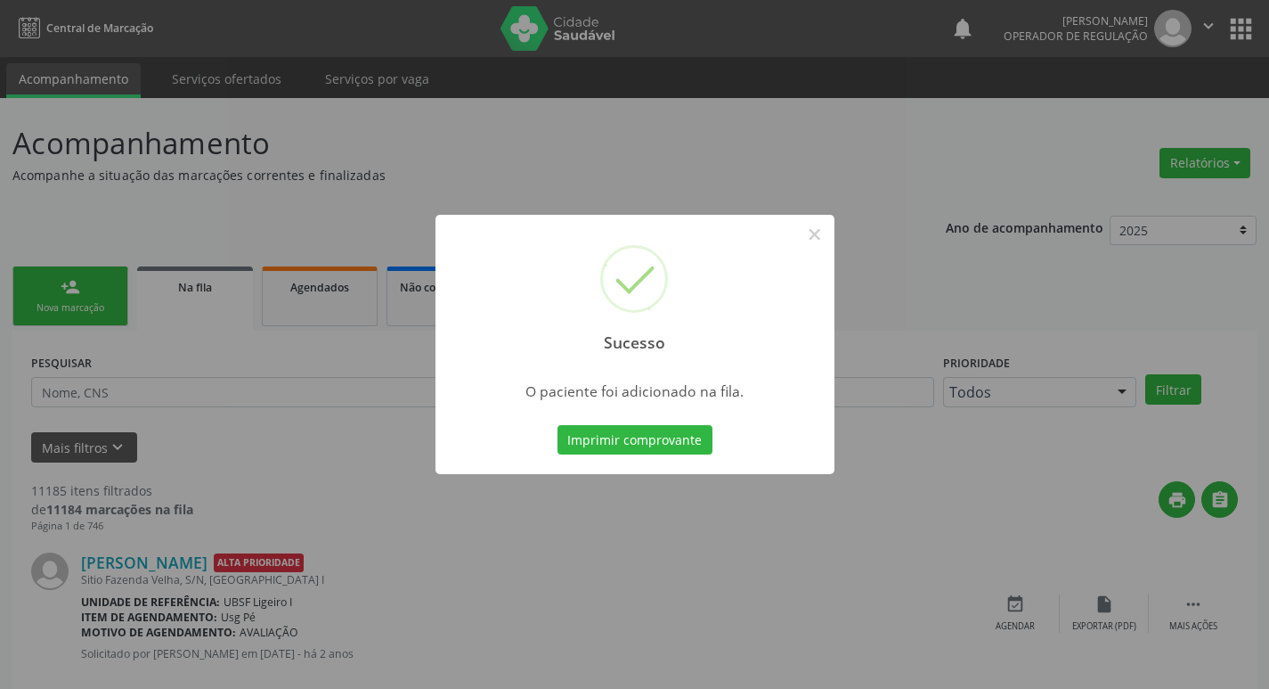
click at [347, 225] on div "Sucesso × O paciente foi adicionado na fila. Imprimir comprovante Cancel" at bounding box center [634, 344] width 1269 height 689
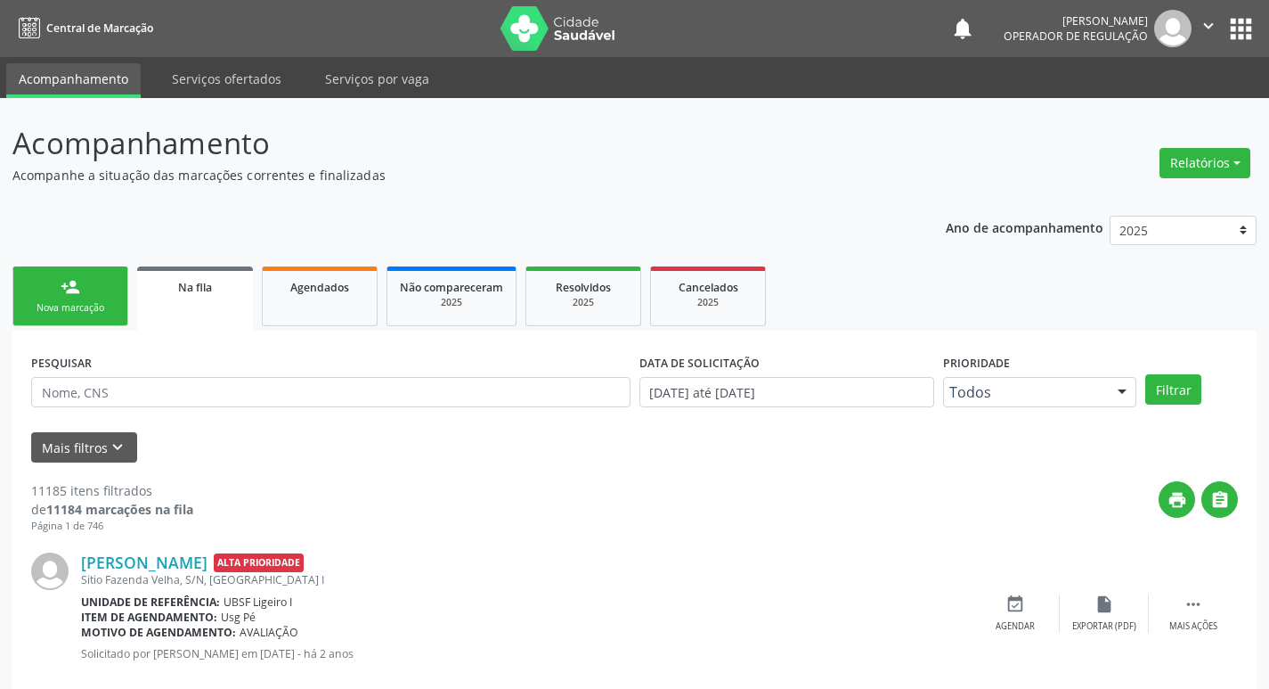
click at [37, 325] on link "person_add Nova marcação" at bounding box center [70, 296] width 116 height 60
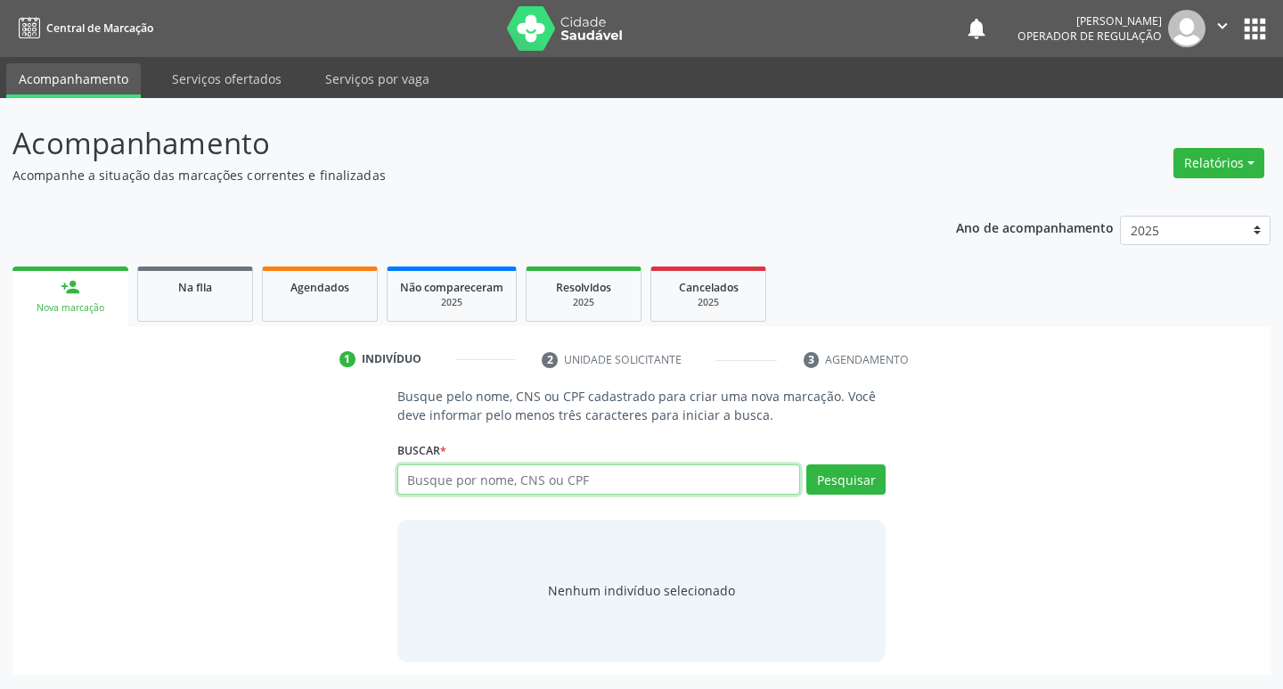
click at [460, 470] on input "text" at bounding box center [598, 479] width 403 height 30
click at [447, 475] on input "text" at bounding box center [598, 479] width 403 height 30
type input "17781416414"
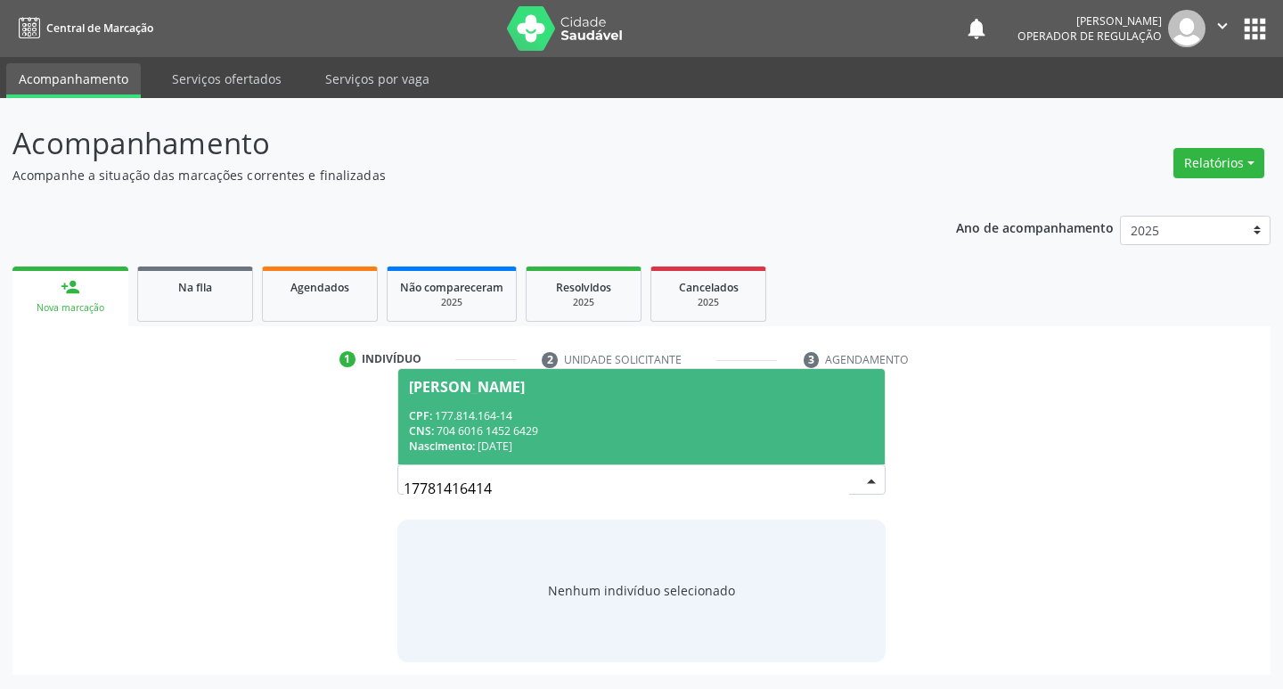
click at [403, 395] on span "[PERSON_NAME] CPF: 177.814.164-14 CNS: 704 6016 1452 6429 Nascimento: [DATE]" at bounding box center [641, 416] width 487 height 95
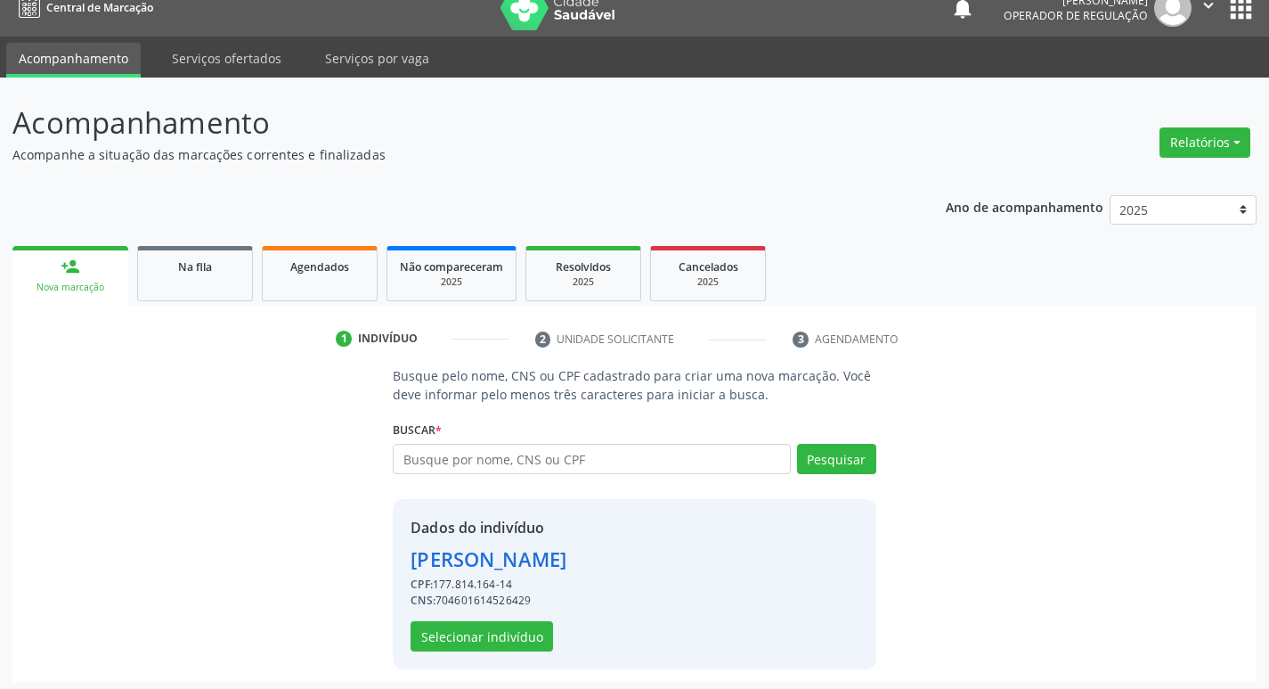
scroll to position [26, 0]
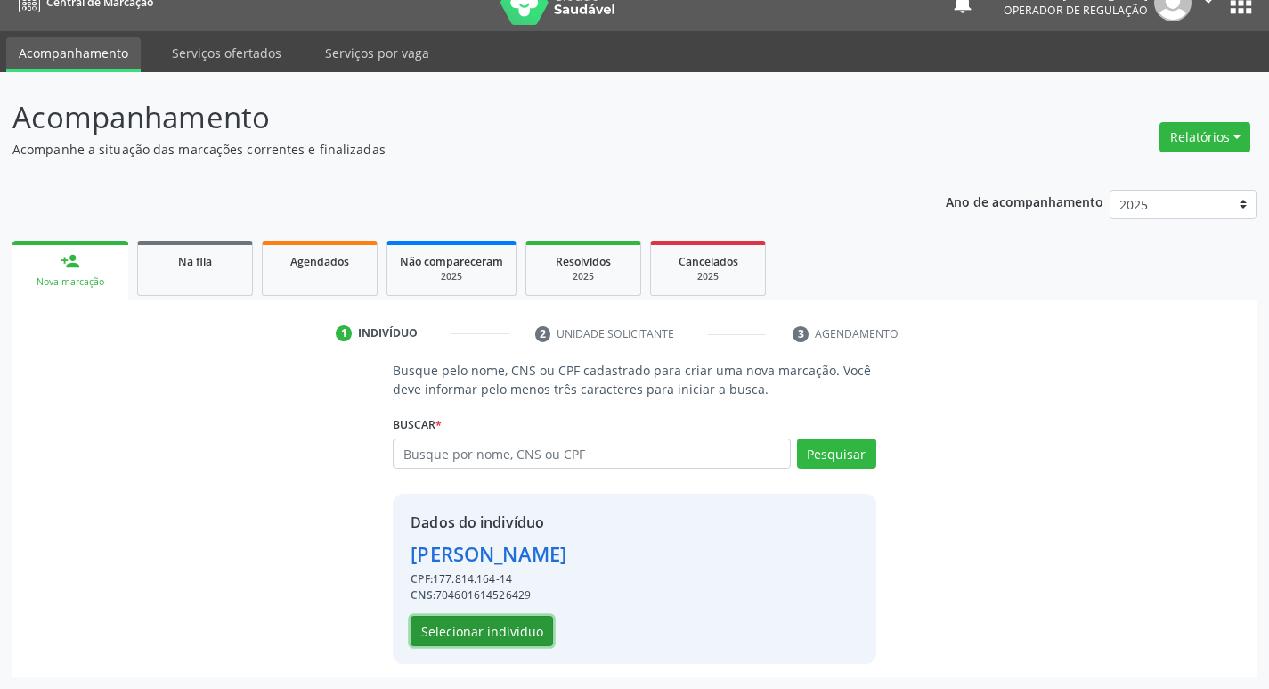
click at [485, 621] on button "Selecionar indivíduo" at bounding box center [482, 630] width 143 height 30
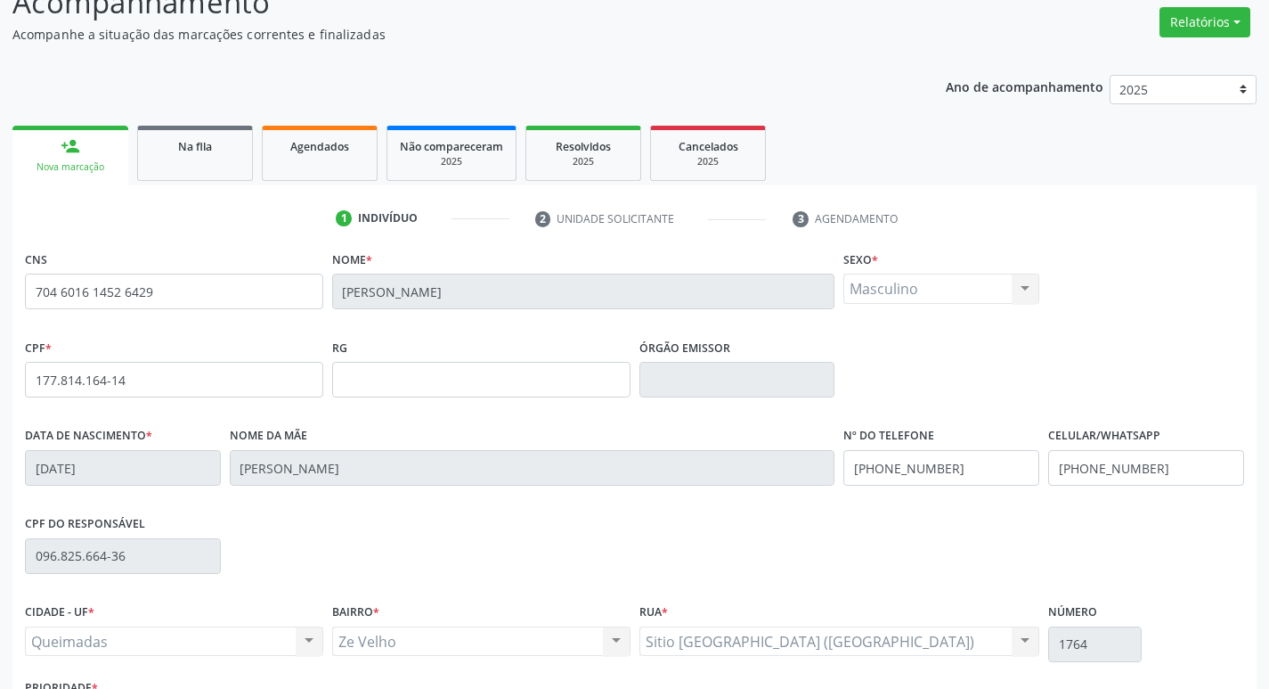
scroll to position [277, 0]
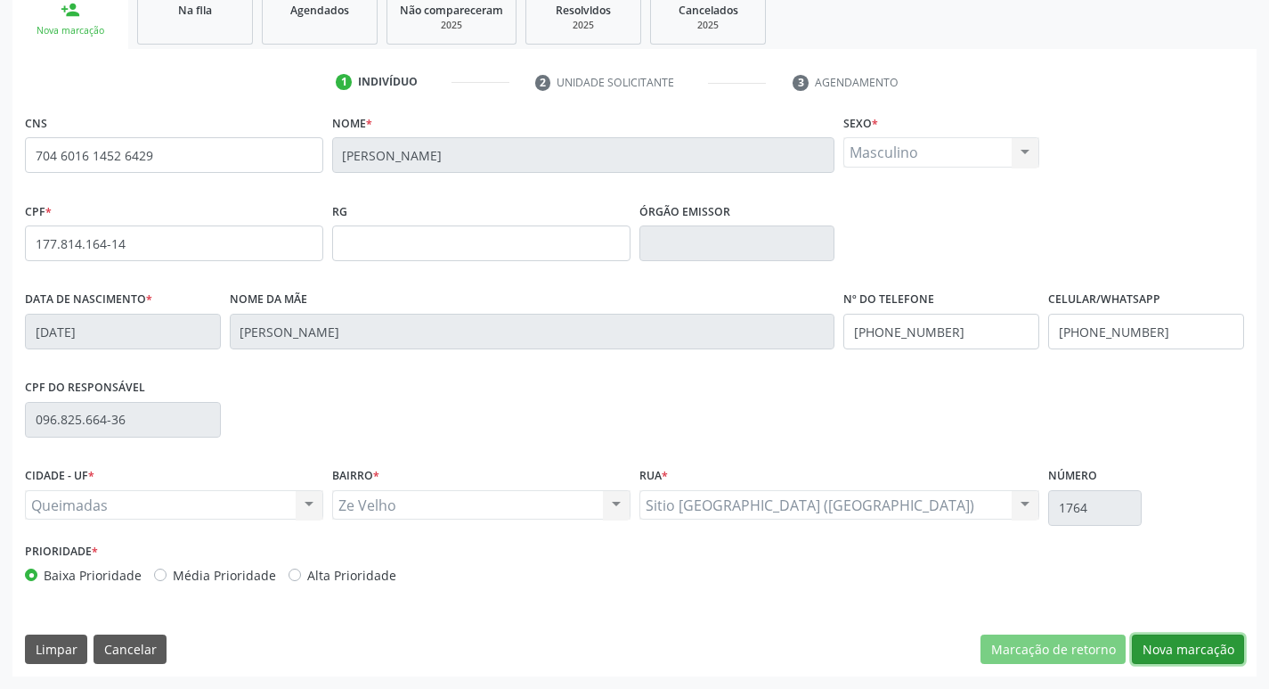
click at [1154, 656] on button "Nova marcação" at bounding box center [1188, 649] width 112 height 30
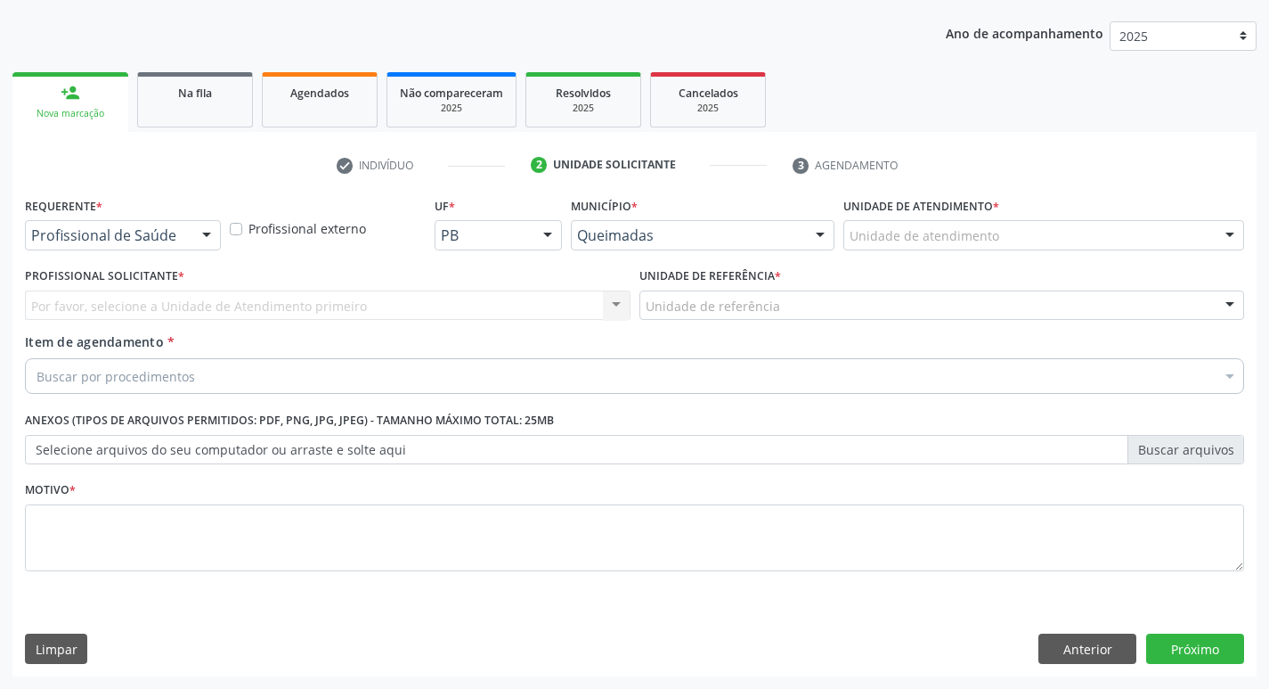
scroll to position [194, 0]
click at [209, 236] on div at bounding box center [206, 236] width 27 height 30
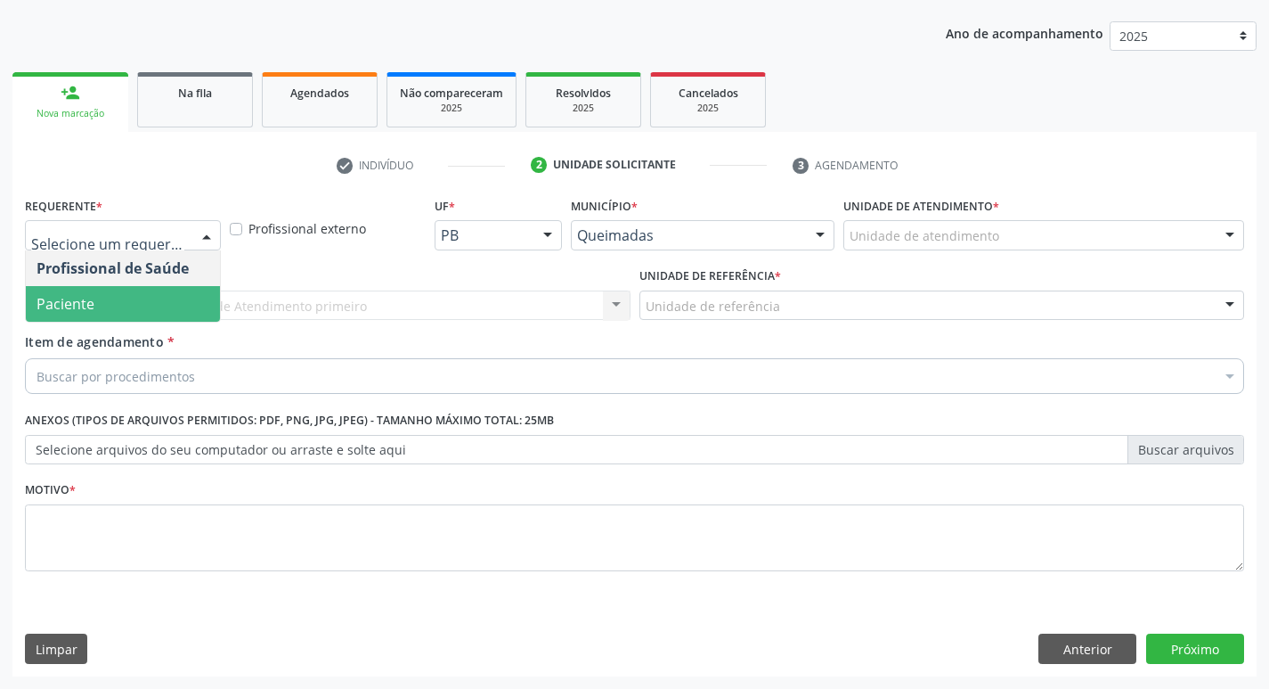
click at [166, 320] on span "Paciente" at bounding box center [123, 304] width 194 height 36
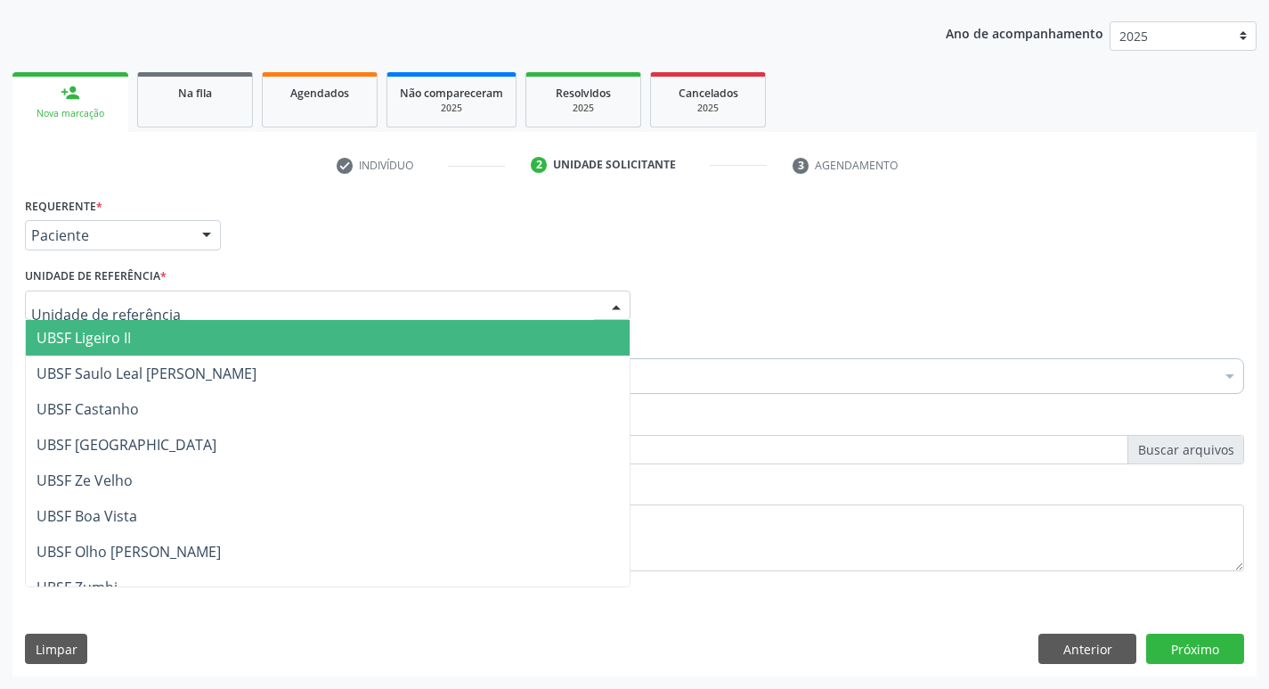
click at [291, 310] on div at bounding box center [328, 305] width 606 height 30
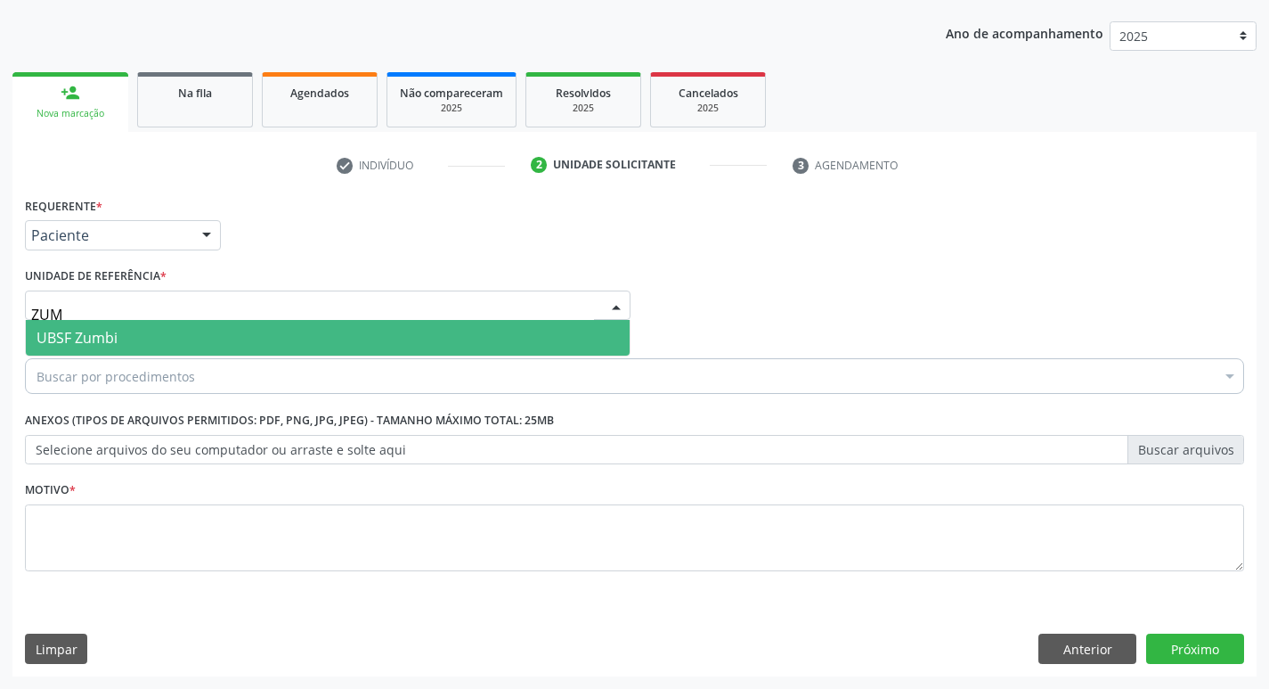
type input "ZUMB"
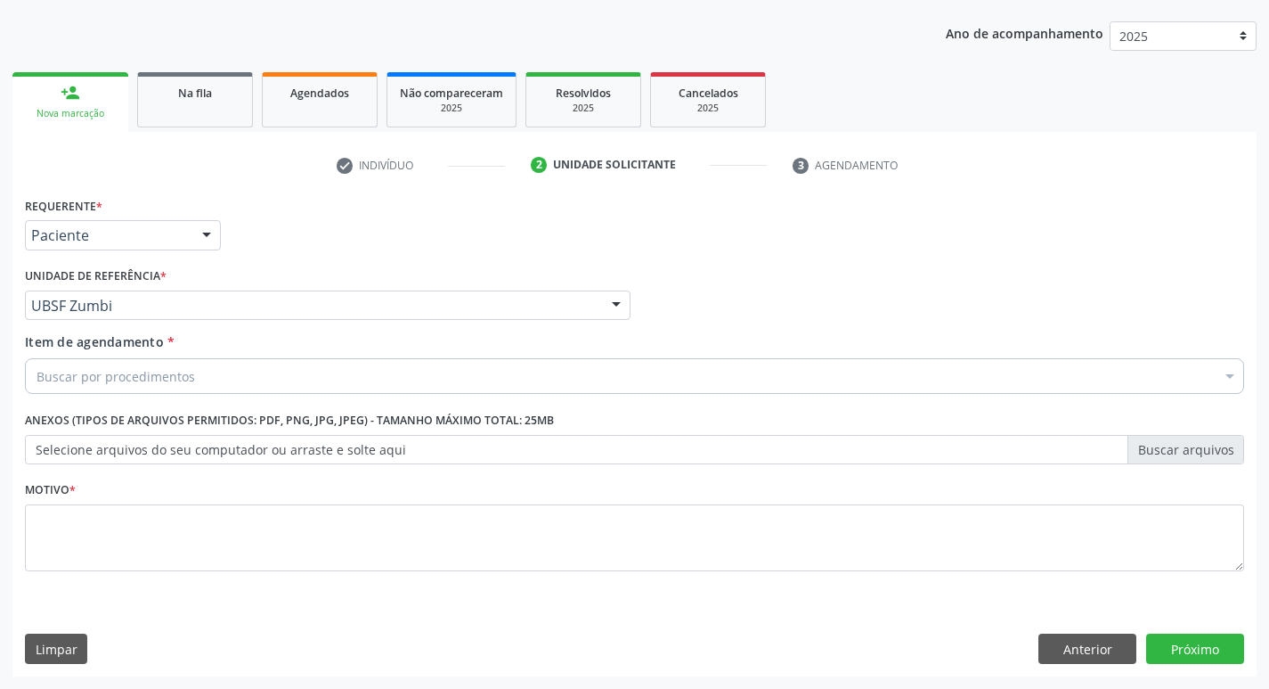
click at [282, 381] on div "Buscar por procedimentos" at bounding box center [634, 376] width 1219 height 36
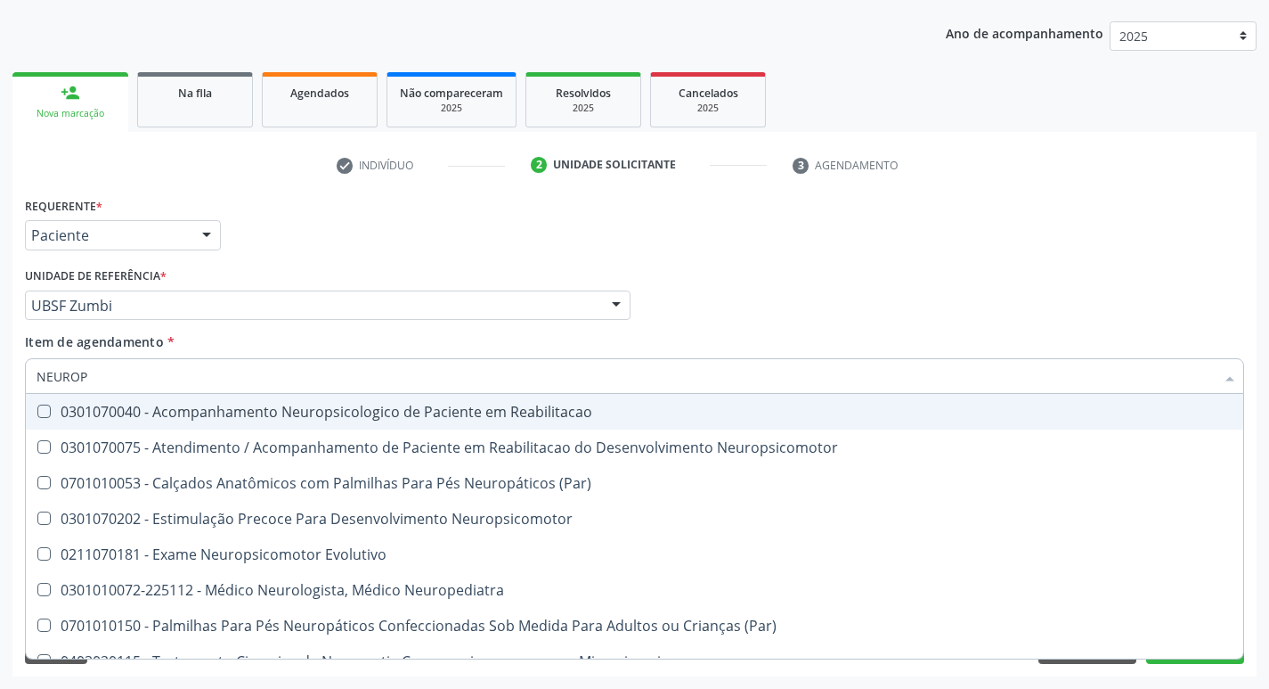
type input "NEUROPE"
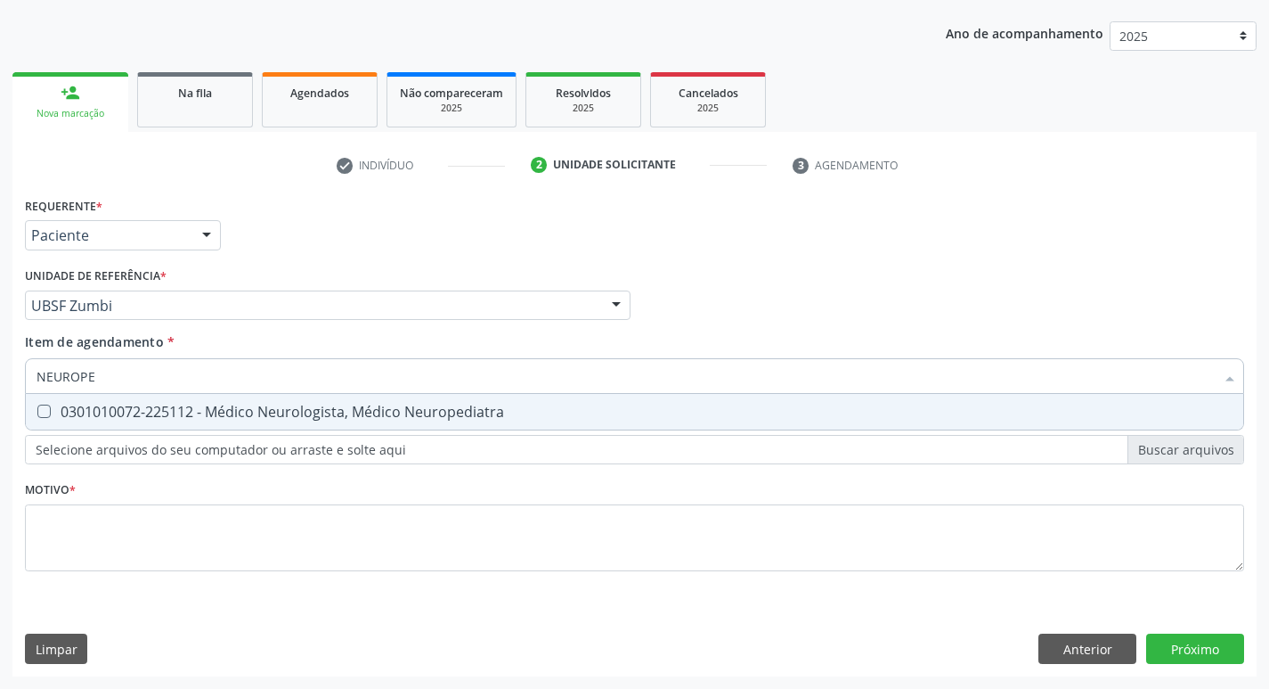
click at [287, 407] on div "0301010072-225112 - Médico Neurologista, Médico Neuropediatra" at bounding box center [635, 411] width 1196 height 14
checkbox Neuropediatra "true"
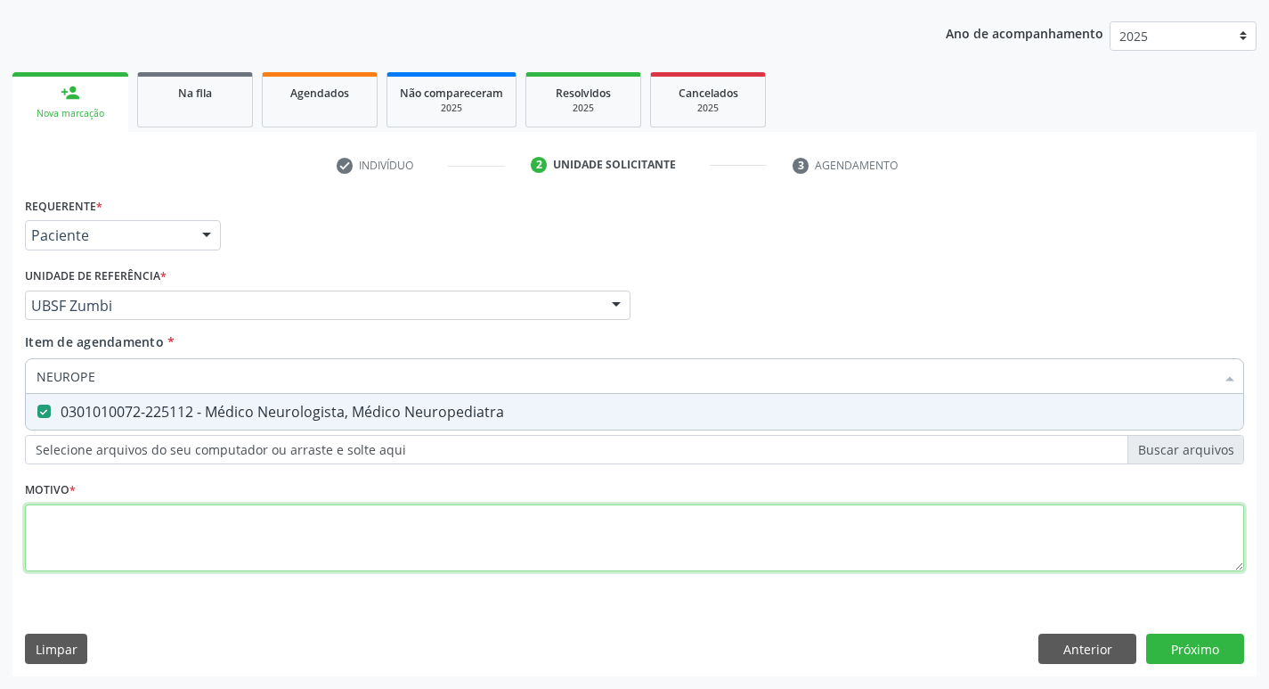
click at [201, 538] on div "Requerente * Paciente Profissional de Saúde Paciente Nenhum resultado encontrad…" at bounding box center [634, 393] width 1219 height 403
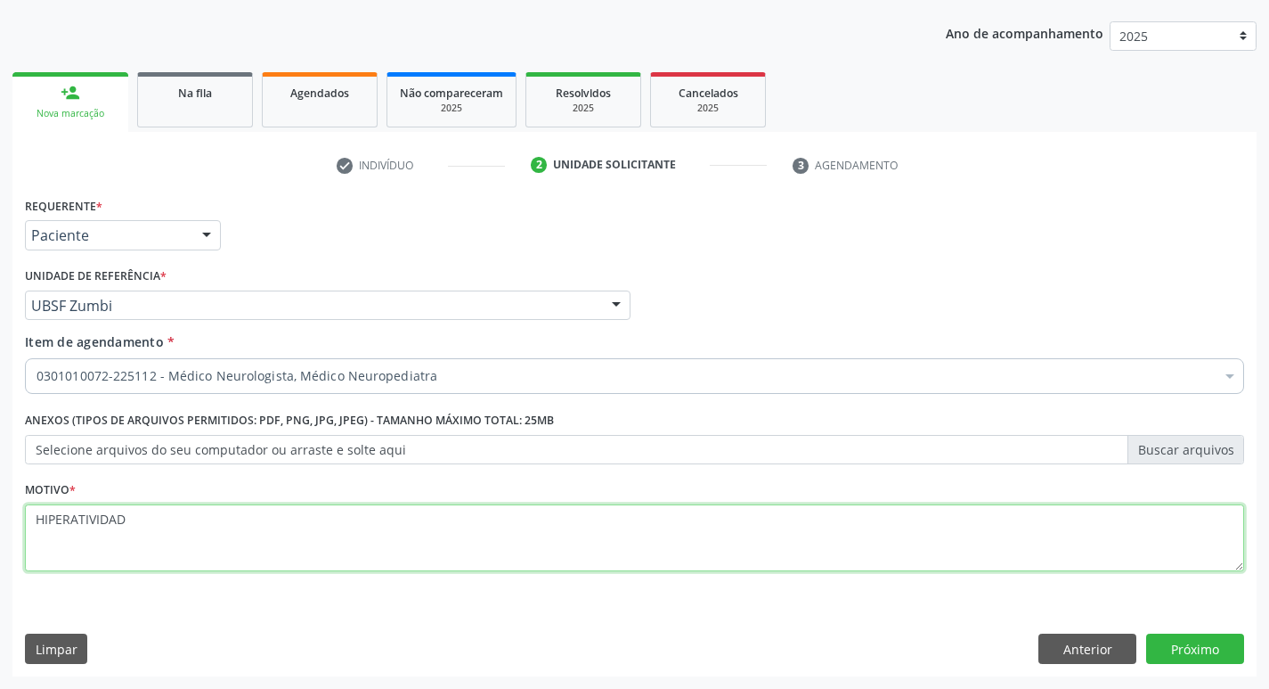
type textarea "HIPERATIVIDADE"
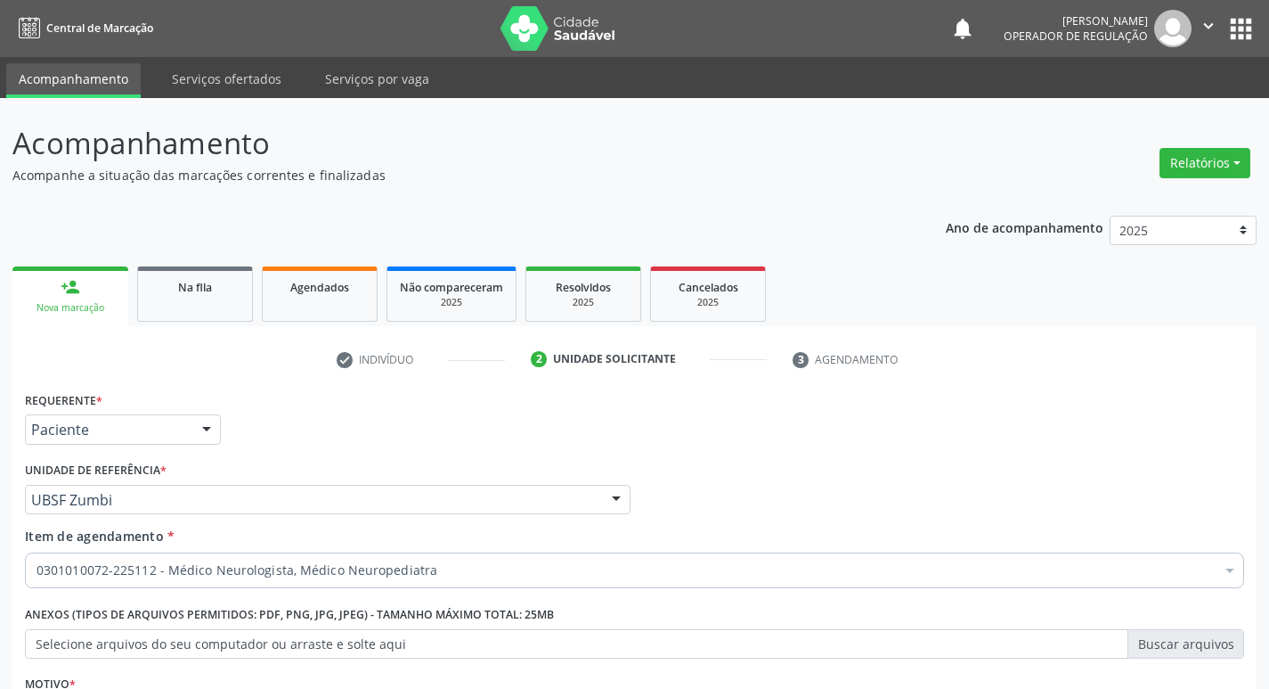
scroll to position [194, 0]
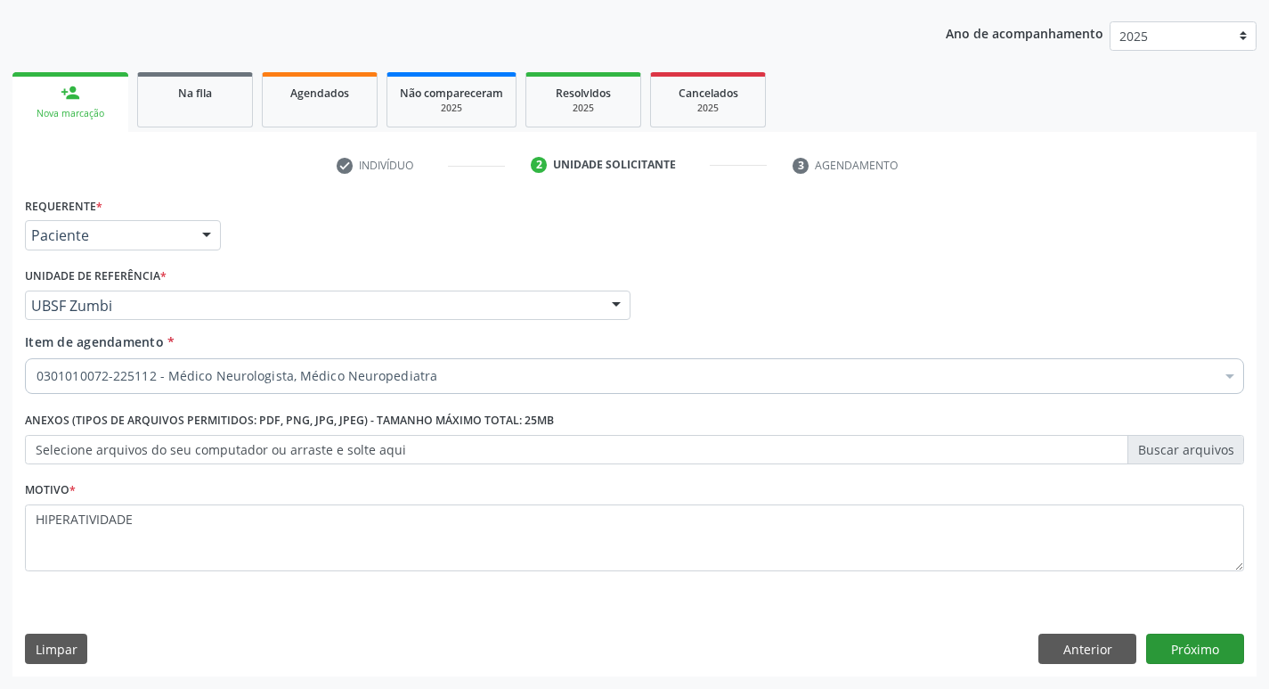
type textarea "HIPERATIVIDADE"
click at [1202, 640] on button "Próximo" at bounding box center [1195, 648] width 98 height 30
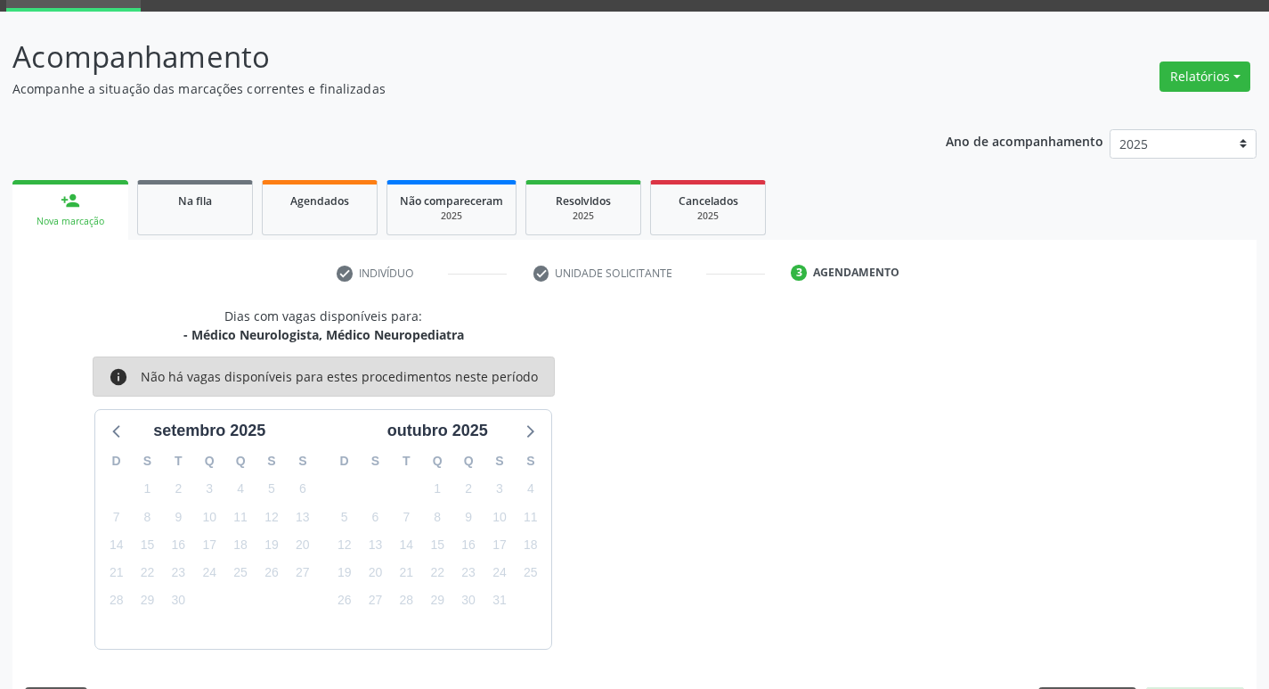
scroll to position [139, 0]
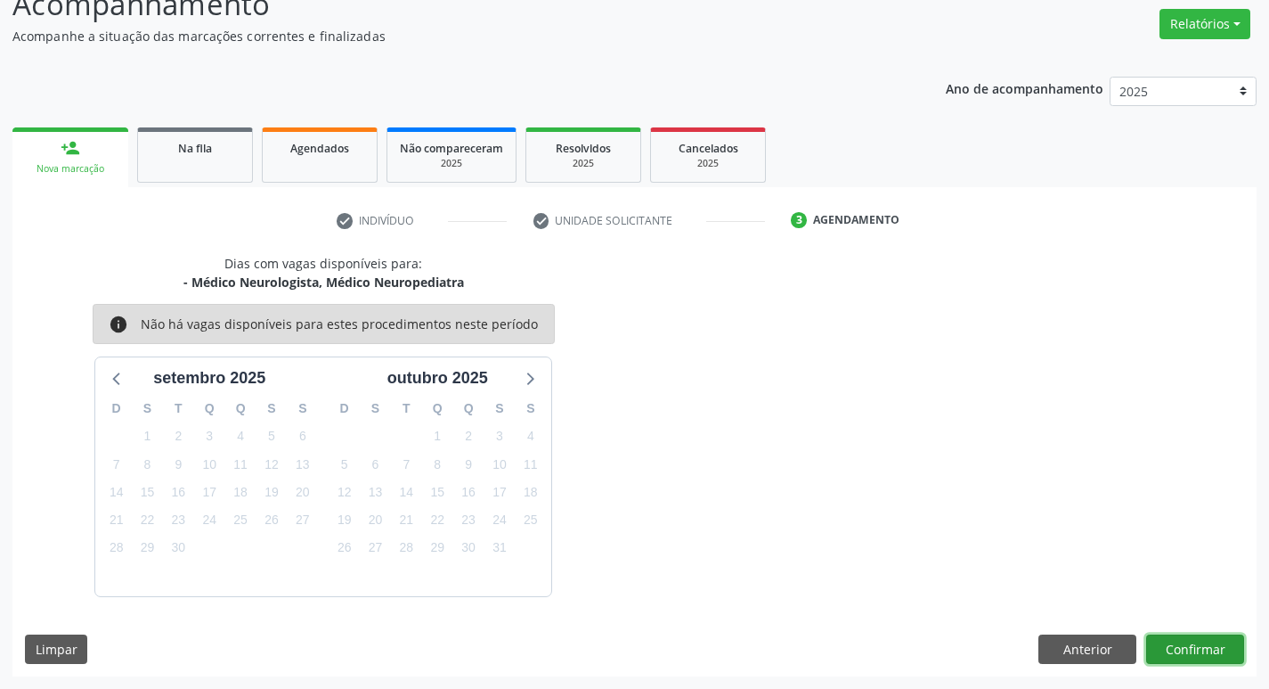
click at [1169, 642] on button "Confirmar" at bounding box center [1195, 649] width 98 height 30
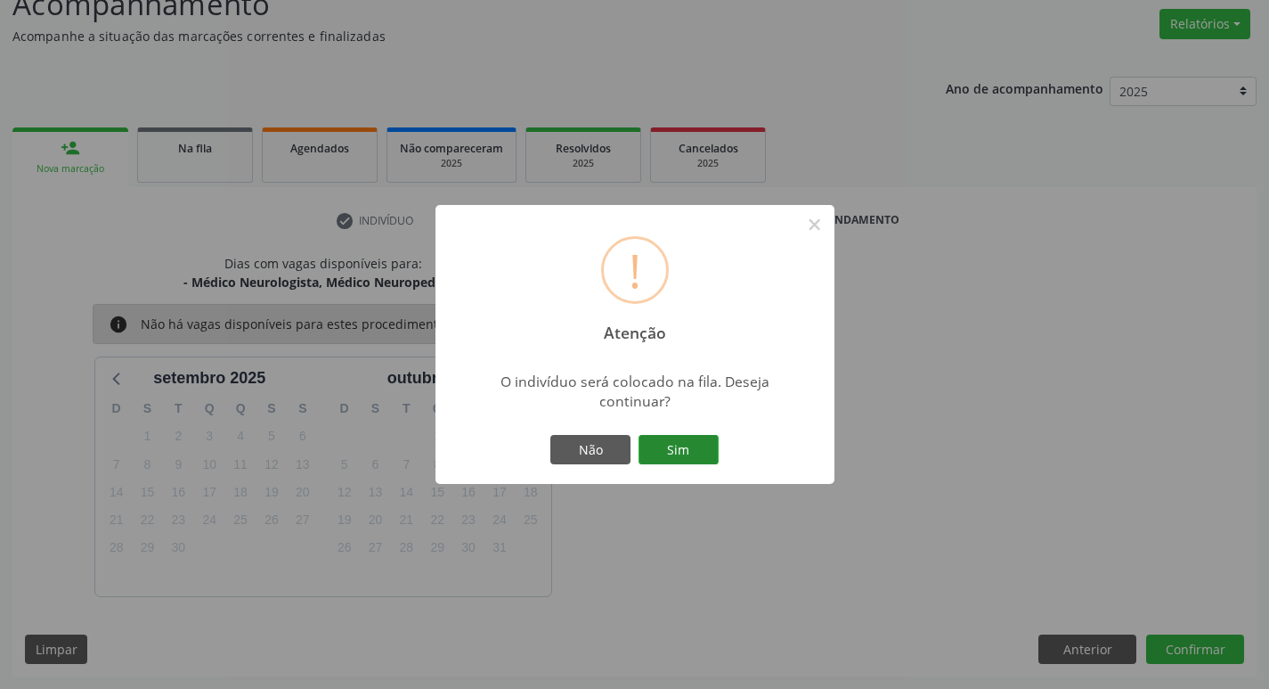
click at [692, 449] on button "Sim" at bounding box center [679, 450] width 80 height 30
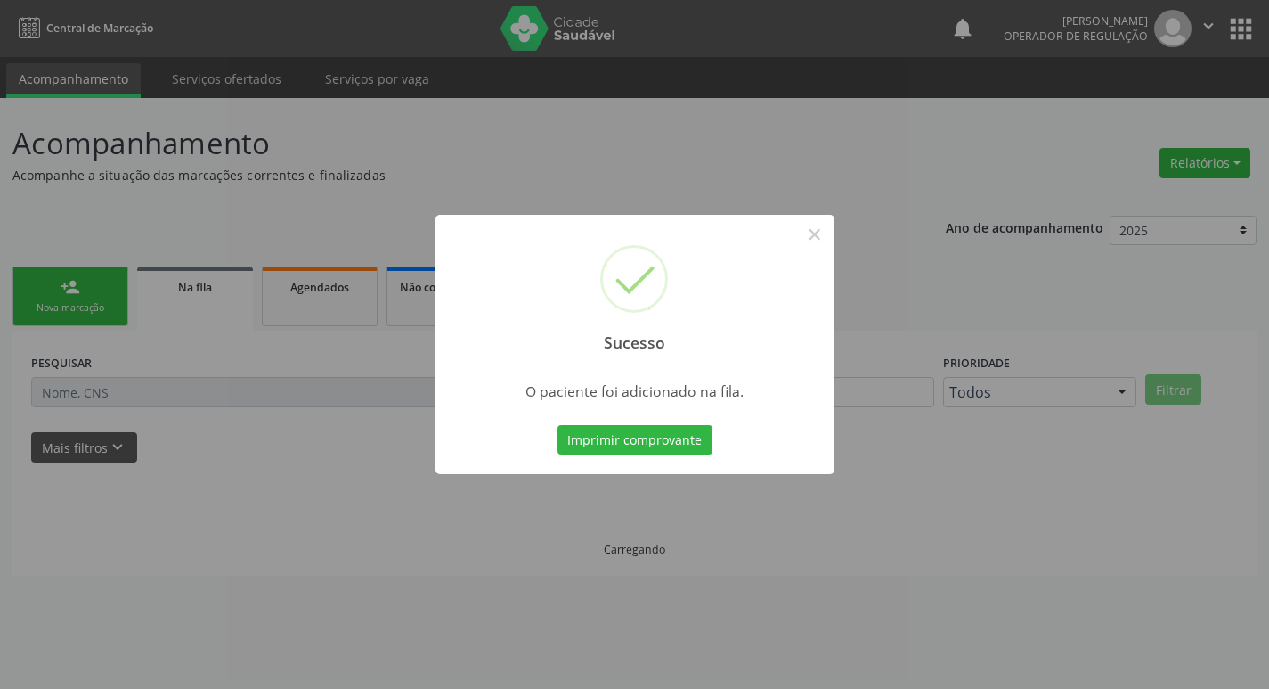
scroll to position [0, 0]
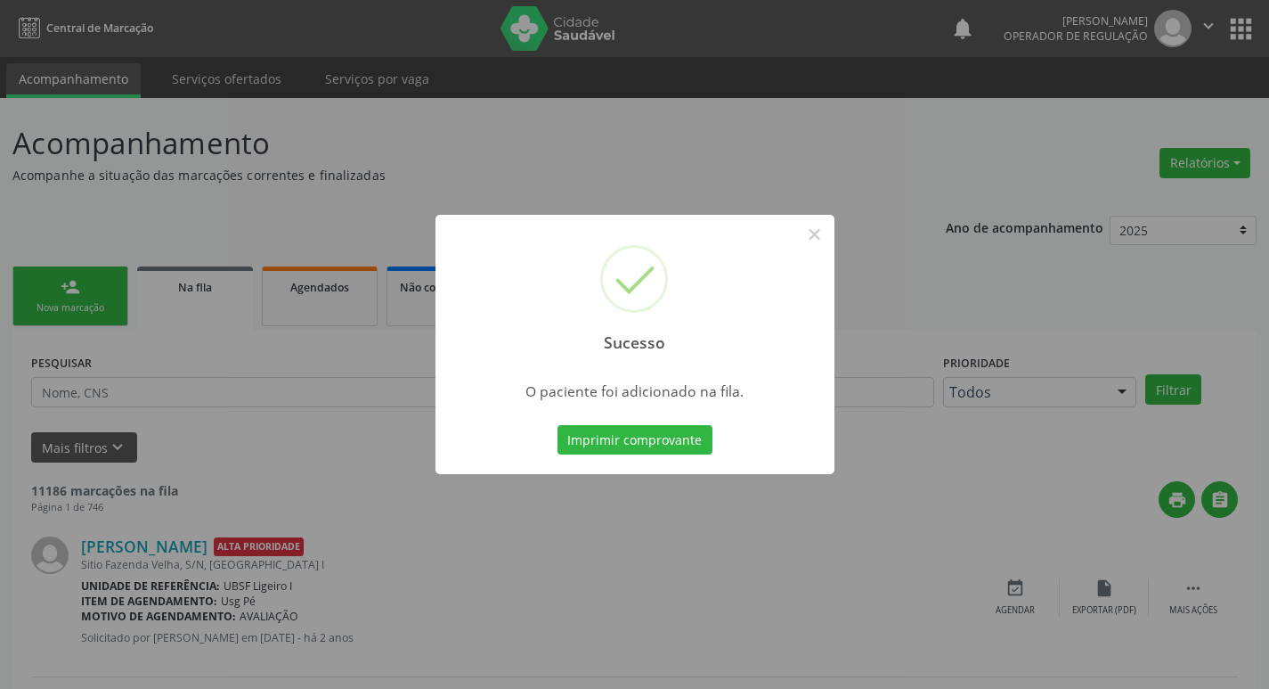
click at [161, 100] on div "Sucesso × O paciente foi adicionado na fila. Imprimir comprovante Cancel" at bounding box center [634, 344] width 1269 height 689
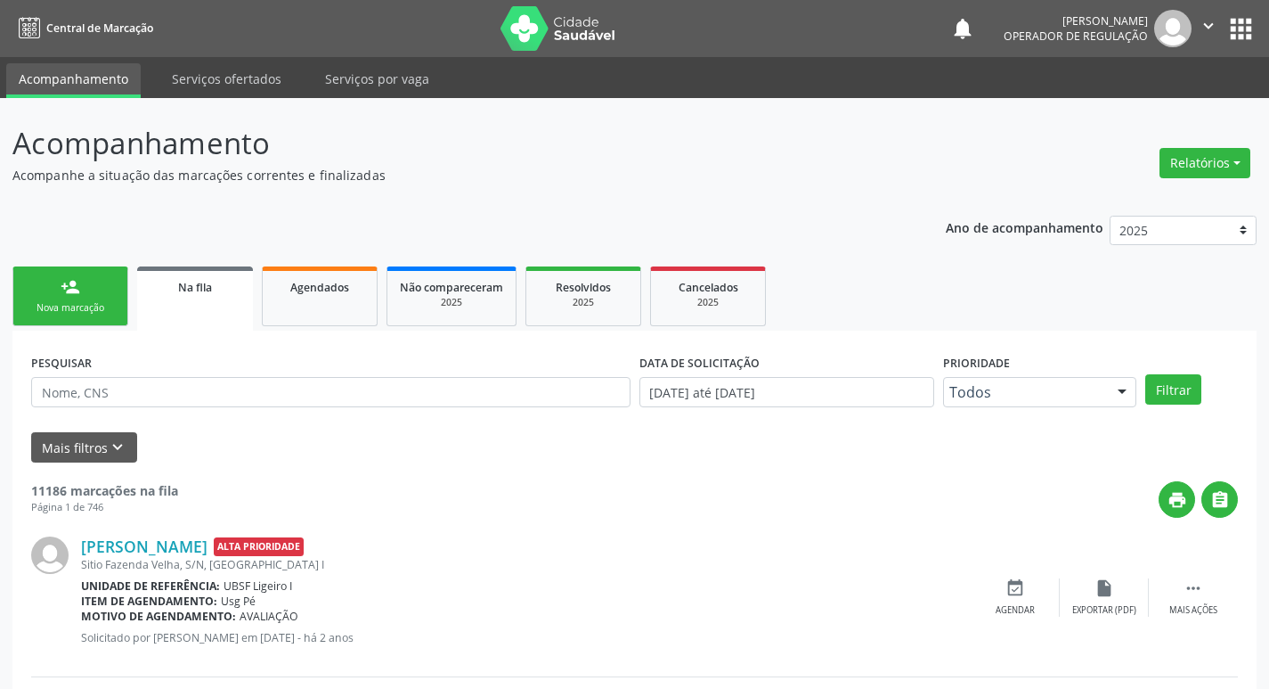
click at [90, 277] on link "person_add Nova marcação" at bounding box center [70, 296] width 116 height 60
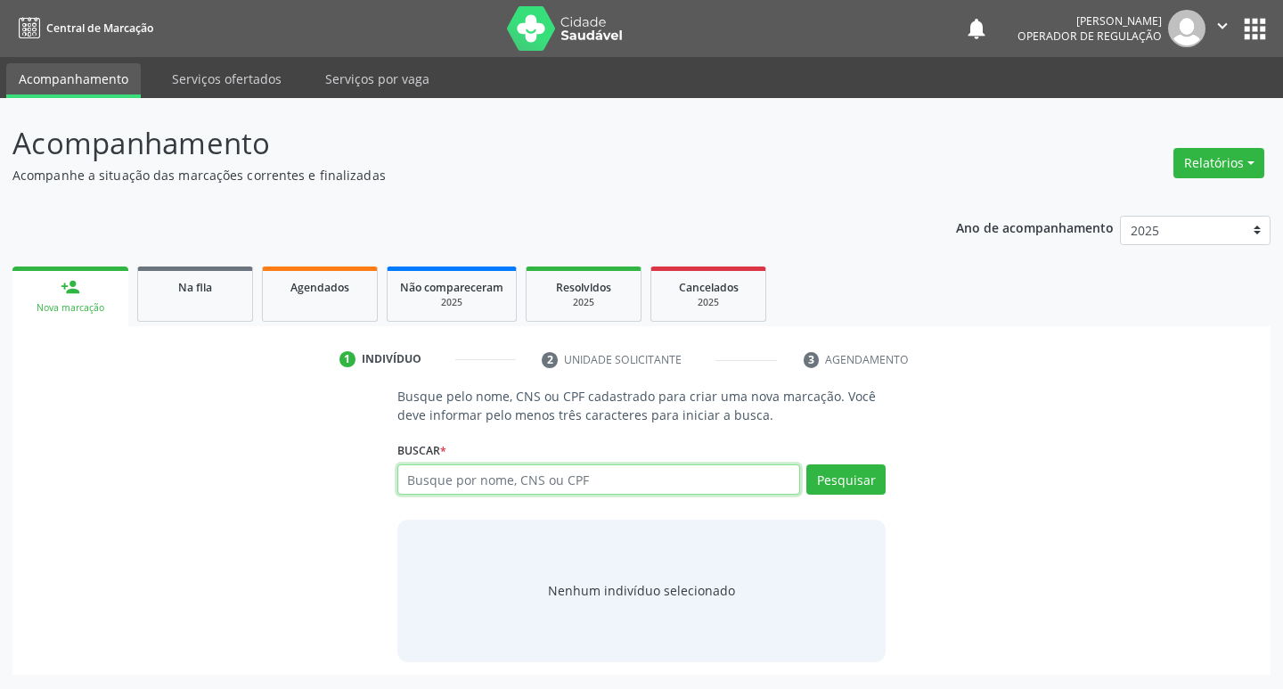
drag, startPoint x: 531, startPoint y: 490, endPoint x: 552, endPoint y: 490, distance: 21.4
click at [531, 490] on input "text" at bounding box center [598, 479] width 403 height 30
type input "23214451731"
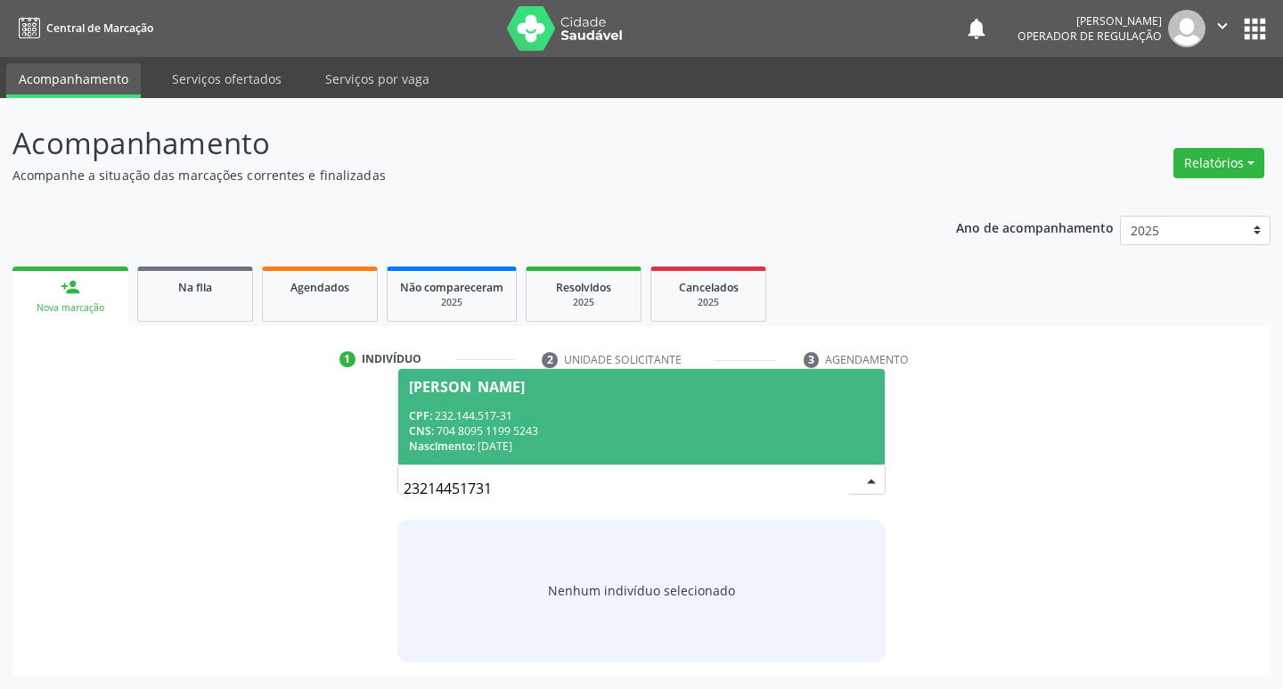
click at [478, 393] on div "Angelo Gabryel Gomes da Costa" at bounding box center [467, 386] width 116 height 14
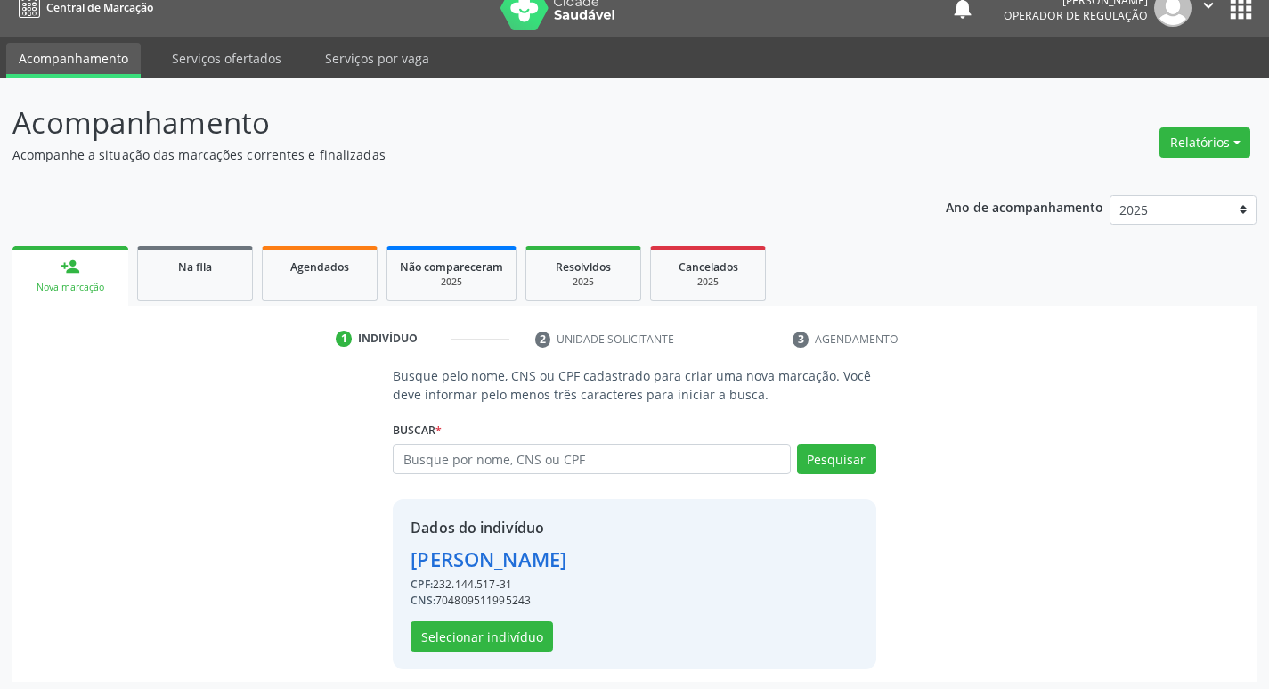
scroll to position [26, 0]
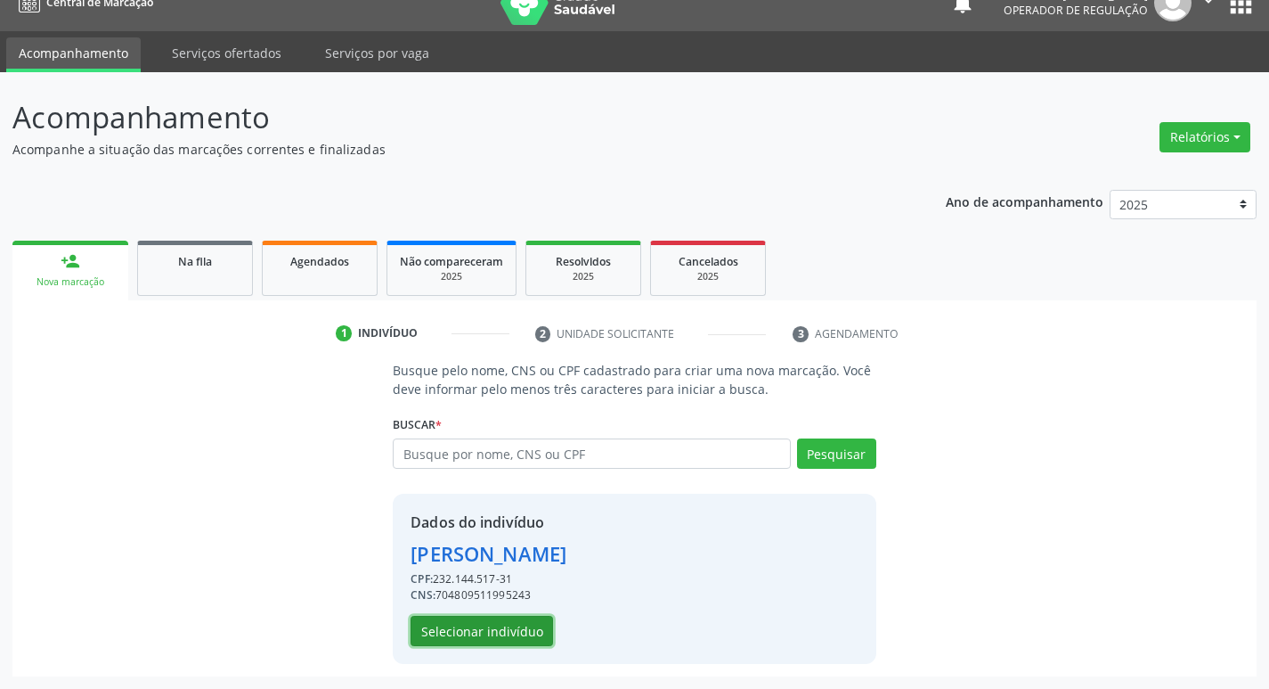
click at [496, 619] on button "Selecionar indivíduo" at bounding box center [482, 630] width 143 height 30
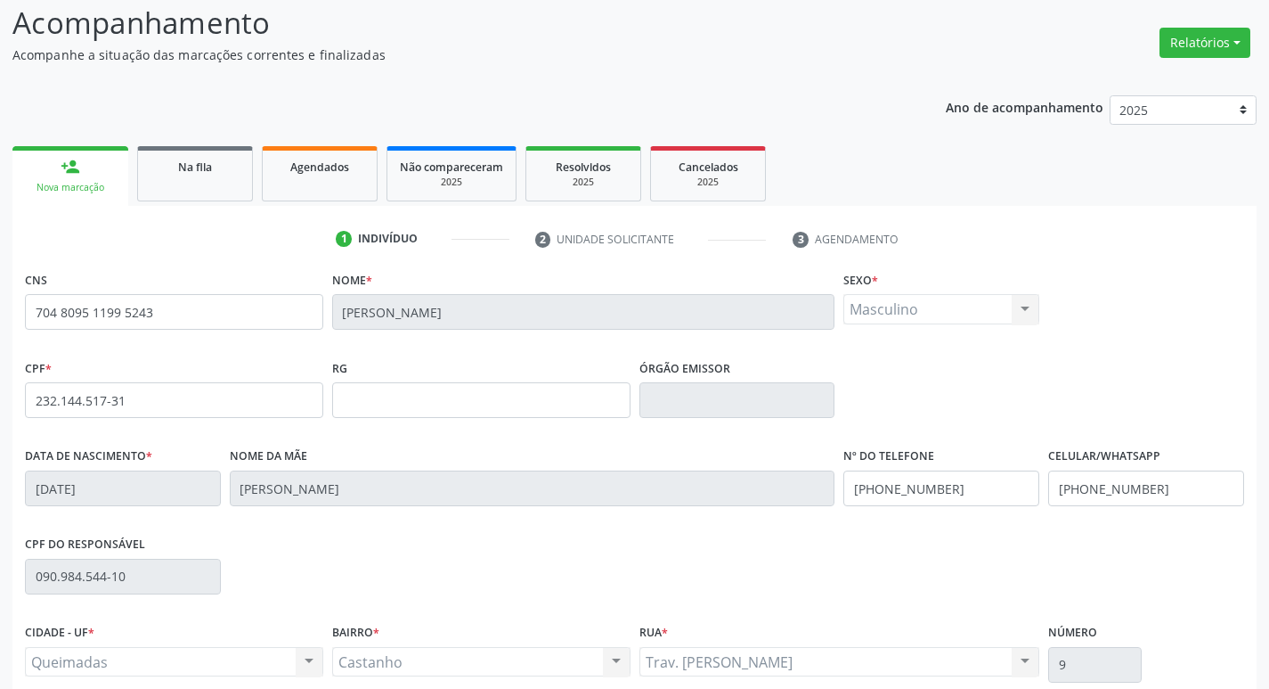
scroll to position [277, 0]
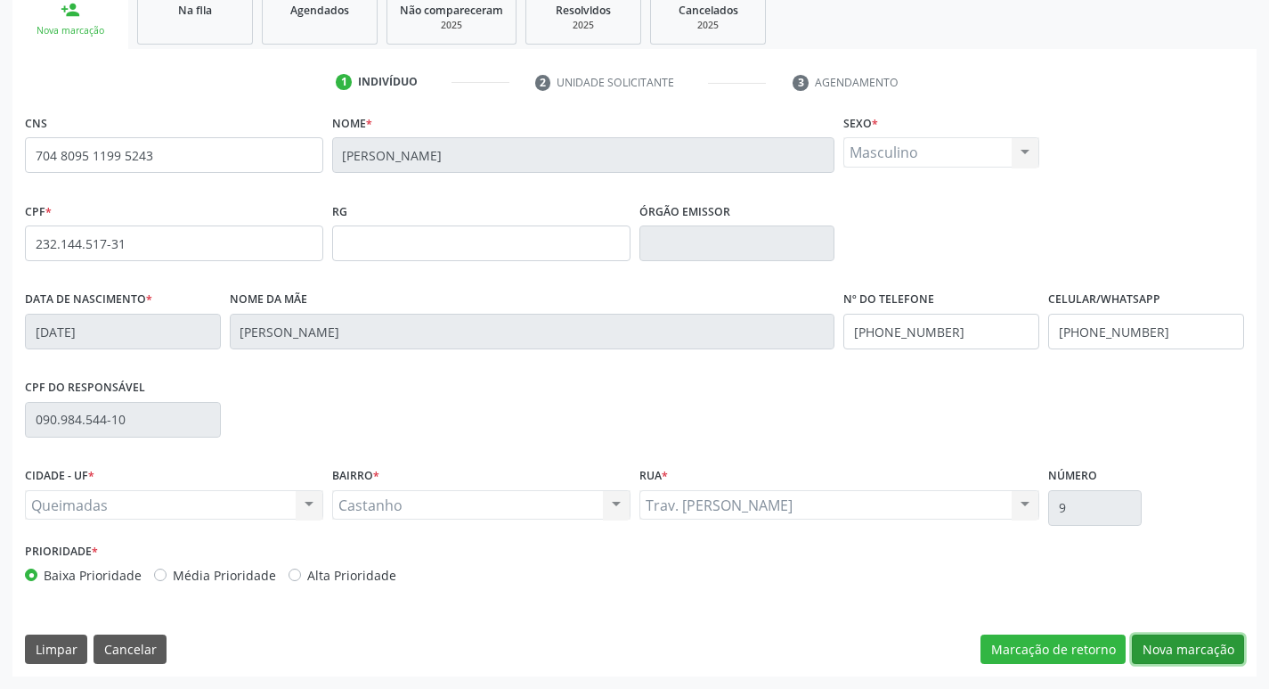
click at [1169, 644] on button "Nova marcação" at bounding box center [1188, 649] width 112 height 30
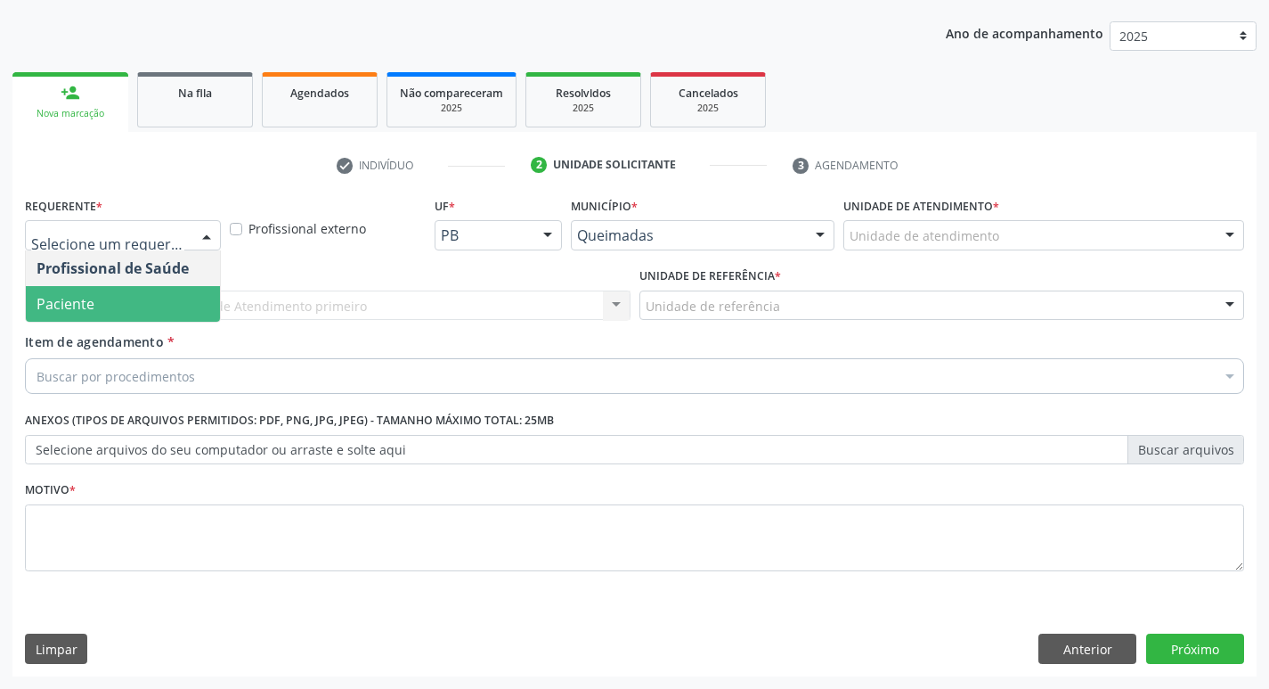
click at [138, 289] on span "Paciente" at bounding box center [123, 304] width 194 height 36
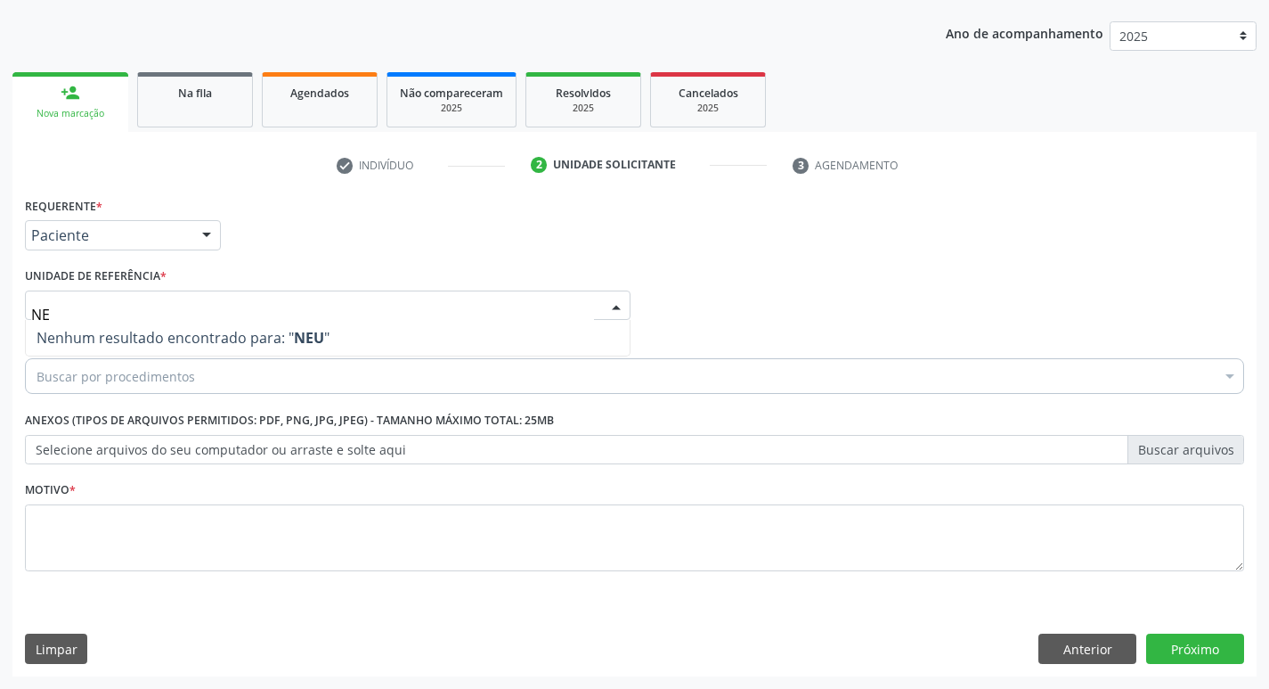
type input "N"
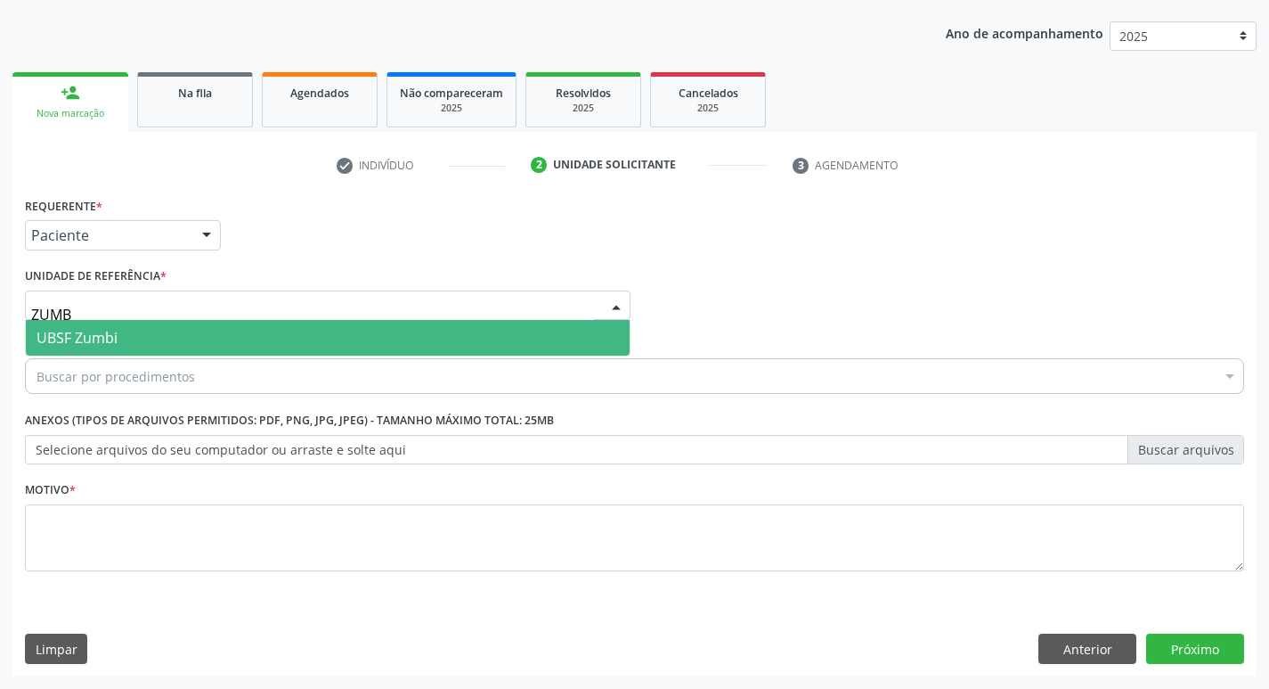
type input "ZUMBI"
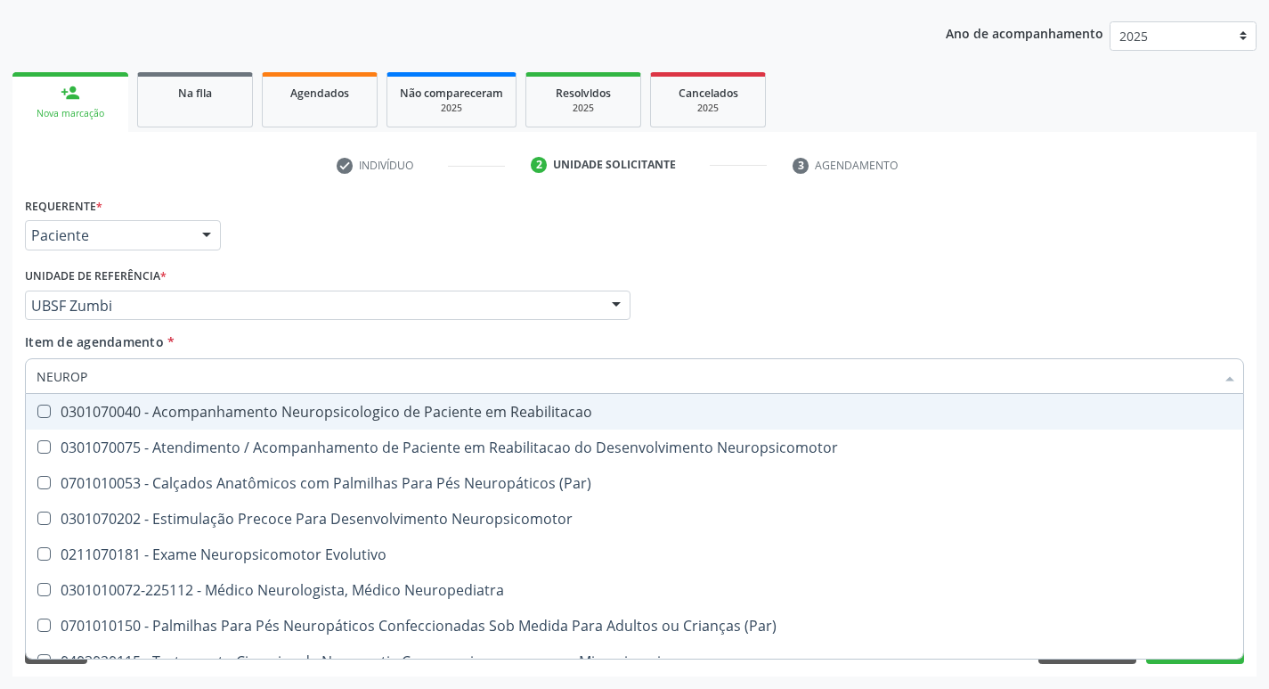
type input "NEUROPE"
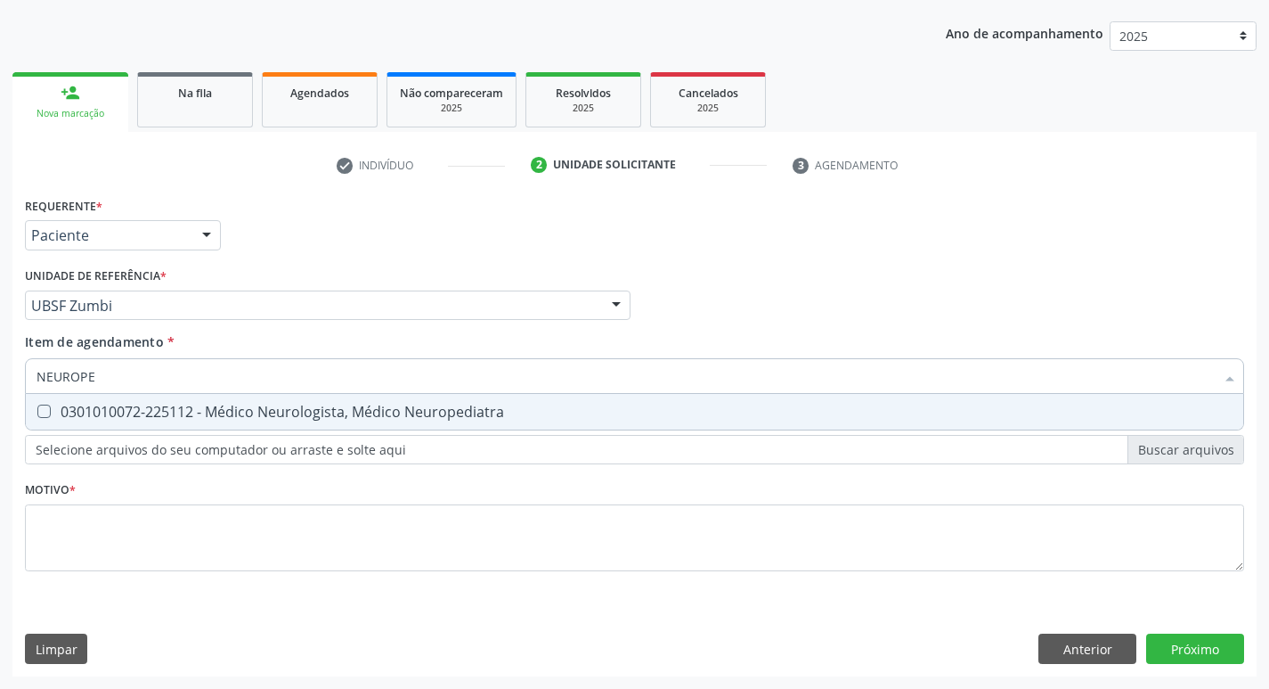
click at [204, 412] on div "0301010072-225112 - Médico Neurologista, Médico Neuropediatra" at bounding box center [635, 411] width 1196 height 14
checkbox Neuropediatra "true"
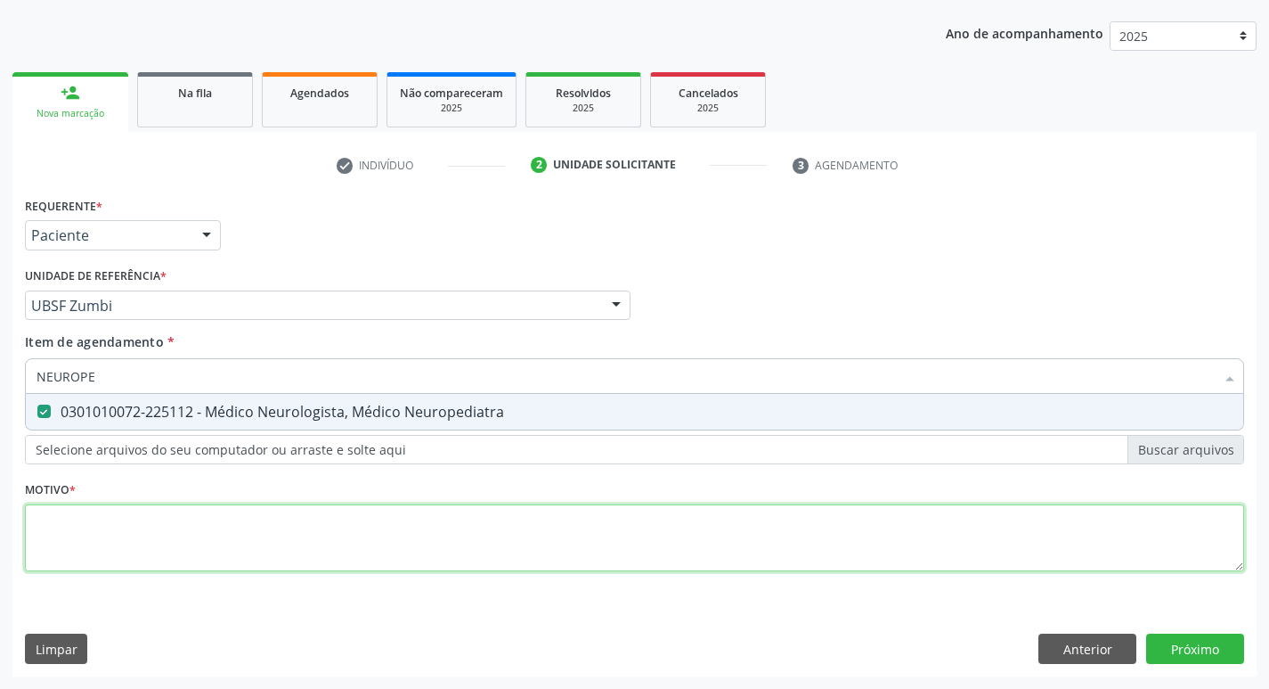
click at [142, 545] on div "Requerente * Paciente Profissional de Saúde Paciente Nenhum resultado encontrad…" at bounding box center [634, 393] width 1219 height 403
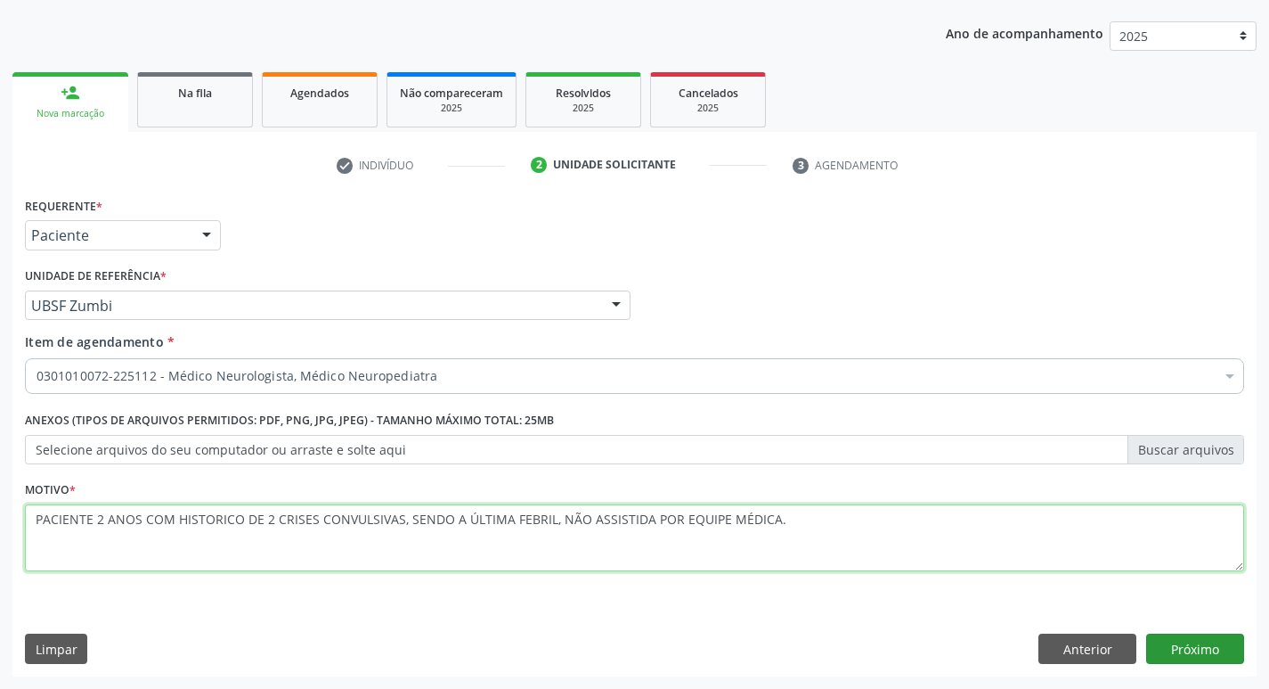
type textarea "PACIENTE 2 ANOS COM HISTORICO DE 2 CRISES CONVULSIVAS, SENDO A ÚLTIMA FEBRIL, N…"
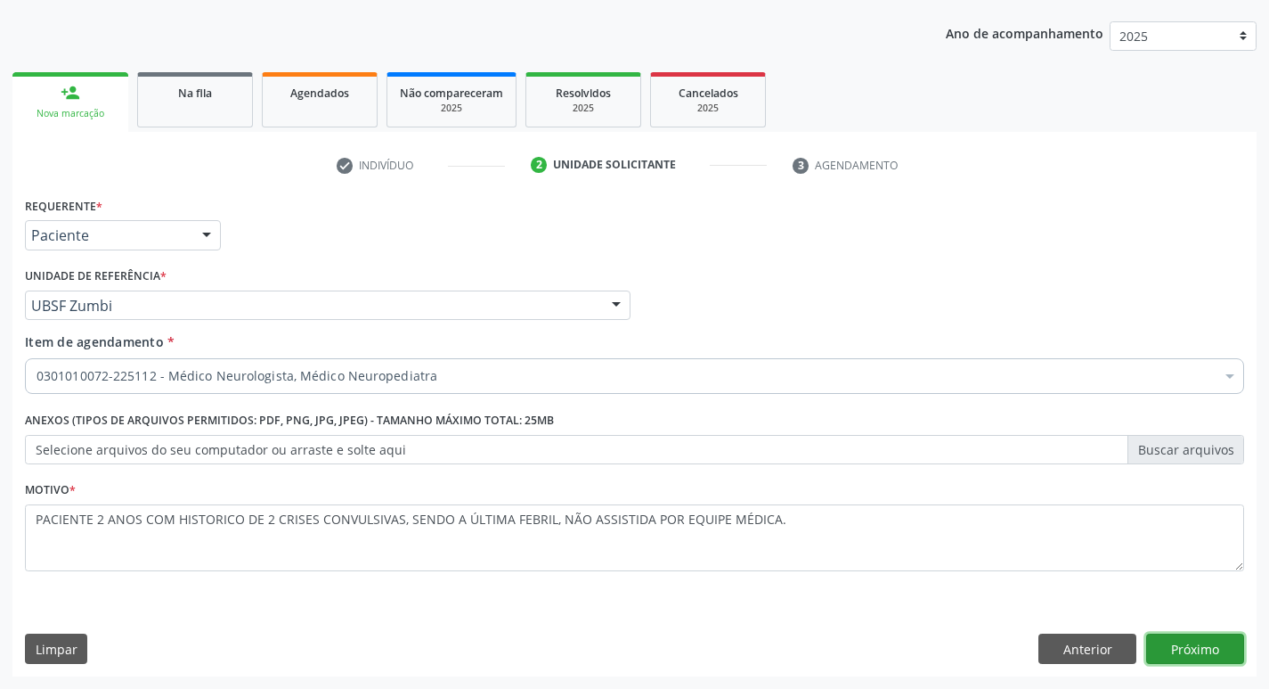
click at [1150, 636] on button "Próximo" at bounding box center [1195, 648] width 98 height 30
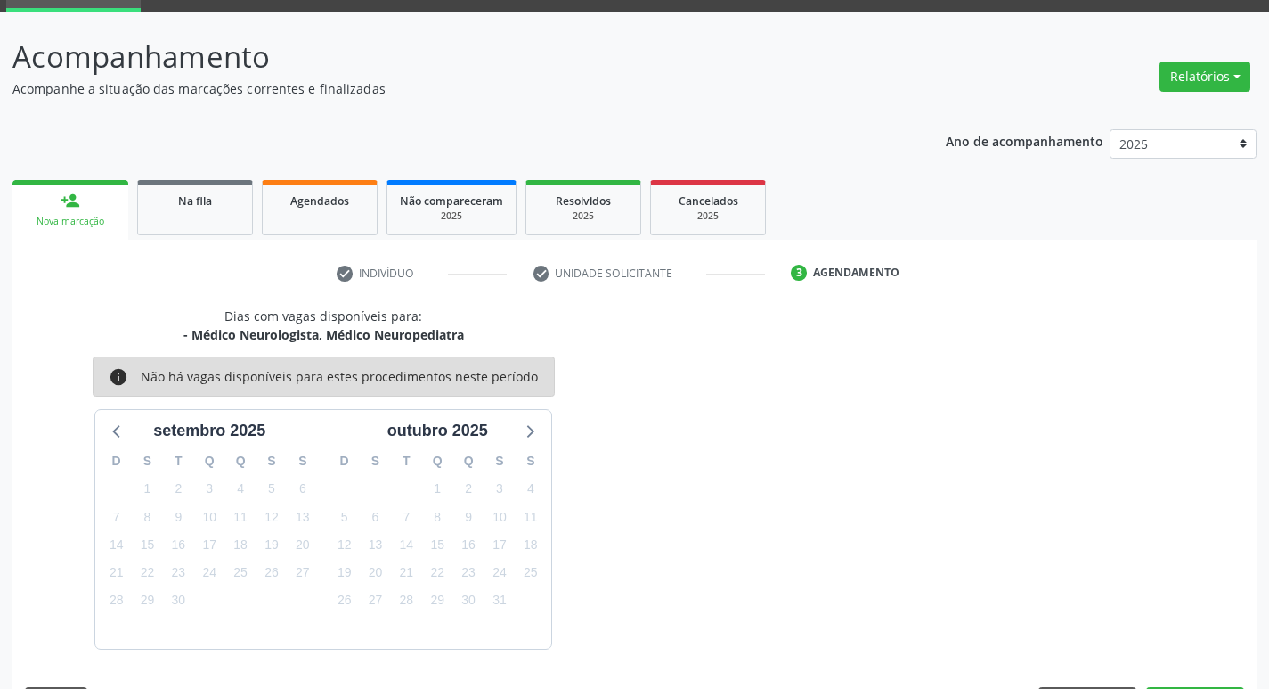
scroll to position [139, 0]
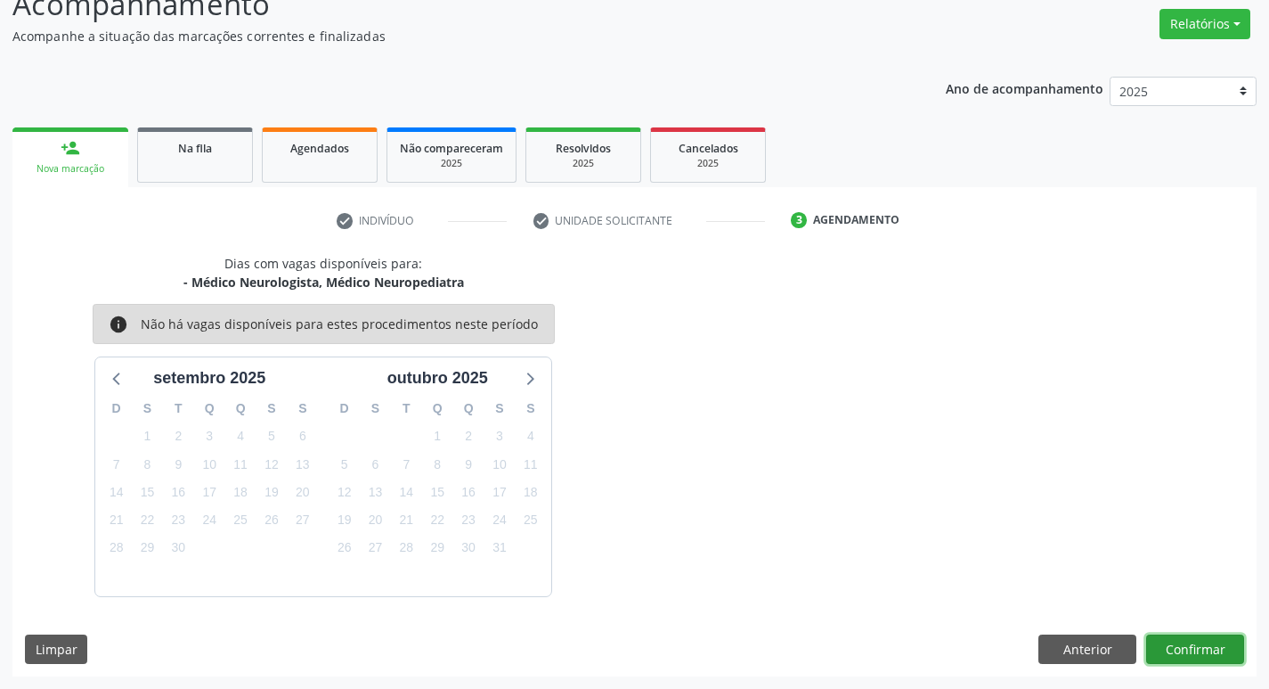
click at [1155, 639] on button "Confirmar" at bounding box center [1195, 649] width 98 height 30
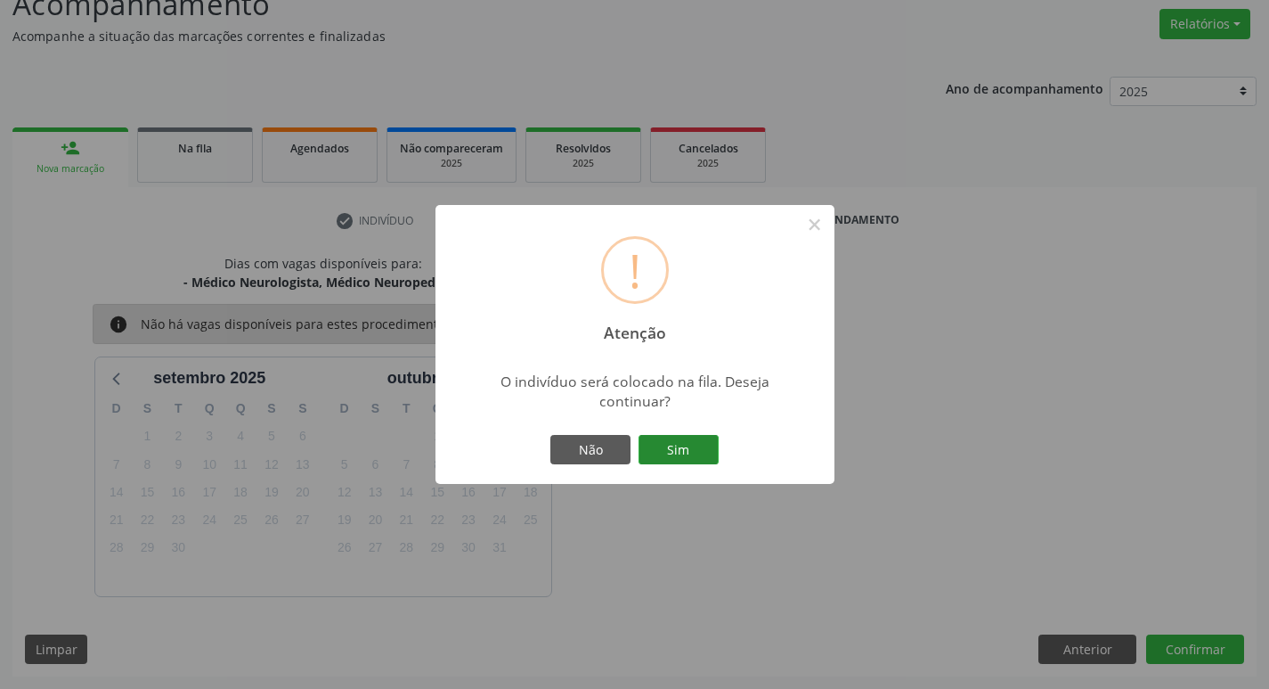
click at [715, 460] on button "Sim" at bounding box center [679, 450] width 80 height 30
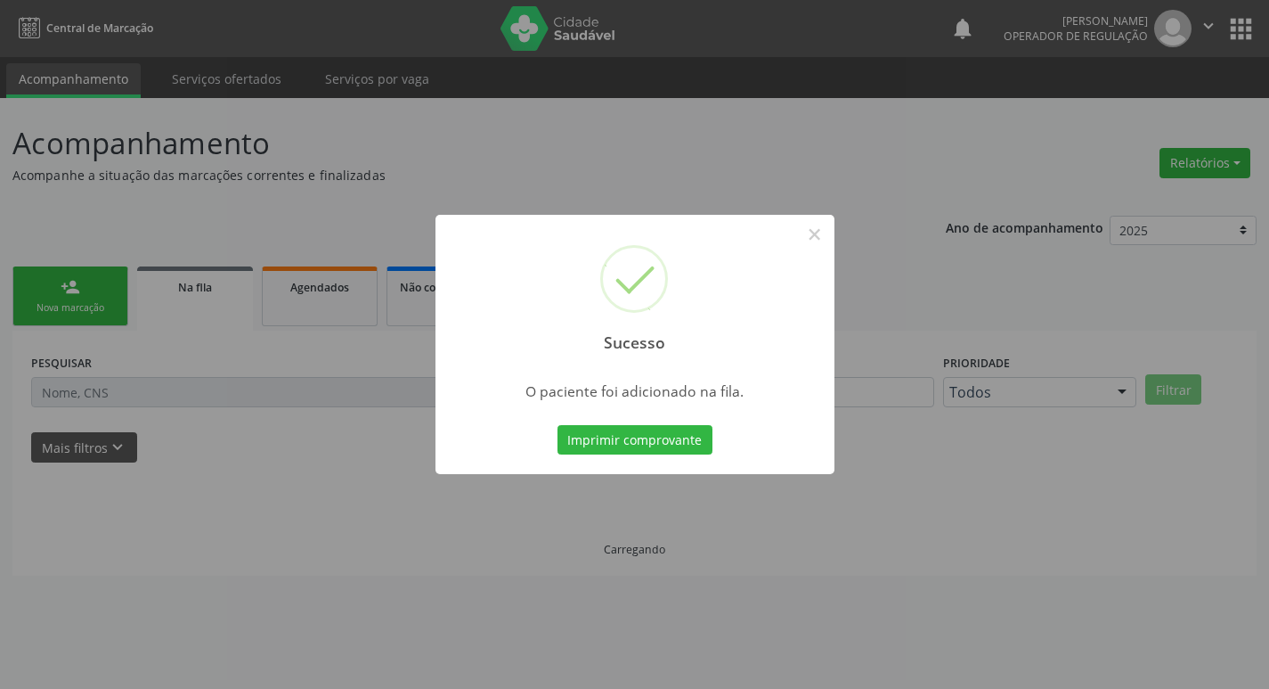
scroll to position [0, 0]
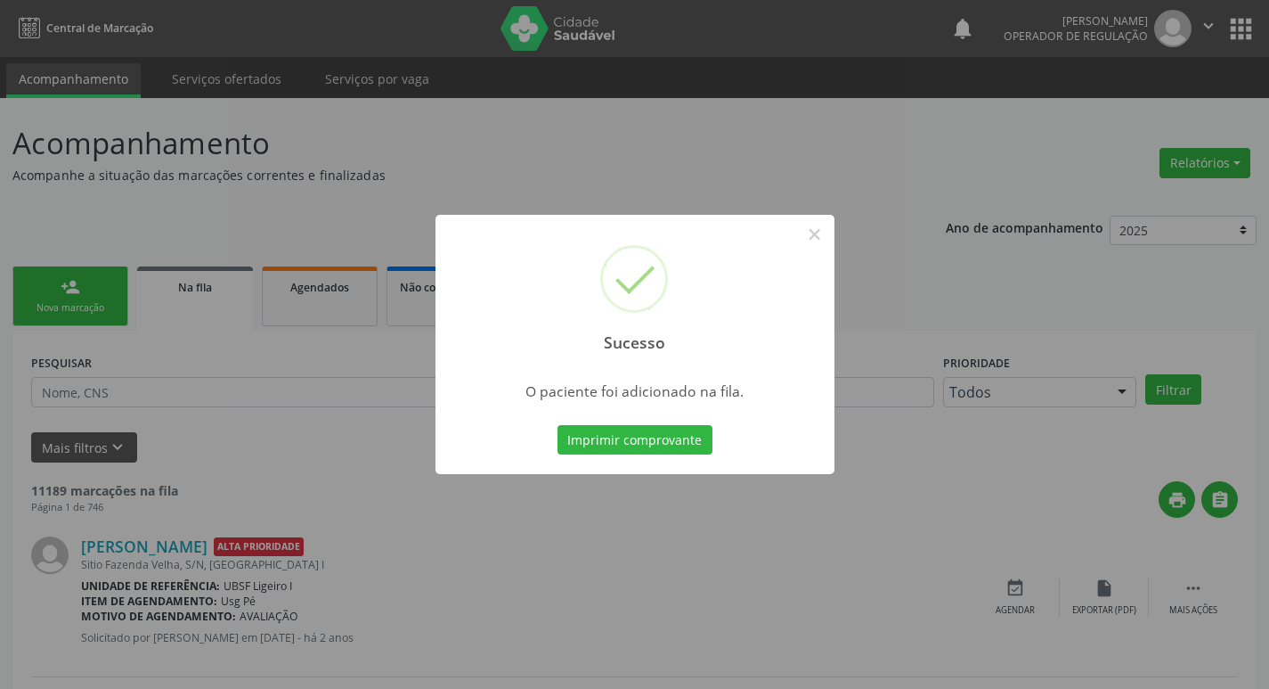
click at [211, 159] on div "Sucesso × O paciente foi adicionado na fila. Imprimir comprovante Cancel" at bounding box center [634, 344] width 1269 height 689
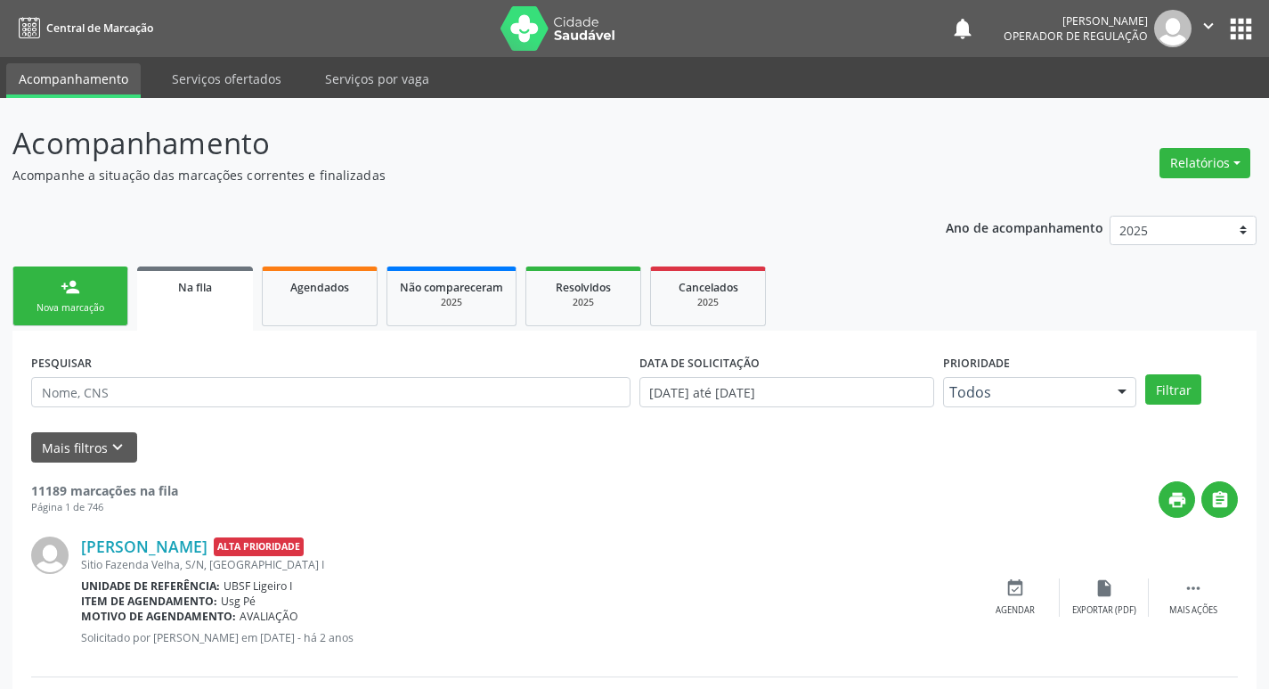
click at [64, 276] on link "person_add Nova marcação" at bounding box center [70, 296] width 116 height 60
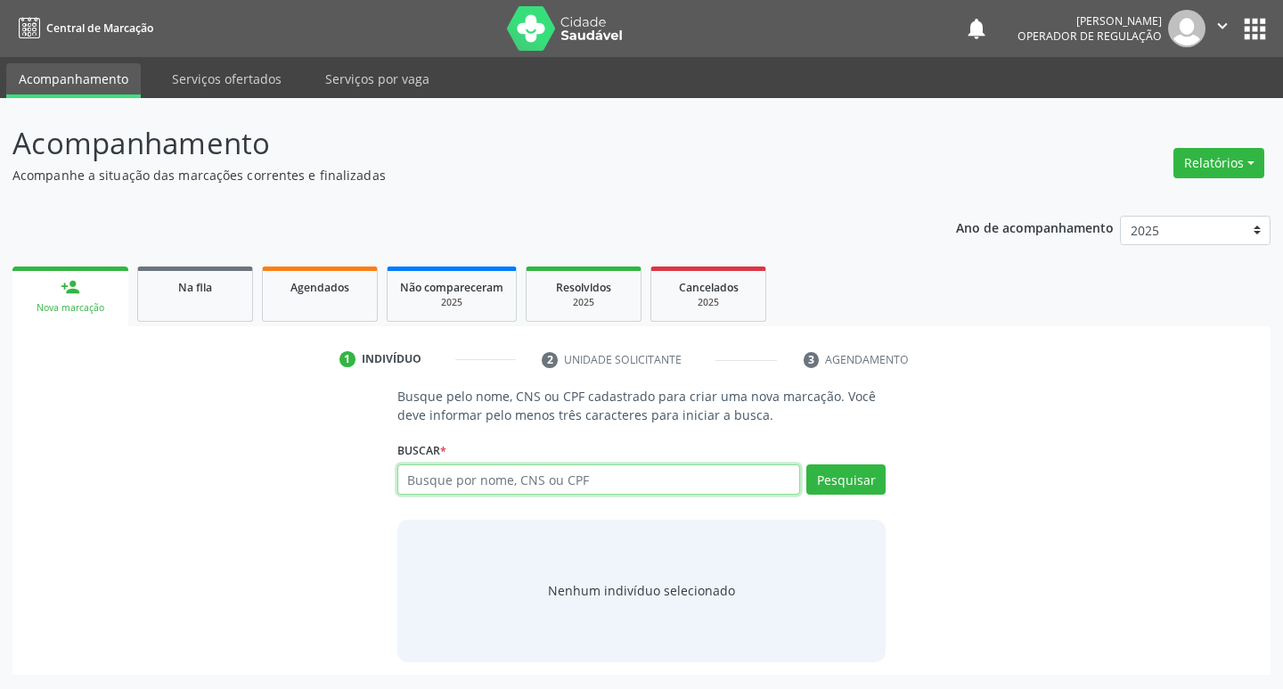
click at [490, 493] on input "text" at bounding box center [598, 479] width 403 height 30
type input "708901775420614"
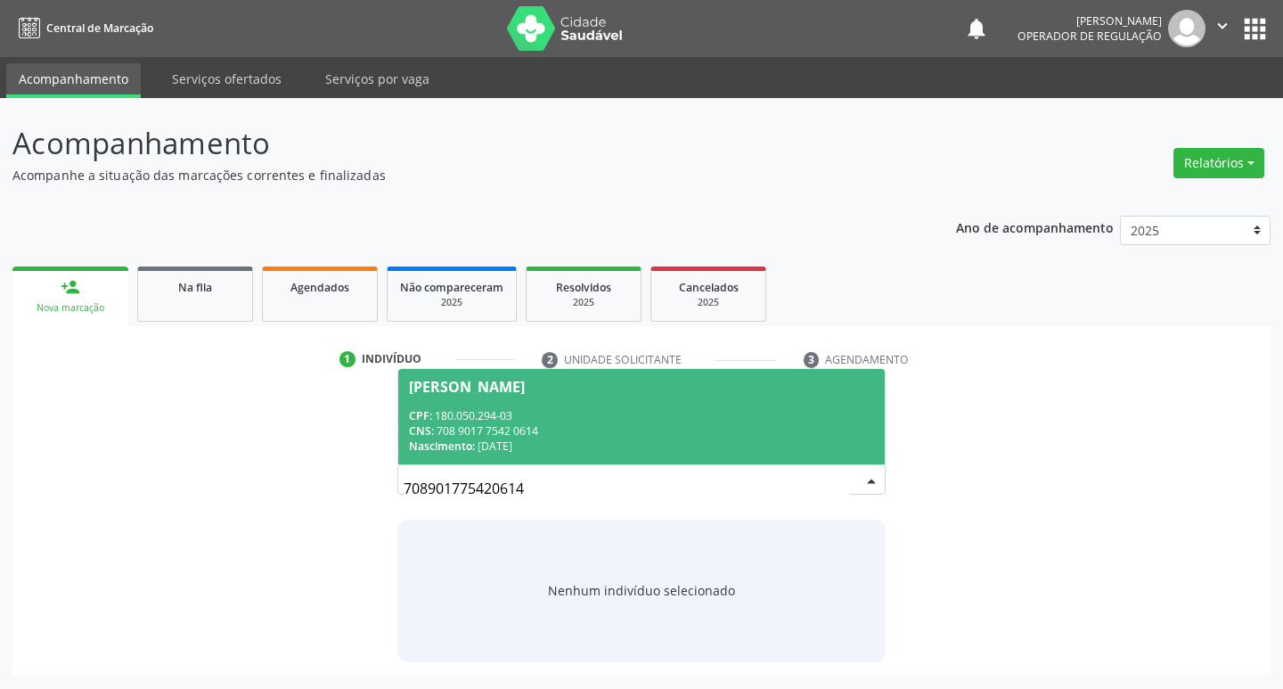
click at [469, 415] on div "CPF: 180.050.294-03" at bounding box center [642, 415] width 466 height 15
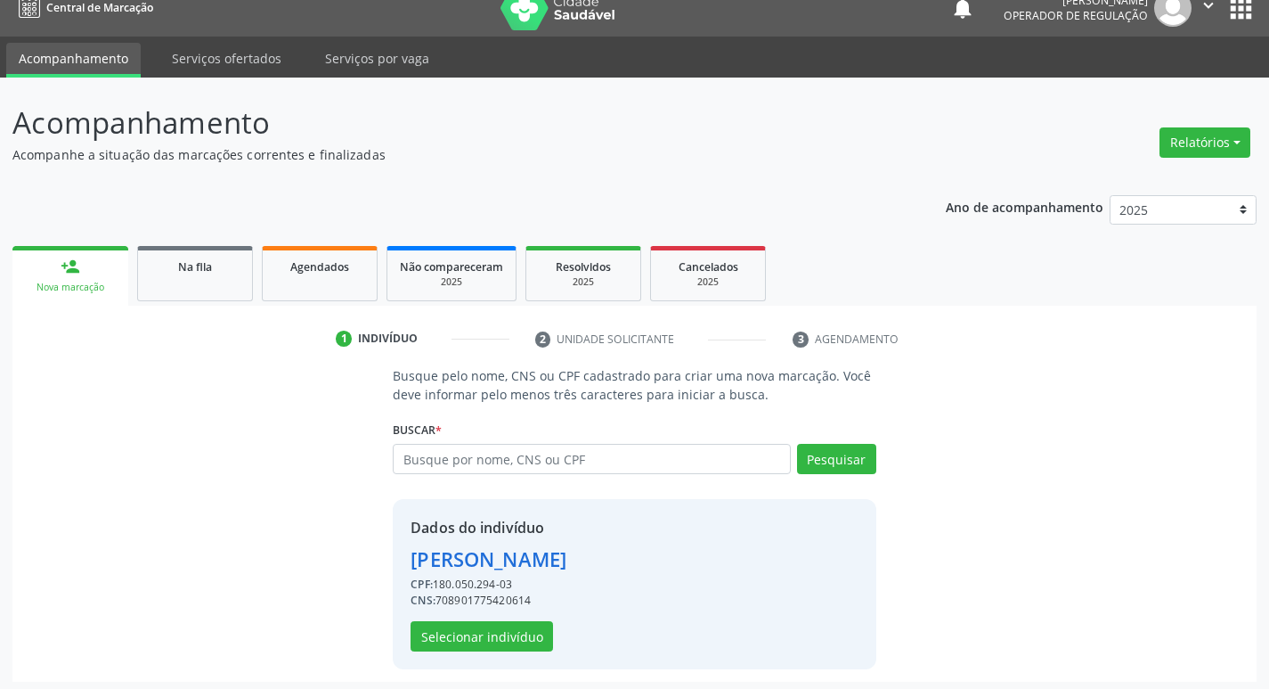
scroll to position [26, 0]
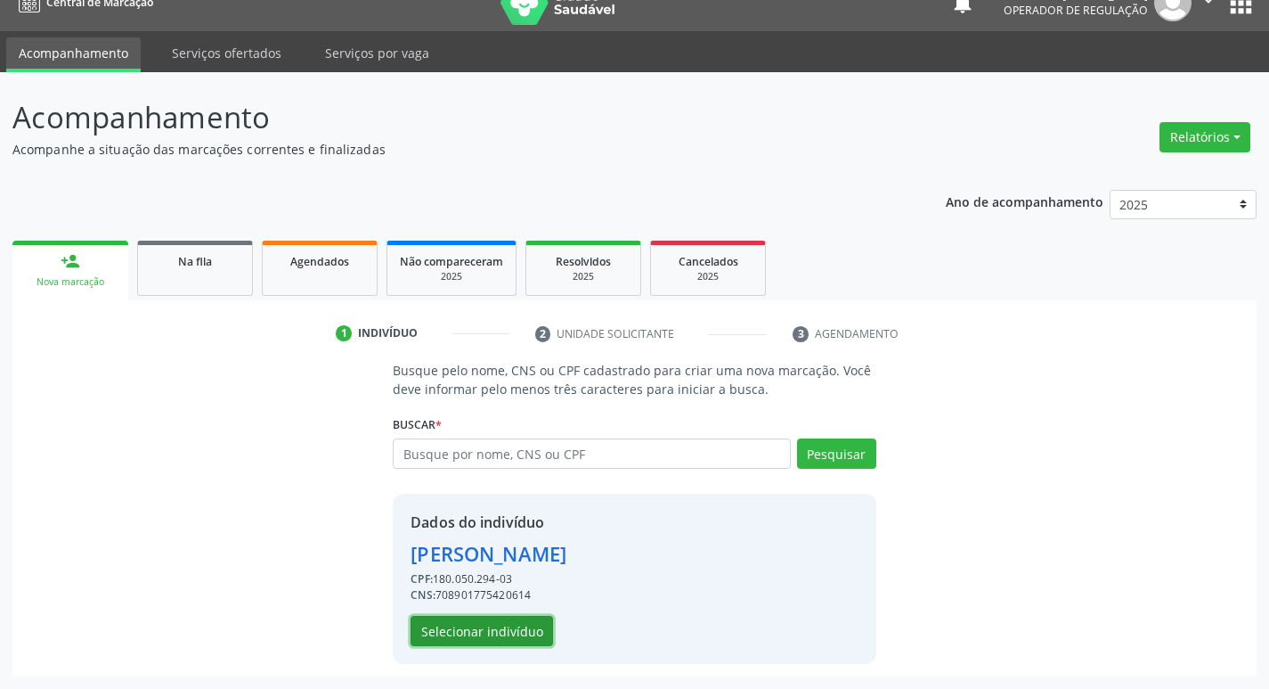
click at [509, 633] on button "Selecionar indivíduo" at bounding box center [482, 630] width 143 height 30
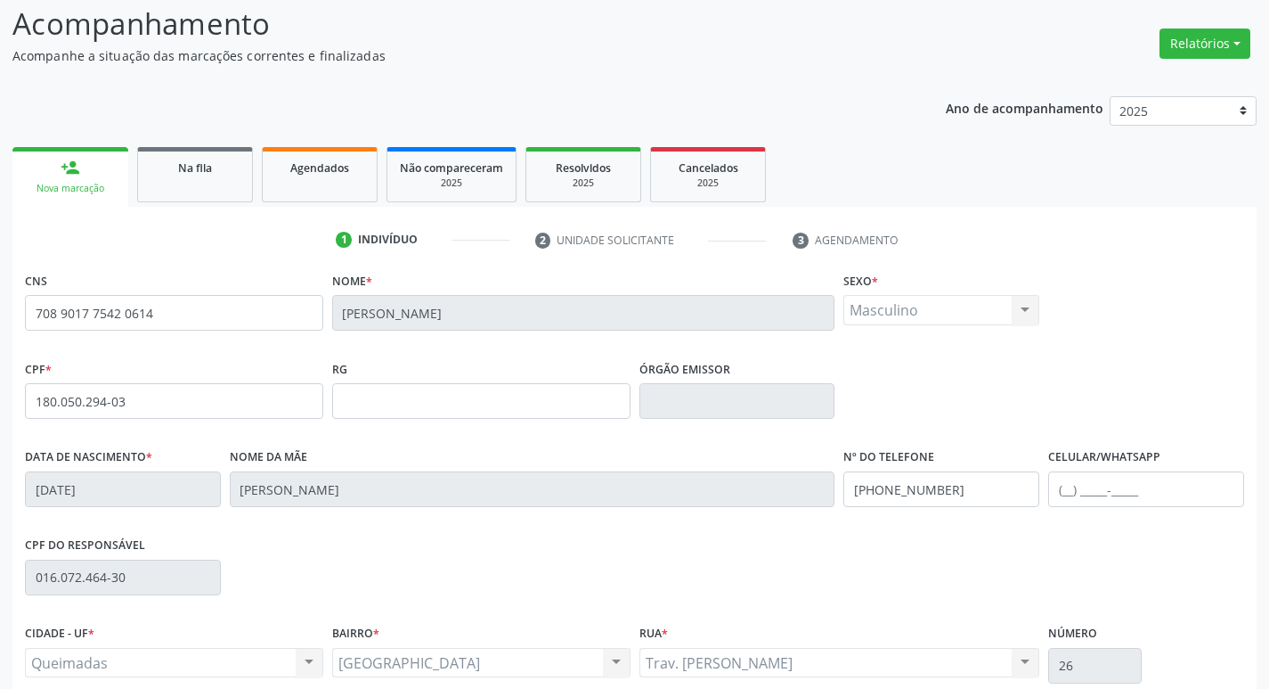
scroll to position [277, 0]
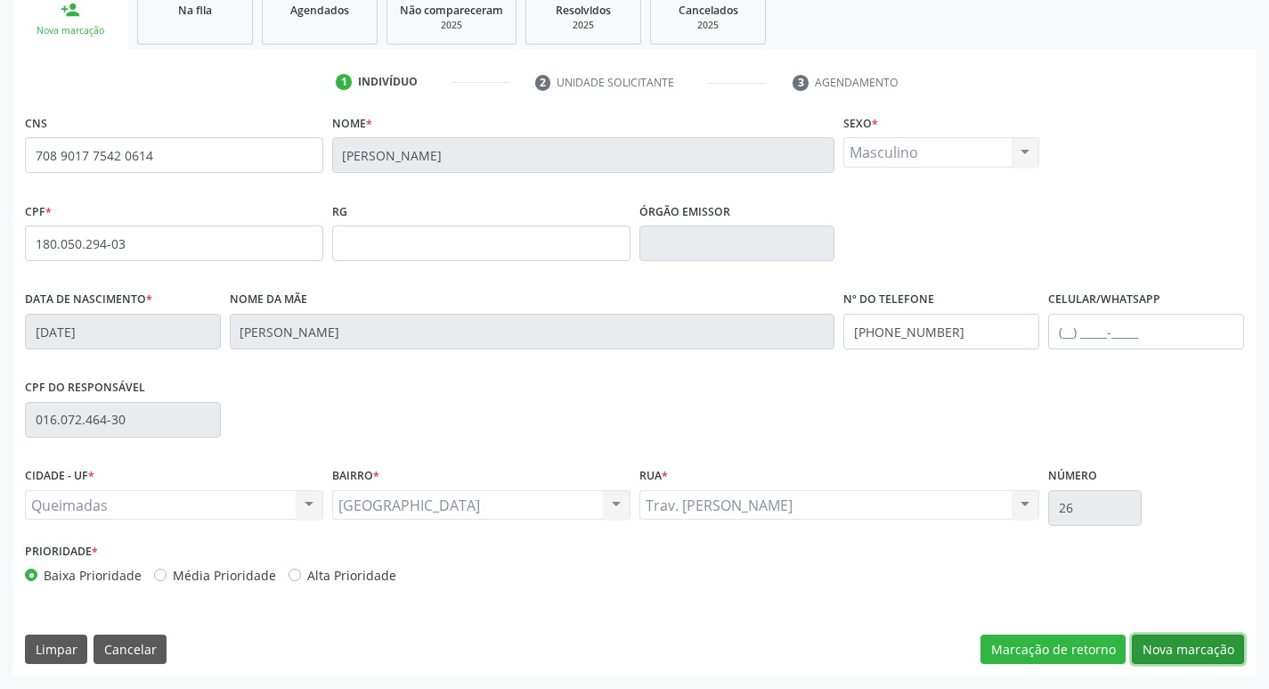
click at [1159, 642] on button "Nova marcação" at bounding box center [1188, 649] width 112 height 30
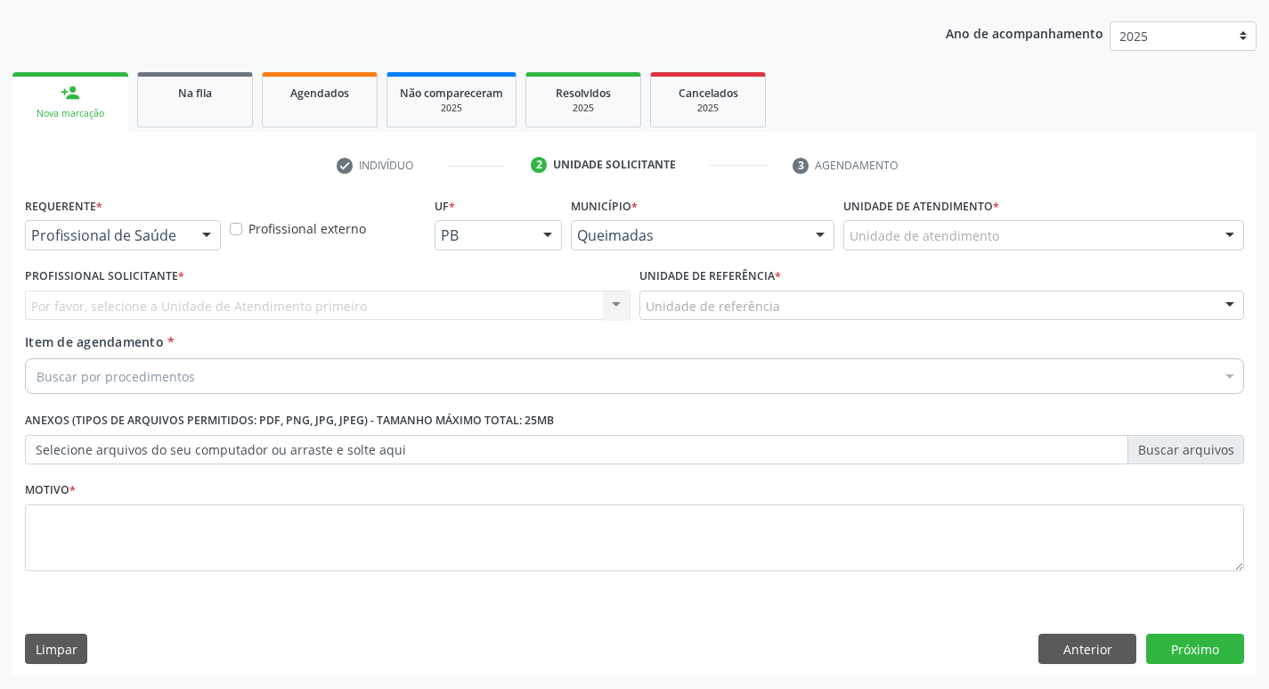
scroll to position [194, 0]
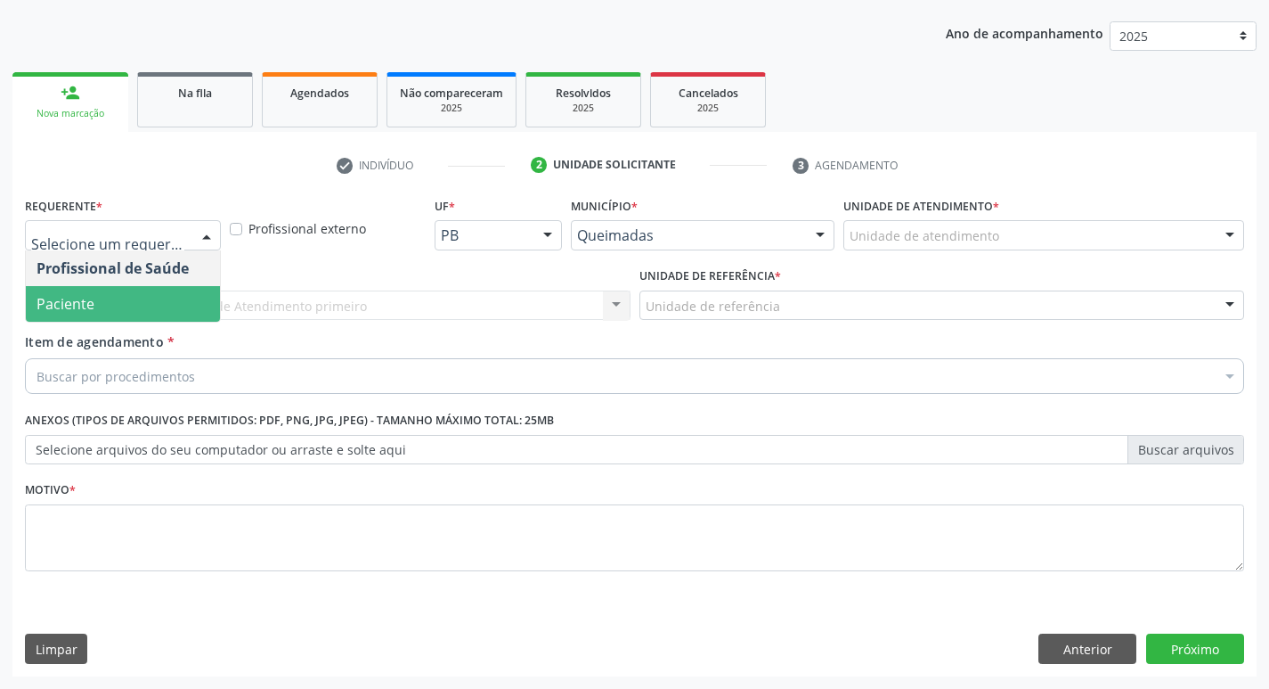
click at [123, 305] on span "Paciente" at bounding box center [123, 304] width 194 height 36
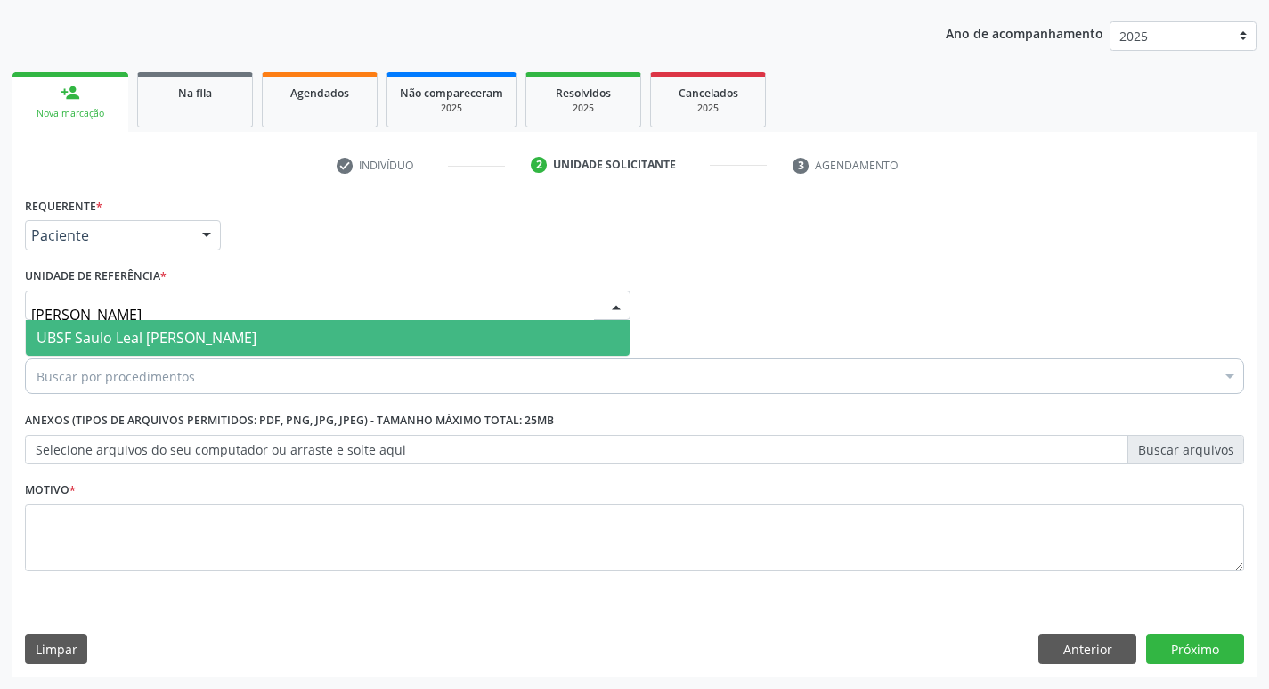
type input "SAULO"
click at [140, 330] on span "UBSF Saulo Leal [PERSON_NAME]" at bounding box center [147, 338] width 220 height 20
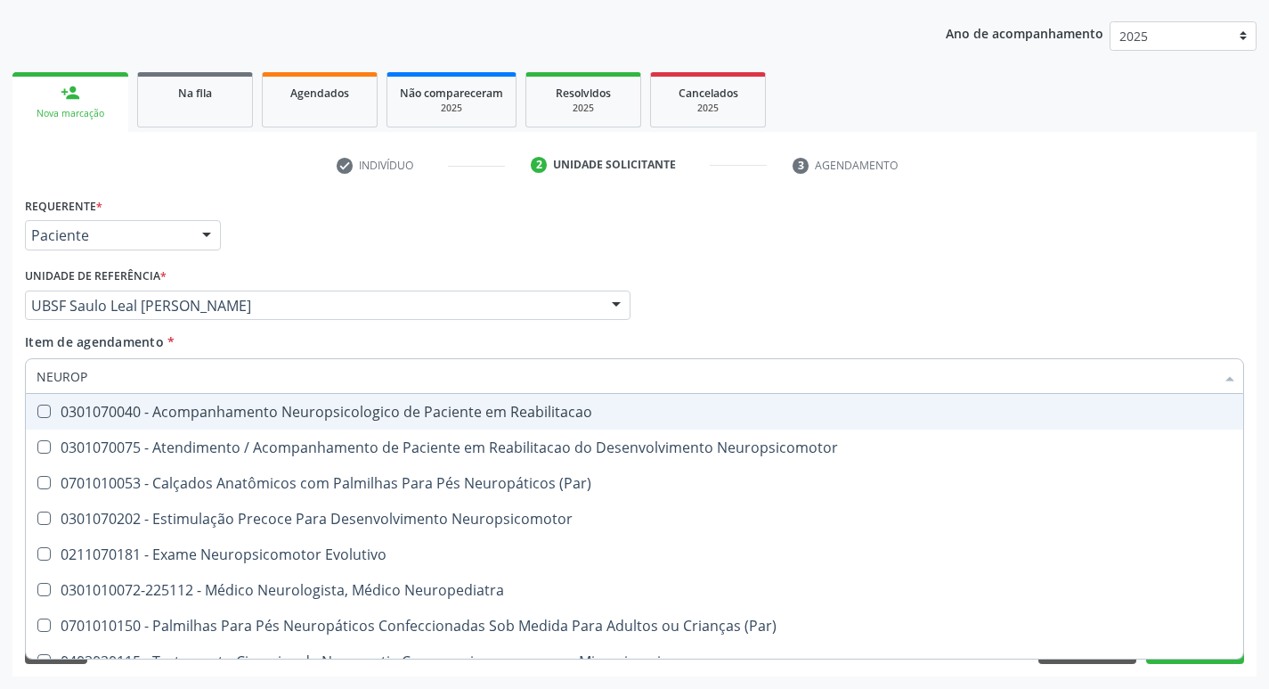
type input "NEUROPE"
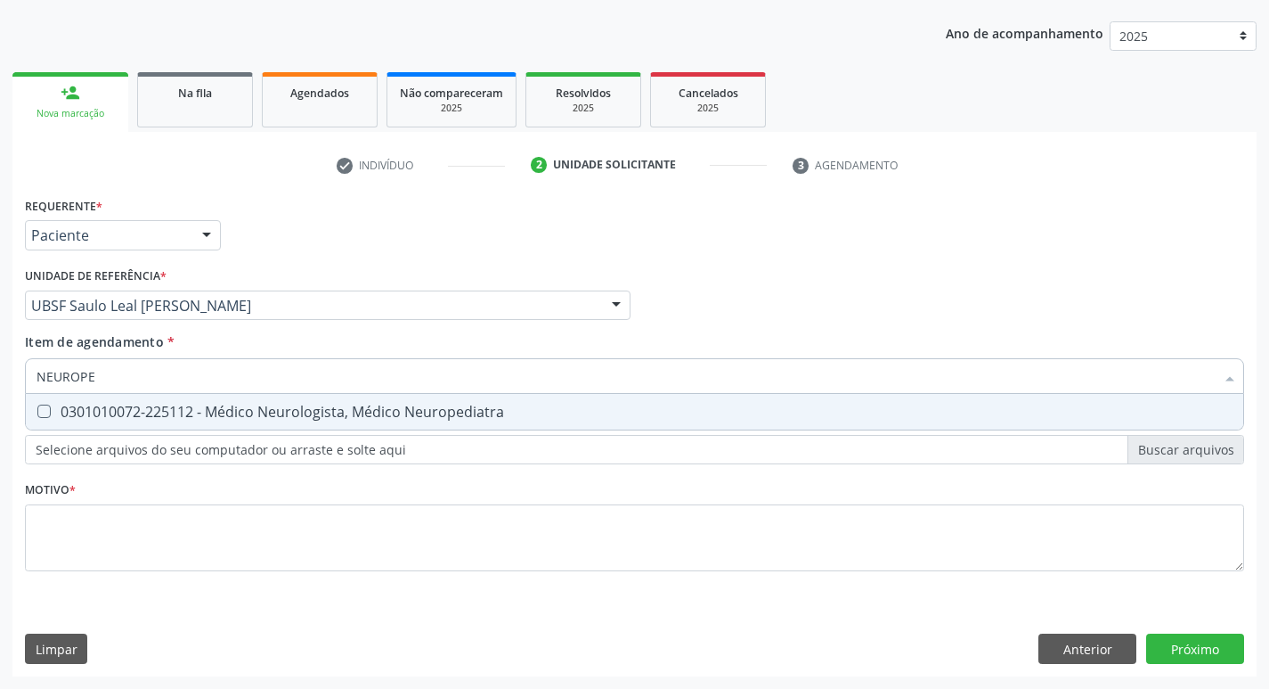
click at [231, 407] on div "0301010072-225112 - Médico Neurologista, Médico Neuropediatra" at bounding box center [635, 411] width 1196 height 14
checkbox Neuropediatra "true"
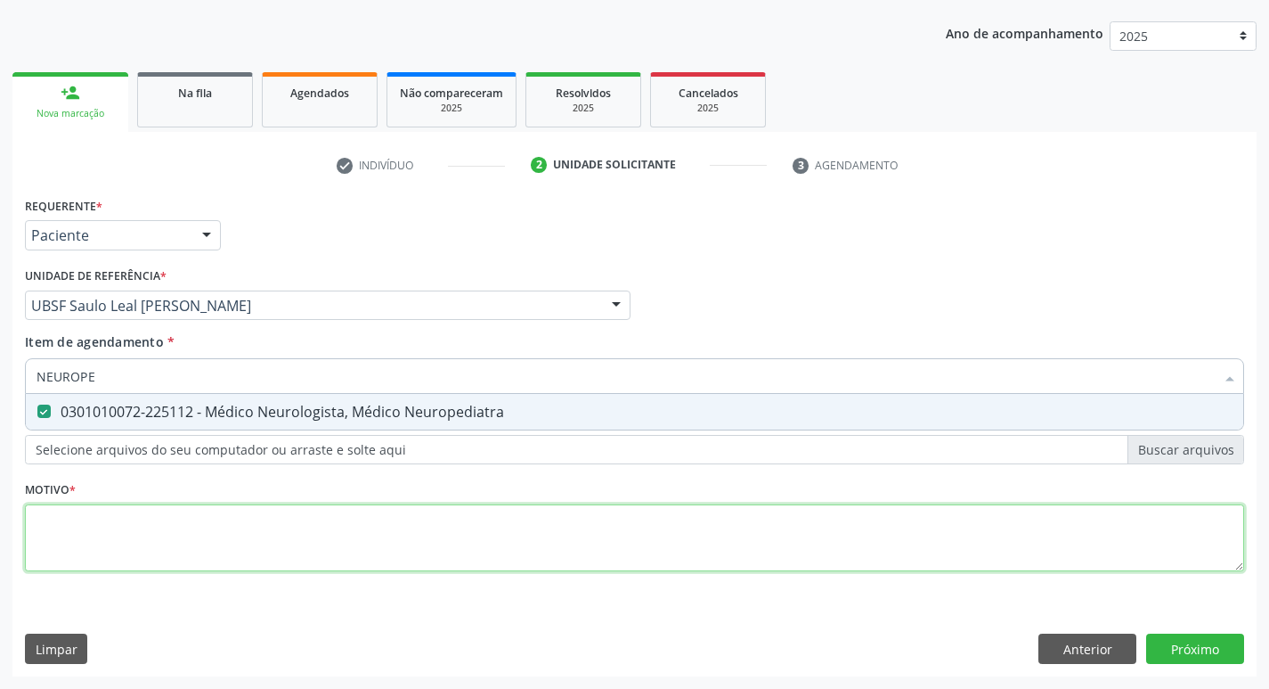
click at [150, 536] on div "Requerente * Paciente Profissional de Saúde Paciente Nenhum resultado encontrad…" at bounding box center [634, 393] width 1219 height 403
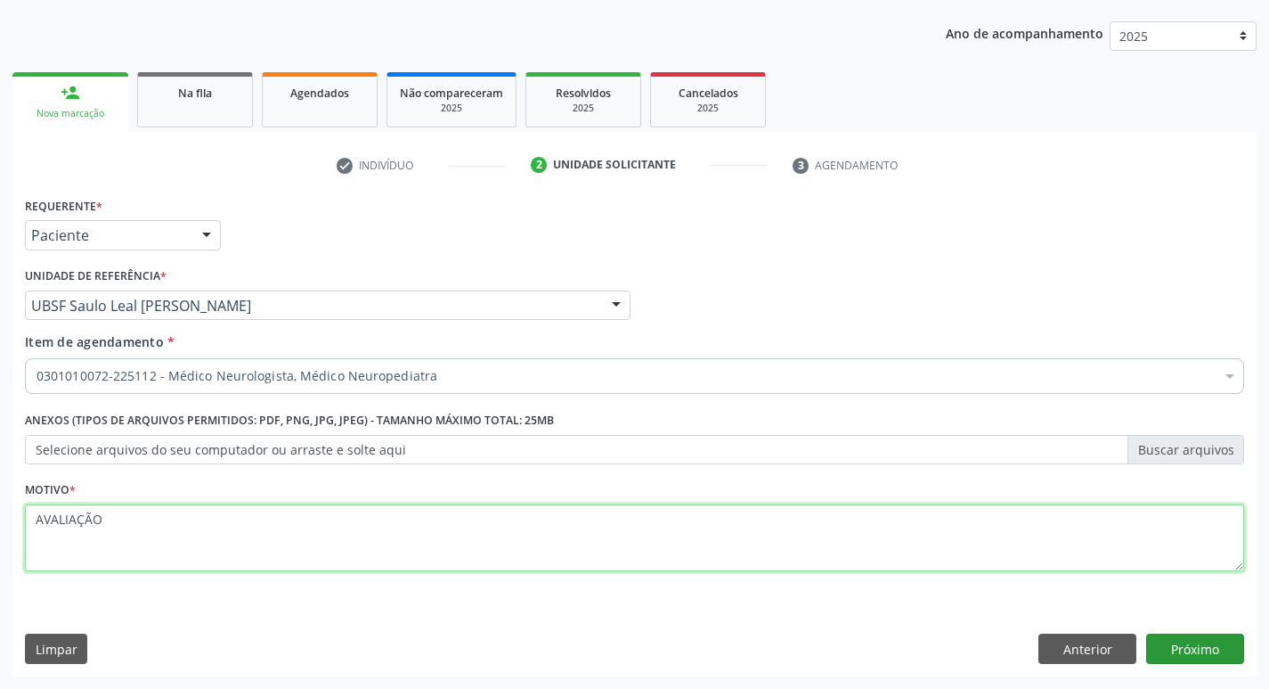
type textarea "AVALIAÇÃO"
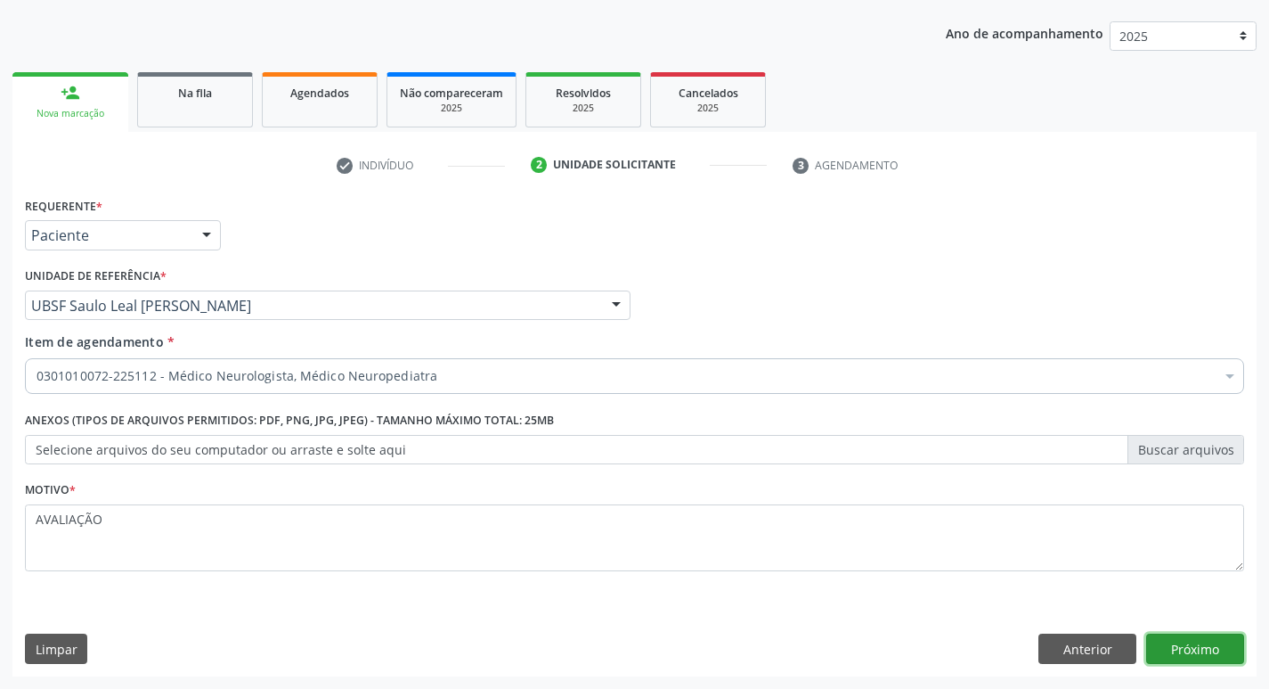
click at [1221, 635] on button "Próximo" at bounding box center [1195, 648] width 98 height 30
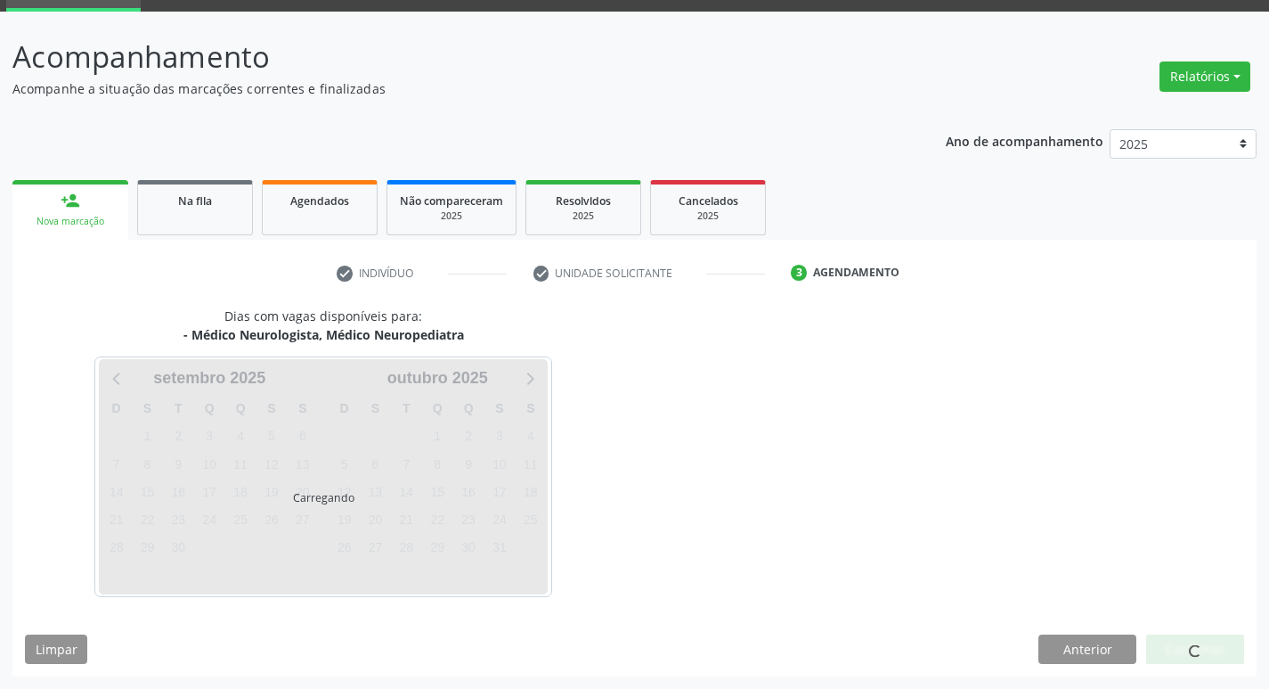
scroll to position [139, 0]
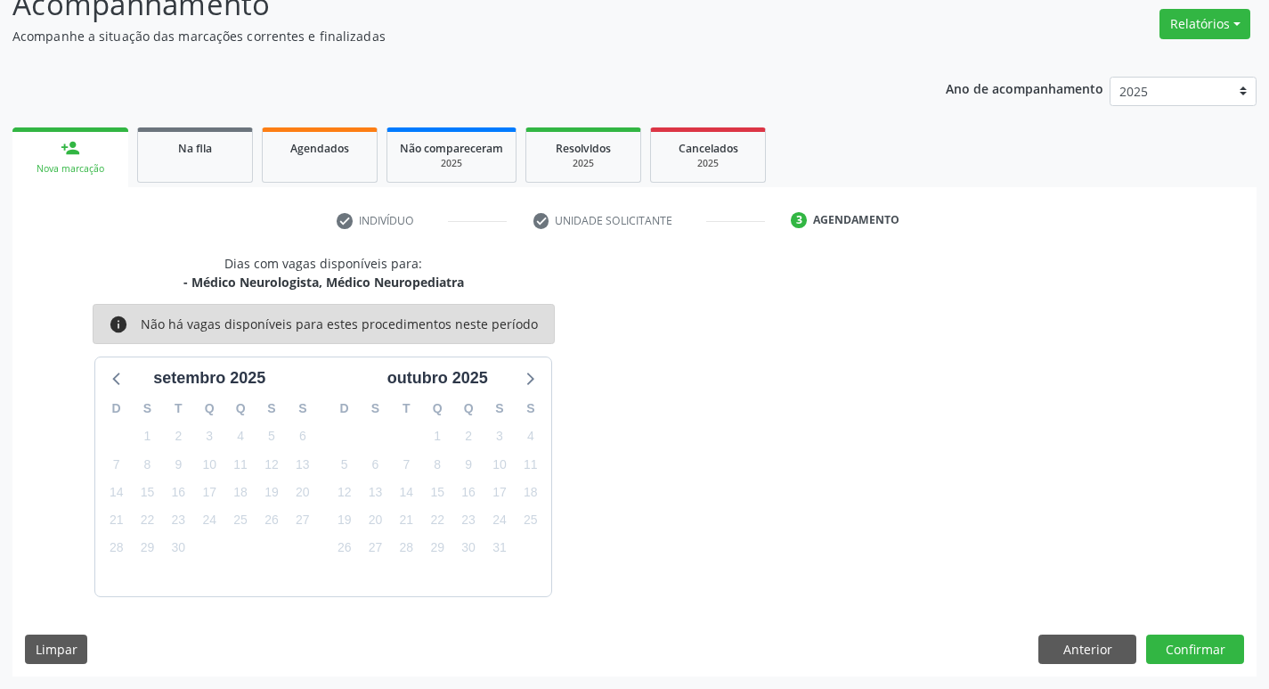
click at [1185, 632] on div "Dias com vagas disponíveis para: - Médico Neurologista, Médico Neuropediatra in…" at bounding box center [634, 465] width 1244 height 422
click at [1186, 641] on button "Confirmar" at bounding box center [1195, 649] width 98 height 30
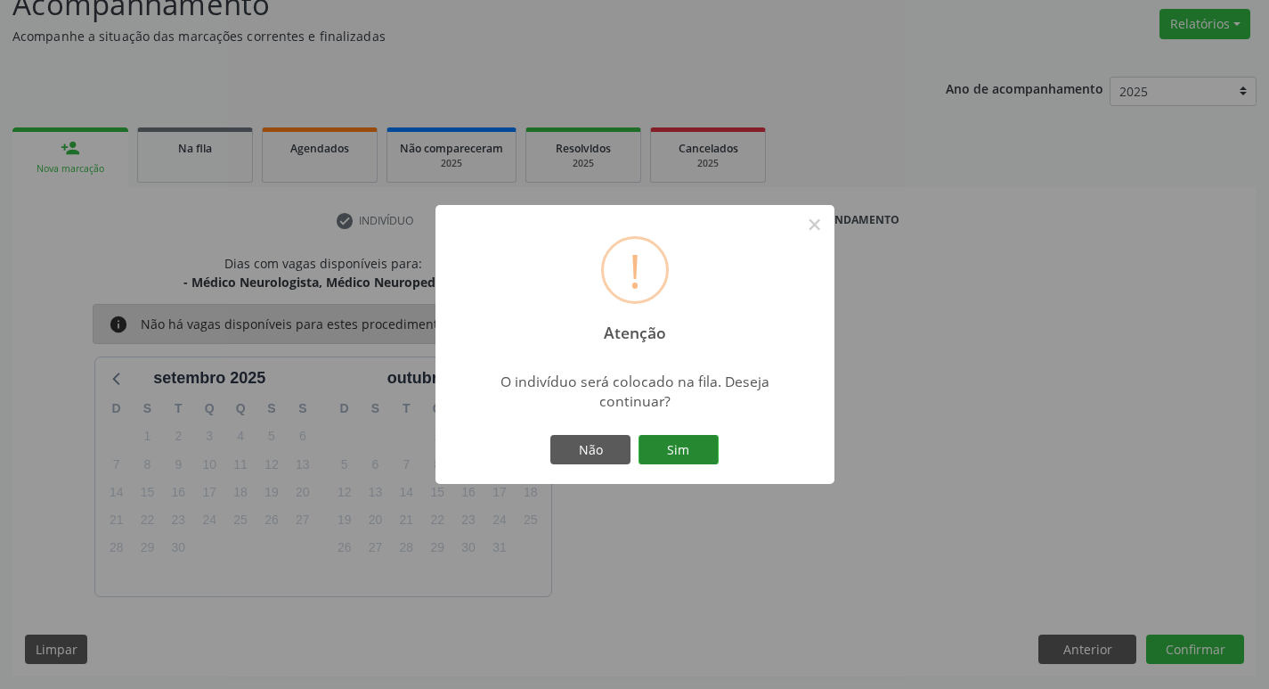
click at [693, 449] on button "Sim" at bounding box center [679, 450] width 80 height 30
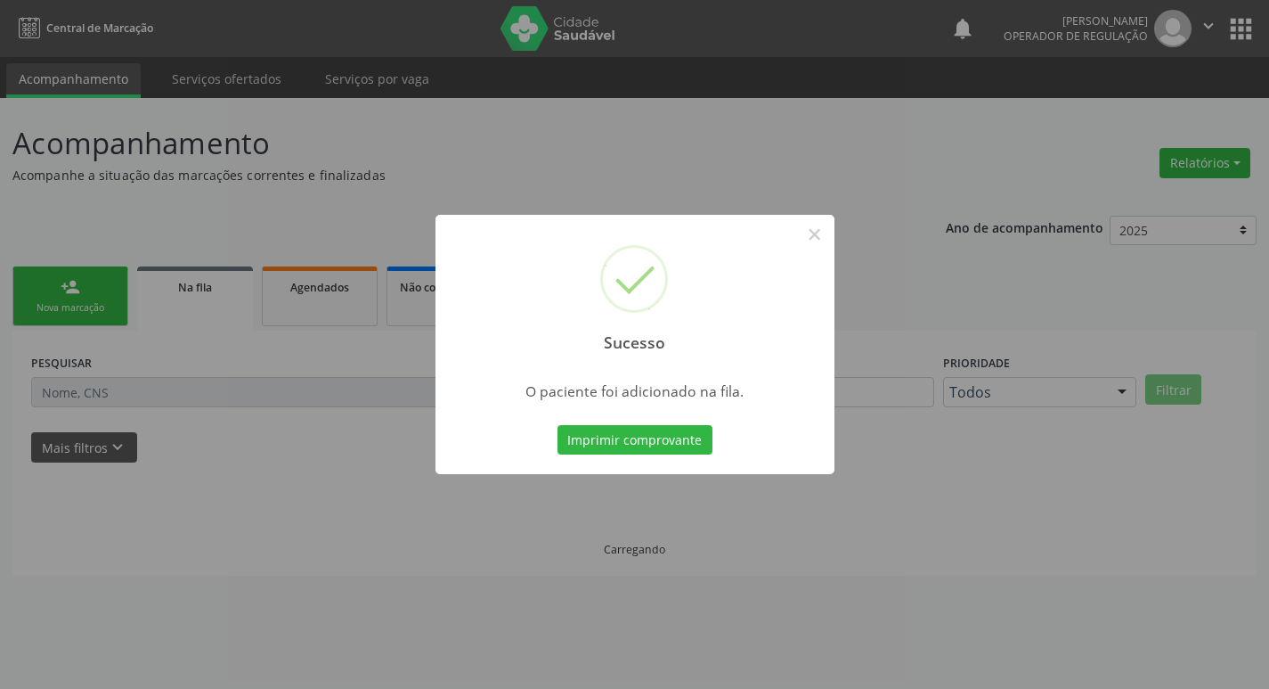
scroll to position [0, 0]
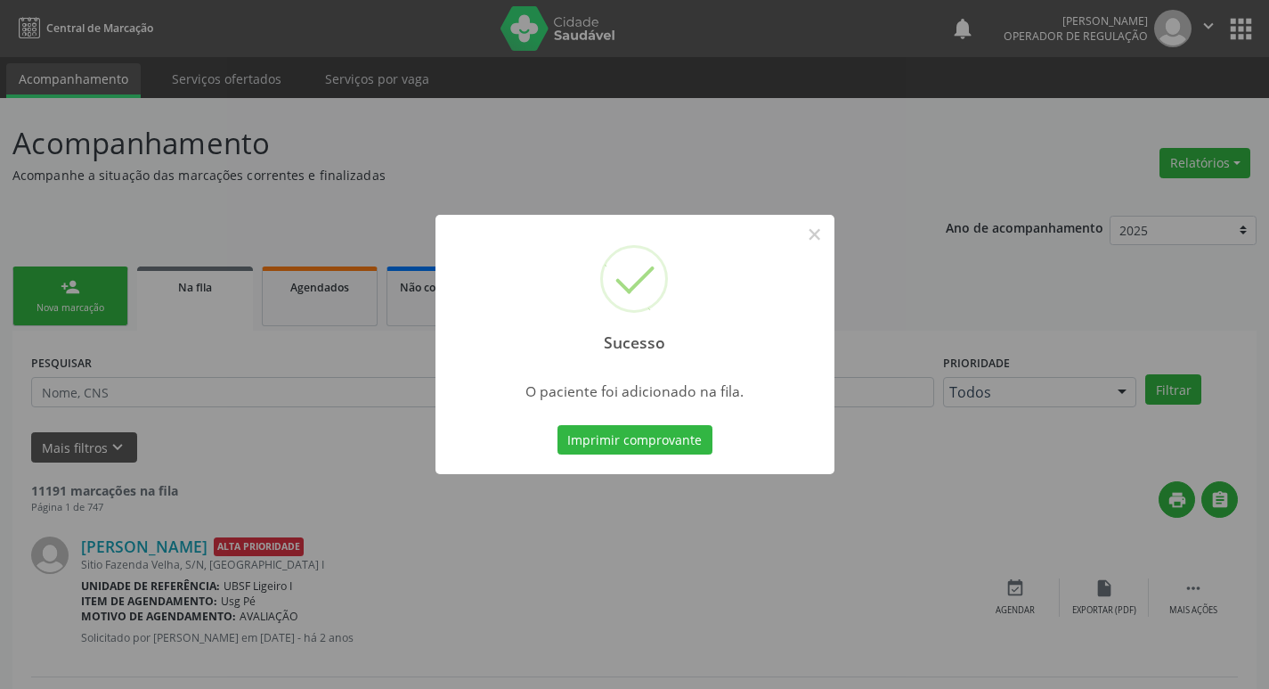
click at [682, 195] on div "Sucesso × O paciente foi adicionado na fila. Imprimir comprovante Cancel" at bounding box center [634, 344] width 1269 height 689
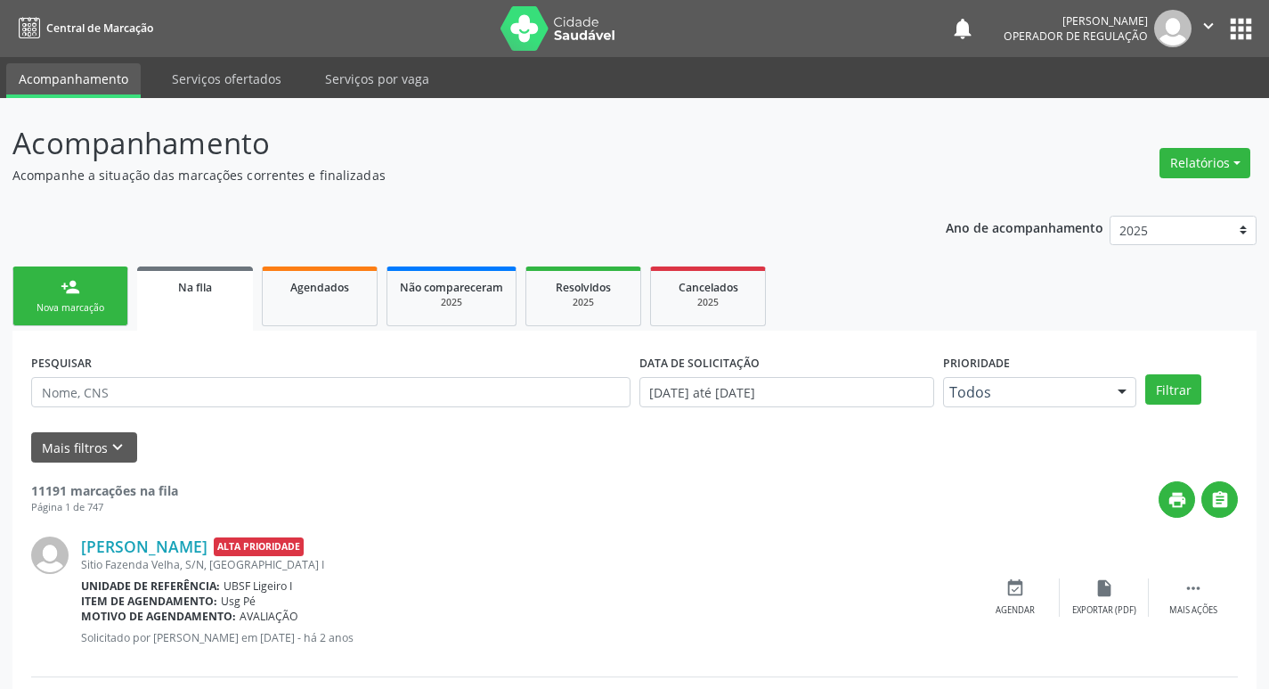
click at [87, 302] on div "Nova marcação" at bounding box center [70, 307] width 89 height 13
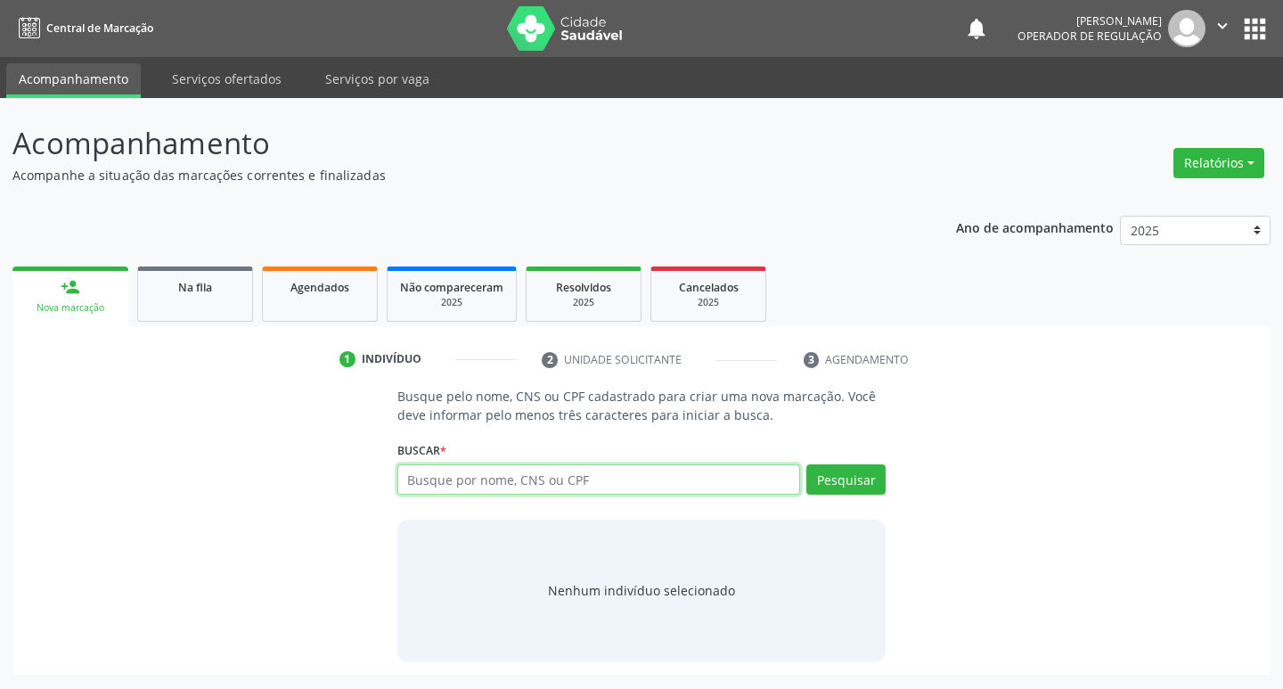
click at [591, 464] on input "text" at bounding box center [598, 479] width 403 height 30
click at [583, 483] on input "text" at bounding box center [598, 479] width 403 height 30
type input "708400245752664"
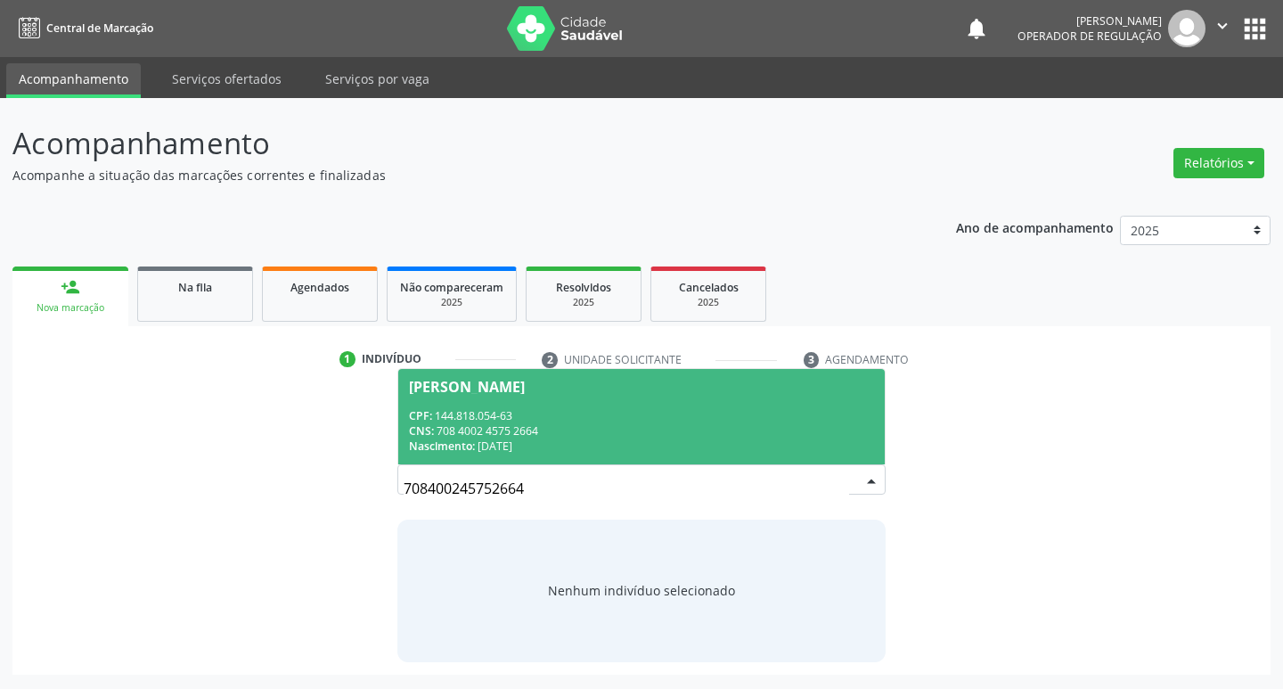
click at [640, 386] on div "Andre Emanoel Dias dos Santos" at bounding box center [642, 386] width 466 height 14
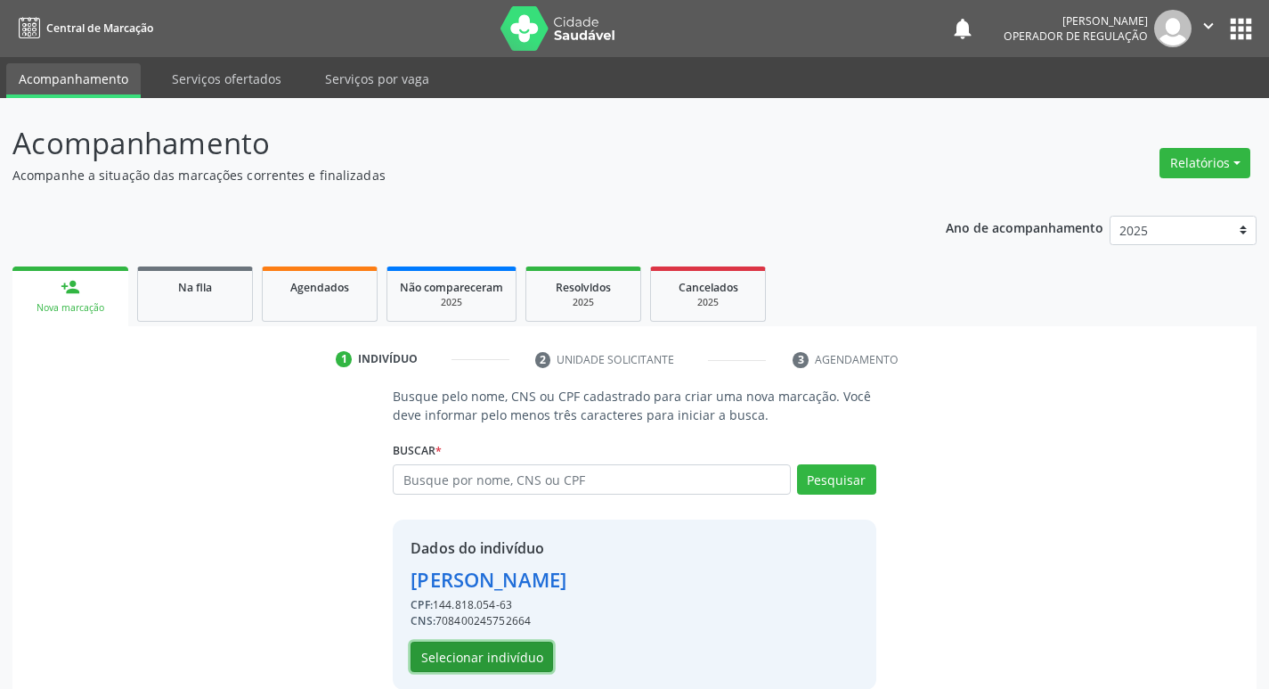
click at [452, 656] on button "Selecionar indivíduo" at bounding box center [482, 656] width 143 height 30
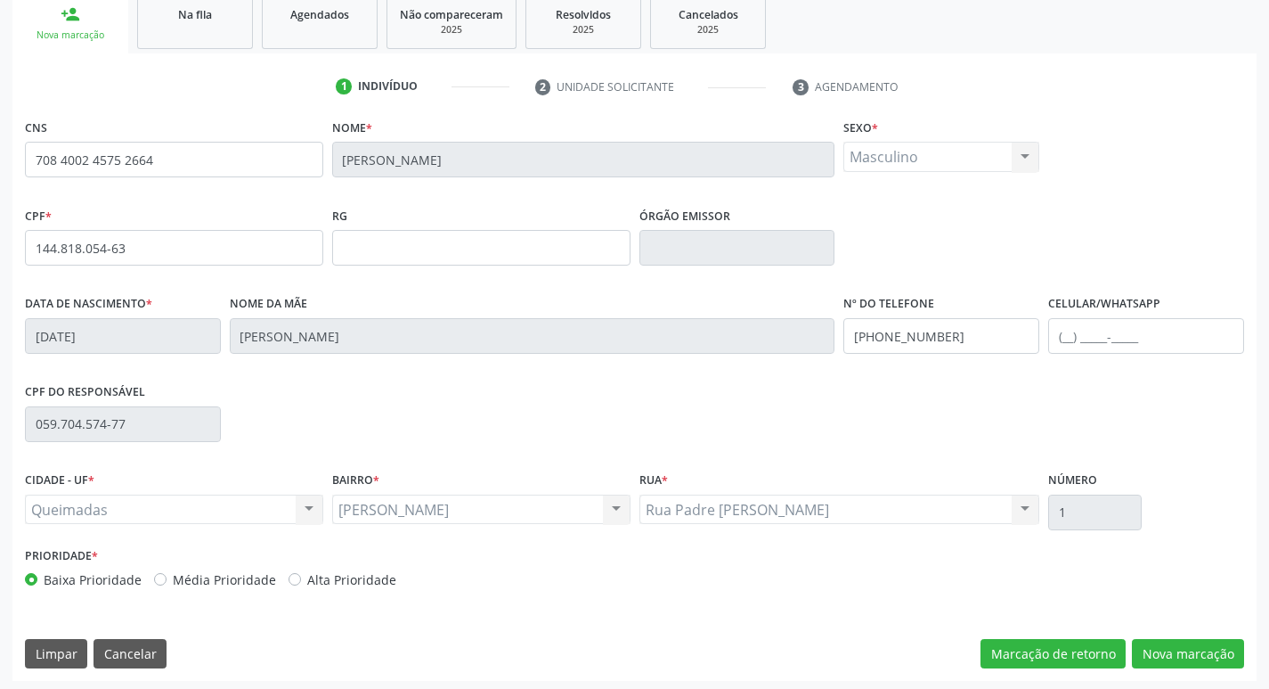
scroll to position [277, 0]
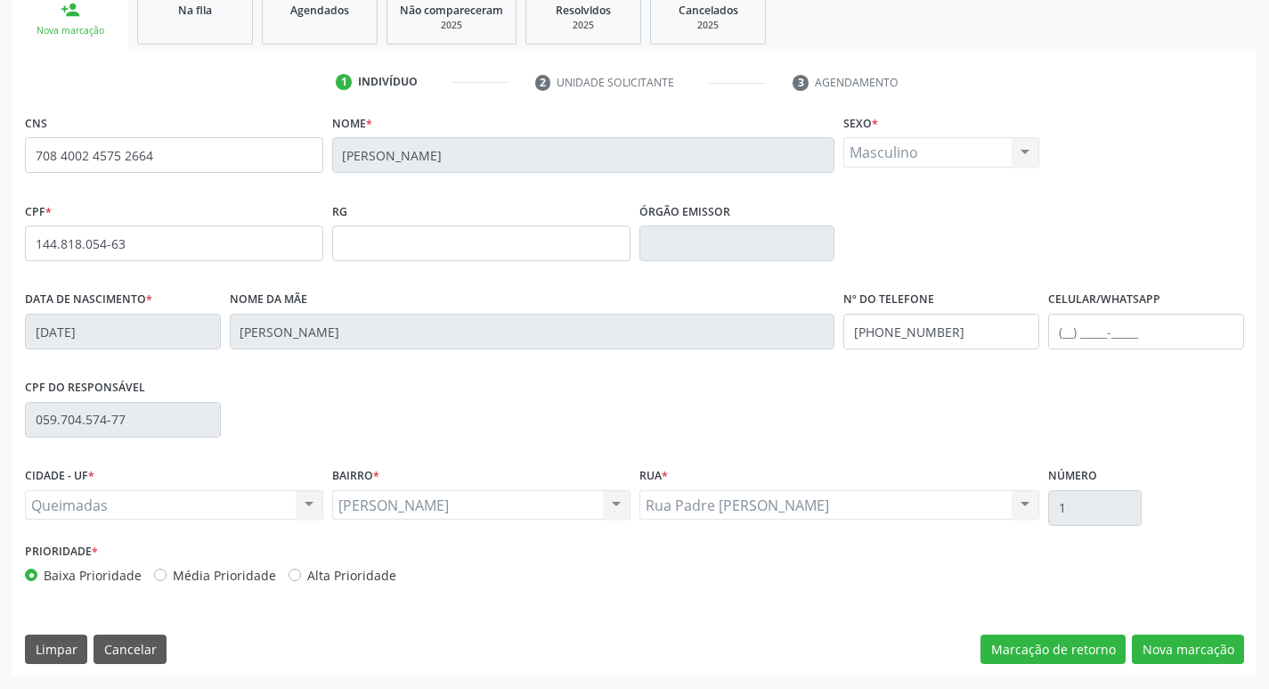
click at [652, 98] on li "2 Unidade solicitante" at bounding box center [651, 83] width 258 height 30
click at [1145, 642] on button "Nova marcação" at bounding box center [1188, 649] width 112 height 30
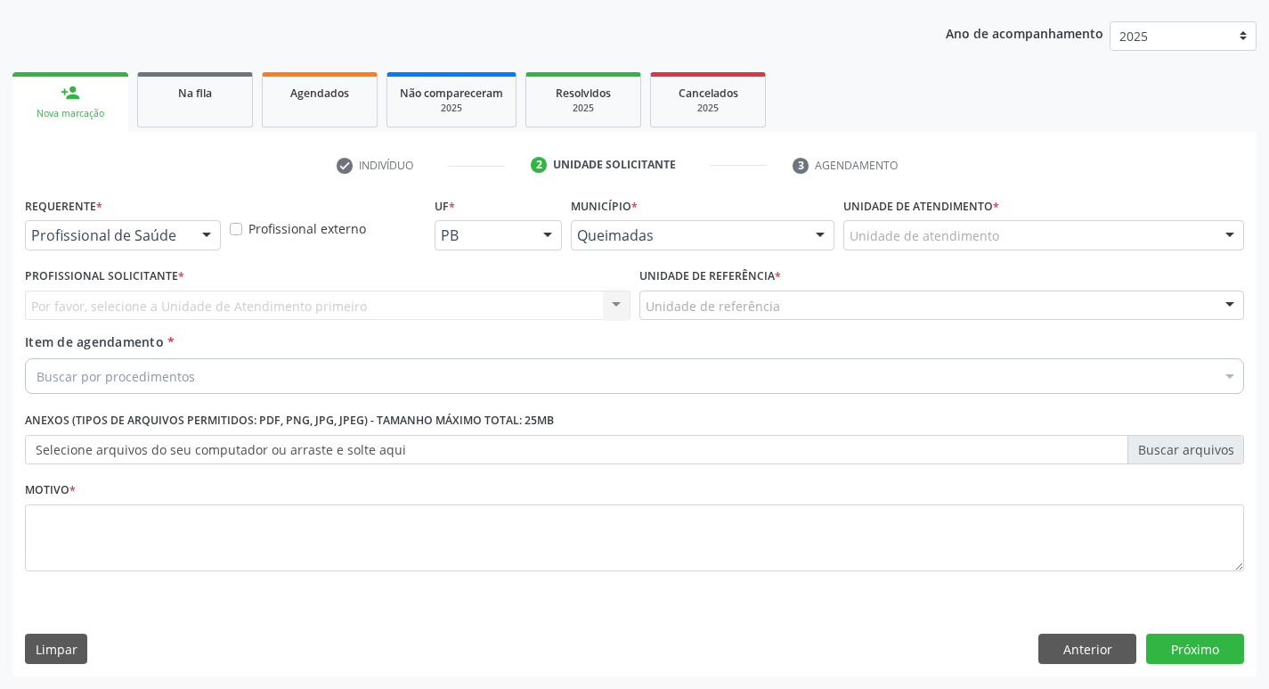
scroll to position [194, 0]
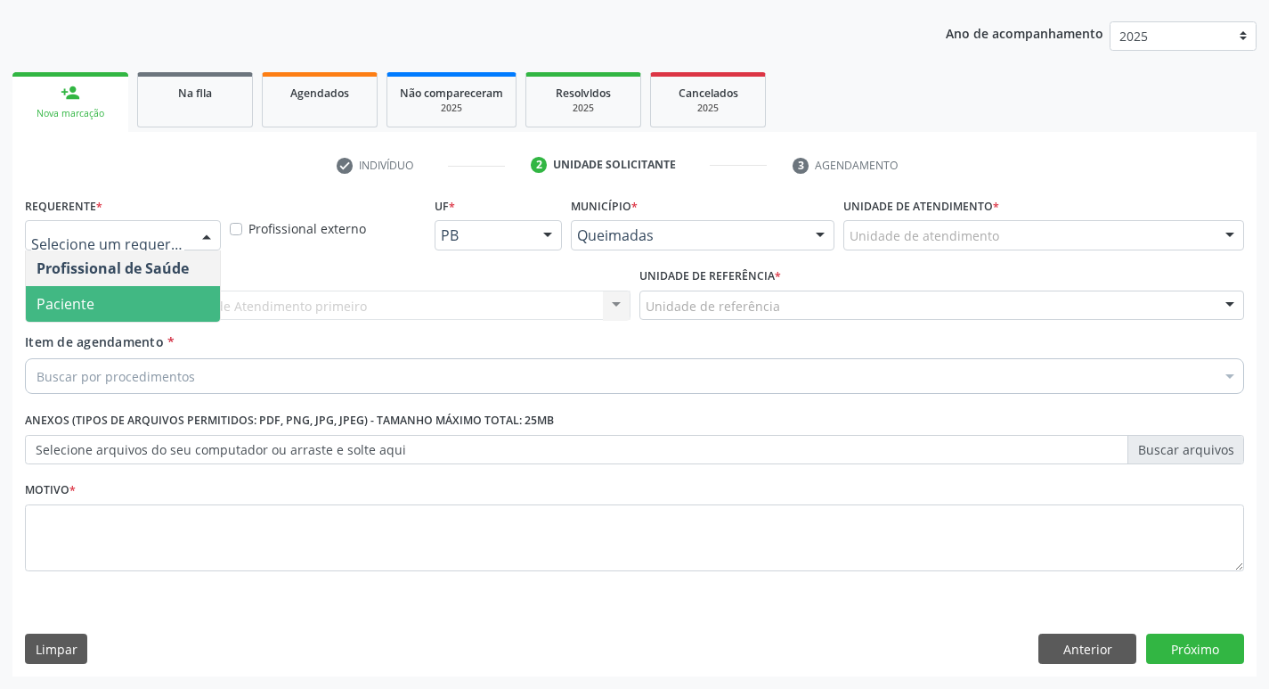
click at [143, 297] on span "Paciente" at bounding box center [123, 304] width 194 height 36
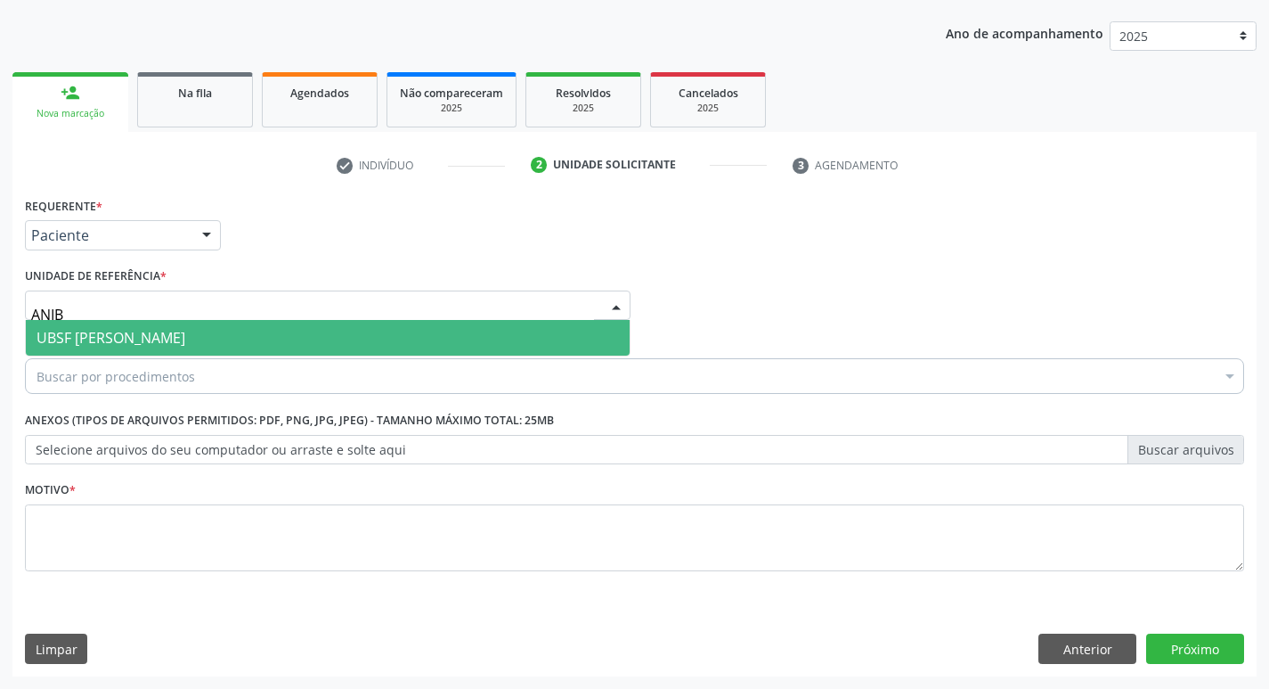
type input "ANIBA"
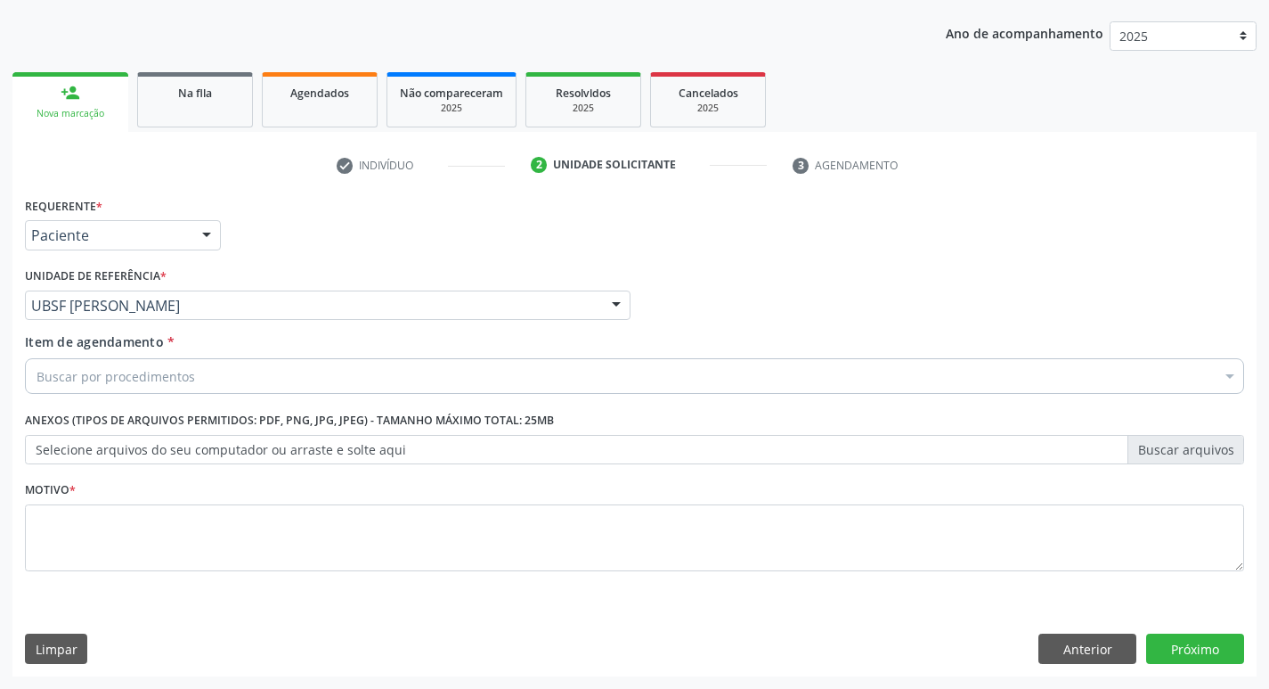
click at [363, 369] on div "Buscar por procedimentos" at bounding box center [634, 376] width 1219 height 36
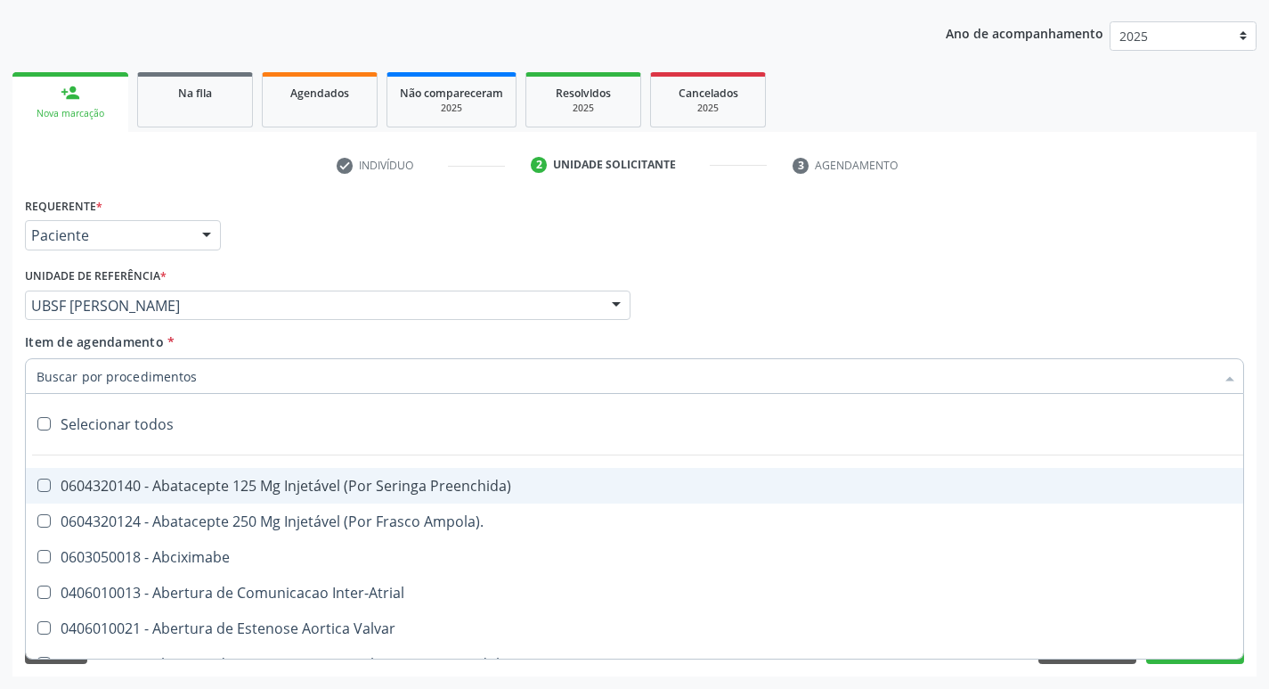
drag, startPoint x: 362, startPoint y: 382, endPoint x: 371, endPoint y: 387, distance: 11.2
click at [362, 382] on input "Item de agendamento *" at bounding box center [626, 376] width 1178 height 36
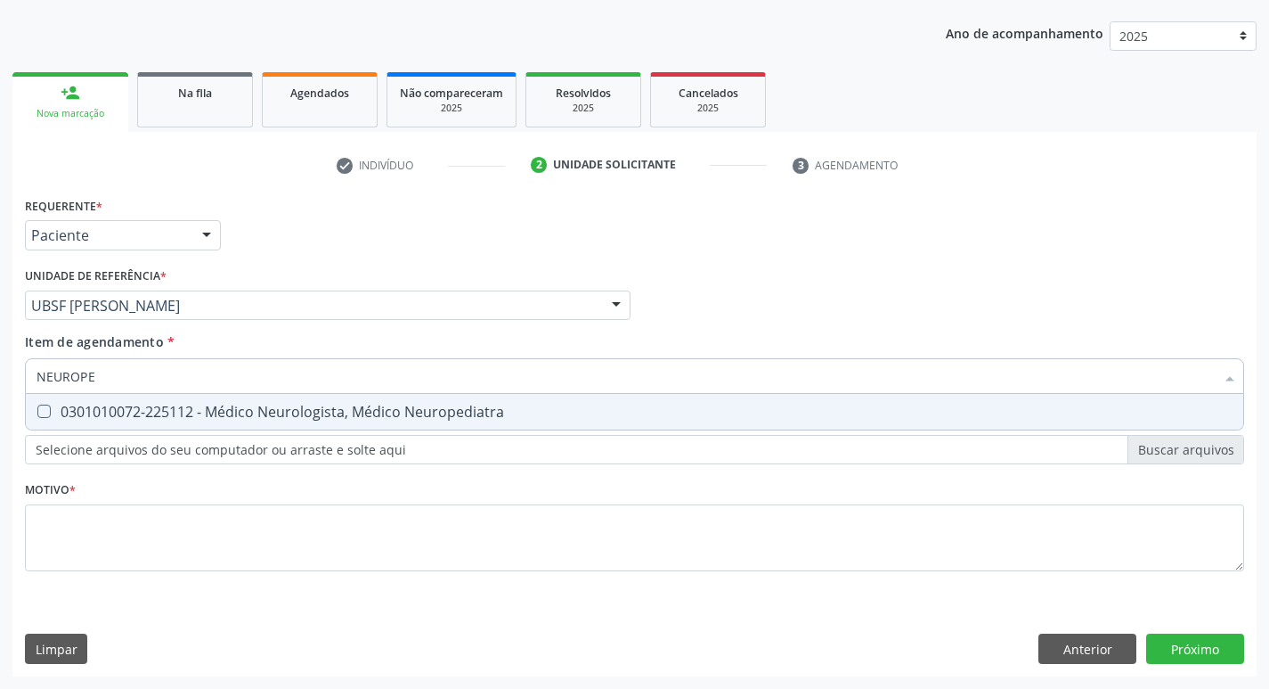
type input "NEUROPED"
click at [381, 400] on span "0301010072-225112 - Médico Neurologista, Médico Neuropediatra" at bounding box center [635, 412] width 1218 height 36
checkbox Neuropediatra "true"
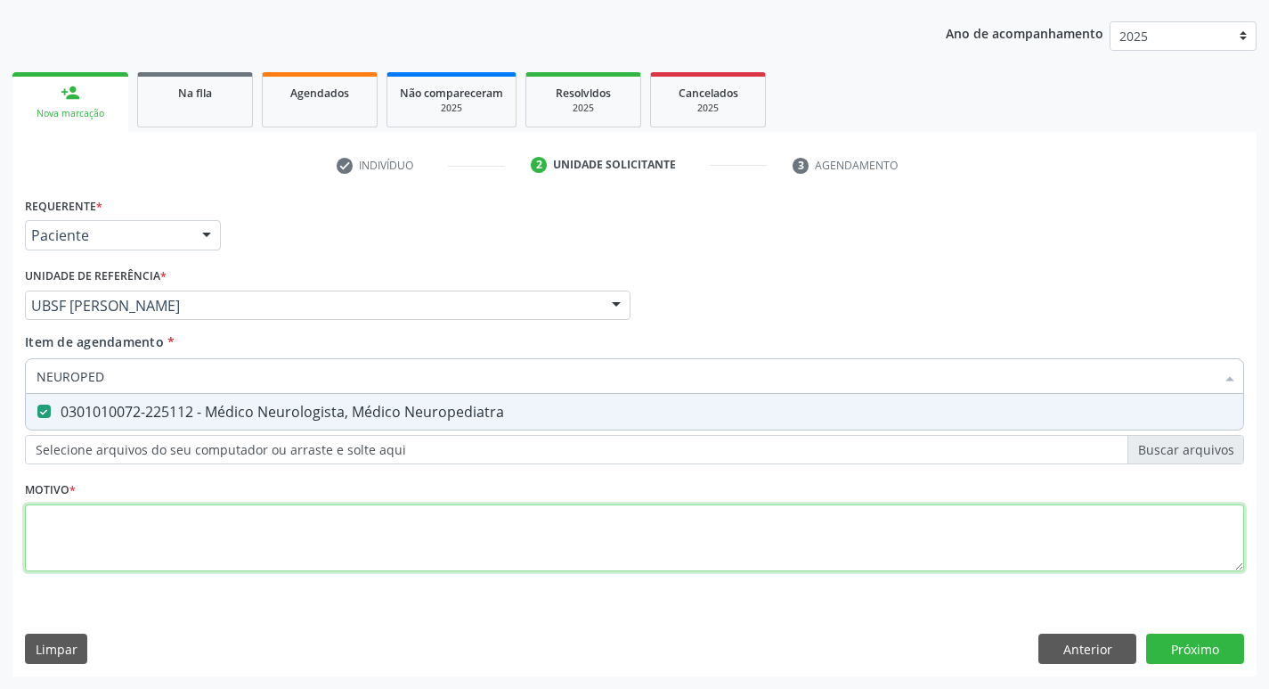
click at [270, 503] on div "Requerente * Paciente Profissional de Saúde Paciente Nenhum resultado encontrad…" at bounding box center [634, 393] width 1219 height 403
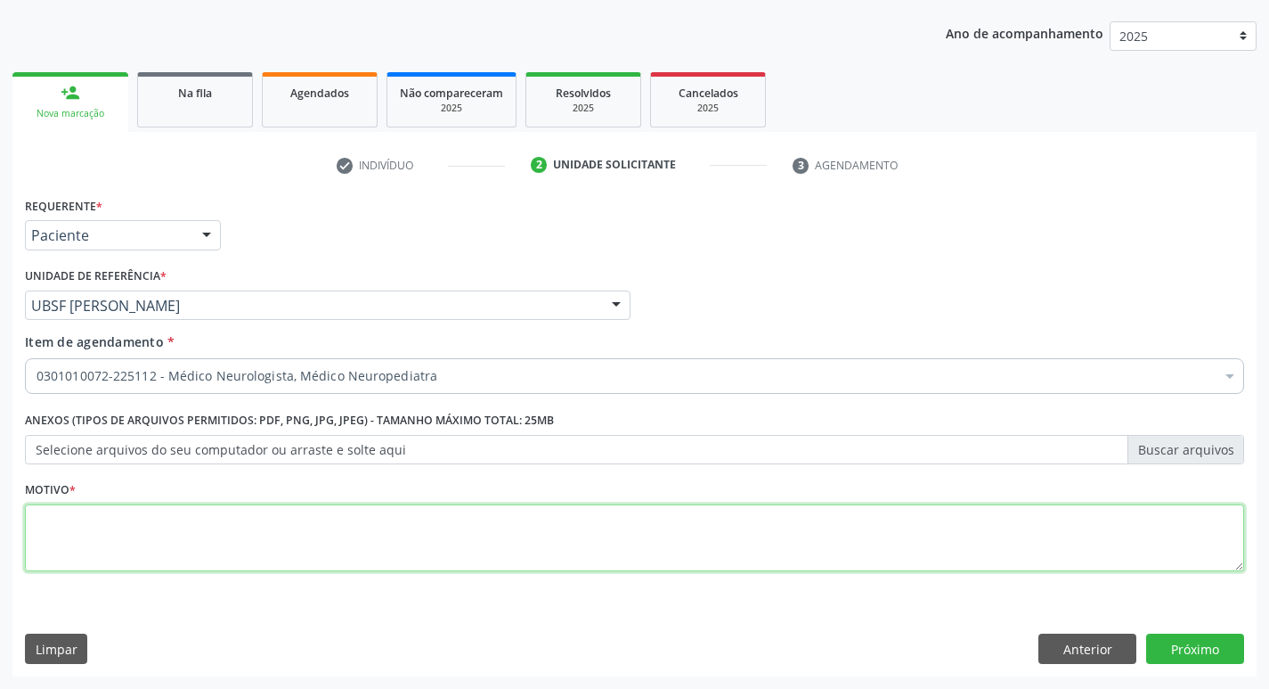
click at [270, 504] on textarea at bounding box center [634, 538] width 1219 height 68
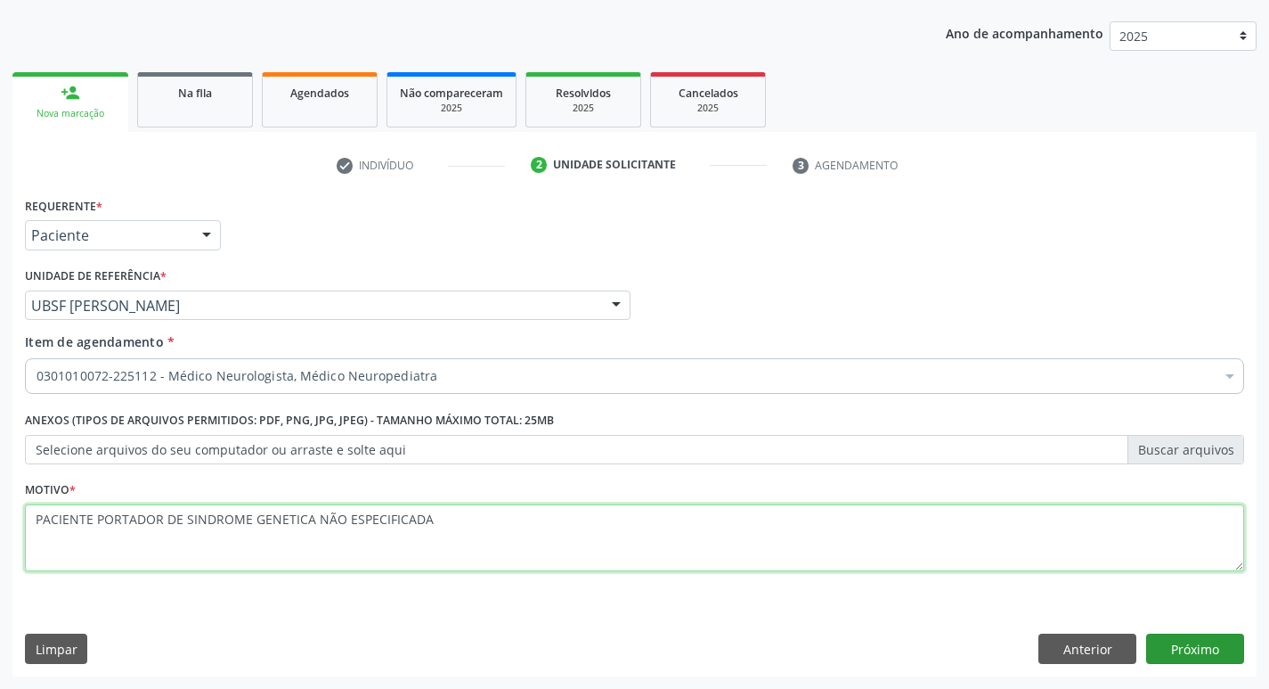
type textarea "PACIENTE PORTADOR DE SINDROME GENETICA NÃO ESPECIFICADA"
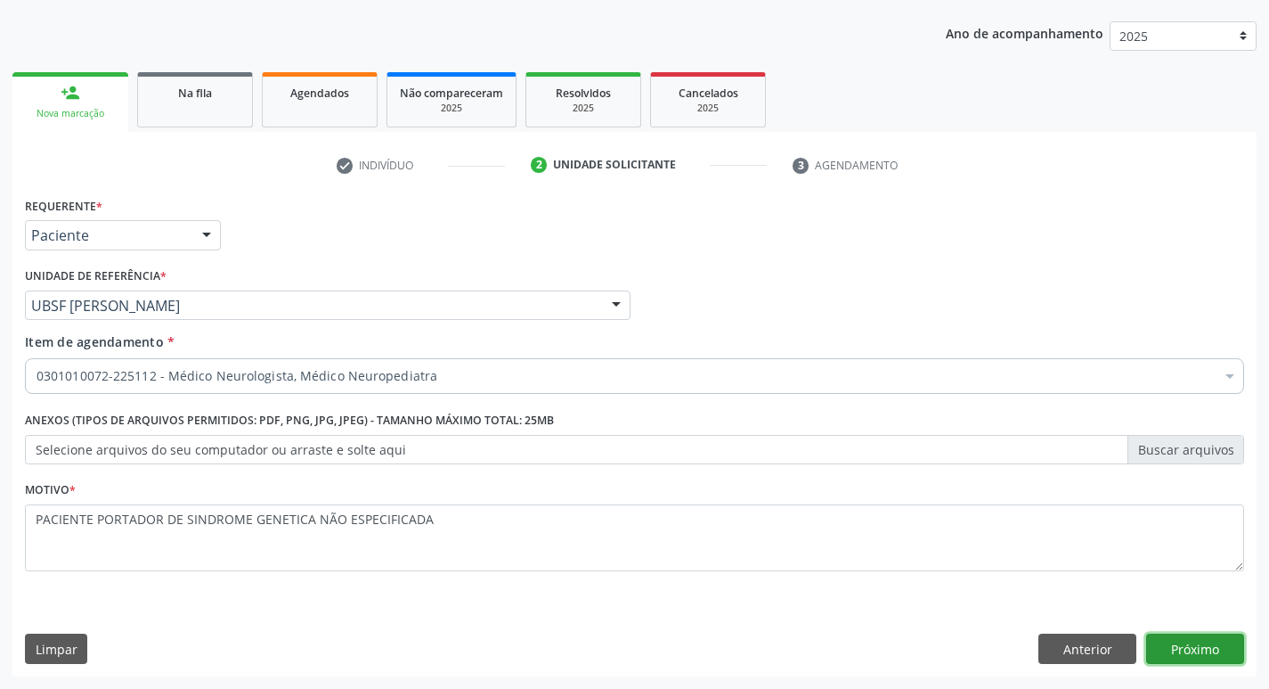
click at [1181, 638] on button "Próximo" at bounding box center [1195, 648] width 98 height 30
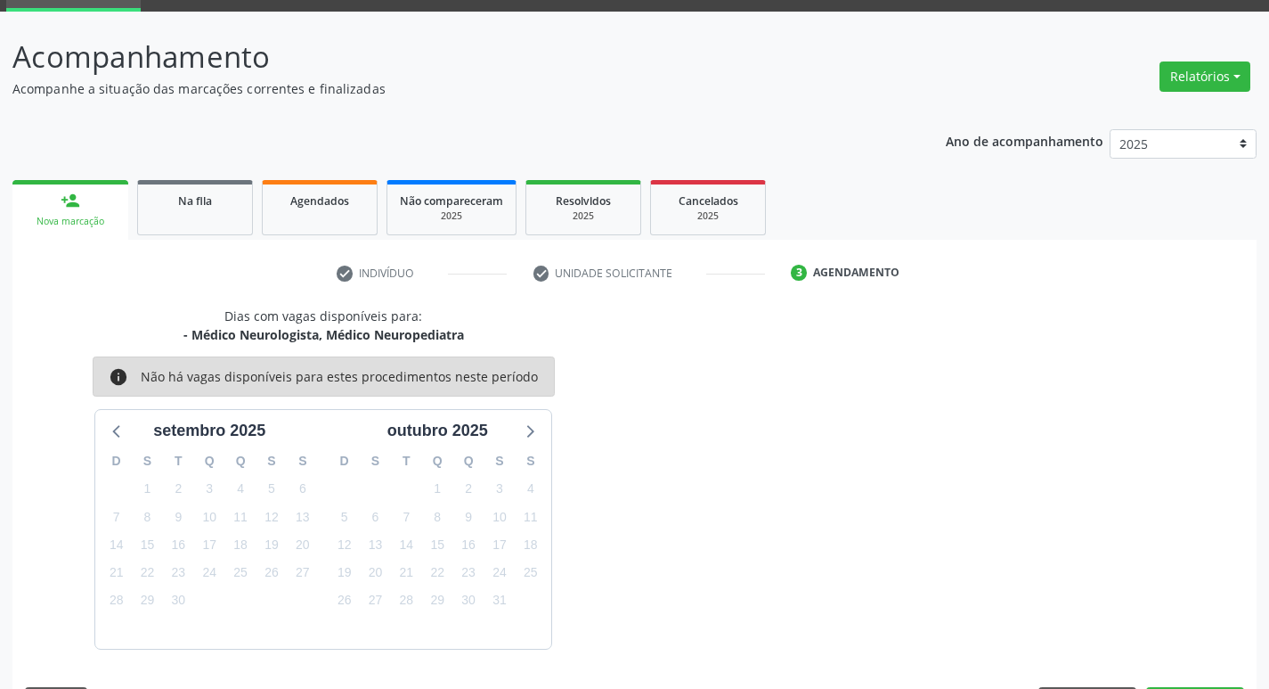
scroll to position [139, 0]
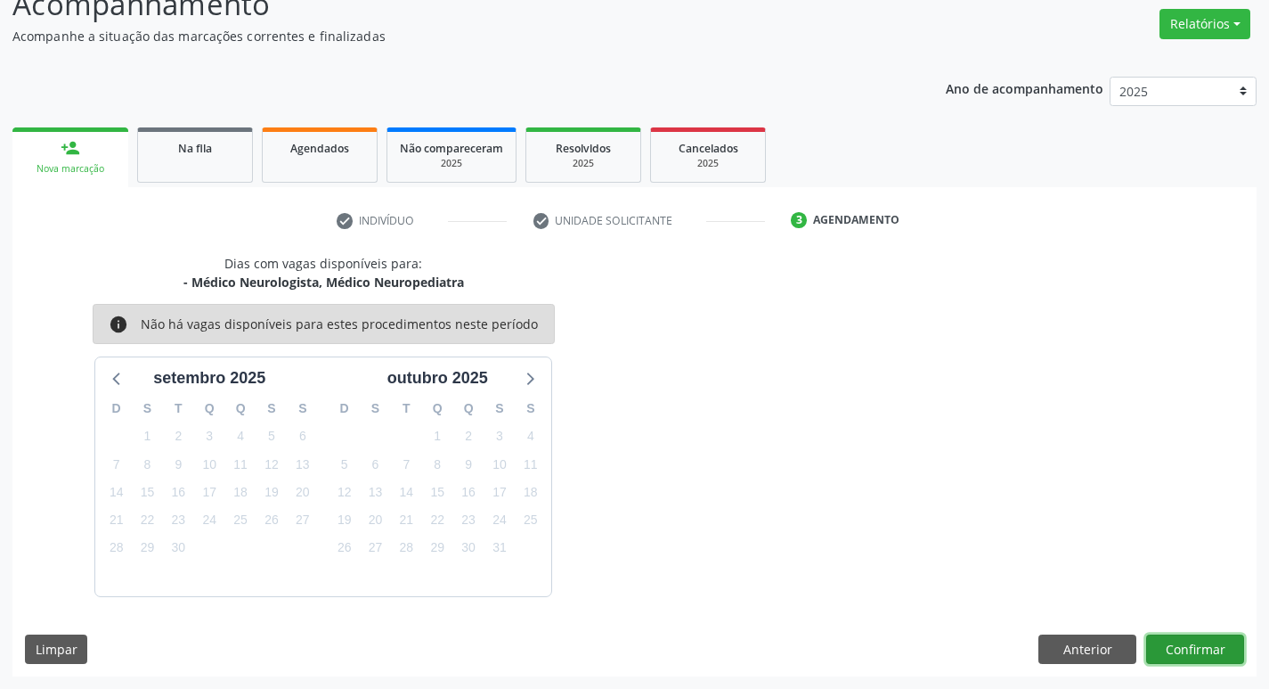
click at [1217, 634] on button "Confirmar" at bounding box center [1195, 649] width 98 height 30
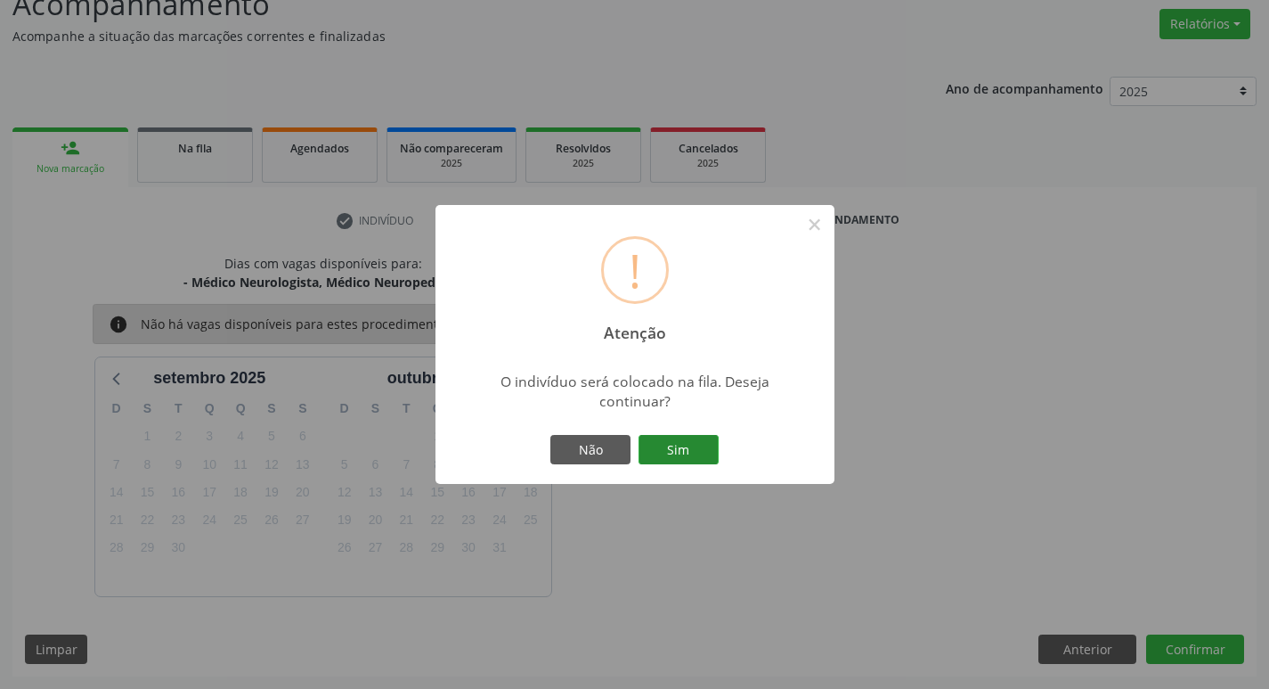
click at [680, 444] on button "Sim" at bounding box center [679, 450] width 80 height 30
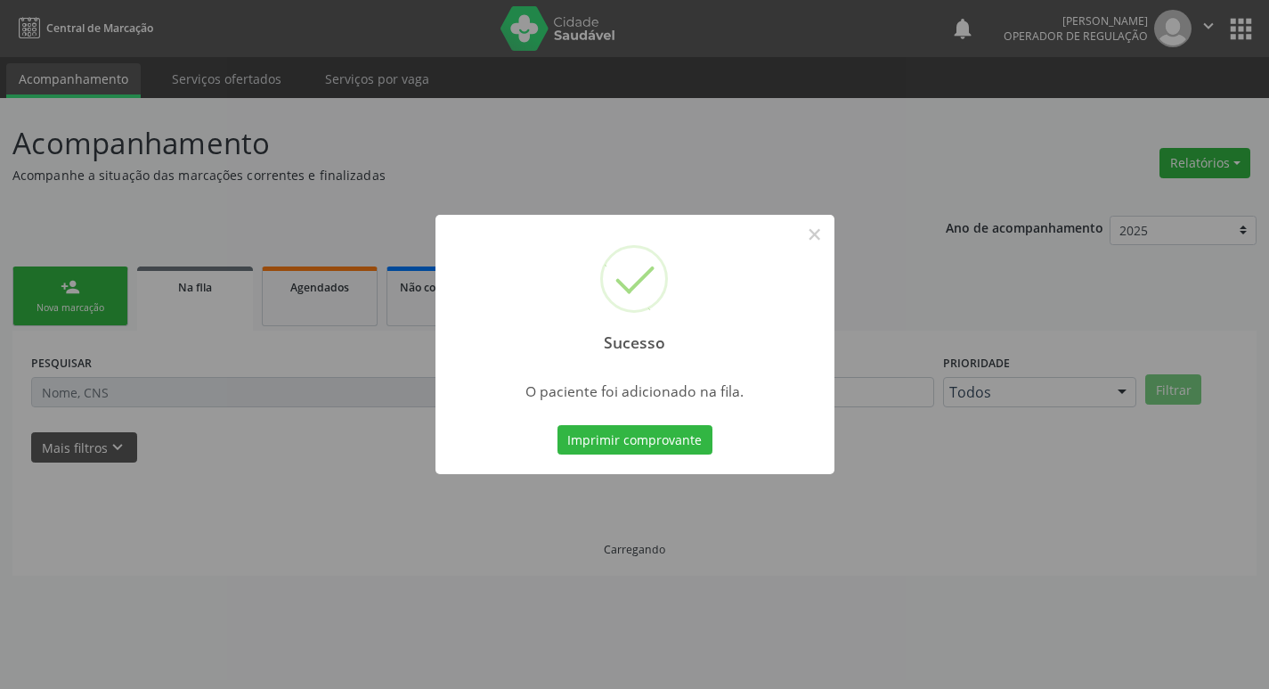
scroll to position [0, 0]
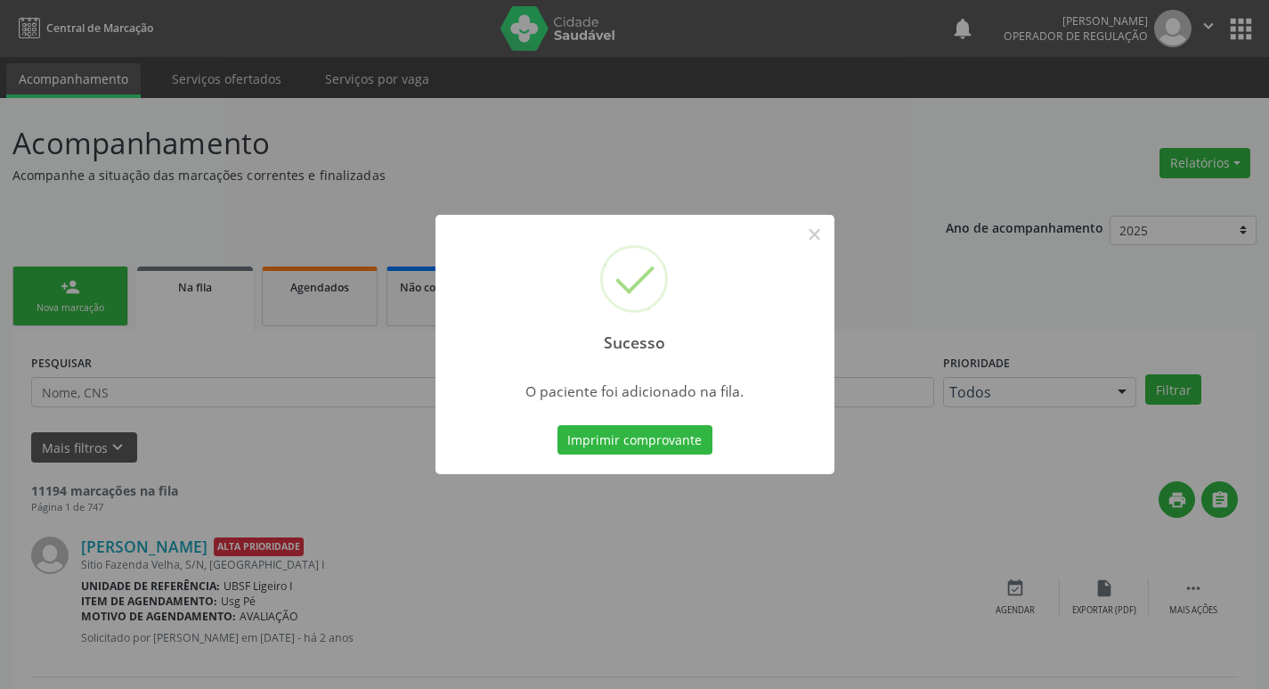
drag, startPoint x: 600, startPoint y: 140, endPoint x: 615, endPoint y: 193, distance: 55.5
click at [588, 146] on div "Sucesso × O paciente foi adicionado na fila. Imprimir comprovante Cancel" at bounding box center [634, 344] width 1269 height 689
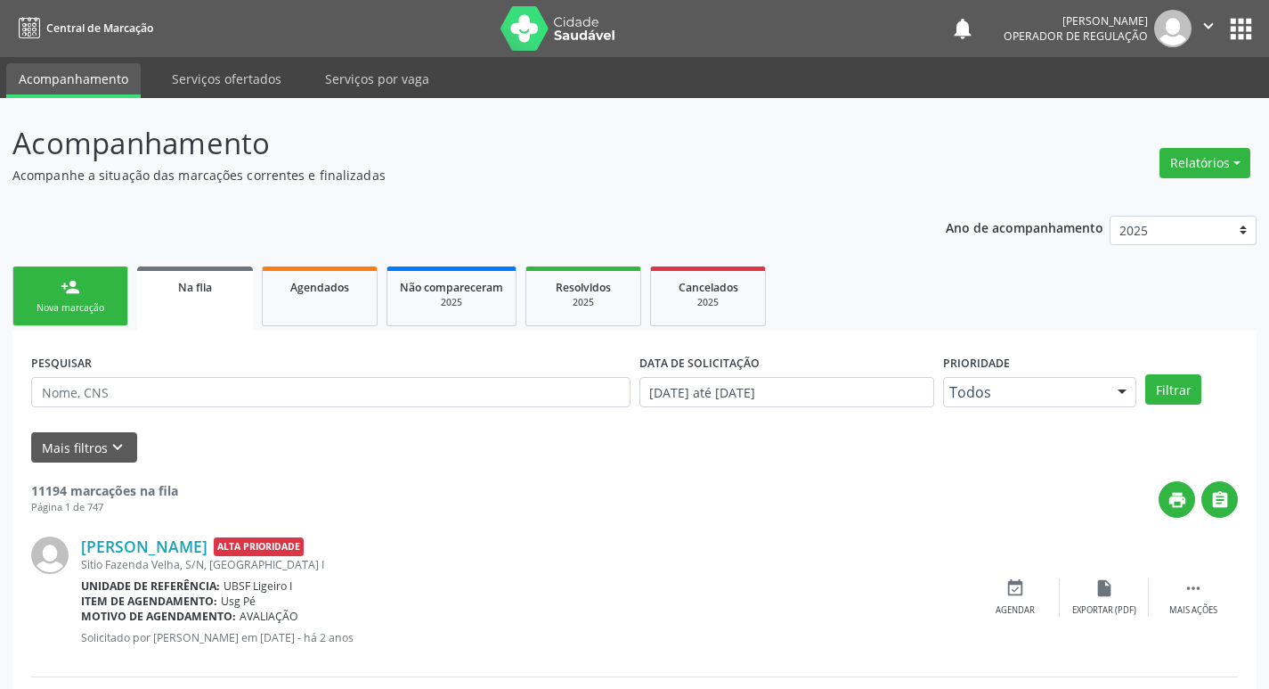
click at [97, 294] on link "person_add Nova marcação" at bounding box center [70, 296] width 116 height 60
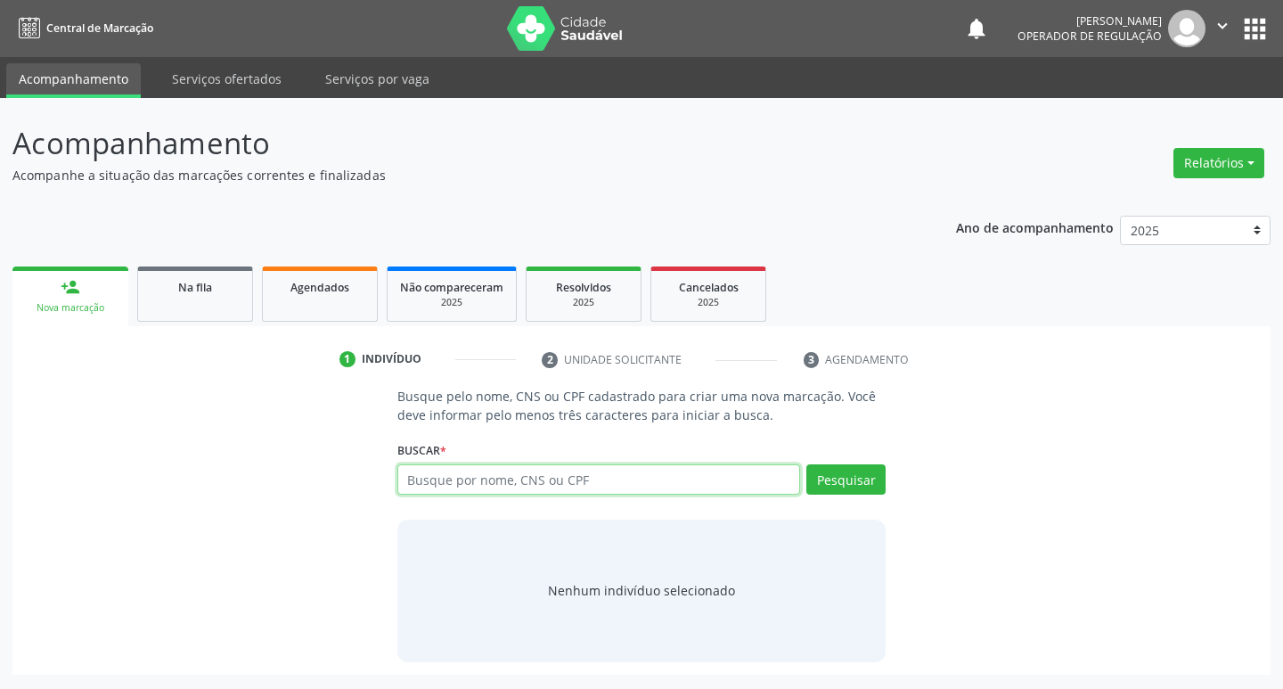
click at [566, 493] on input "text" at bounding box center [598, 479] width 403 height 30
type input "17657013419"
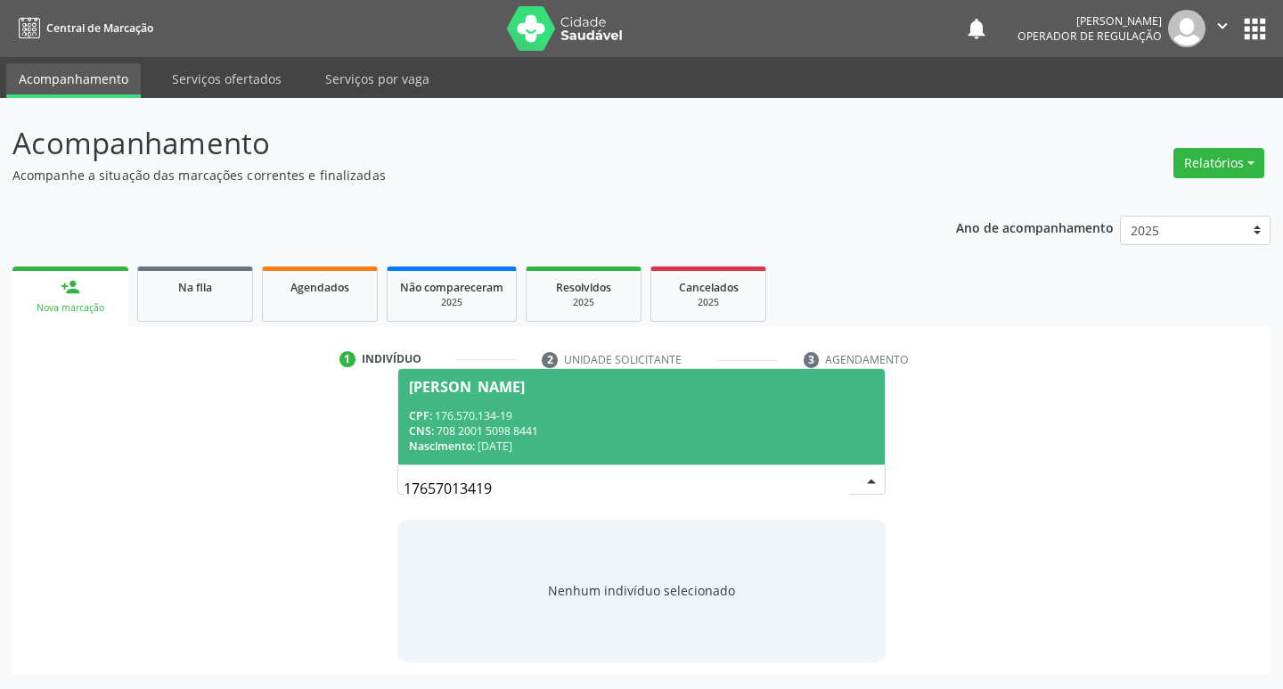
click at [647, 423] on div "CNS: 708 2001 5098 8441" at bounding box center [642, 430] width 466 height 15
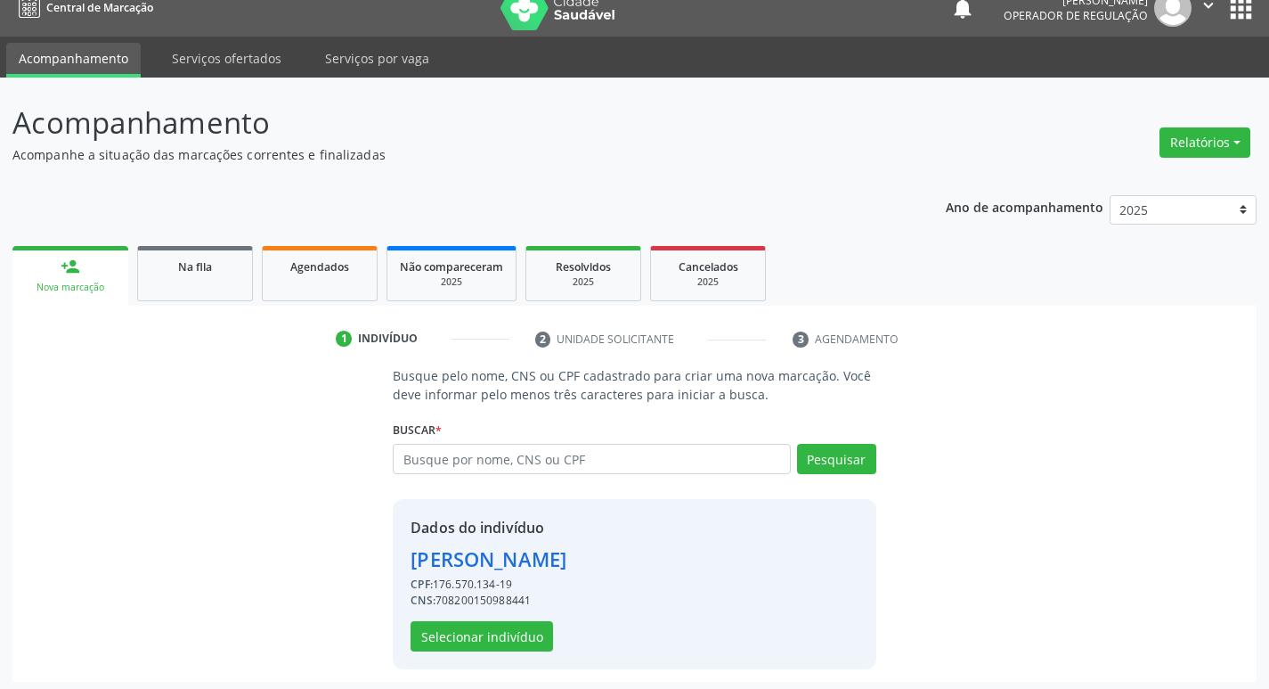
scroll to position [26, 0]
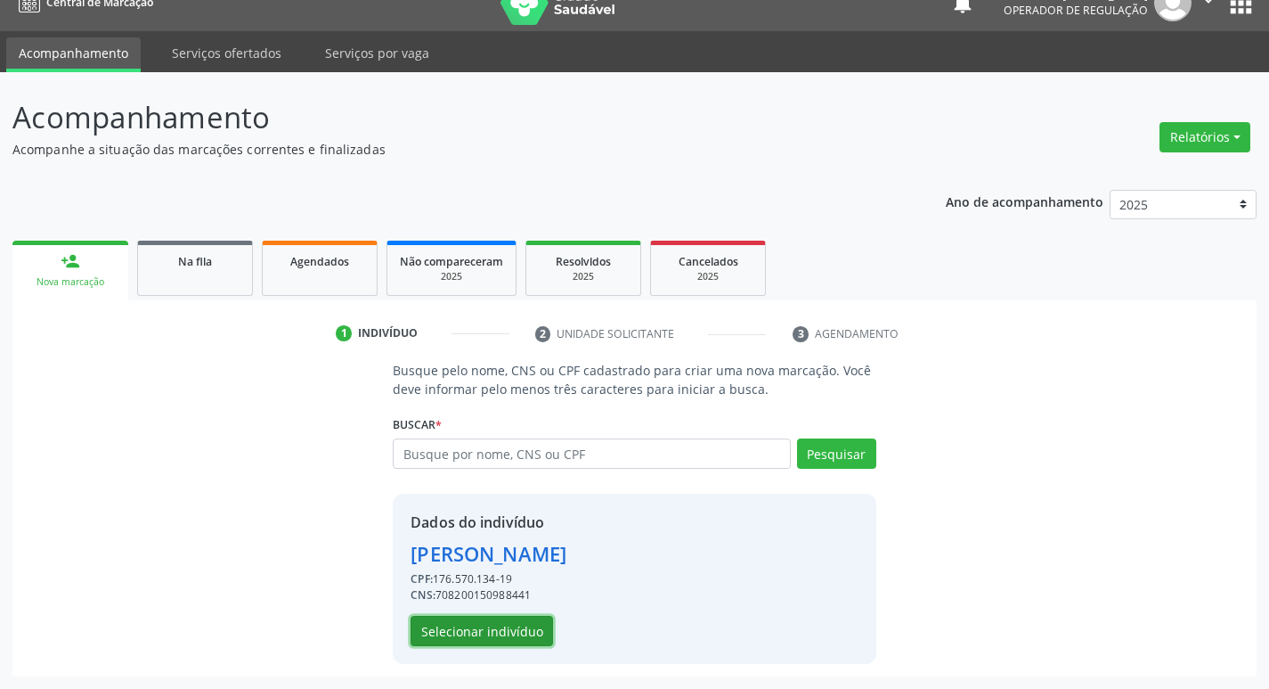
click at [424, 635] on button "Selecionar indivíduo" at bounding box center [482, 630] width 143 height 30
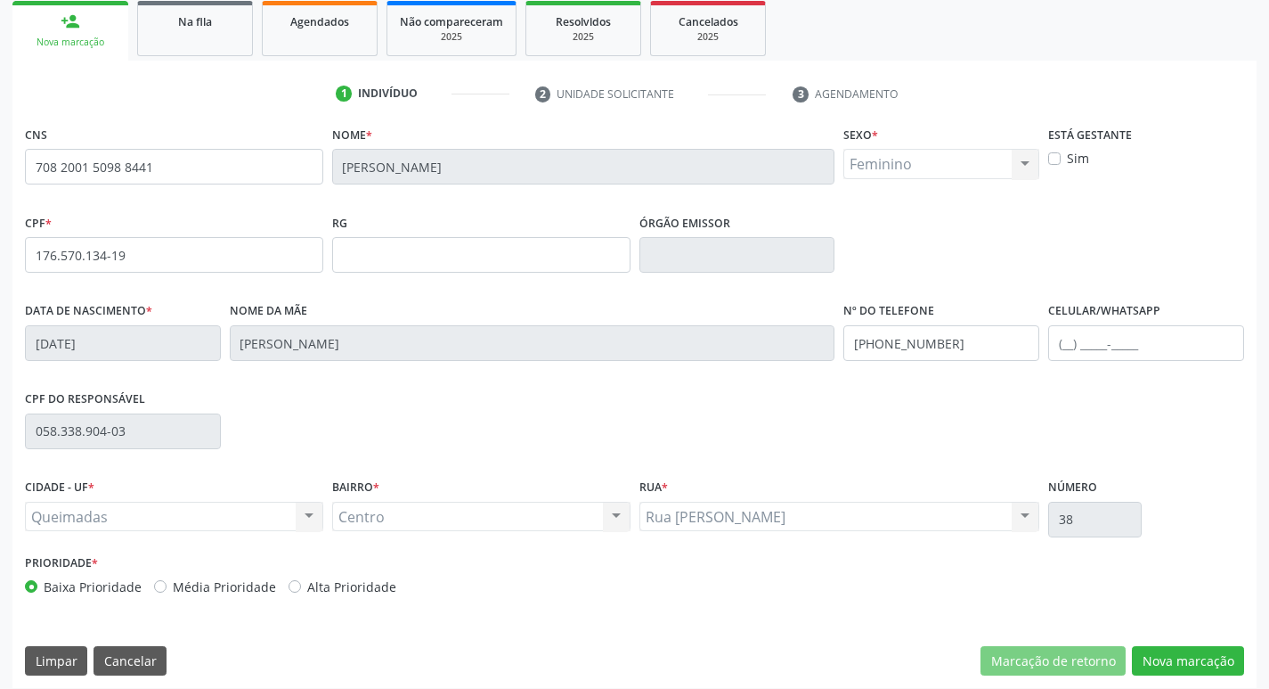
scroll to position [277, 0]
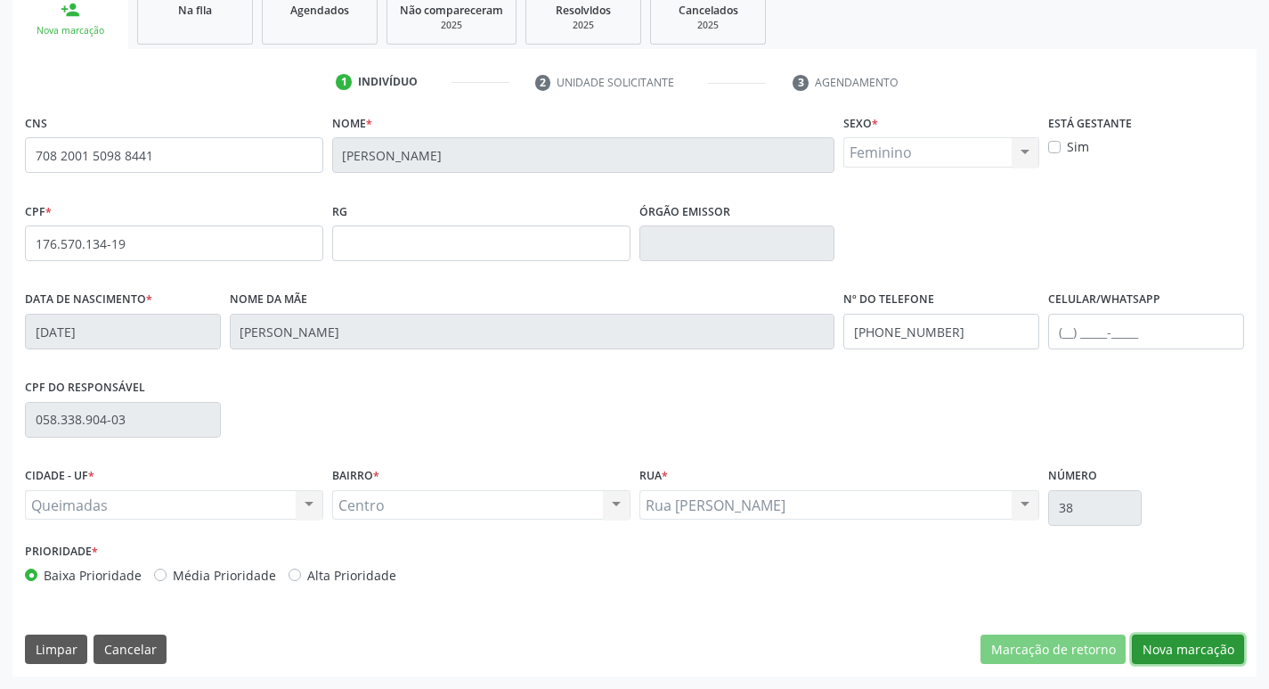
click at [1206, 652] on button "Nova marcação" at bounding box center [1188, 649] width 112 height 30
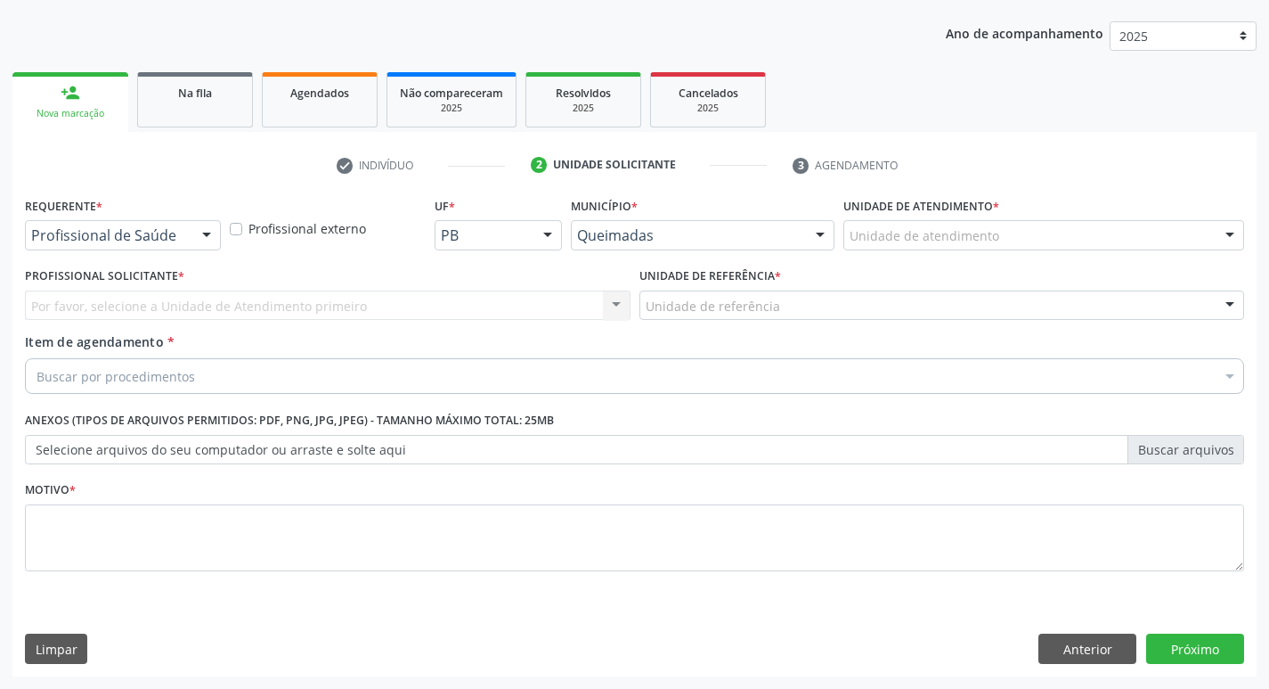
click at [110, 224] on div "Profissional de Saúde" at bounding box center [123, 235] width 196 height 30
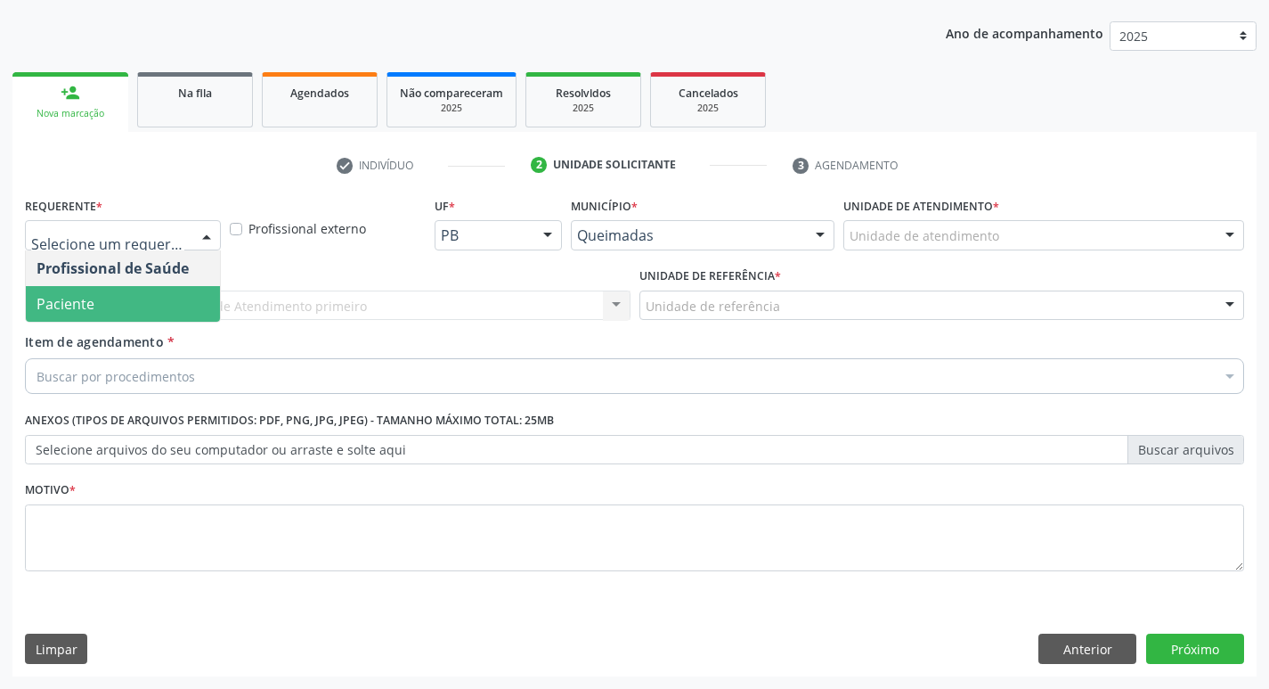
click at [77, 314] on span "Paciente" at bounding box center [123, 304] width 194 height 36
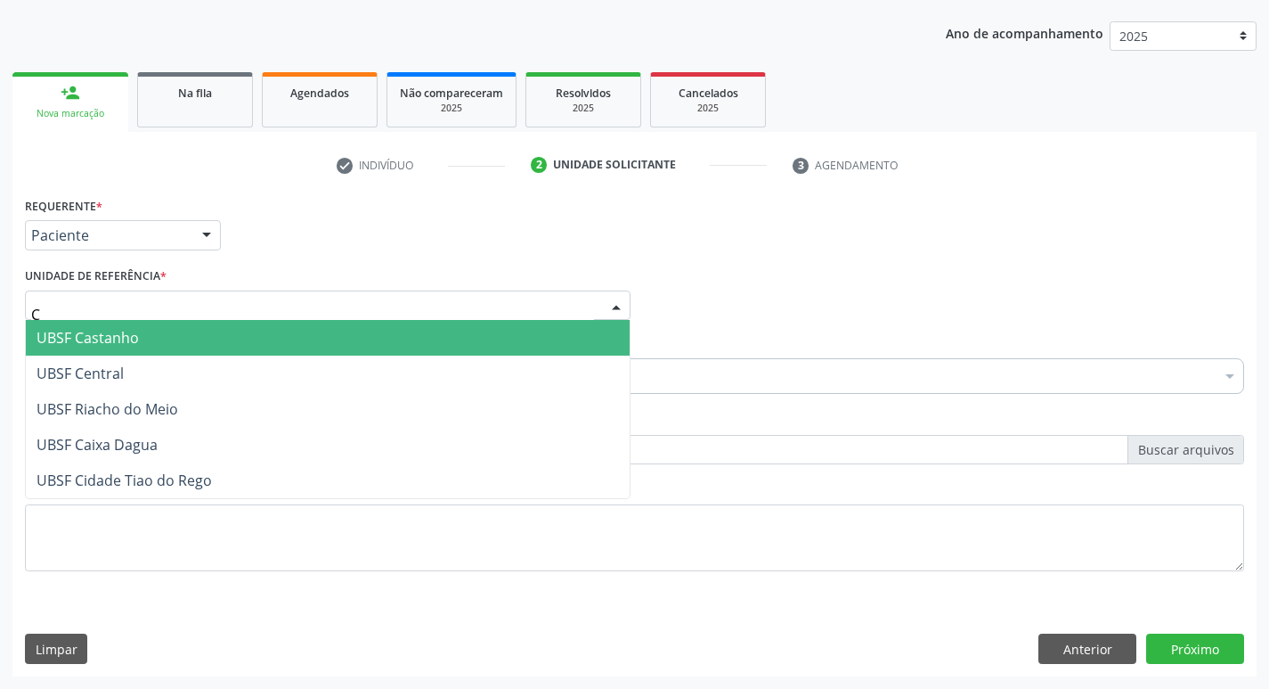
type input "CE"
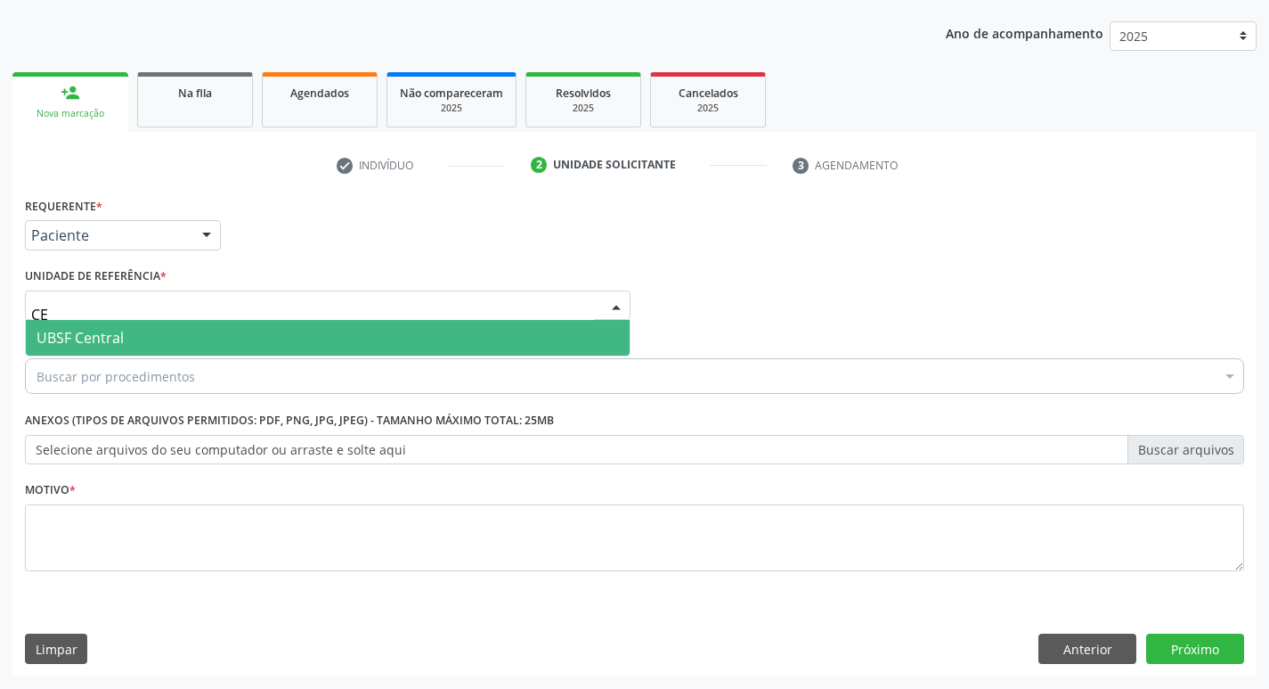
click at [71, 342] on span "UBSF Central" at bounding box center [80, 338] width 87 height 20
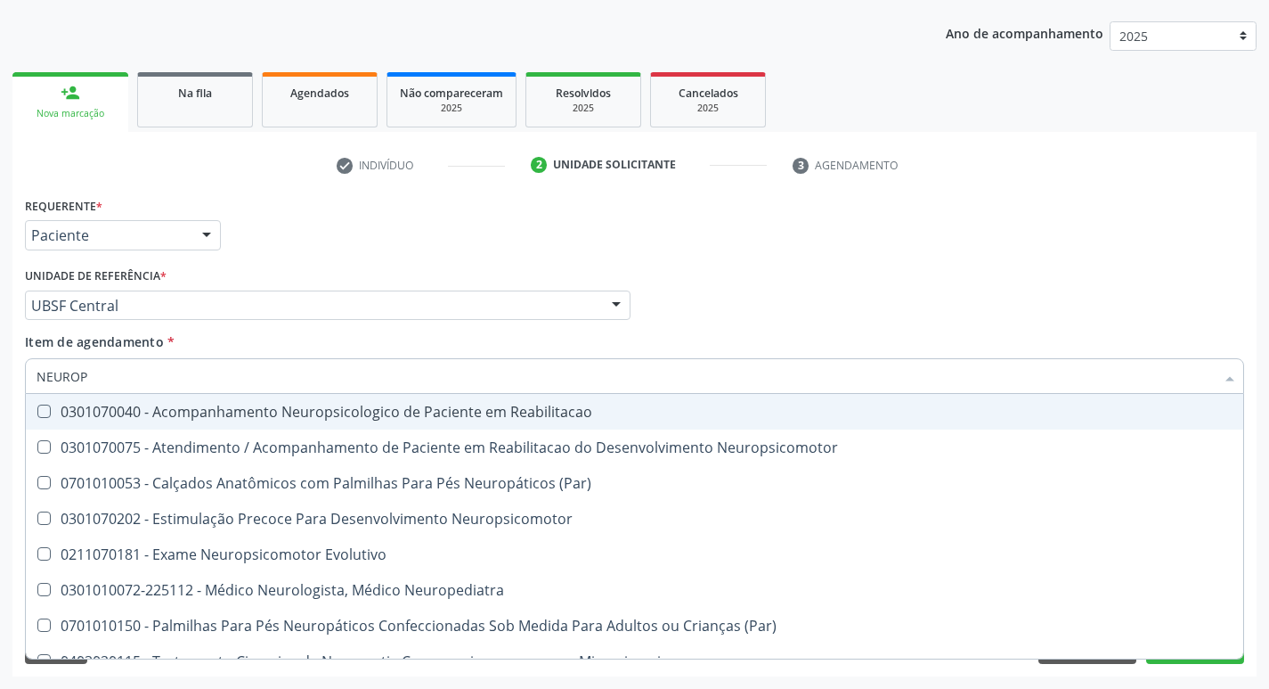
type input "NEUROPE"
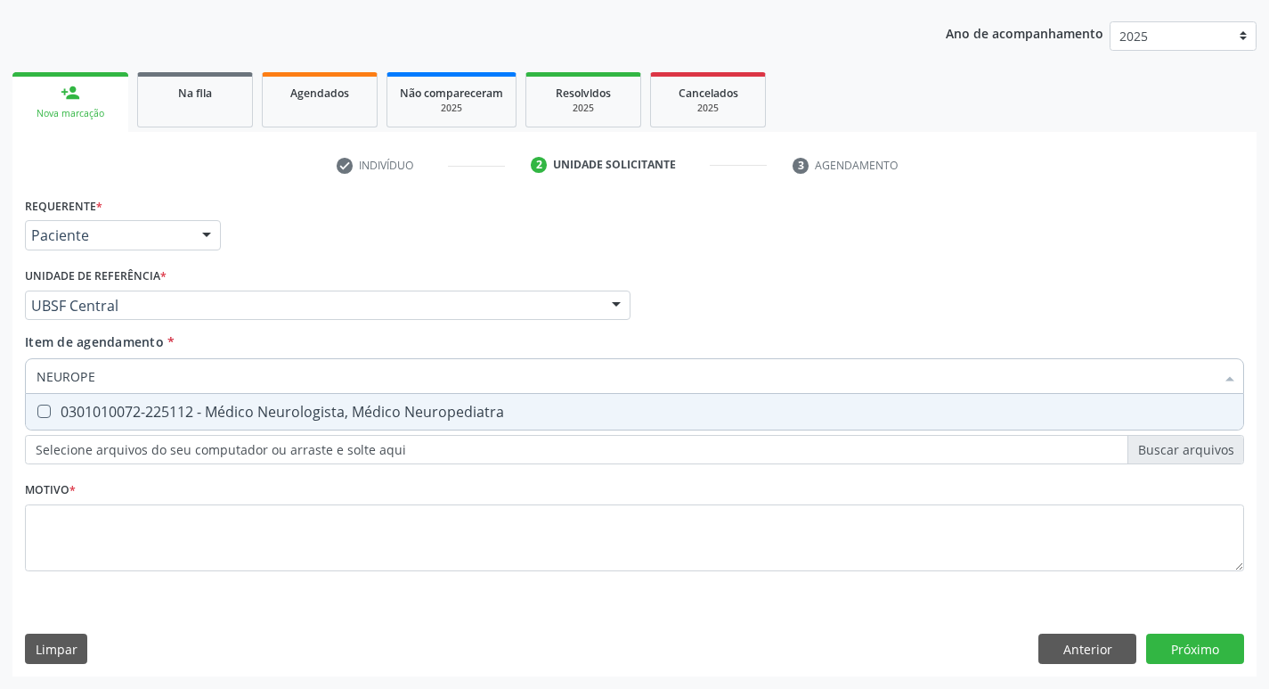
click at [193, 406] on div "0301010072-225112 - Médico Neurologista, Médico Neuropediatra" at bounding box center [635, 411] width 1196 height 14
checkbox Neuropediatra "true"
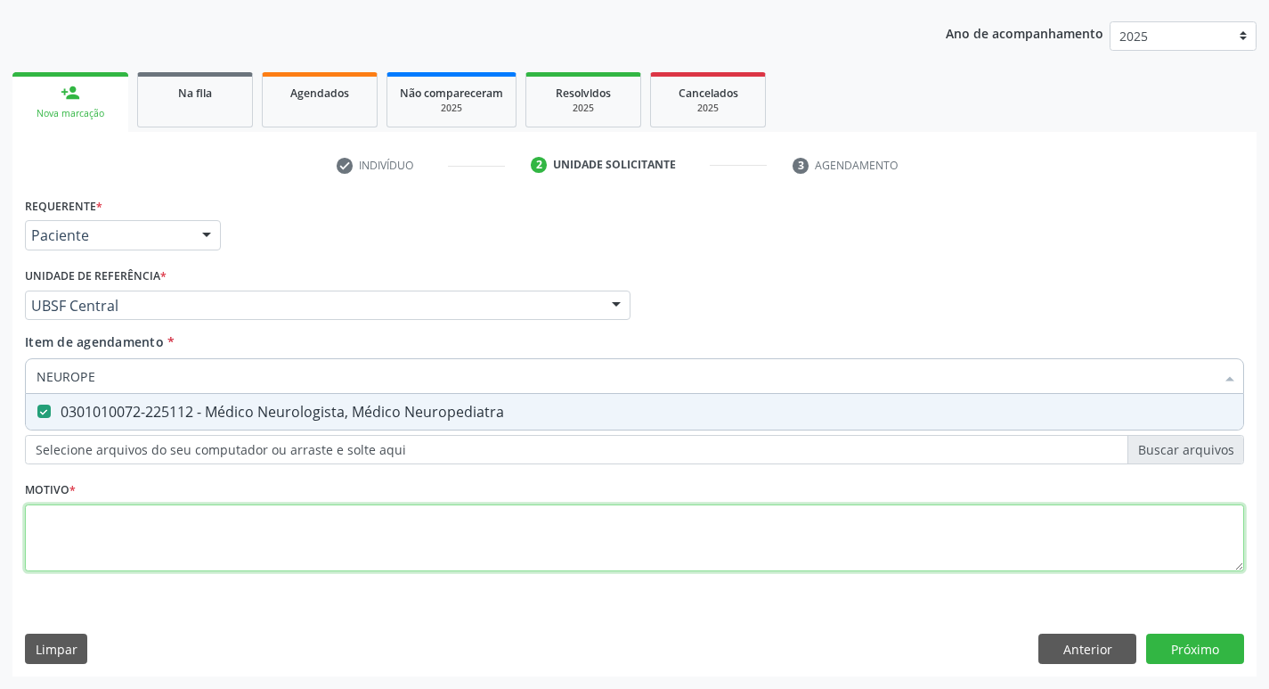
click at [354, 516] on div "Requerente * Paciente Profissional de Saúde Paciente Nenhum resultado encontrad…" at bounding box center [634, 393] width 1219 height 403
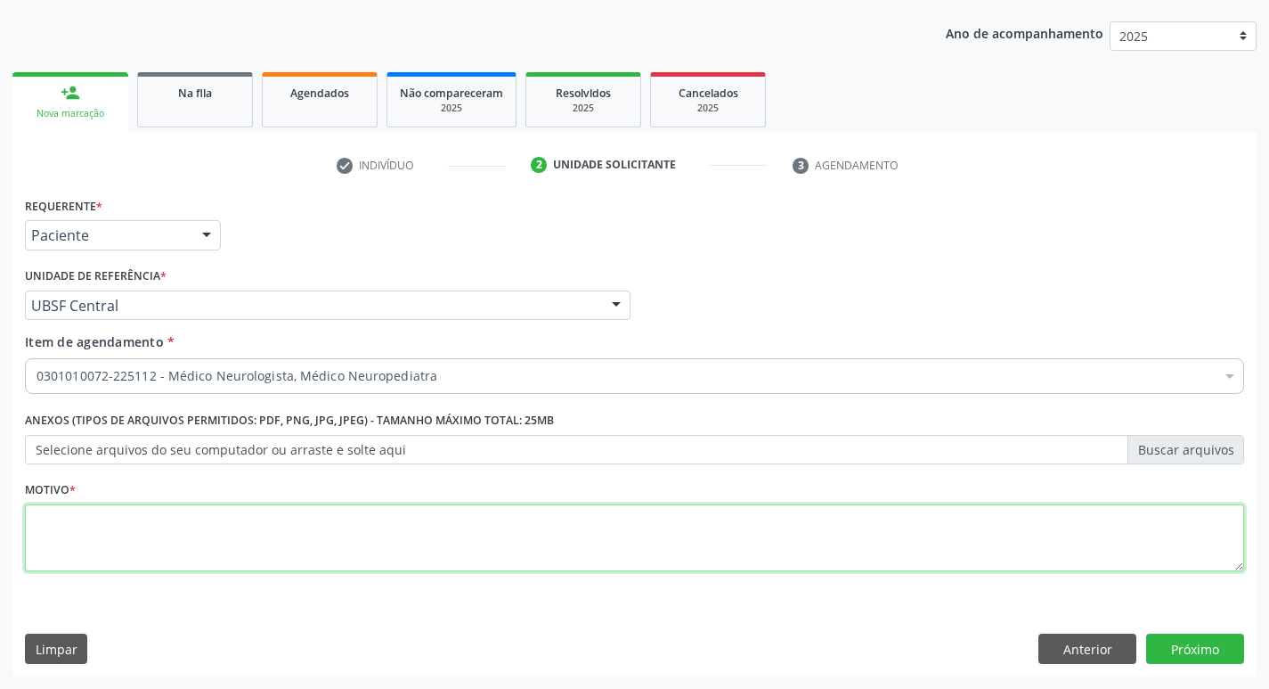
click at [256, 516] on textarea at bounding box center [634, 538] width 1219 height 68
type textarea "CRISES RECORRENTES DE CEFALEIA"
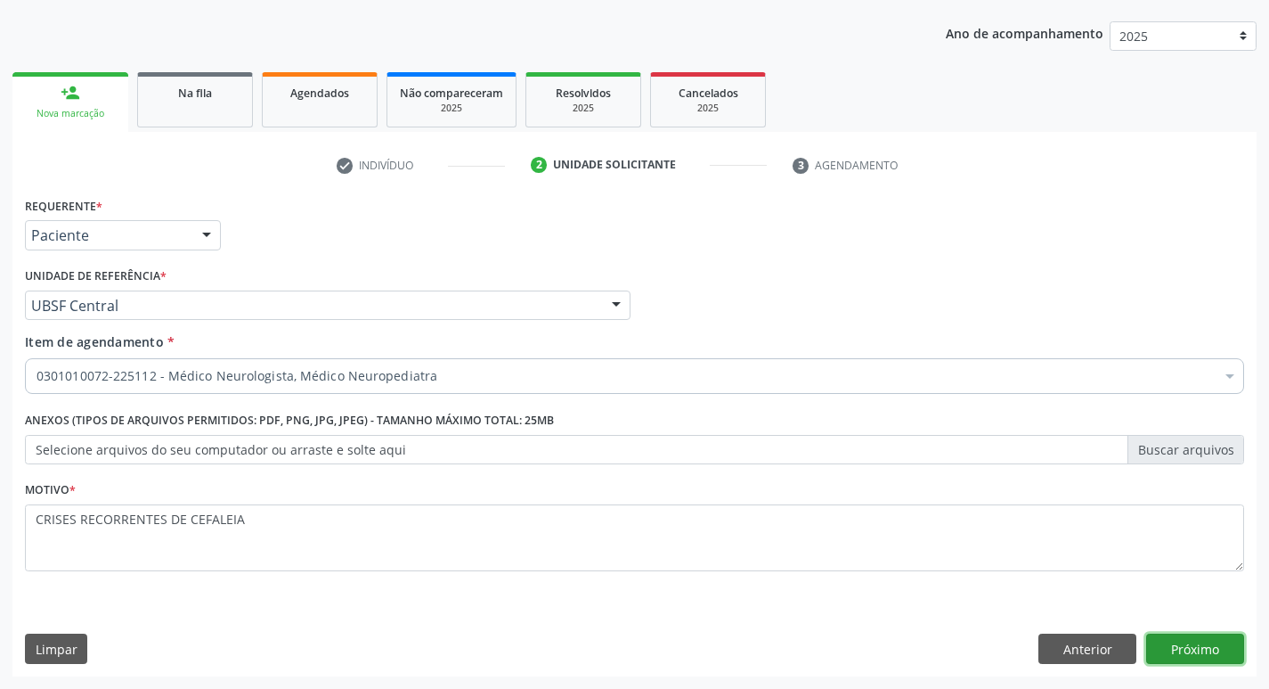
click at [1194, 656] on button "Próximo" at bounding box center [1195, 648] width 98 height 30
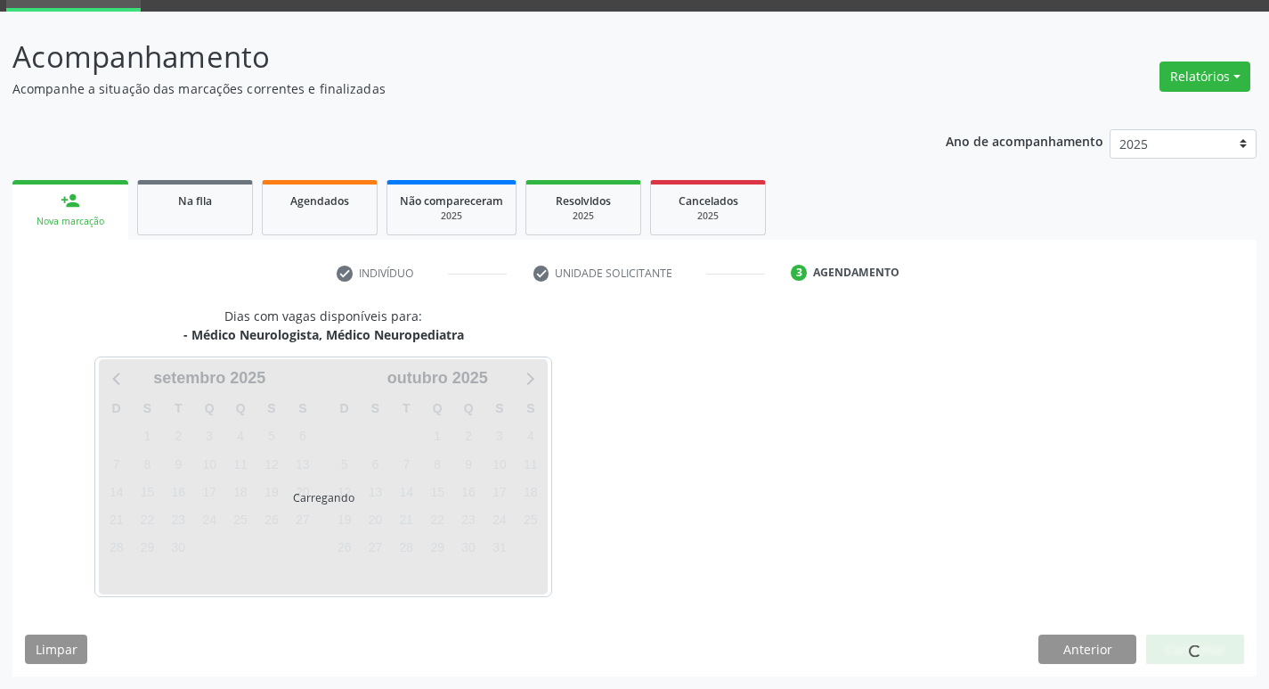
scroll to position [139, 0]
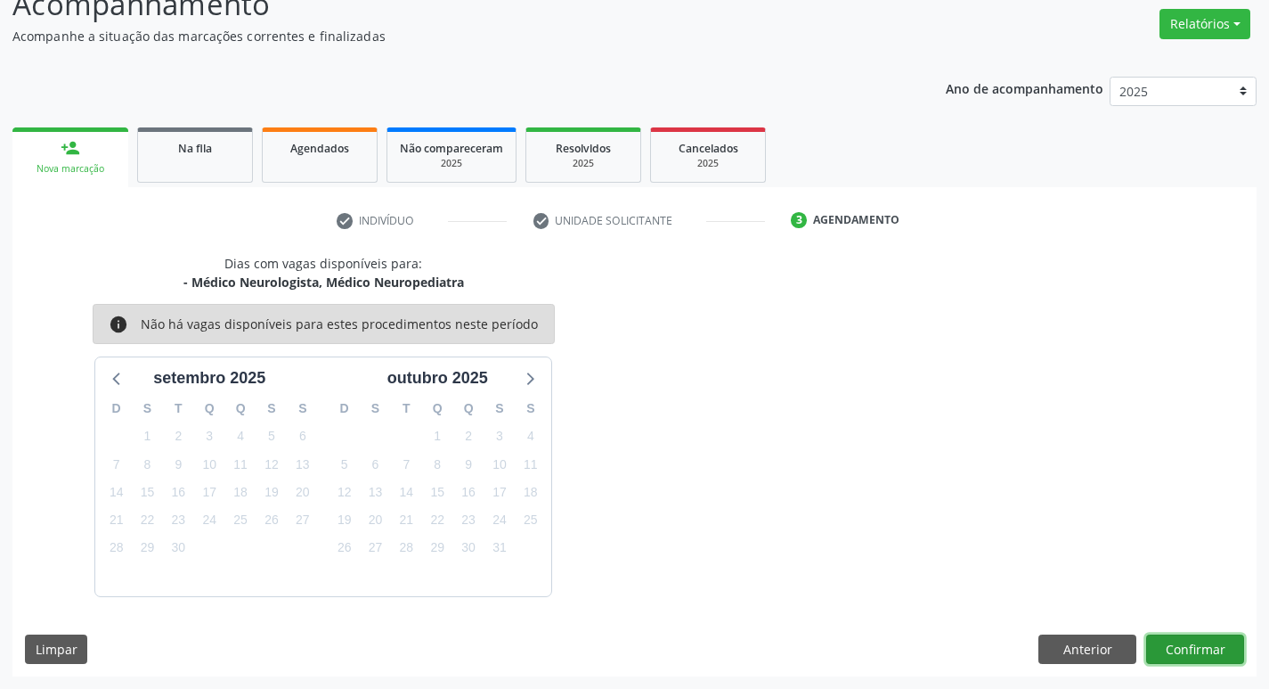
click at [1195, 655] on button "Confirmar" at bounding box center [1195, 649] width 98 height 30
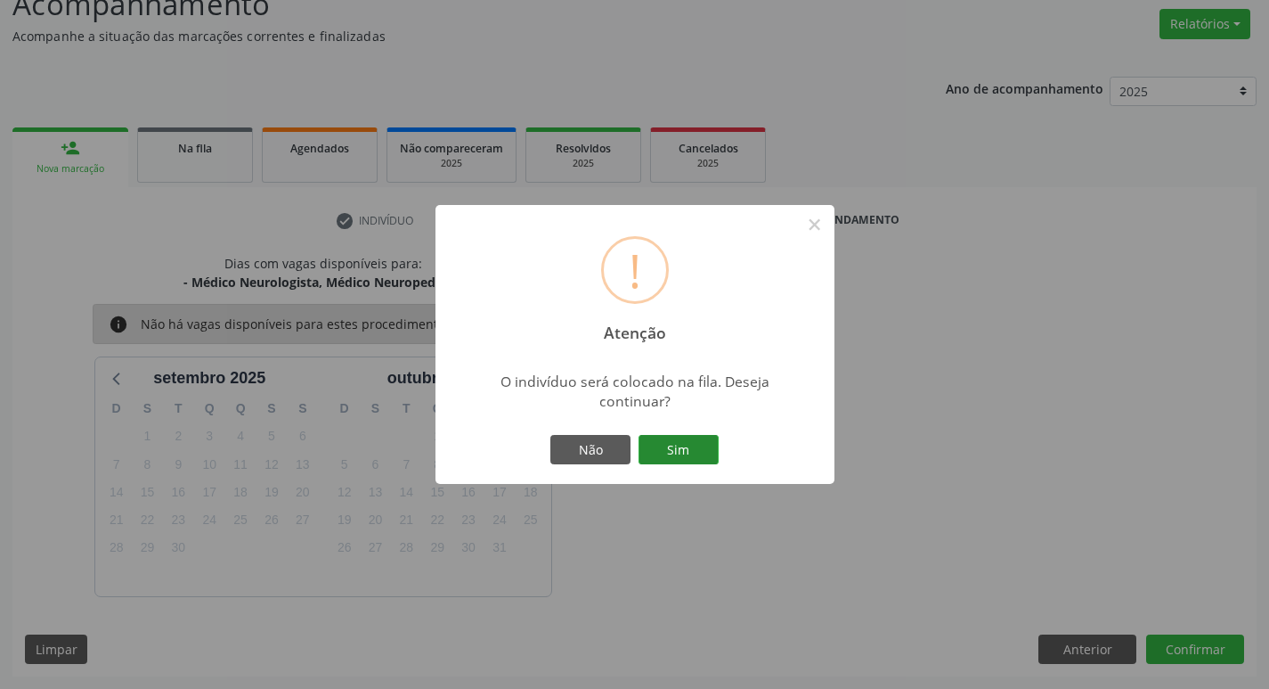
click at [685, 440] on button "Sim" at bounding box center [679, 450] width 80 height 30
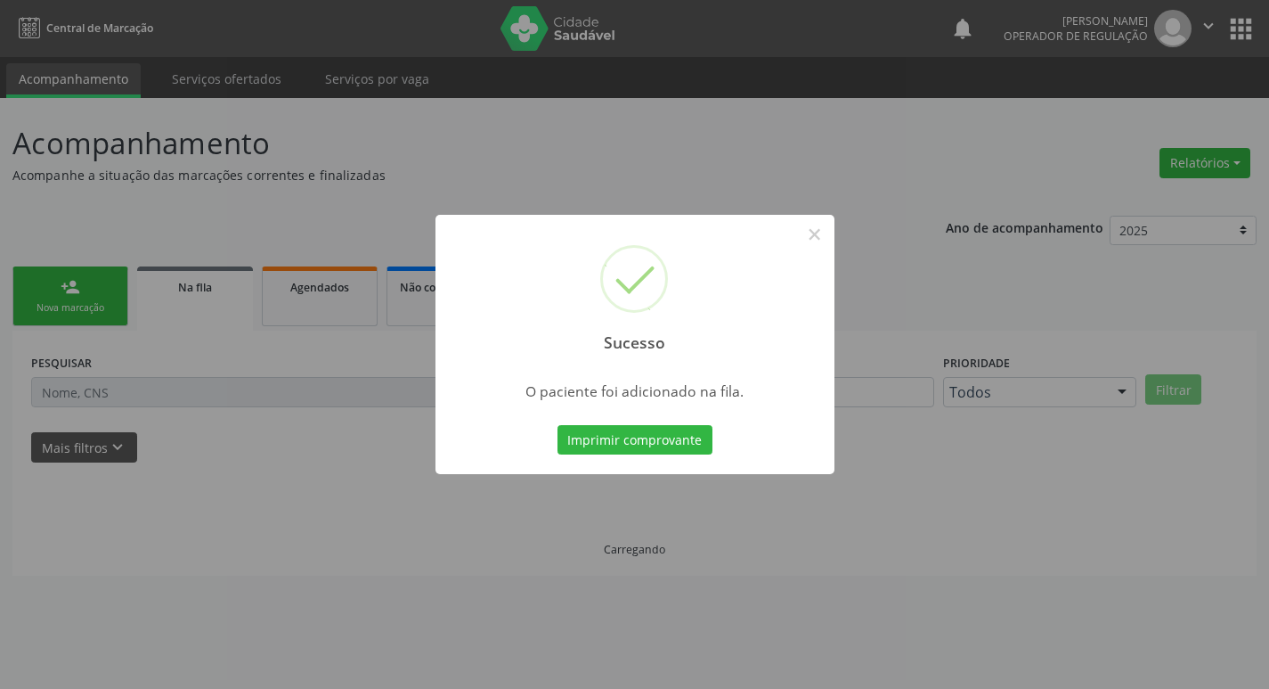
scroll to position [0, 0]
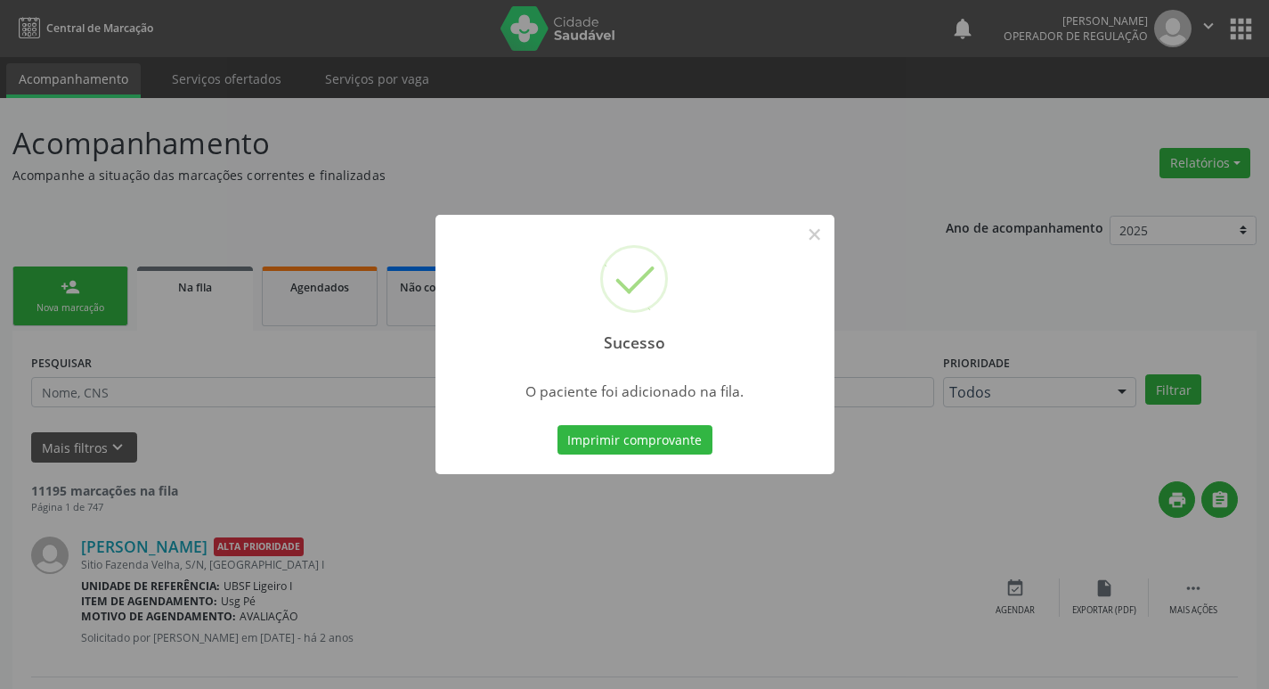
click at [119, 162] on div "Sucesso × O paciente foi adicionado na fila. Imprimir comprovante Cancel" at bounding box center [634, 344] width 1269 height 689
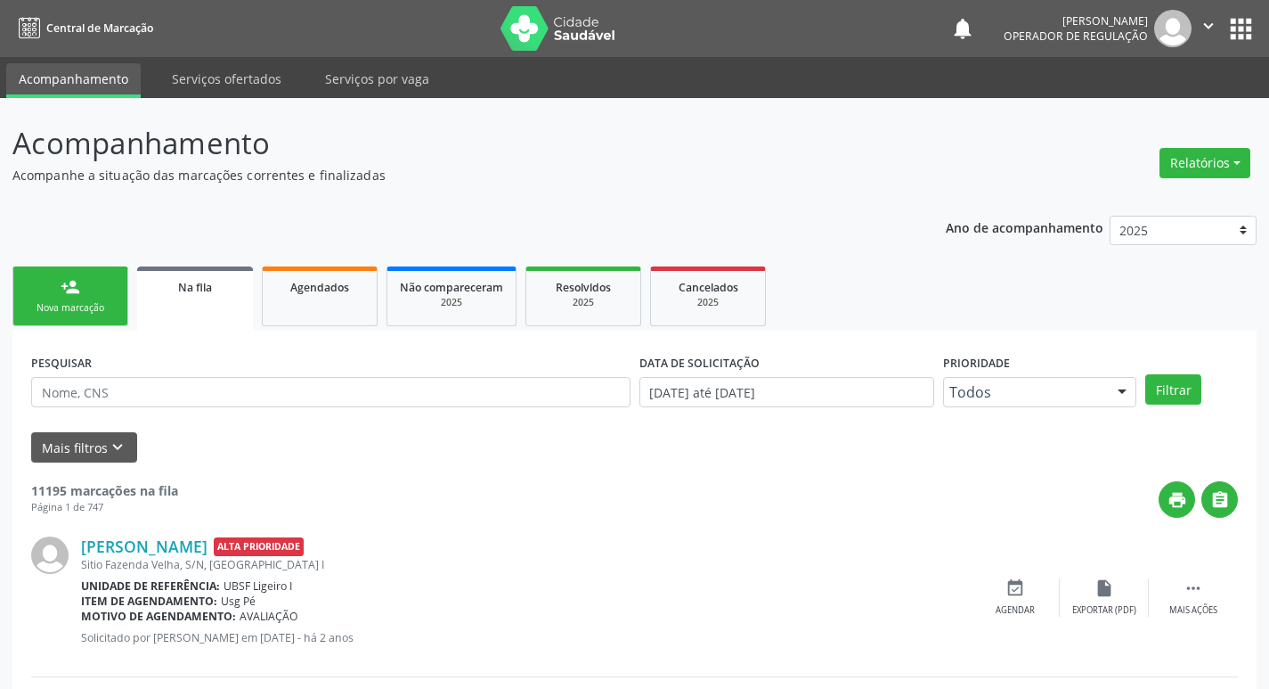
click at [94, 264] on ul "person_add Nova marcação Na fila Agendados Não compareceram 2025 Resolvidos 202…" at bounding box center [634, 296] width 1244 height 69
drag, startPoint x: 94, startPoint y: 267, endPoint x: 134, endPoint y: 205, distance: 74.1
click at [94, 268] on link "person_add Nova marcação" at bounding box center [70, 296] width 116 height 60
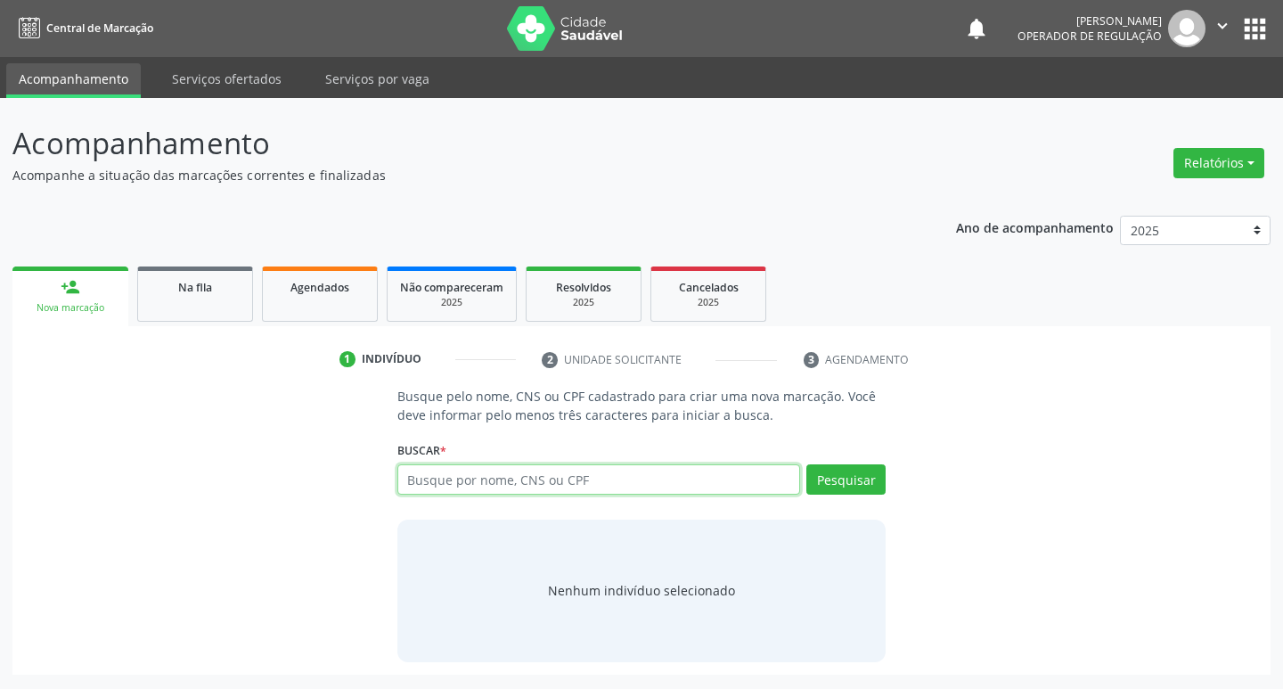
click at [535, 486] on input "text" at bounding box center [598, 479] width 403 height 30
type input "700507185983754"
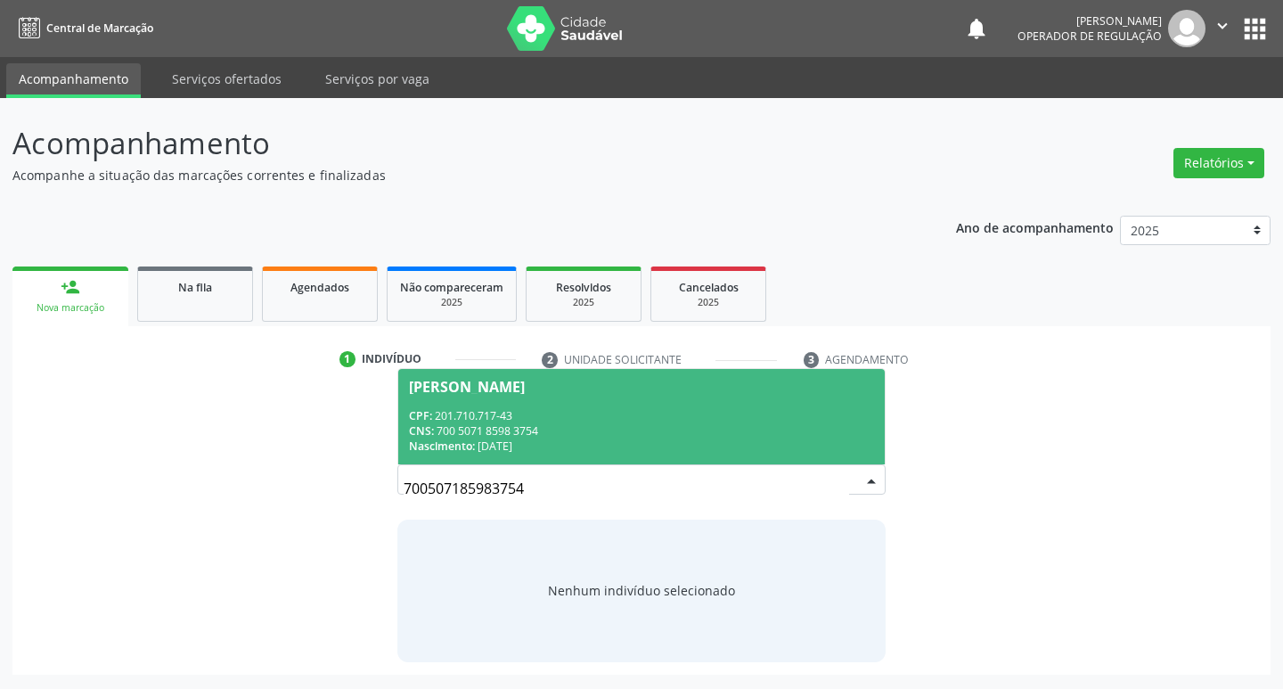
click at [782, 456] on span "Laura Beatriz Souza Moisés CPF: 201.710.717-43 CNS: 700 5071 8598 3754 Nascimen…" at bounding box center [641, 416] width 487 height 95
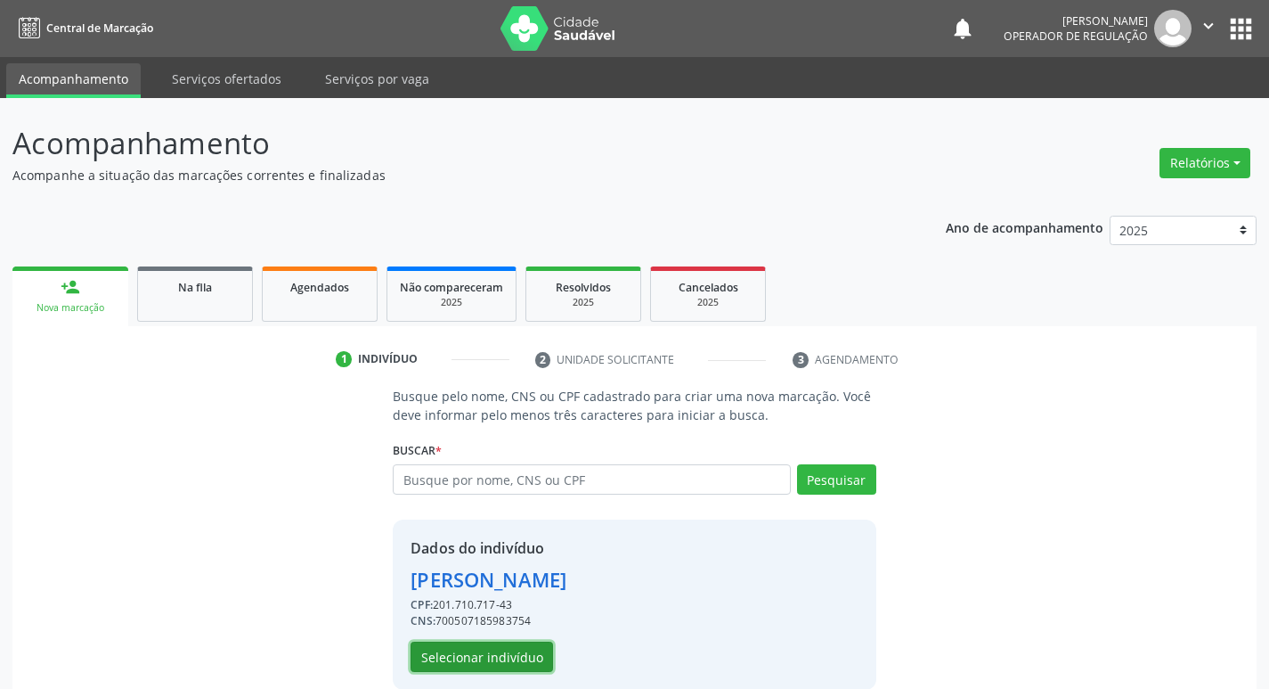
click at [446, 662] on button "Selecionar indivíduo" at bounding box center [482, 656] width 143 height 30
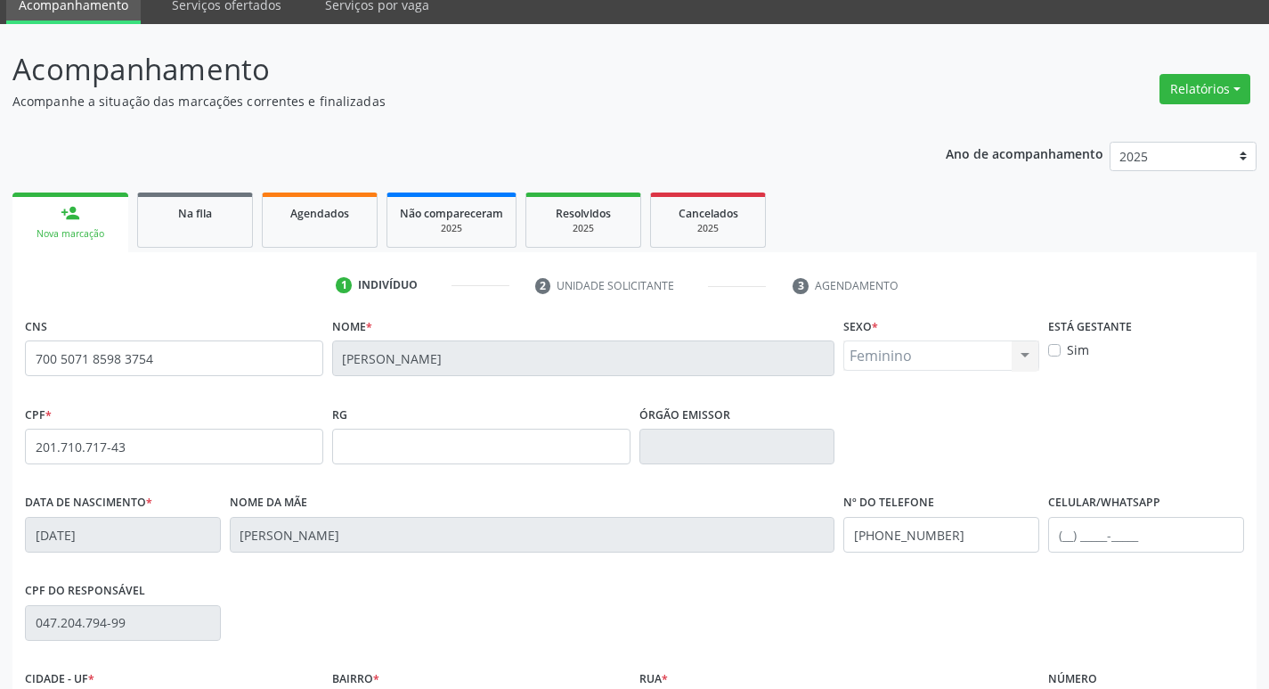
scroll to position [277, 0]
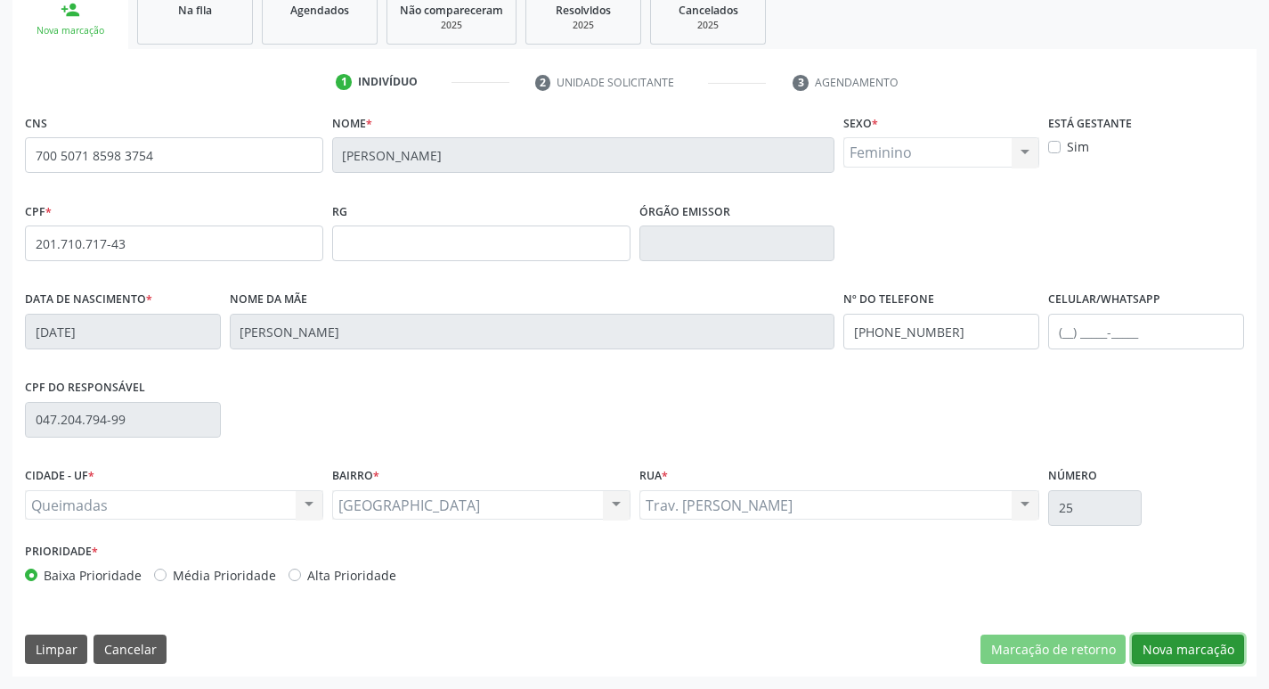
click at [1196, 654] on button "Nova marcação" at bounding box center [1188, 649] width 112 height 30
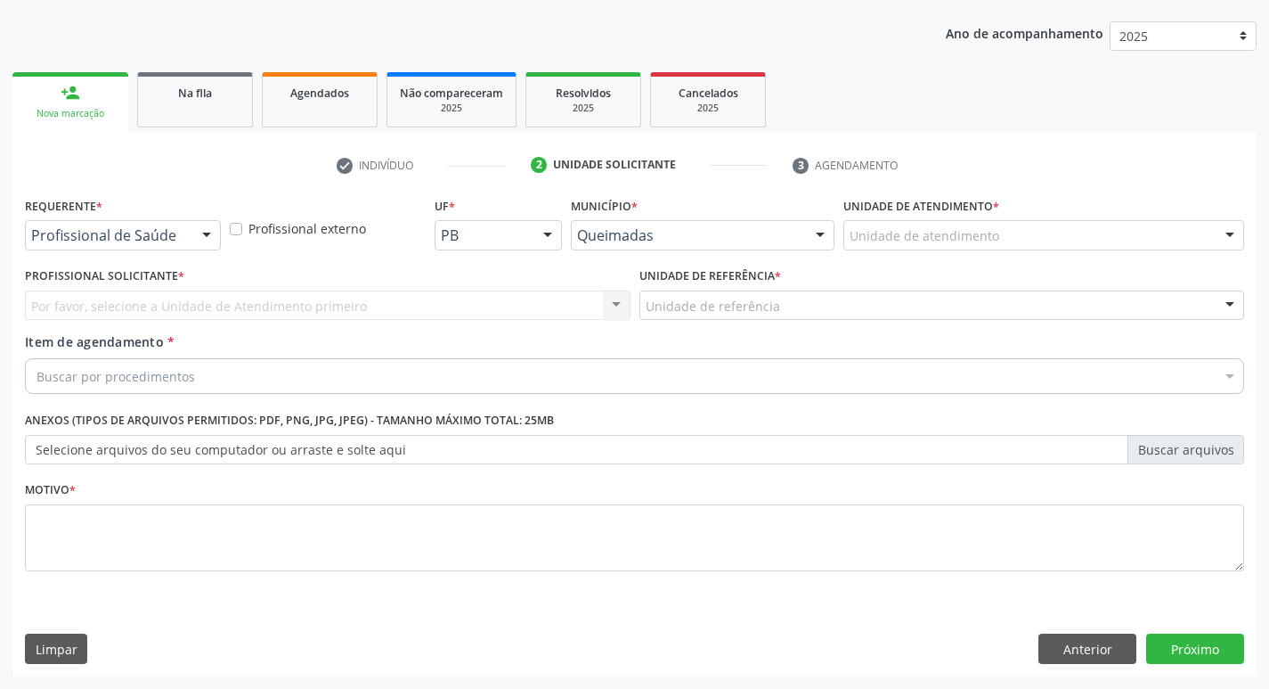
scroll to position [194, 0]
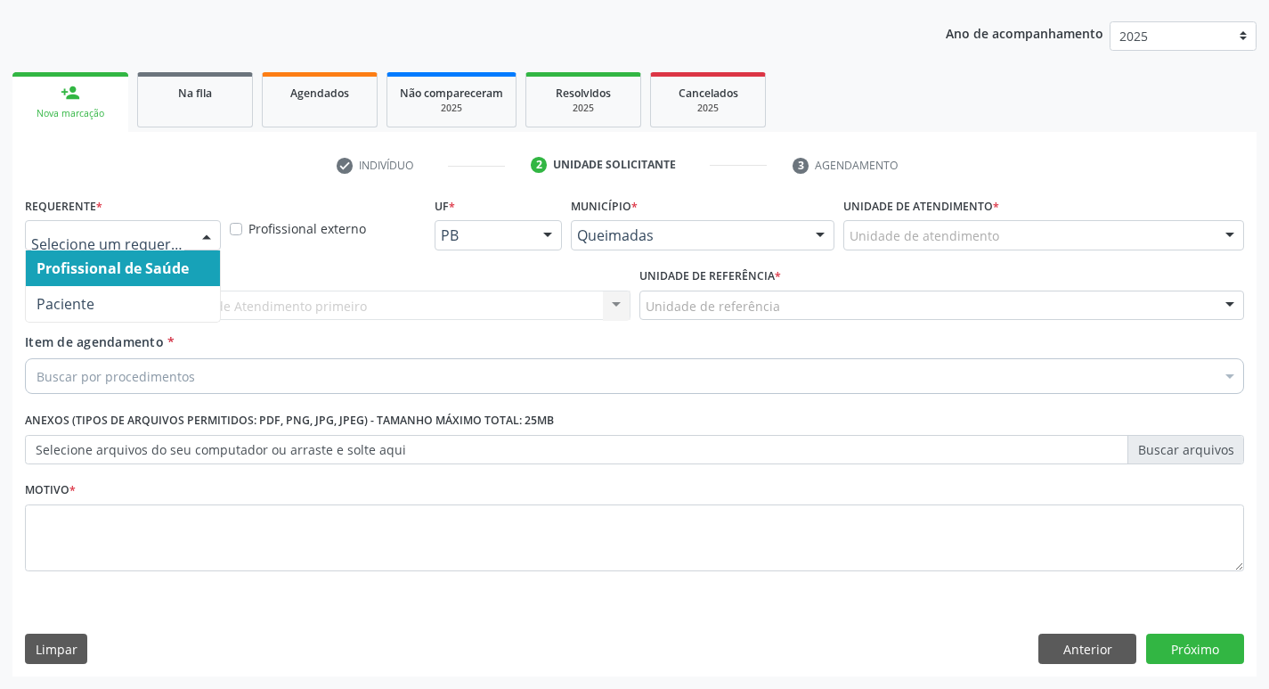
click at [210, 250] on div "Profissional de Saúde Paciente Nenhum resultado encontrado para: " " Não há nen…" at bounding box center [123, 235] width 196 height 30
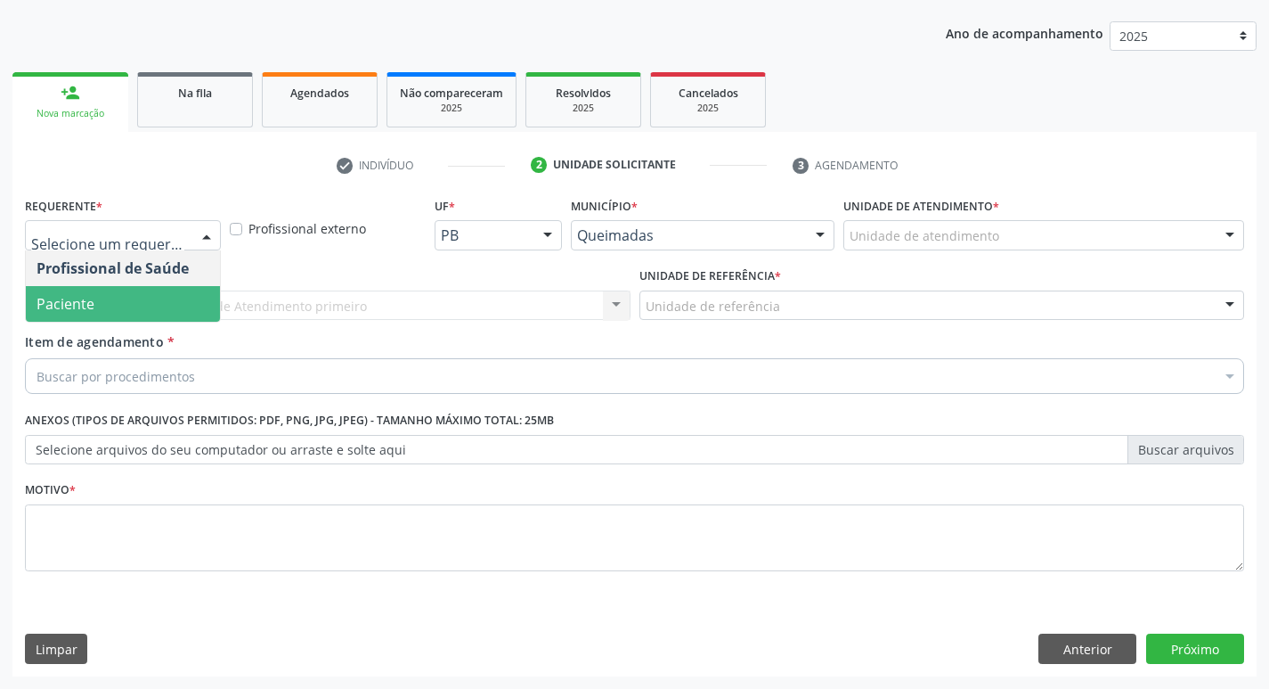
click at [173, 296] on span "Paciente" at bounding box center [123, 304] width 194 height 36
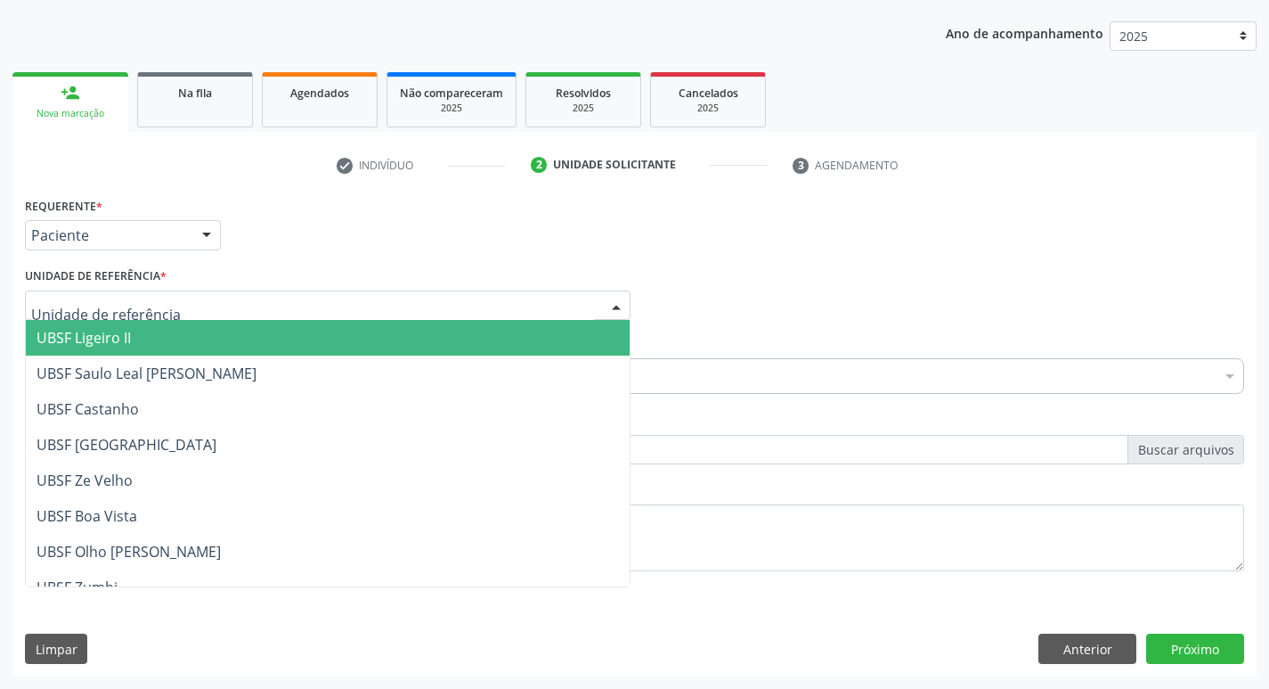
click at [173, 296] on div at bounding box center [328, 305] width 606 height 30
type input "SA"
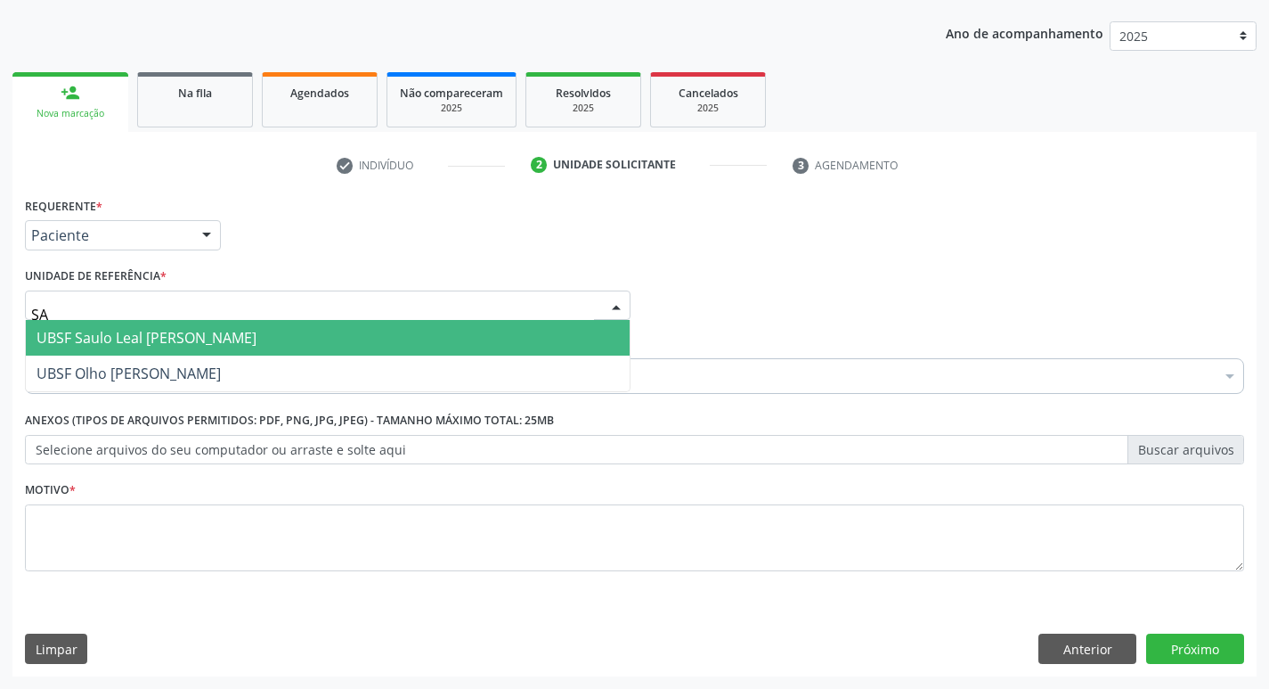
click at [181, 339] on span "UBSF Saulo Leal [PERSON_NAME]" at bounding box center [147, 338] width 220 height 20
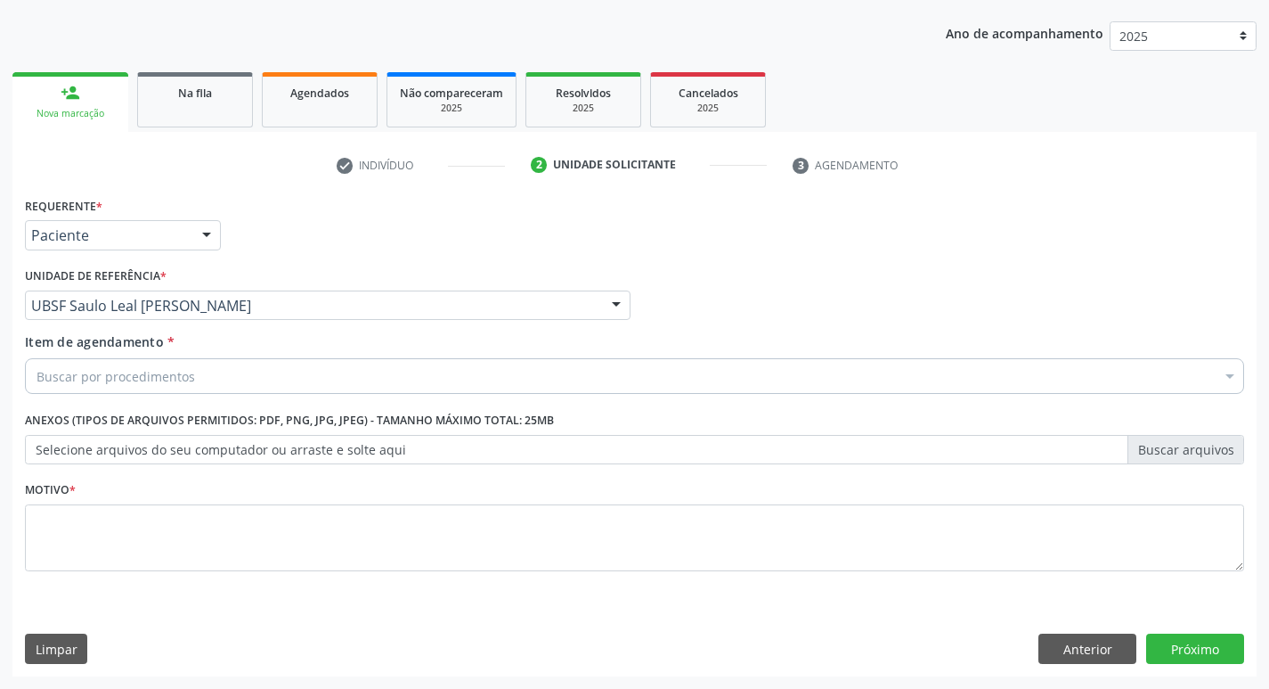
click at [200, 373] on div "Buscar por procedimentos" at bounding box center [634, 376] width 1219 height 36
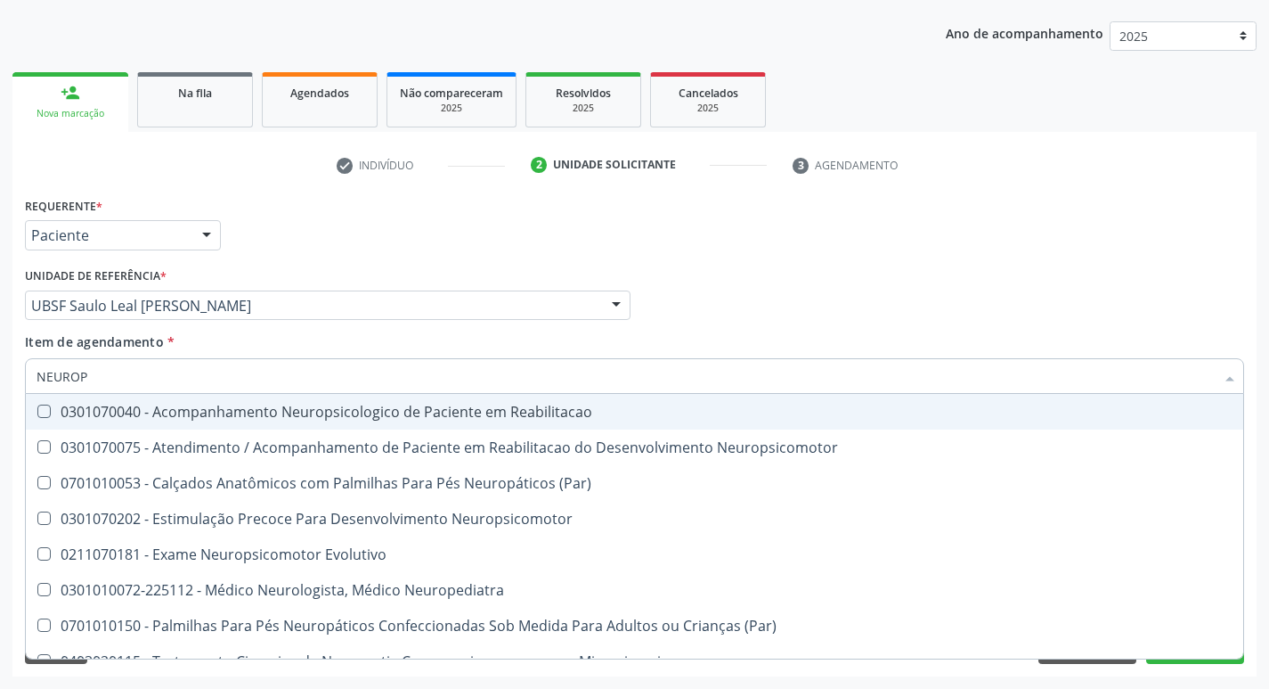
type input "NEUROPE"
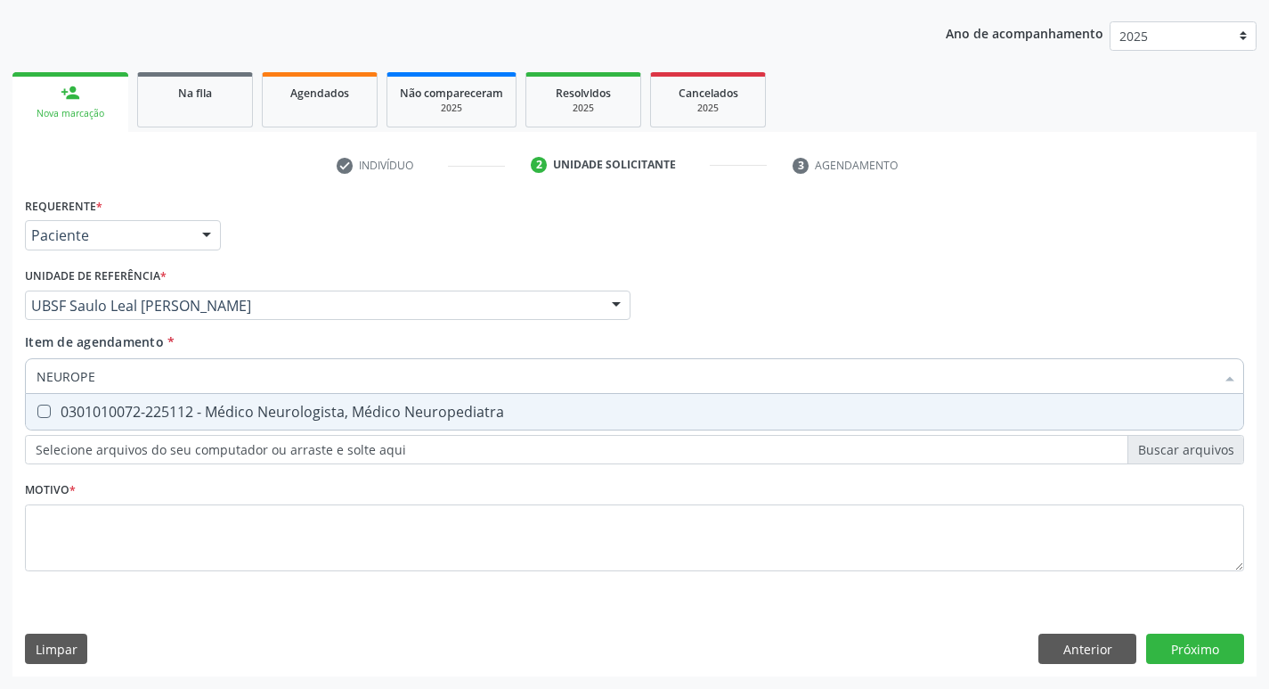
click at [221, 412] on div "0301010072-225112 - Médico Neurologista, Médico Neuropediatra" at bounding box center [635, 411] width 1196 height 14
checkbox Neuropediatra "true"
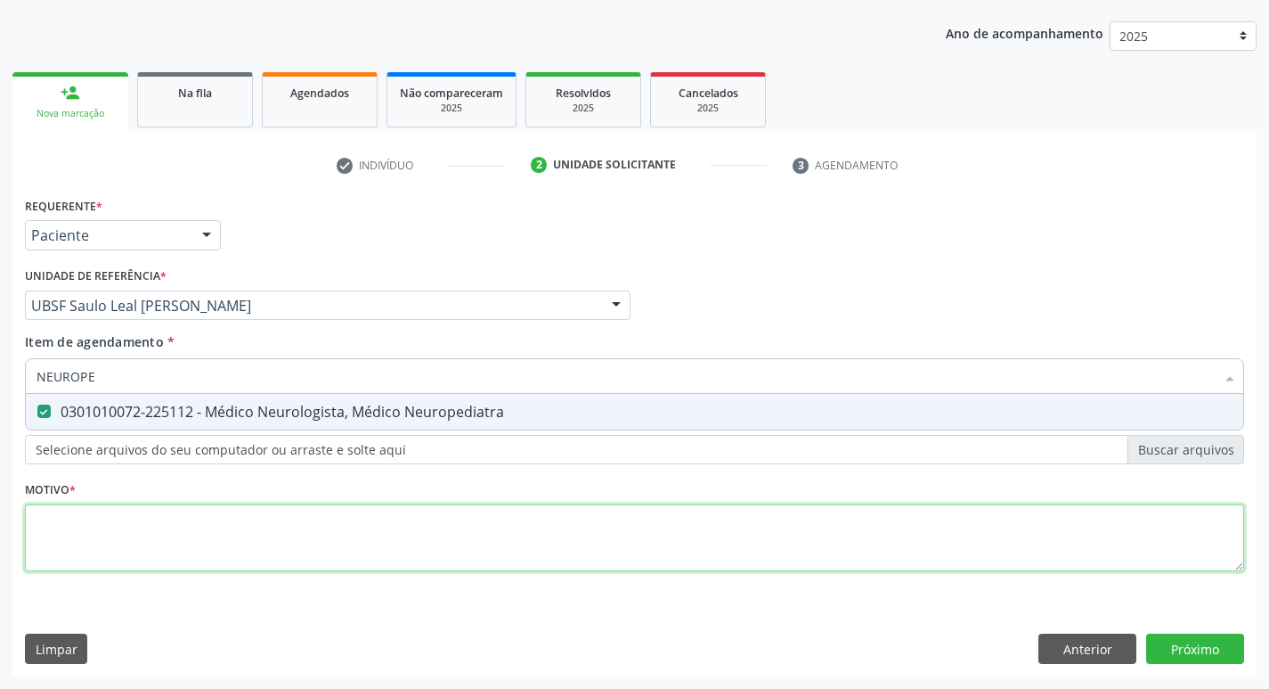
click at [217, 528] on div "Requerente * Paciente Profissional de Saúde Paciente Nenhum resultado encontrad…" at bounding box center [634, 393] width 1219 height 403
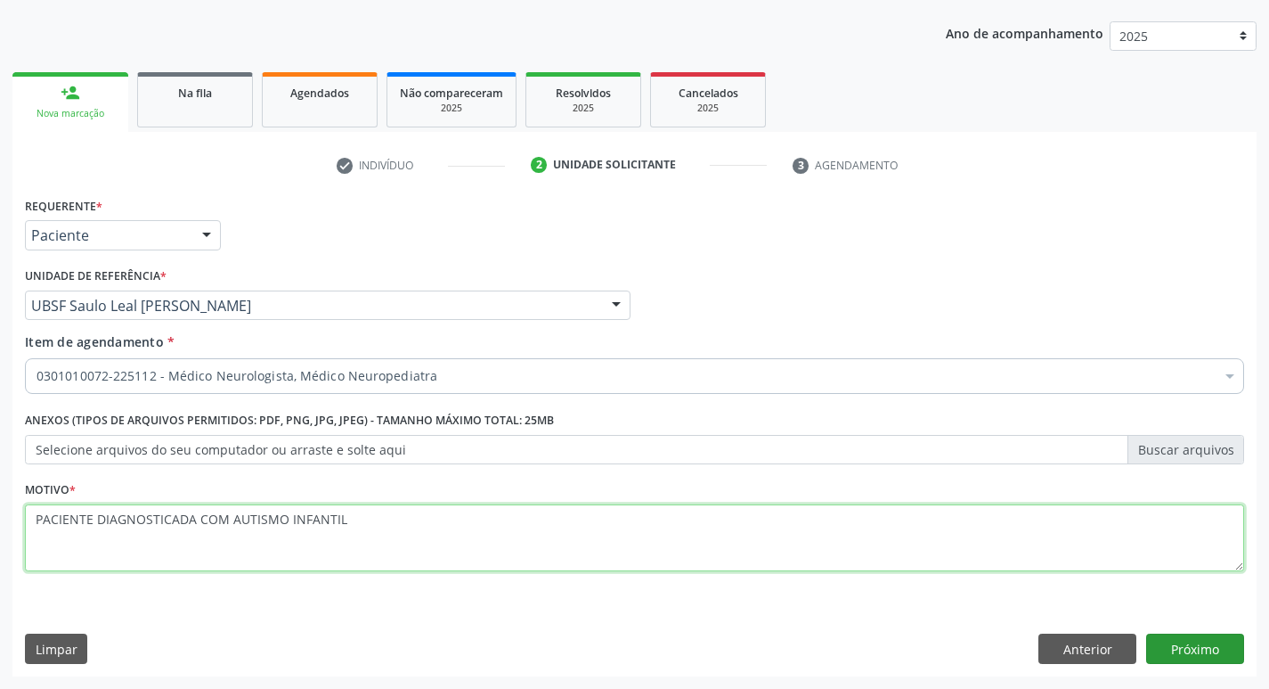
type textarea "PACIENTE DIAGNOSTICADA COM AUTISMO INFANTIL"
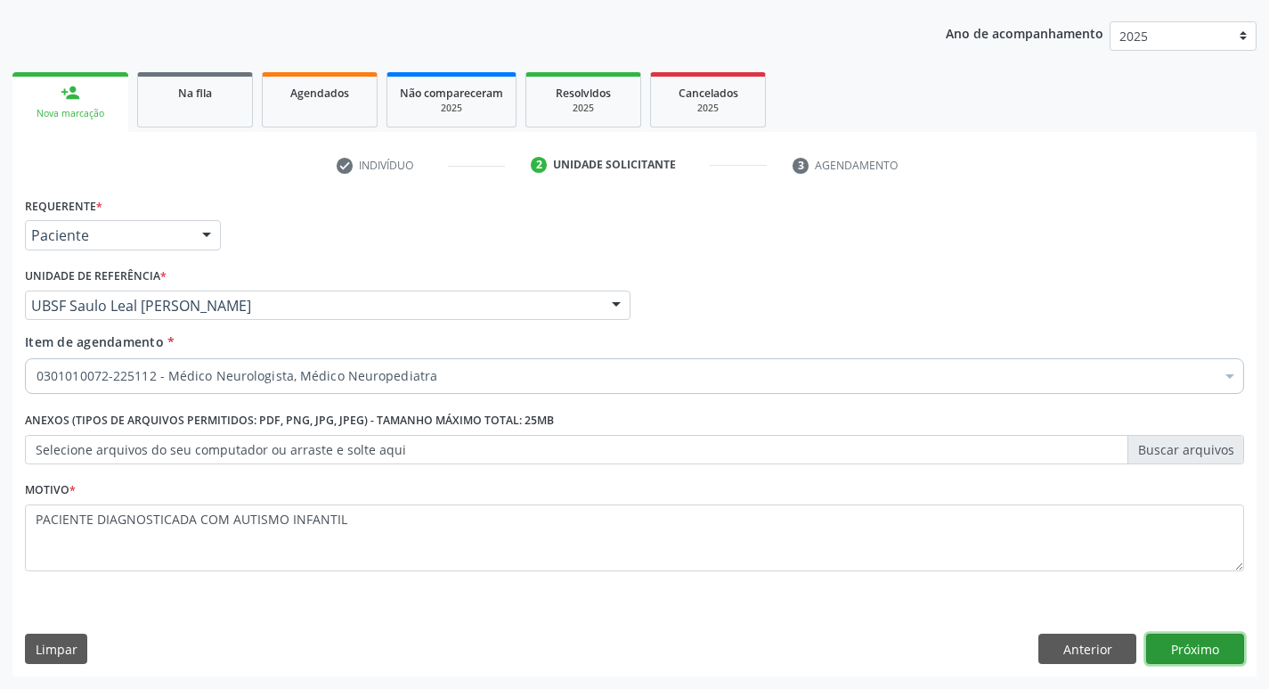
click at [1206, 640] on button "Próximo" at bounding box center [1195, 648] width 98 height 30
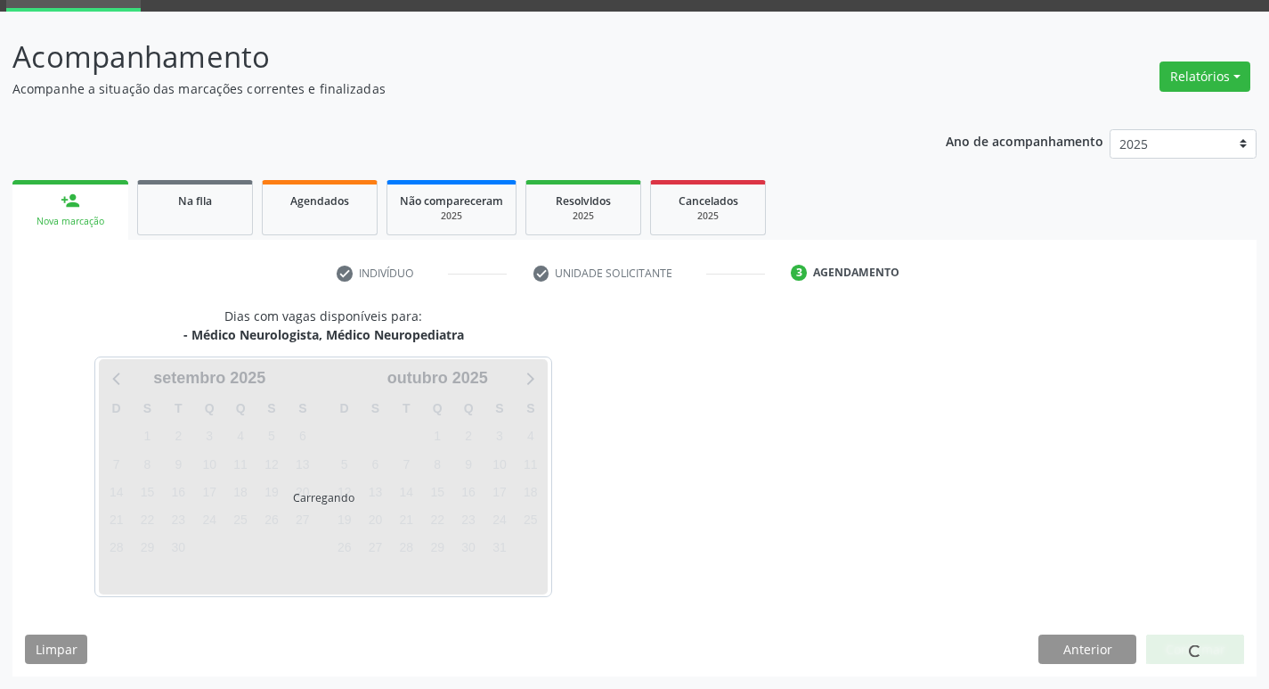
scroll to position [139, 0]
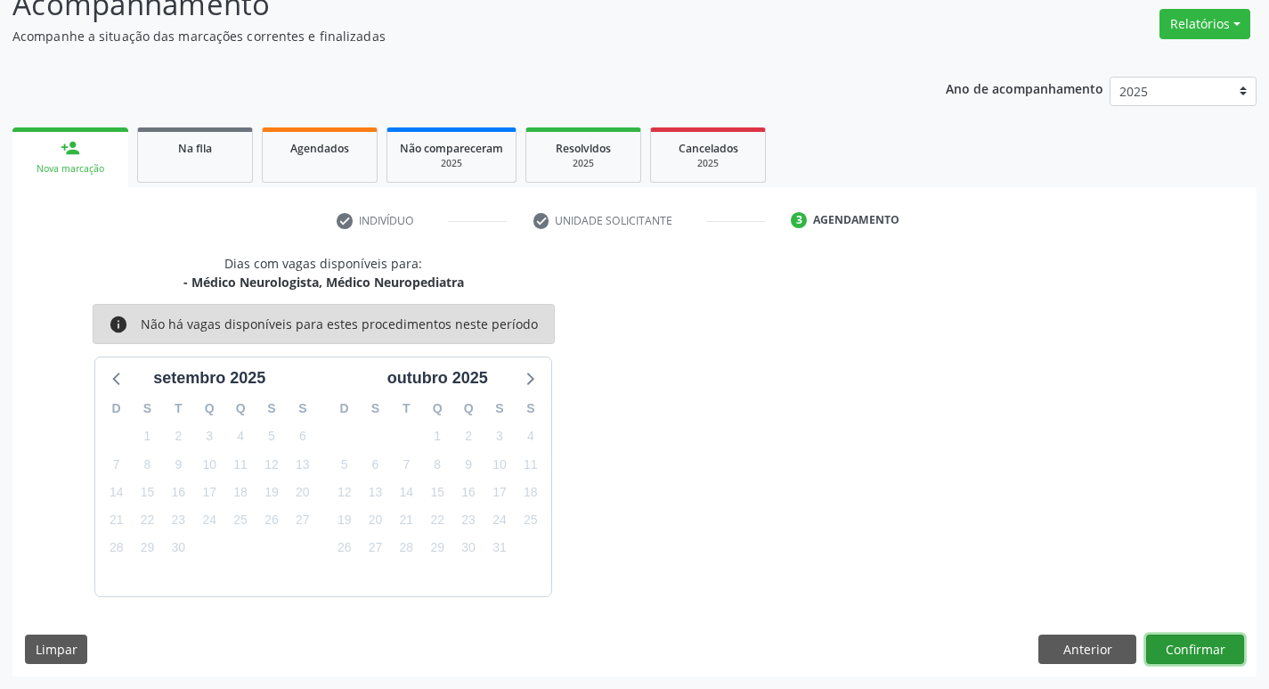
click at [1183, 656] on button "Confirmar" at bounding box center [1195, 649] width 98 height 30
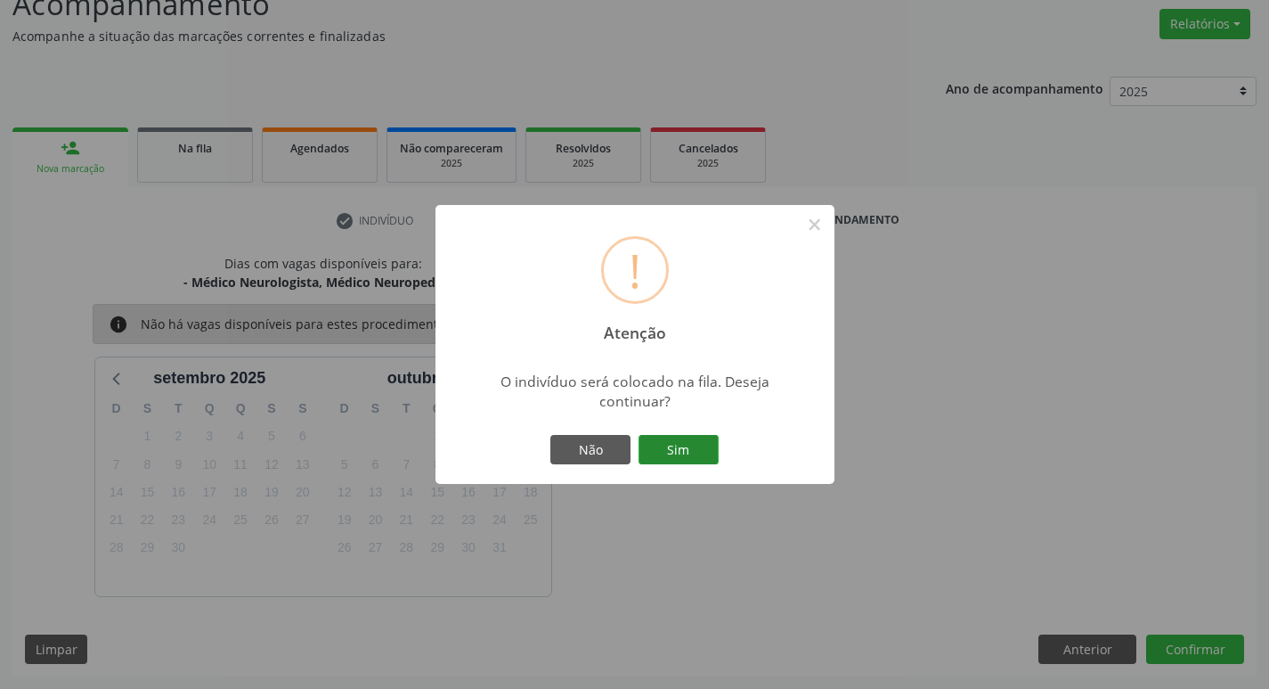
click at [646, 451] on button "Sim" at bounding box center [679, 450] width 80 height 30
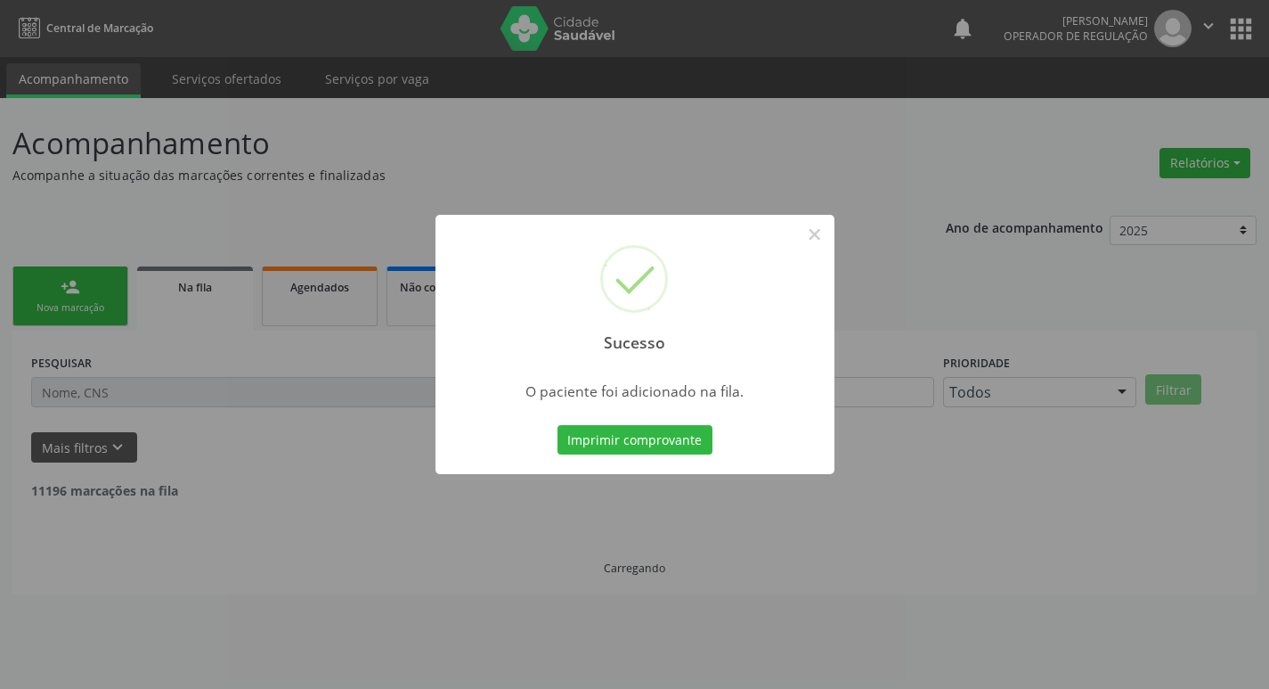
scroll to position [0, 0]
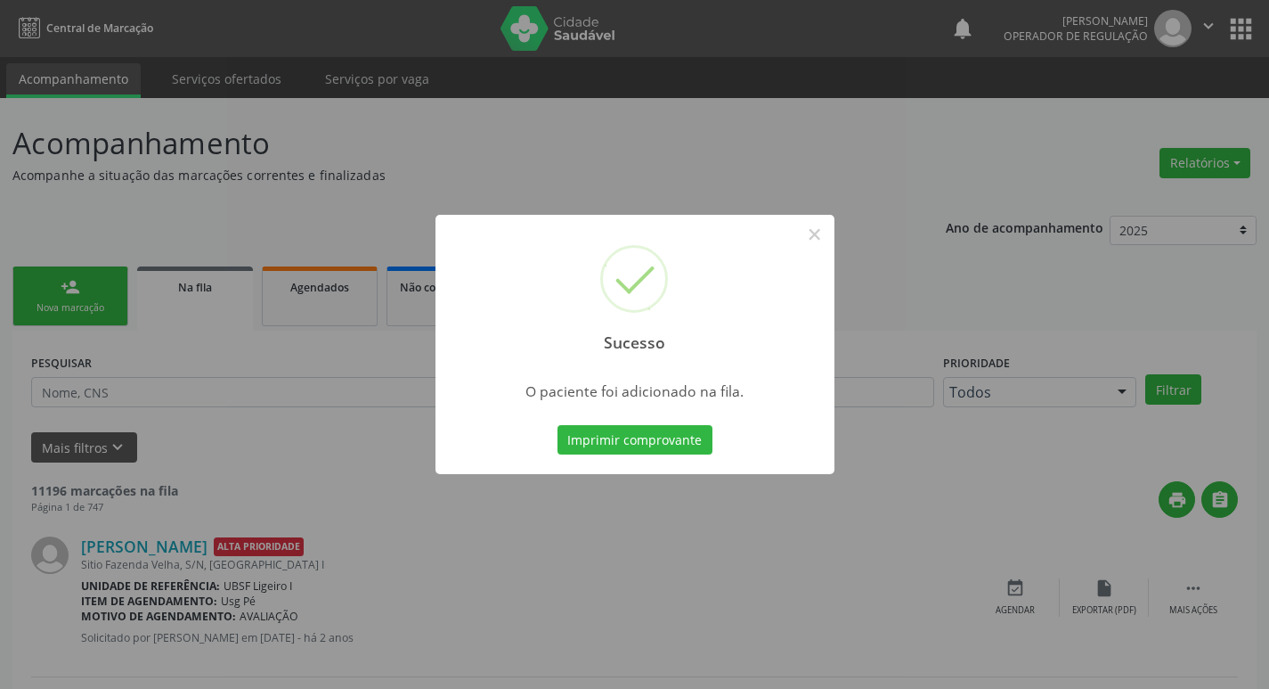
drag, startPoint x: 217, startPoint y: 135, endPoint x: 98, endPoint y: 310, distance: 211.5
click at [212, 150] on div "Sucesso × O paciente foi adicionado na fila. Imprimir comprovante Cancel" at bounding box center [634, 344] width 1269 height 689
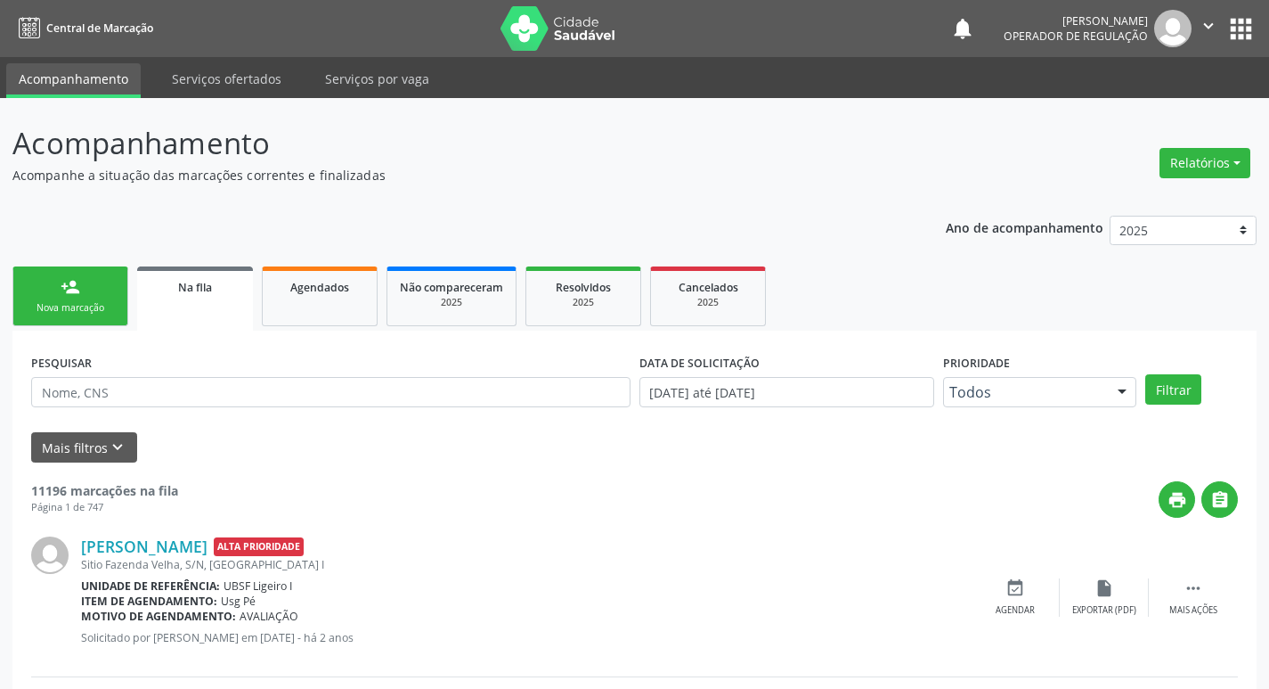
click at [69, 310] on div "Nova marcação" at bounding box center [70, 307] width 89 height 13
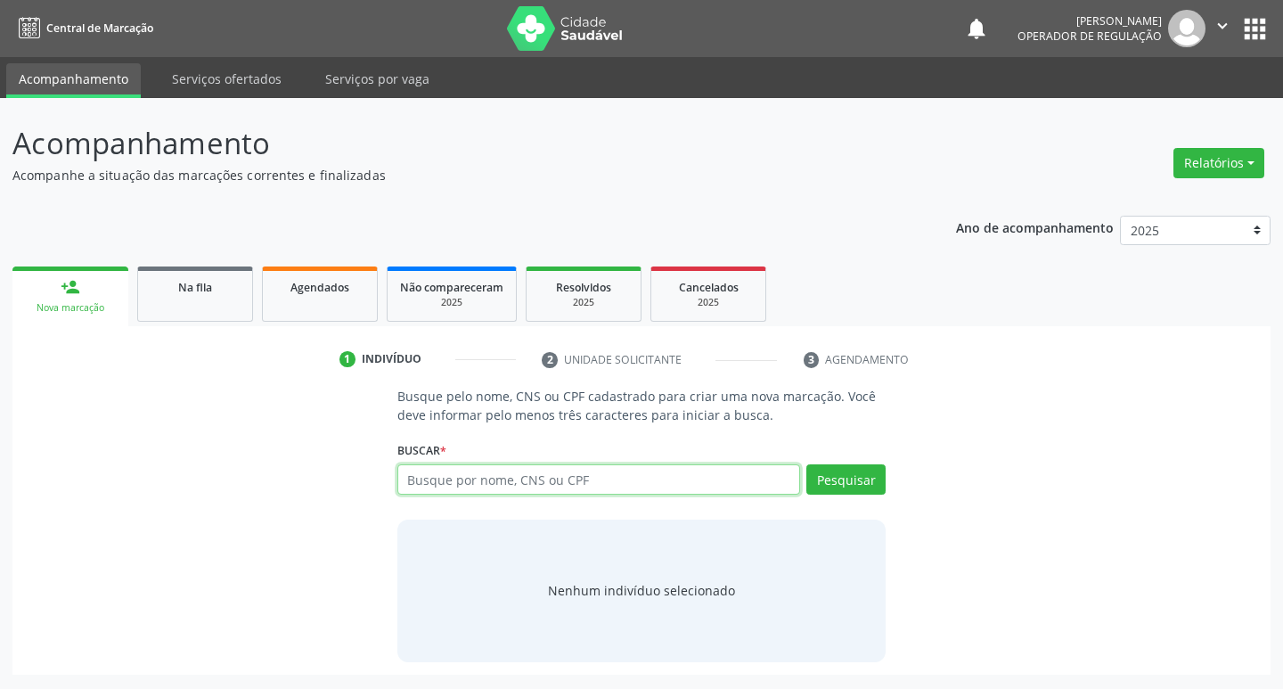
click at [428, 469] on input "text" at bounding box center [598, 479] width 403 height 30
type input "700701924864477"
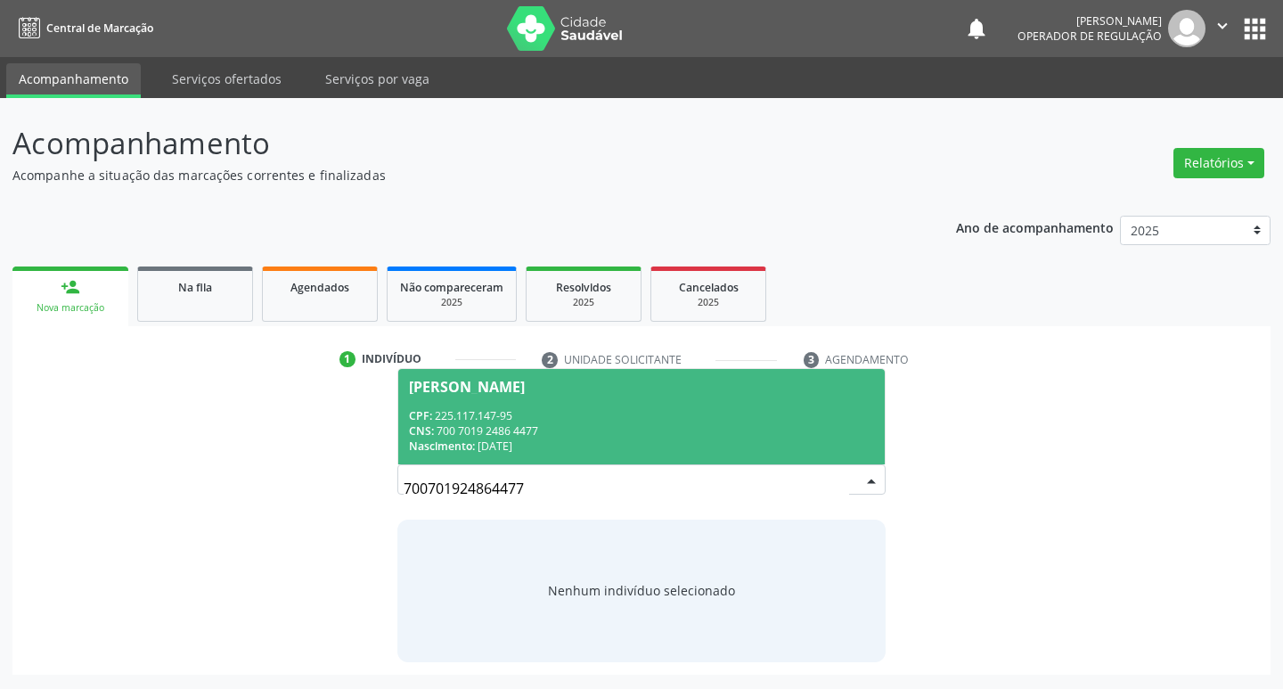
click at [528, 413] on div "CPF: 225.117.147-95" at bounding box center [642, 415] width 466 height 15
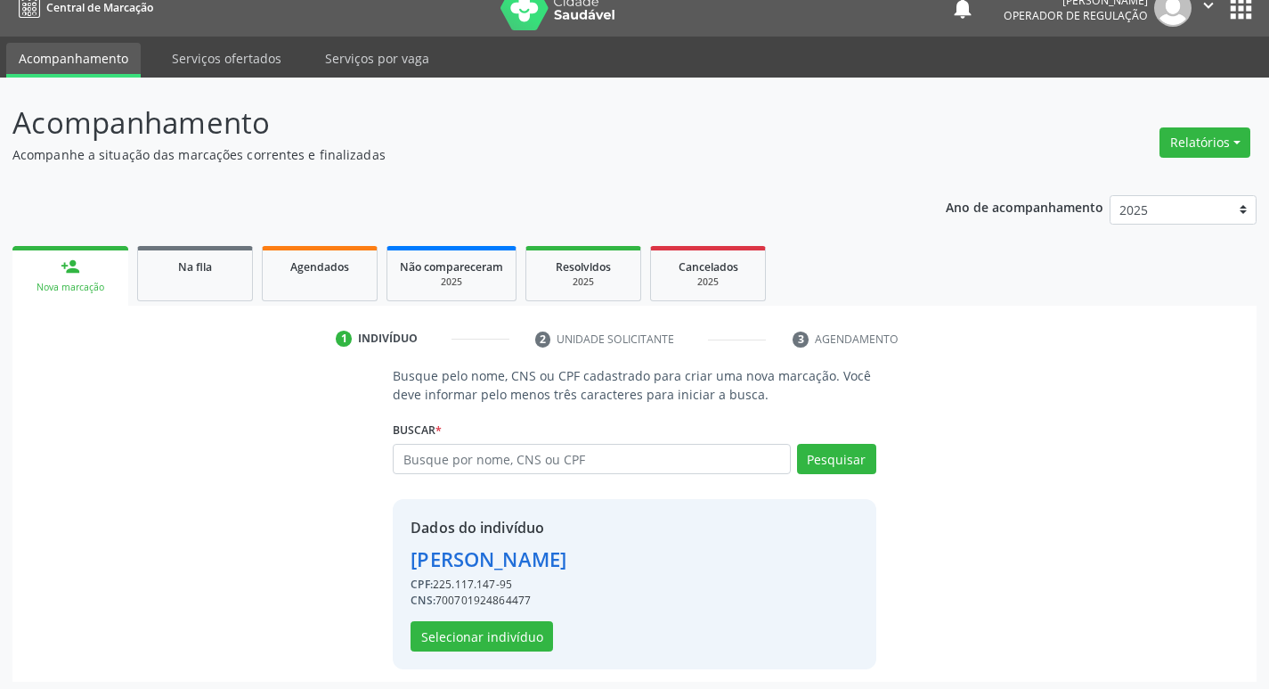
scroll to position [26, 0]
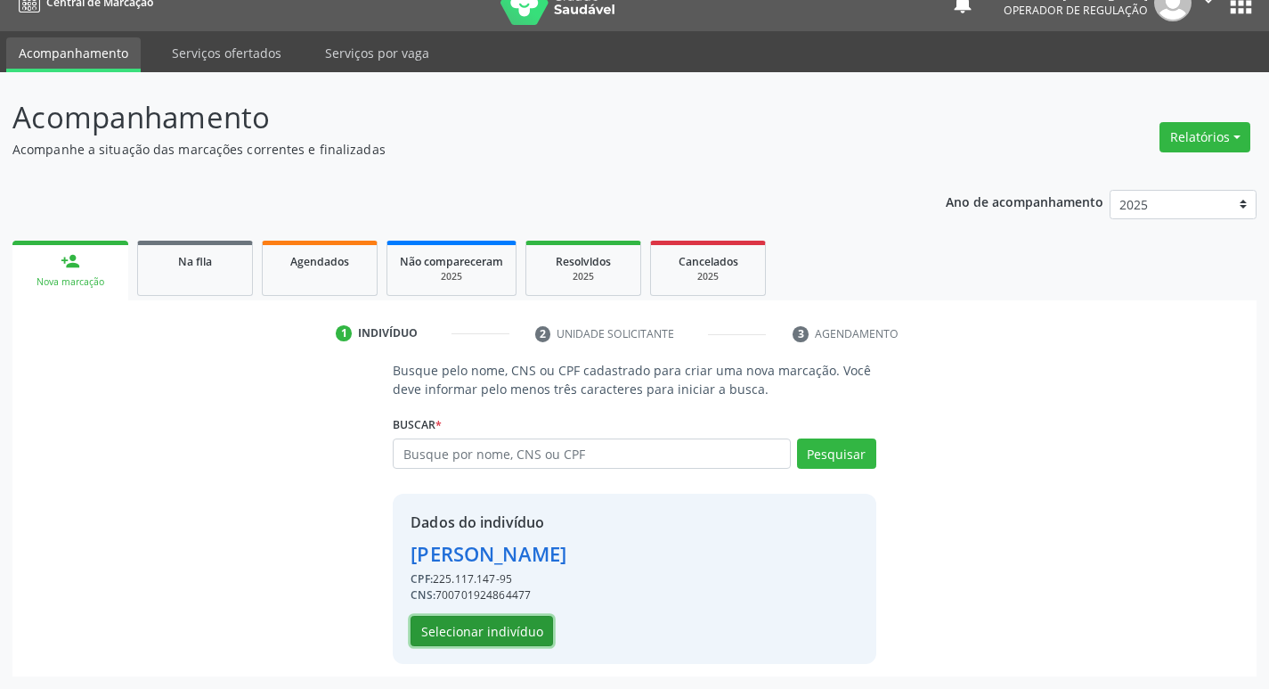
click at [477, 634] on button "Selecionar indivíduo" at bounding box center [482, 630] width 143 height 30
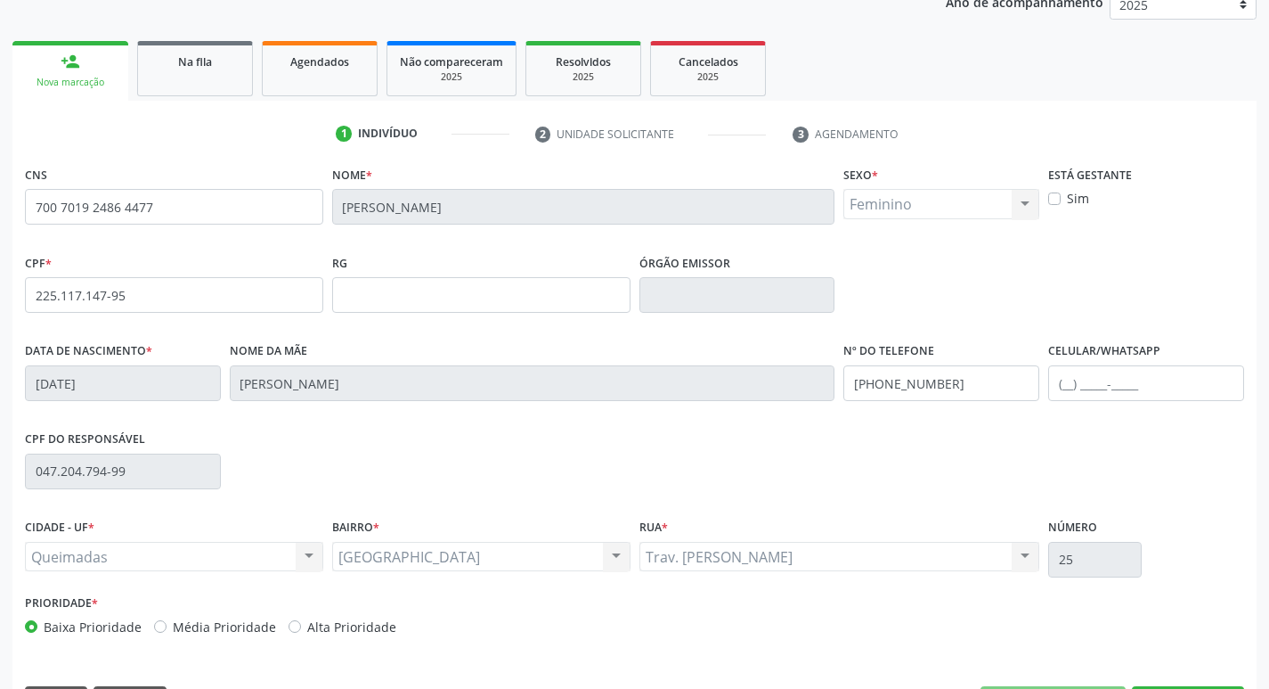
scroll to position [277, 0]
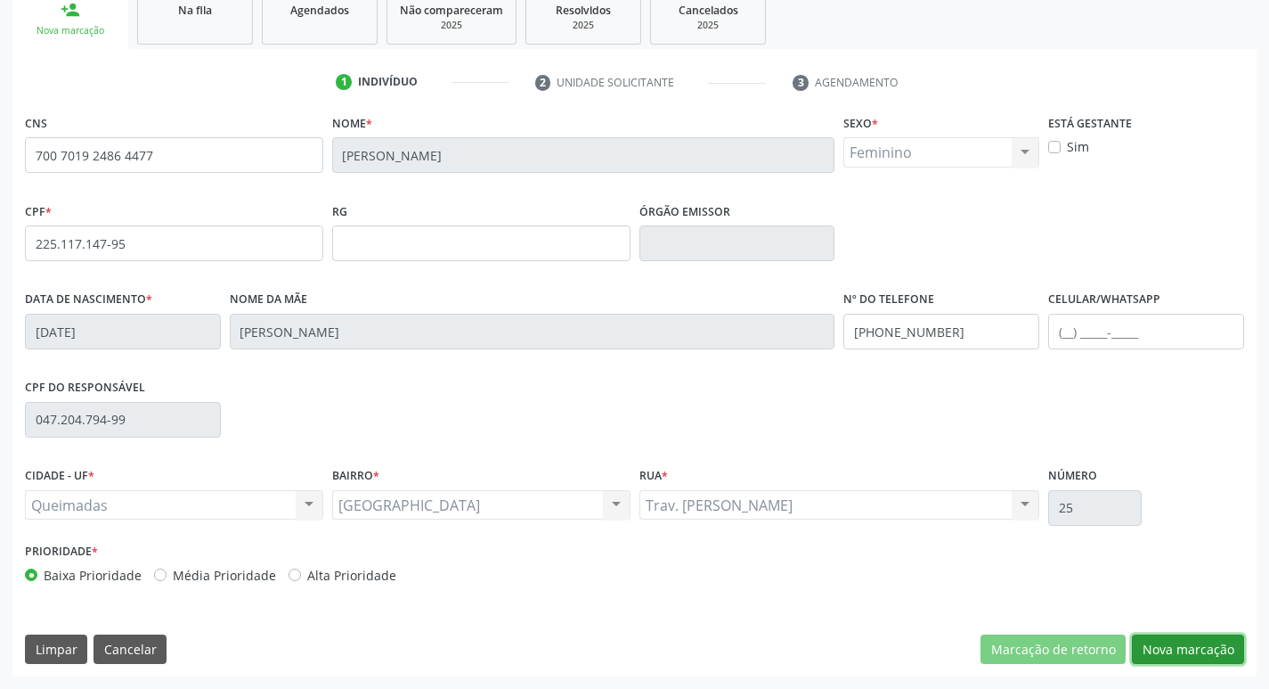
click at [1196, 643] on button "Nova marcação" at bounding box center [1188, 649] width 112 height 30
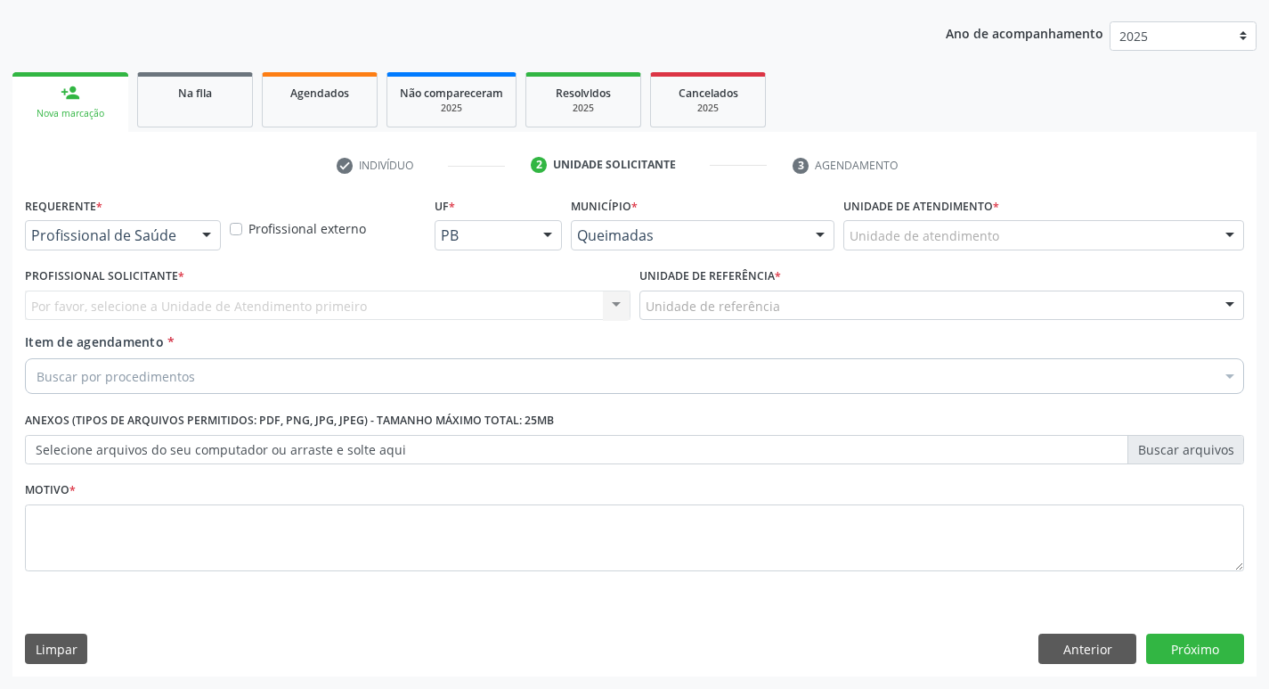
scroll to position [194, 0]
click at [1090, 648] on button "Anterior" at bounding box center [1088, 648] width 98 height 30
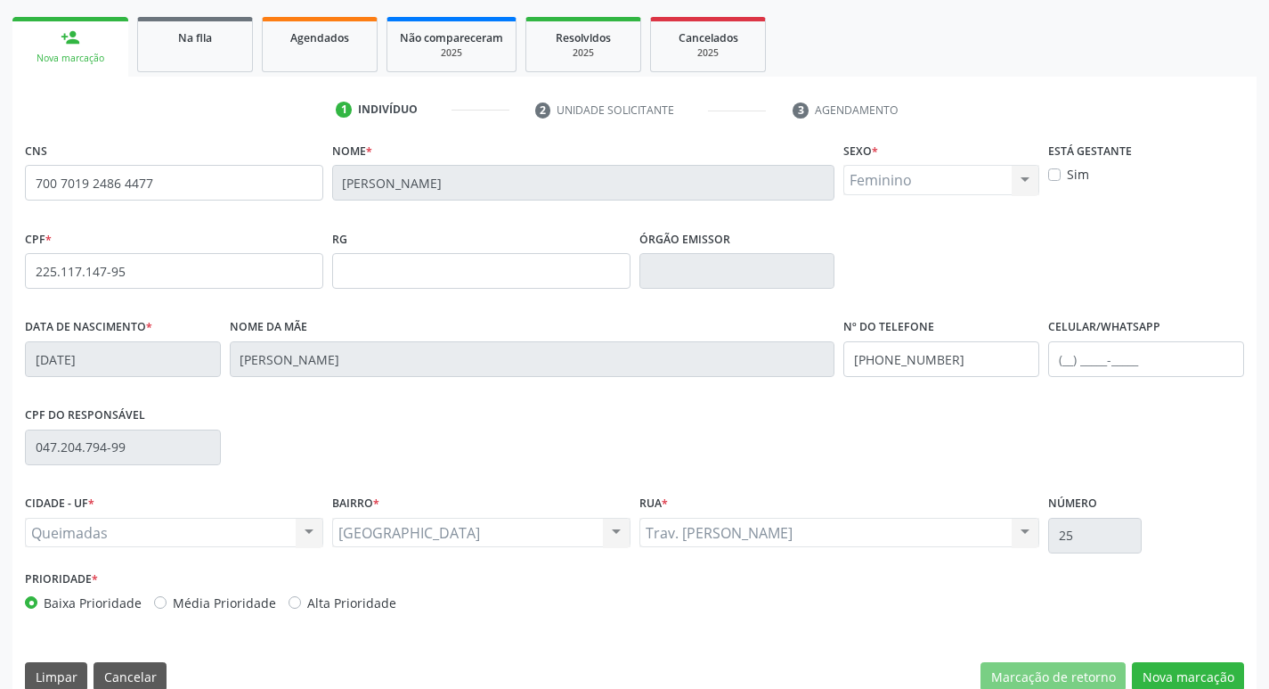
scroll to position [277, 0]
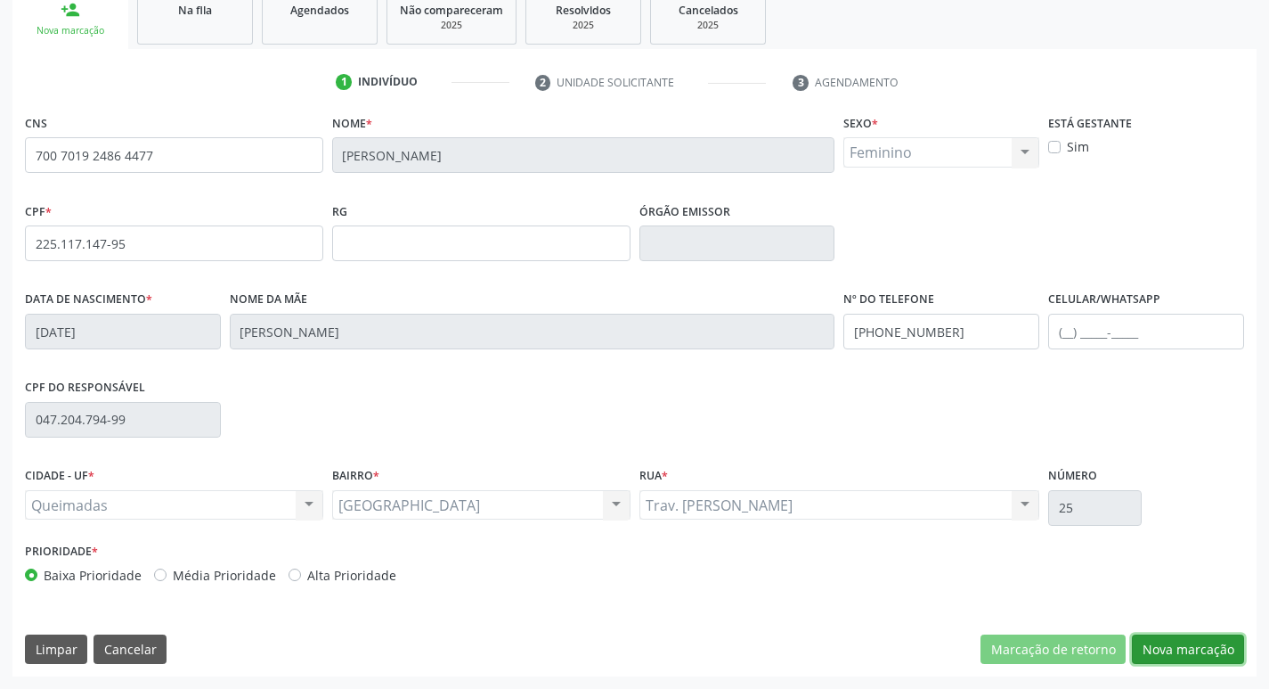
click at [1178, 640] on button "Nova marcação" at bounding box center [1188, 649] width 112 height 30
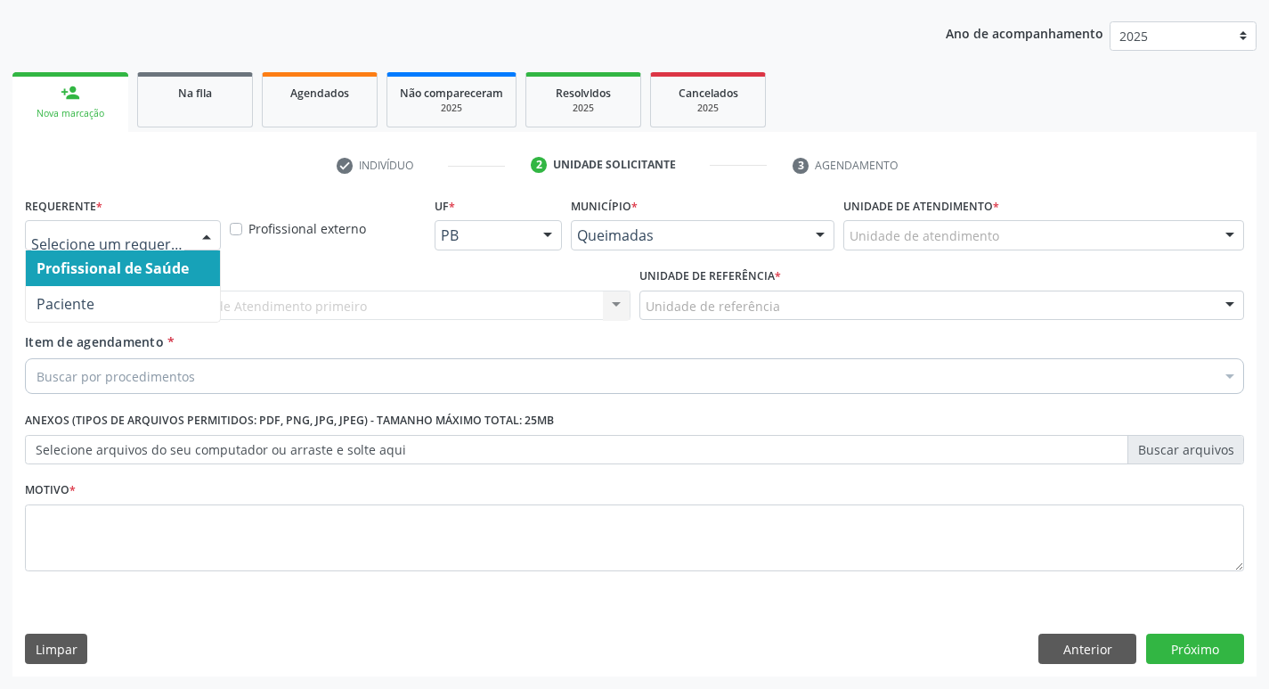
click at [192, 246] on div at bounding box center [123, 235] width 196 height 30
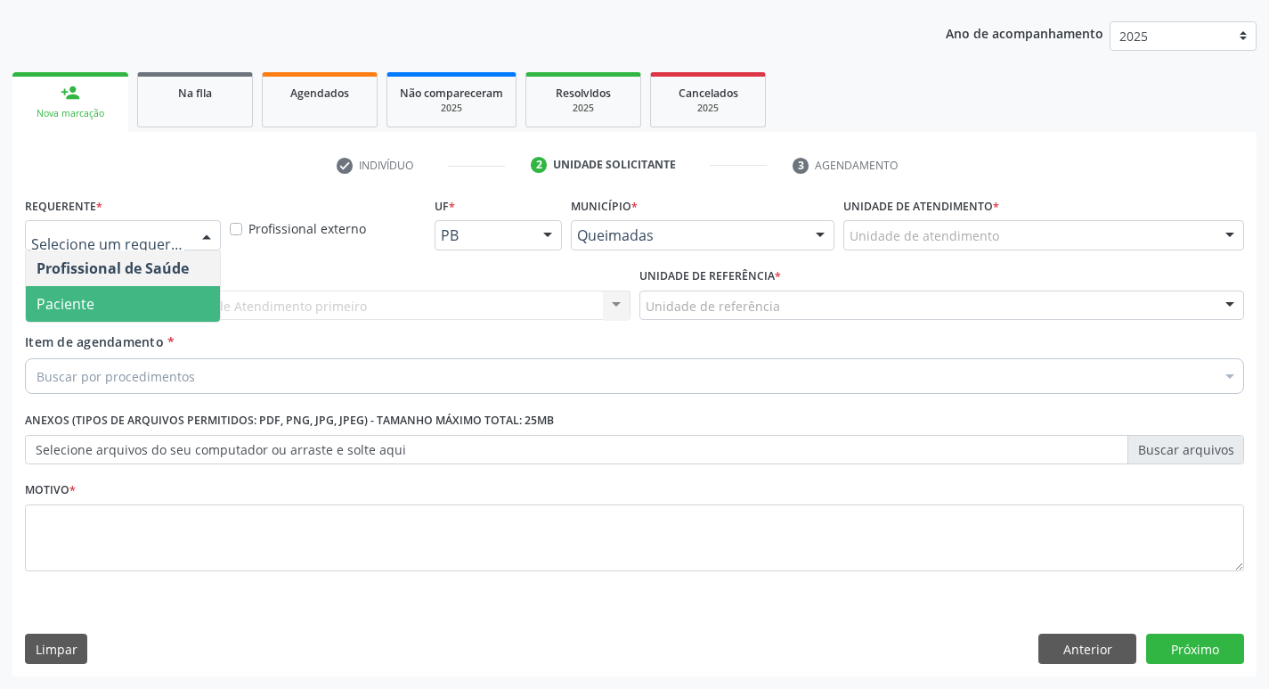
click at [169, 289] on span "Paciente" at bounding box center [123, 304] width 194 height 36
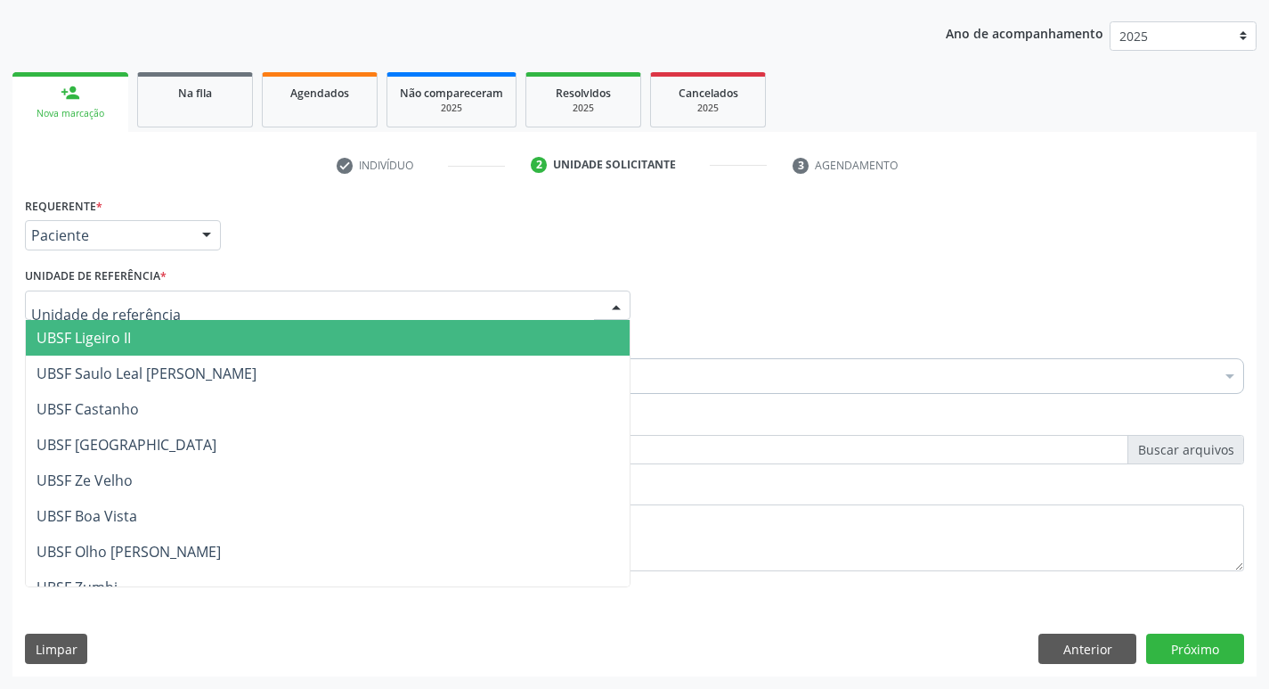
click at [177, 312] on div at bounding box center [328, 305] width 606 height 30
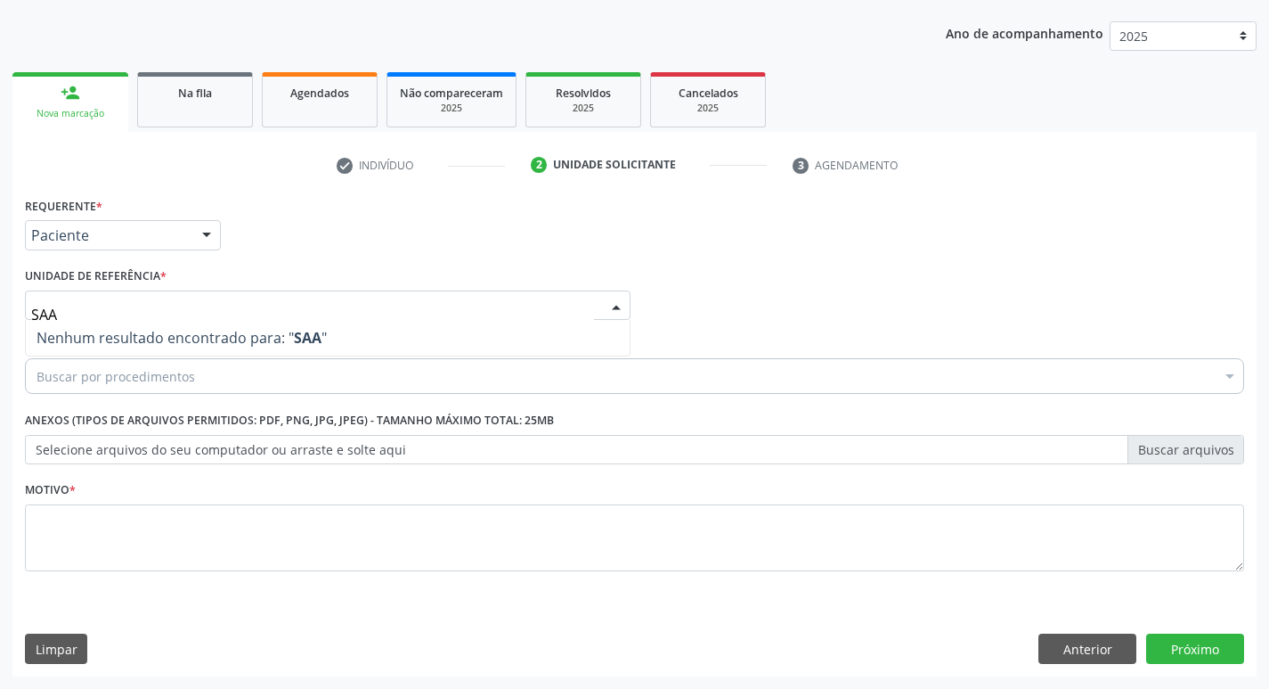
type input "SA"
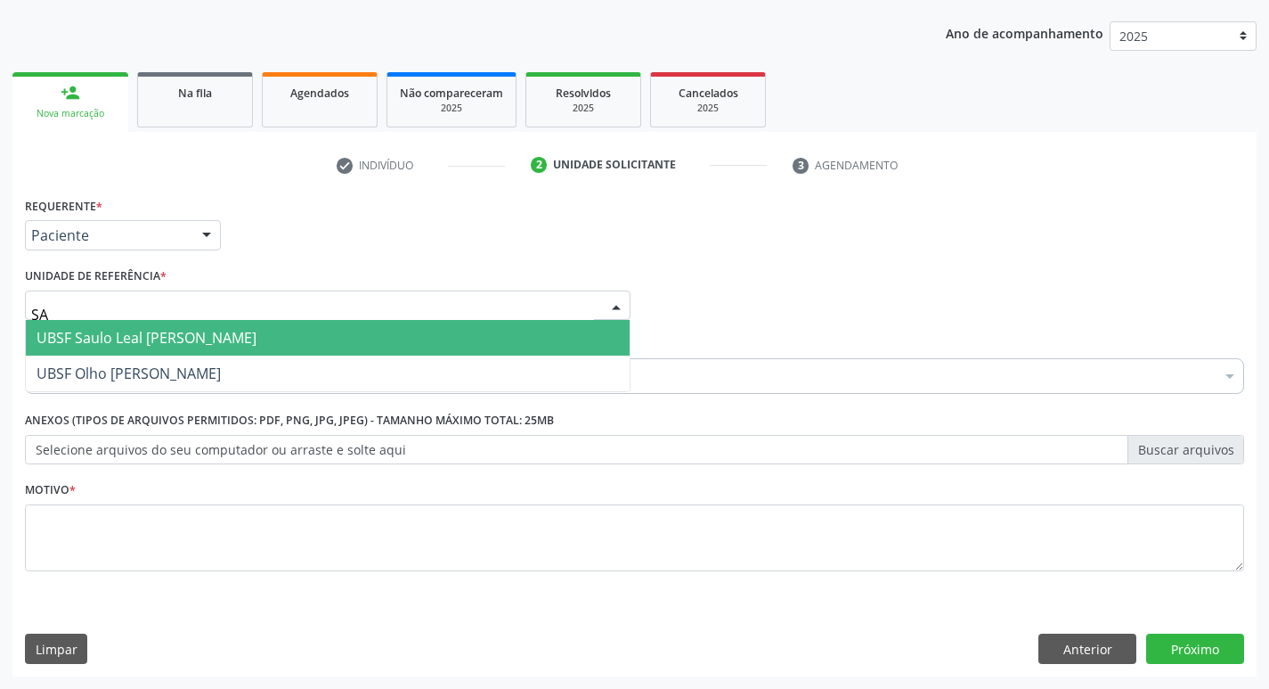
click at [176, 335] on span "UBSF Saulo Leal [PERSON_NAME]" at bounding box center [147, 338] width 220 height 20
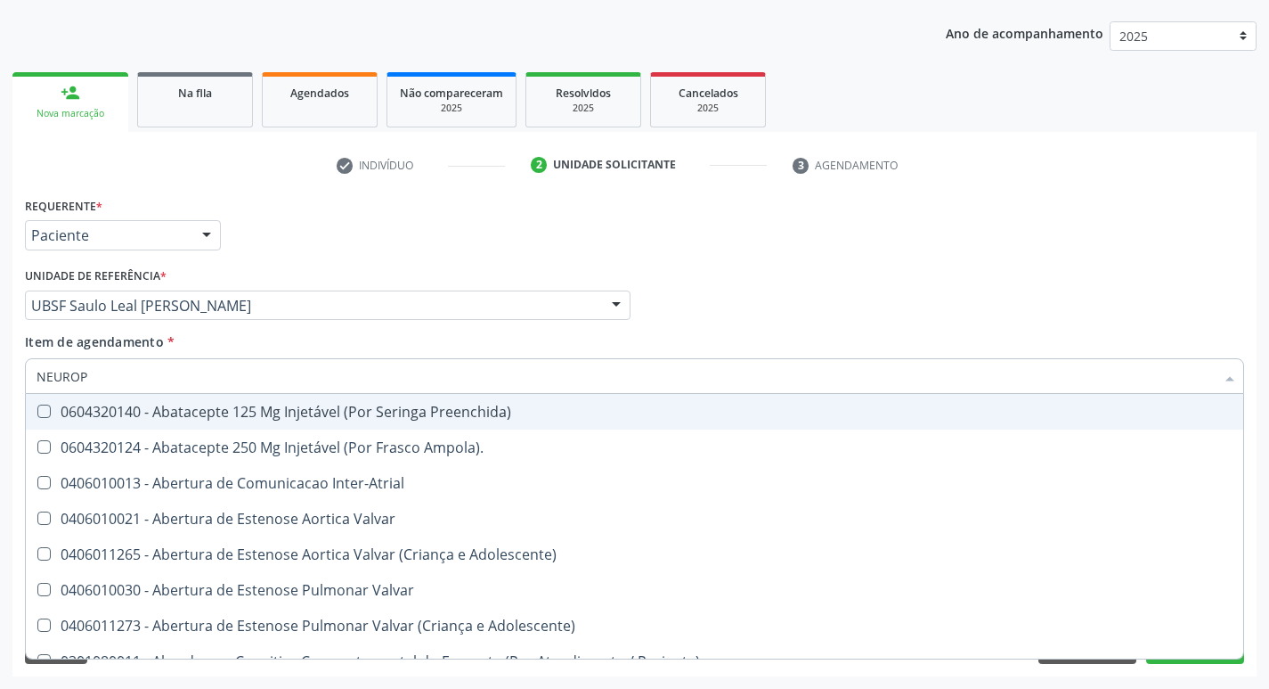
type input "NEUROPE"
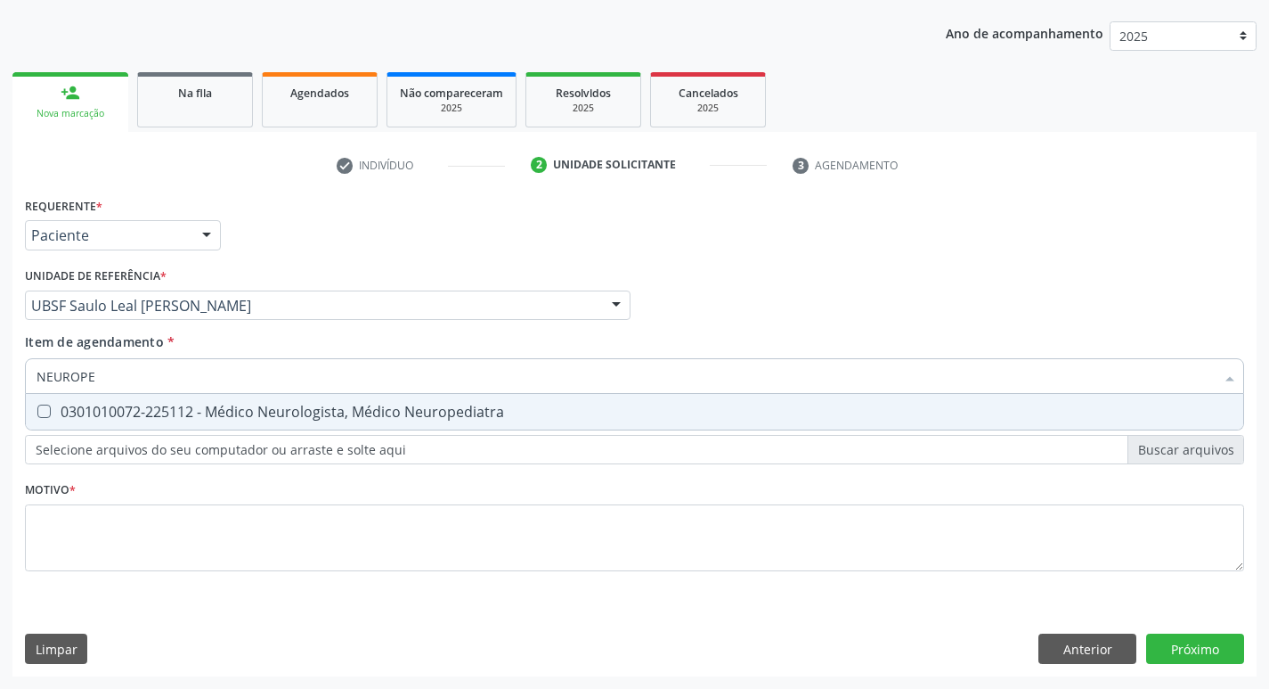
click at [169, 395] on span "0301010072-225112 - Médico Neurologista, Médico Neuropediatra" at bounding box center [635, 412] width 1218 height 36
checkbox Neuropediatra "true"
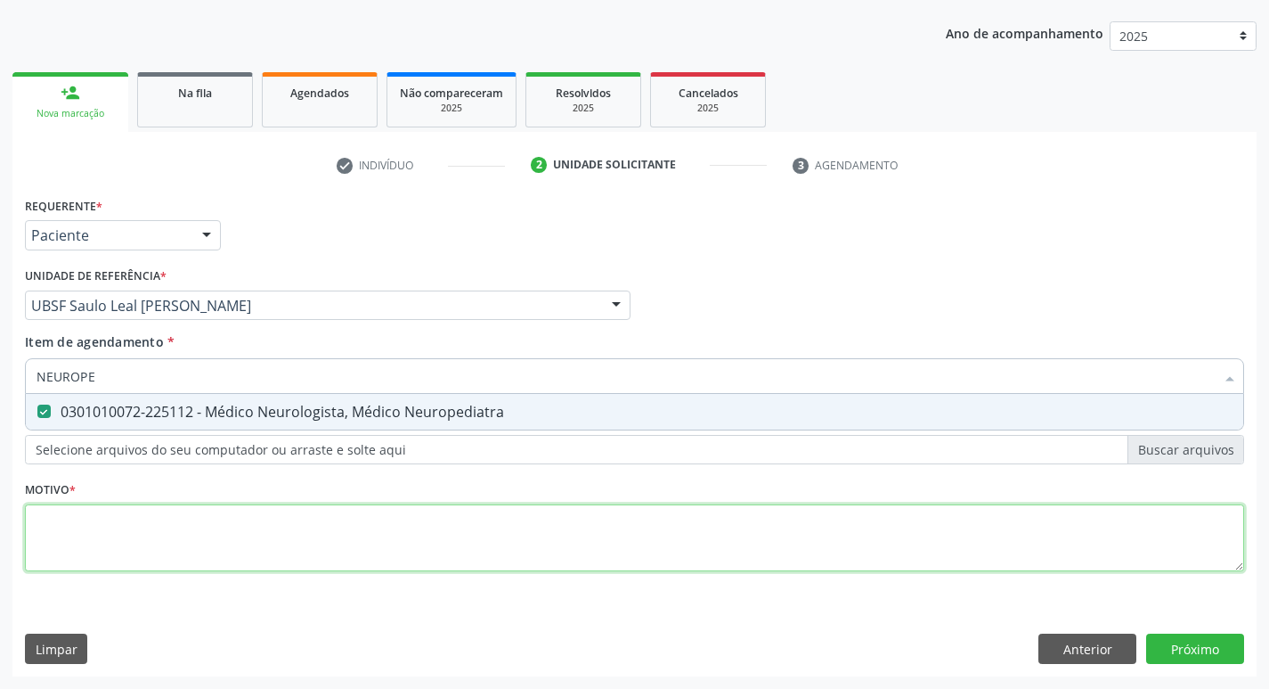
click at [151, 509] on div "Requerente * Paciente Profissional de Saúde Paciente Nenhum resultado encontrad…" at bounding box center [634, 393] width 1219 height 403
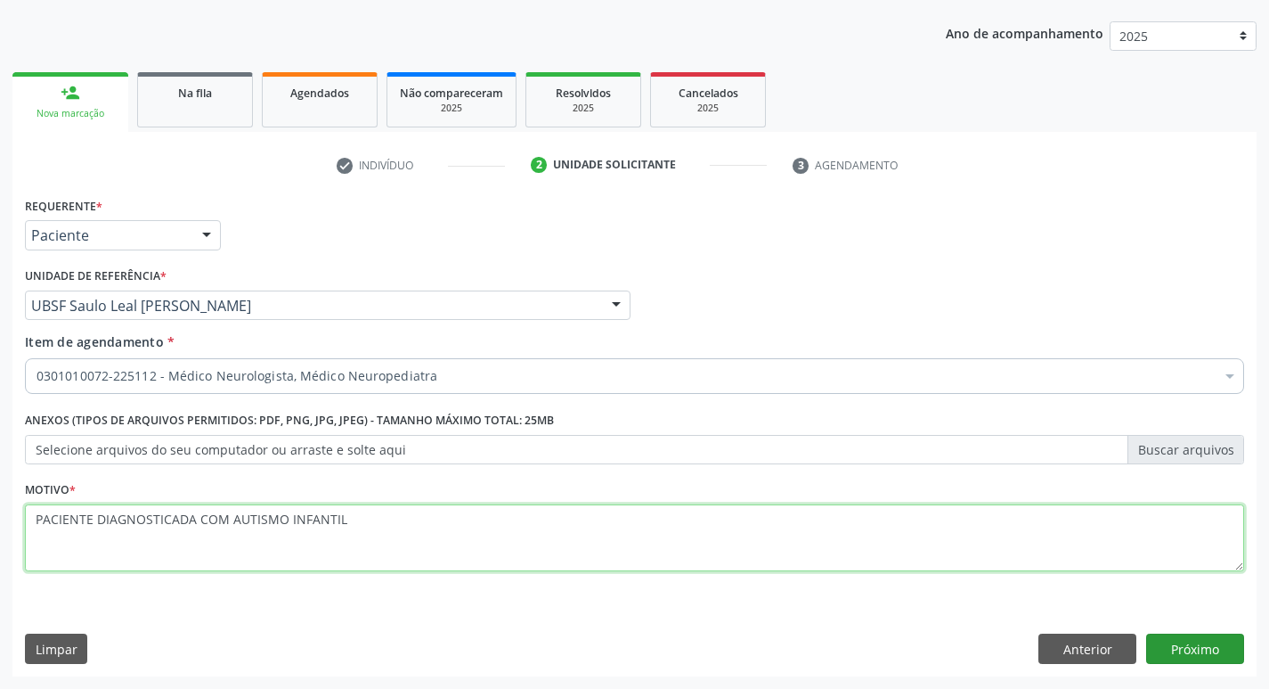
type textarea "PACIENTE DIAGNOSTICADA COM AUTISMO INFANTIL"
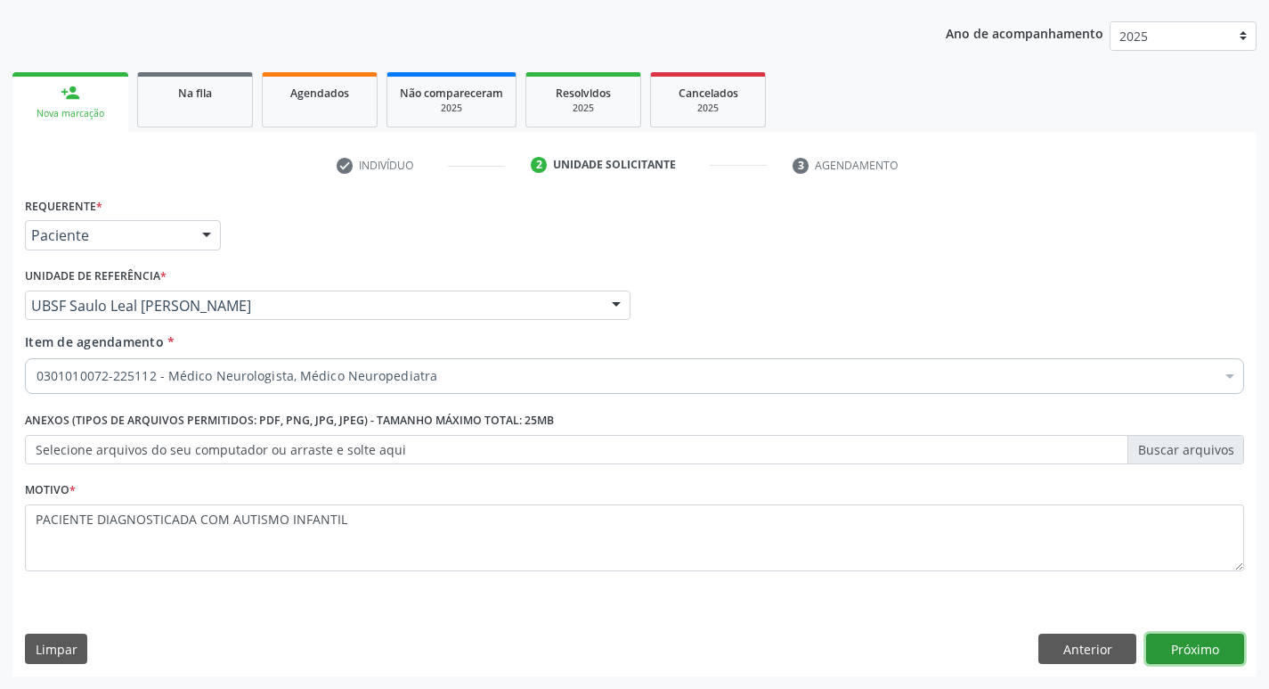
click at [1184, 638] on button "Próximo" at bounding box center [1195, 648] width 98 height 30
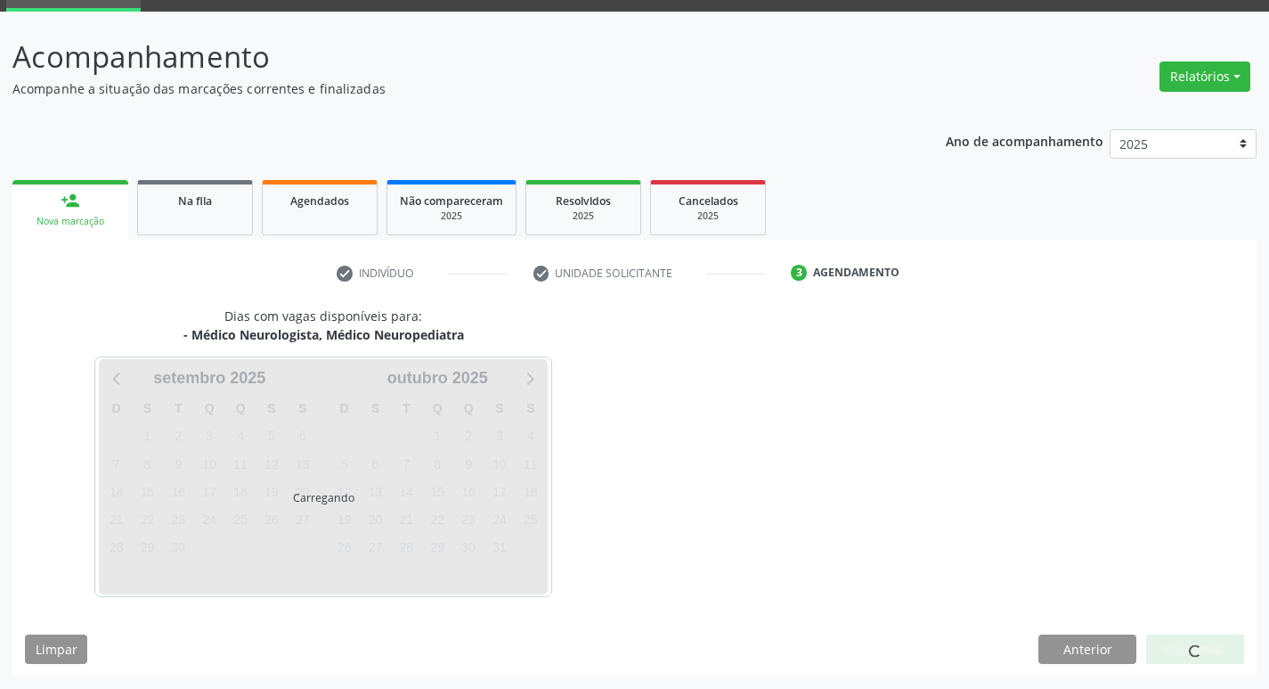
scroll to position [139, 0]
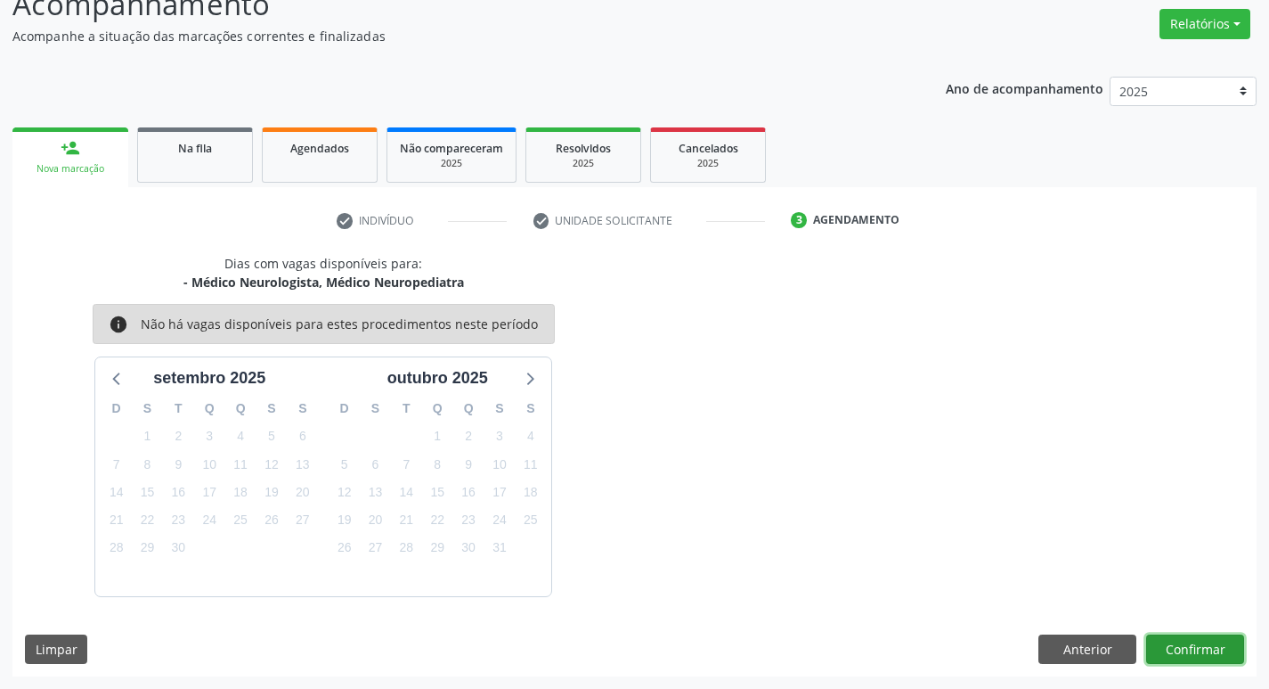
click at [1201, 648] on button "Confirmar" at bounding box center [1195, 649] width 98 height 30
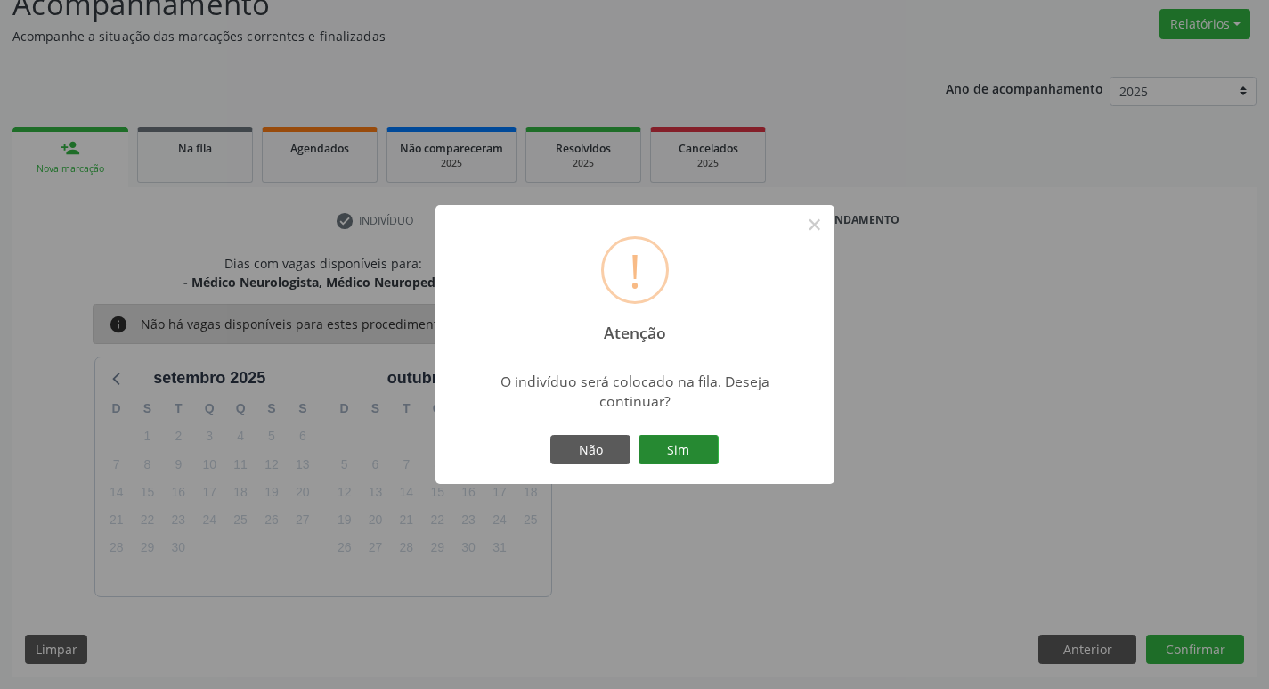
click at [667, 448] on button "Sim" at bounding box center [679, 450] width 80 height 30
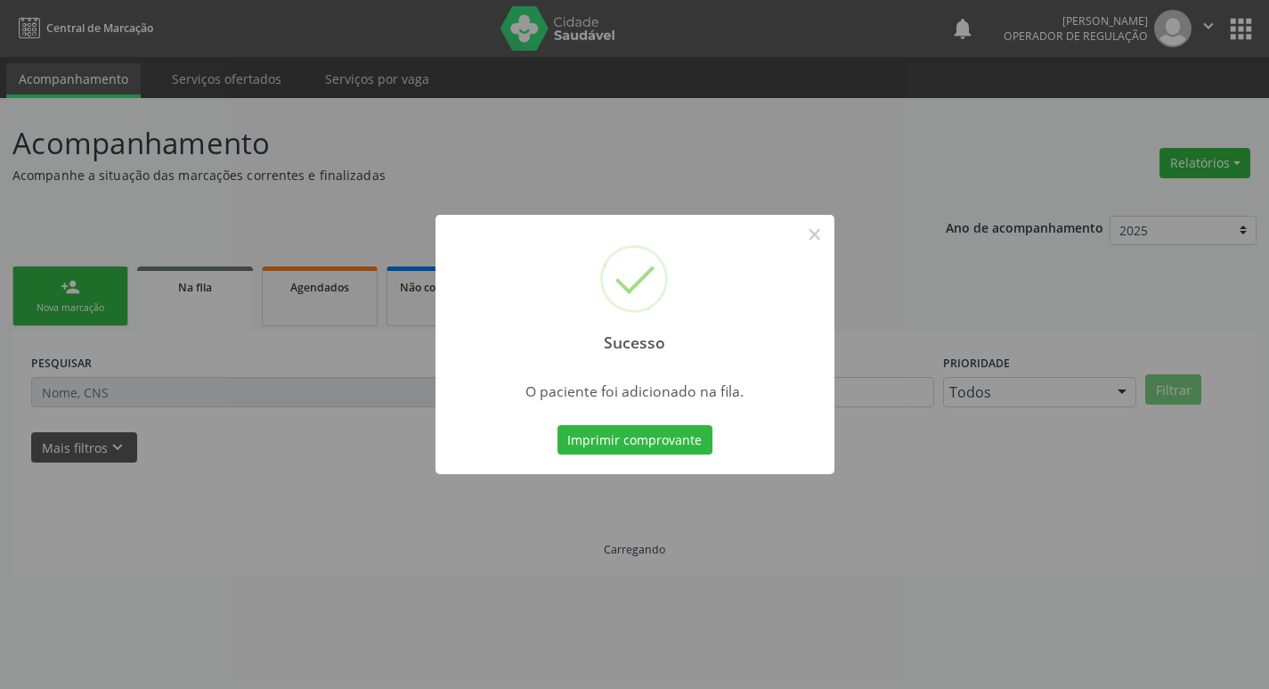
scroll to position [0, 0]
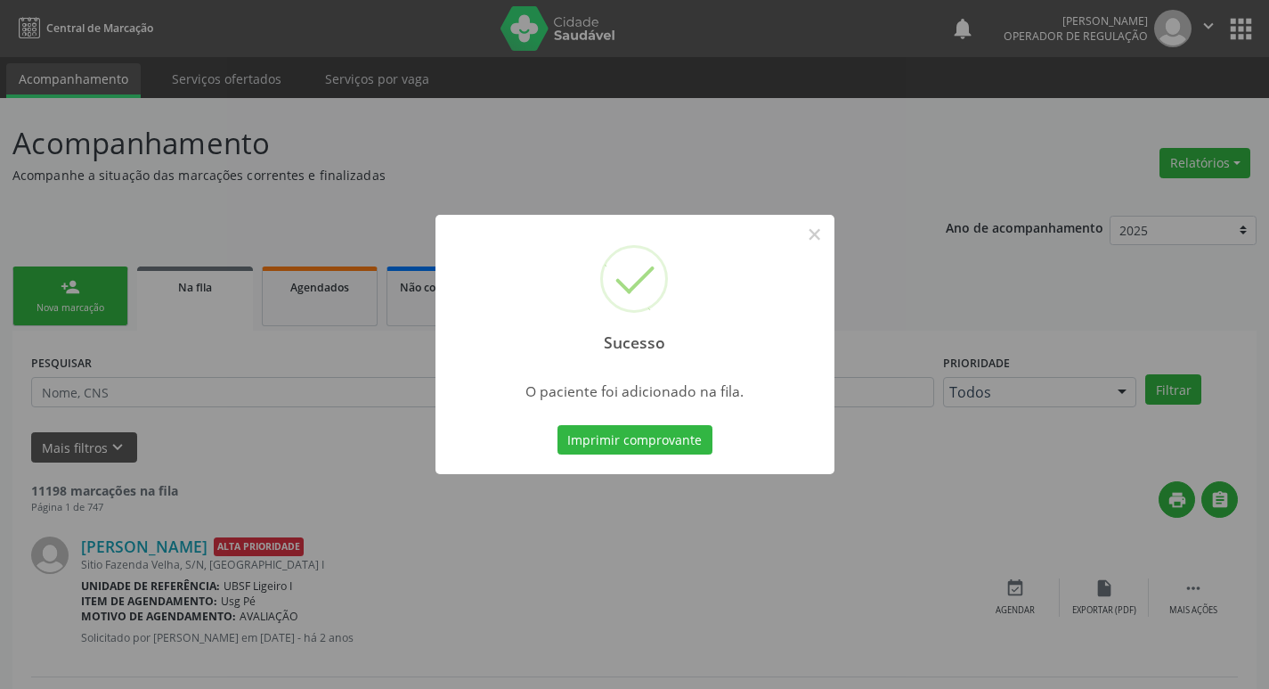
click at [577, 258] on div "Sucesso ×" at bounding box center [635, 291] width 399 height 153
